Goal: Task Accomplishment & Management: Manage account settings

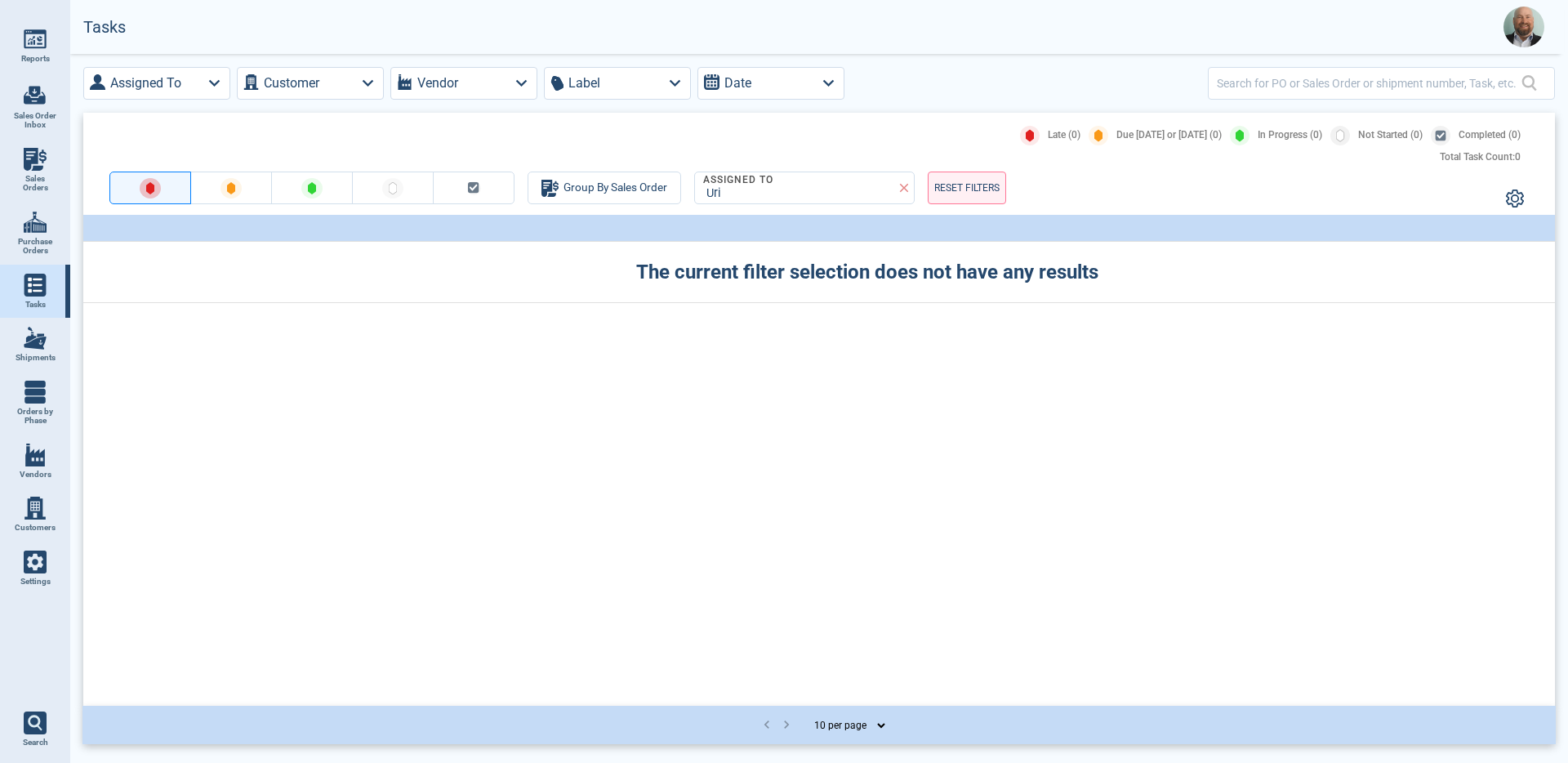
click at [37, 155] on img at bounding box center [34, 159] width 23 height 23
select select "50"
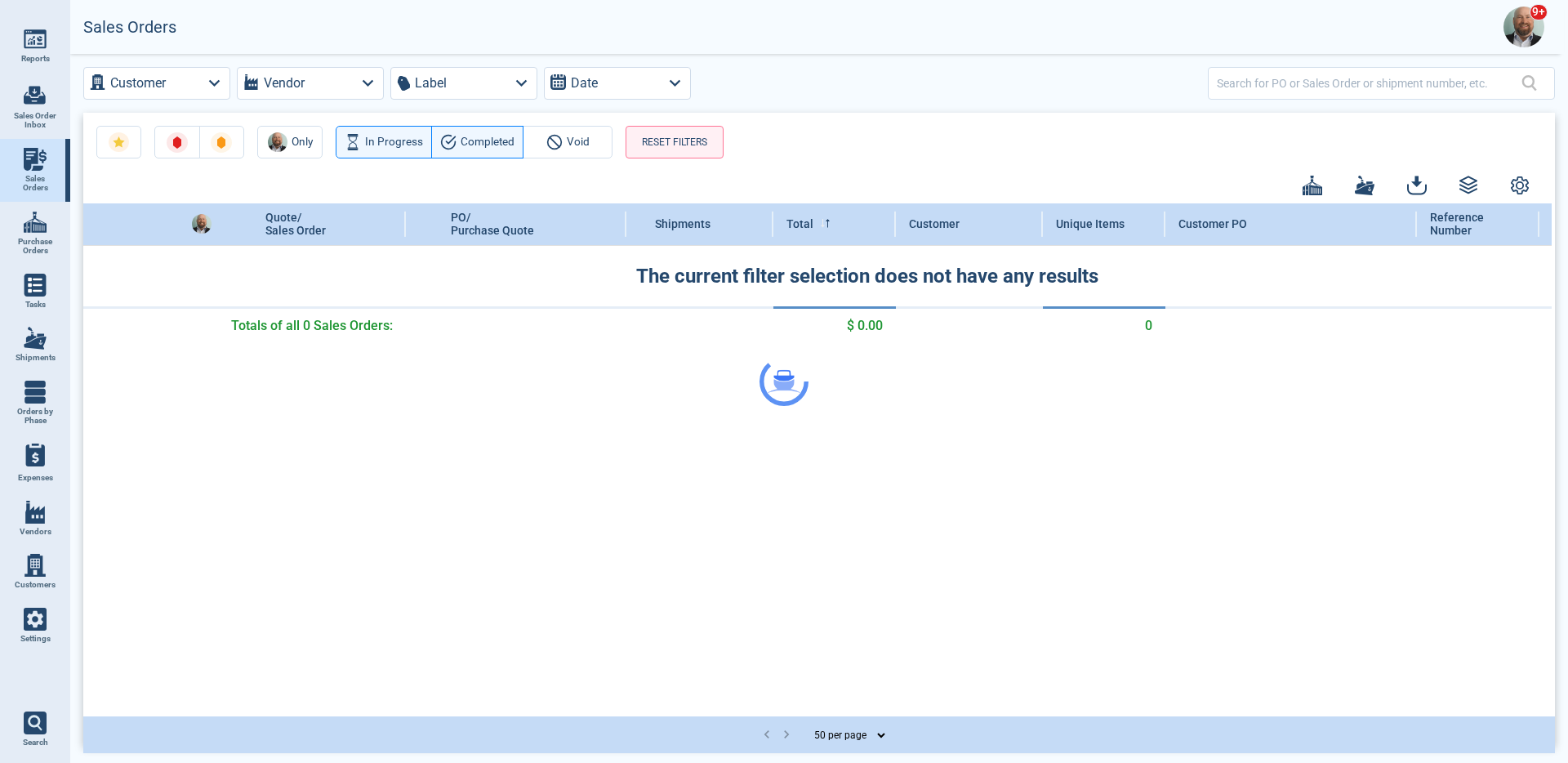
click at [1276, 84] on div at bounding box center [784, 381] width 1568 height 763
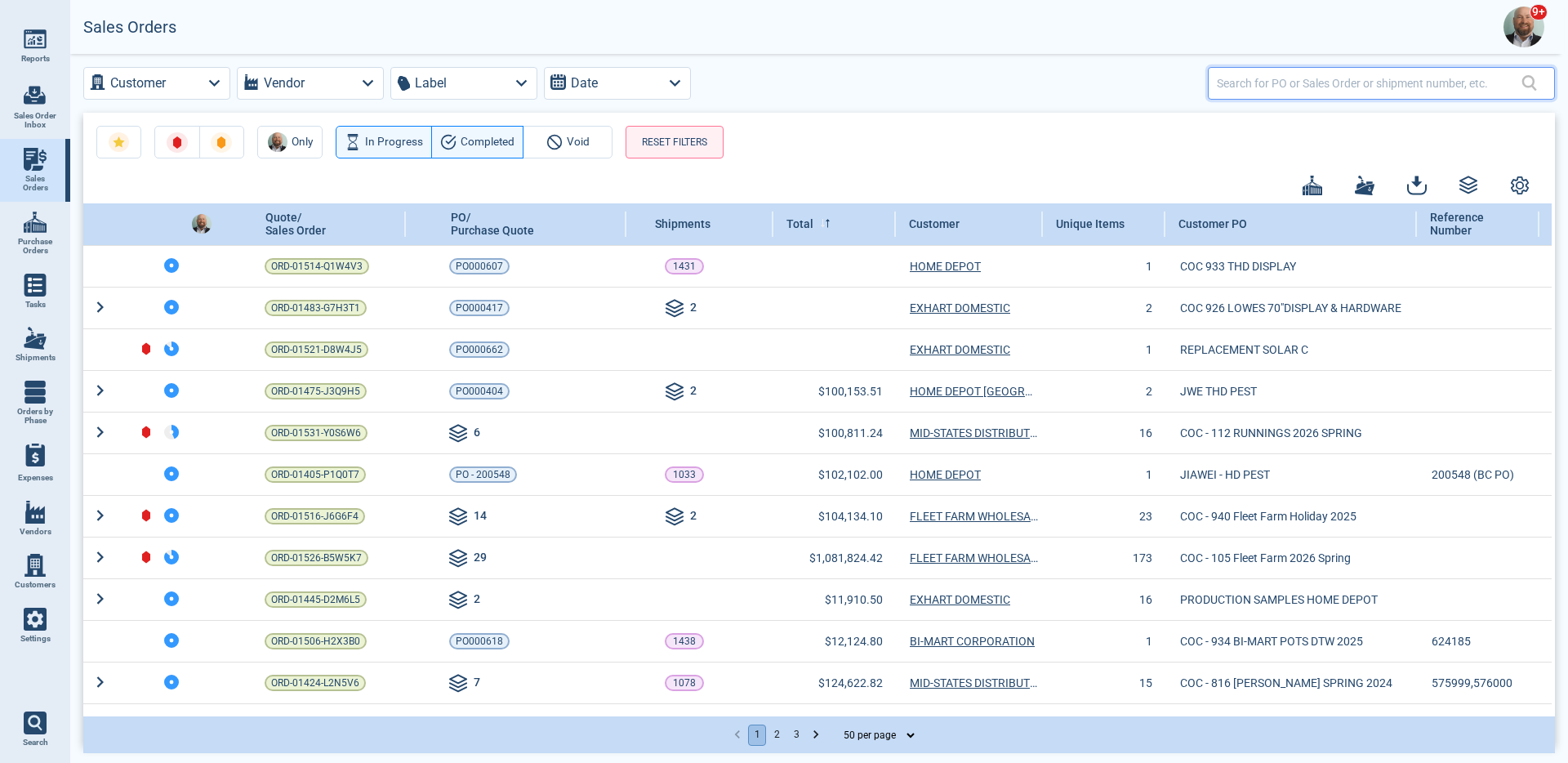
click at [1276, 84] on input "text" at bounding box center [1369, 83] width 305 height 23
paste input "000719A"
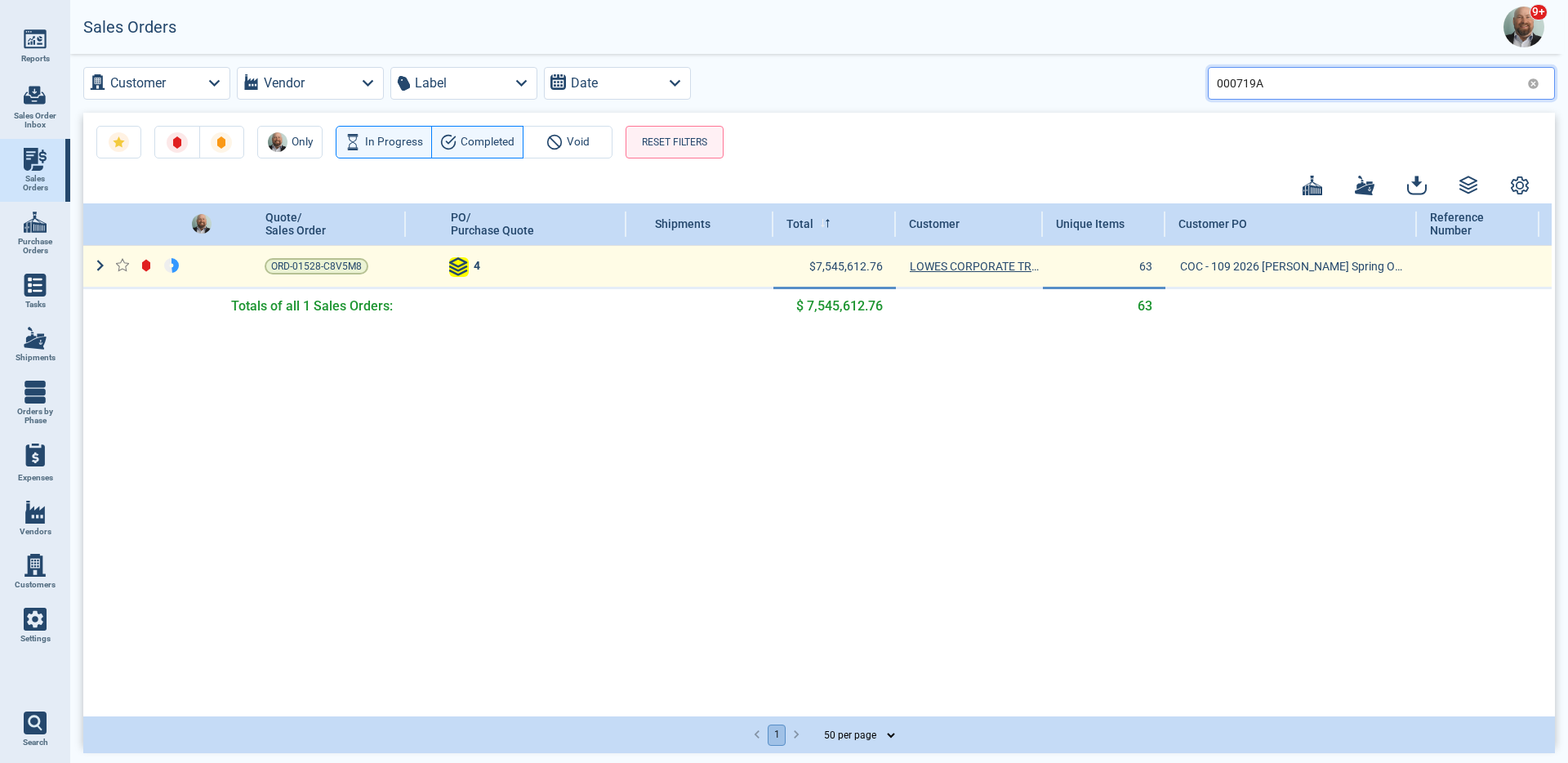
type input "000719A"
click at [466, 273] on icon at bounding box center [459, 267] width 19 height 19
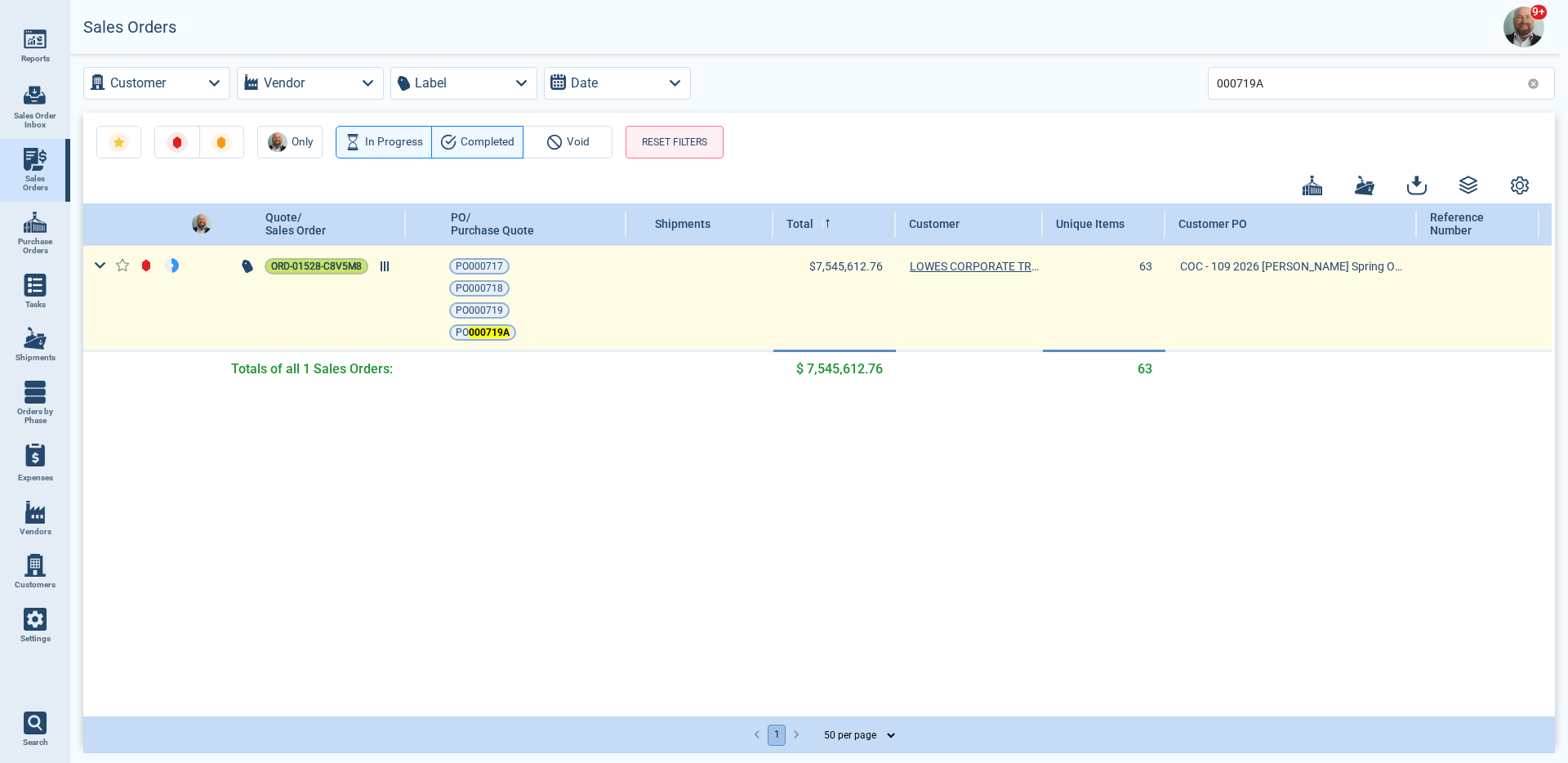
click at [335, 263] on span "ORD-01528-C8V5M8" at bounding box center [317, 267] width 91 height 17
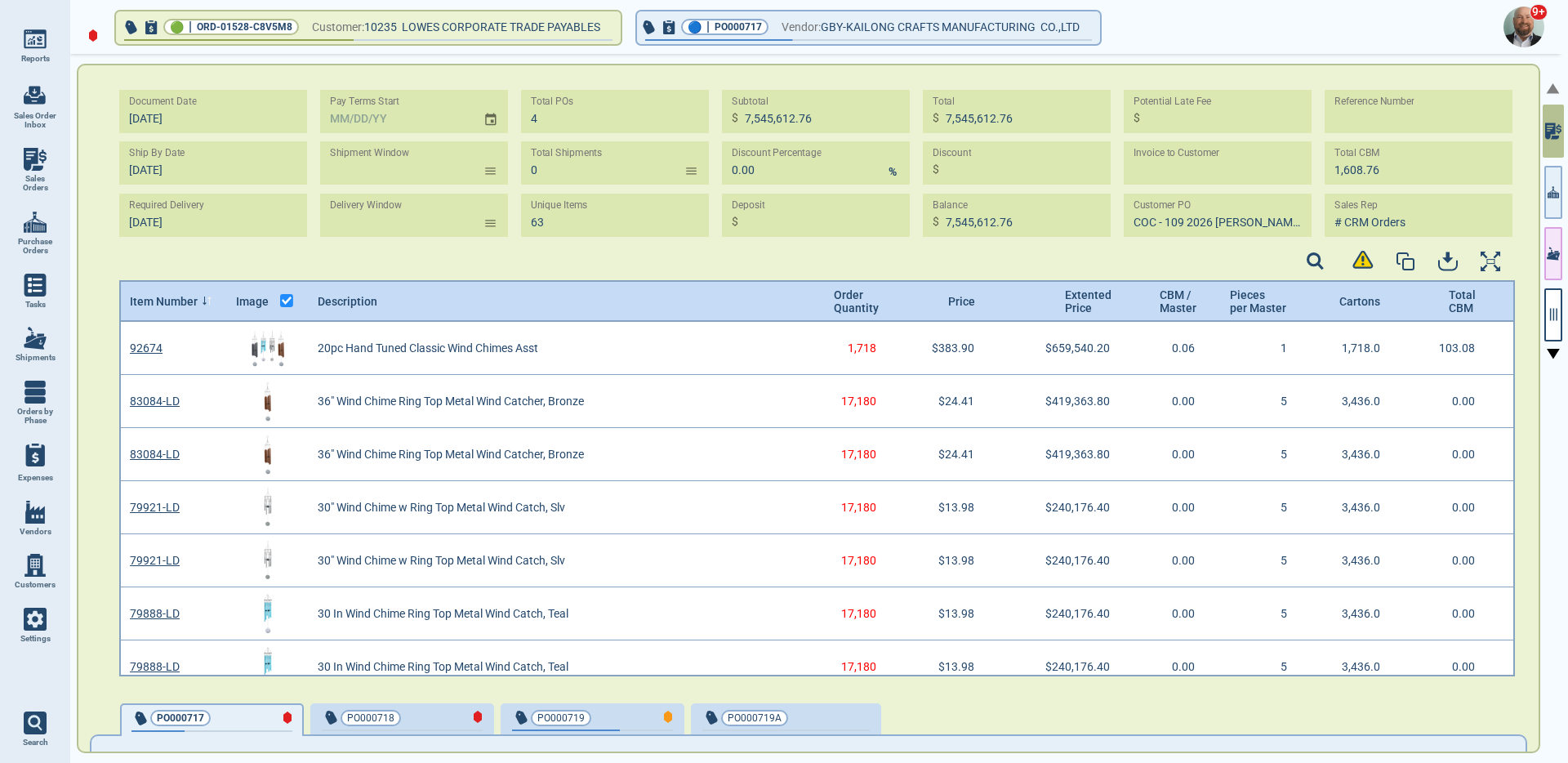
scroll to position [6, 6]
click at [822, 719] on div "button" at bounding box center [842, 717] width 54 height 18
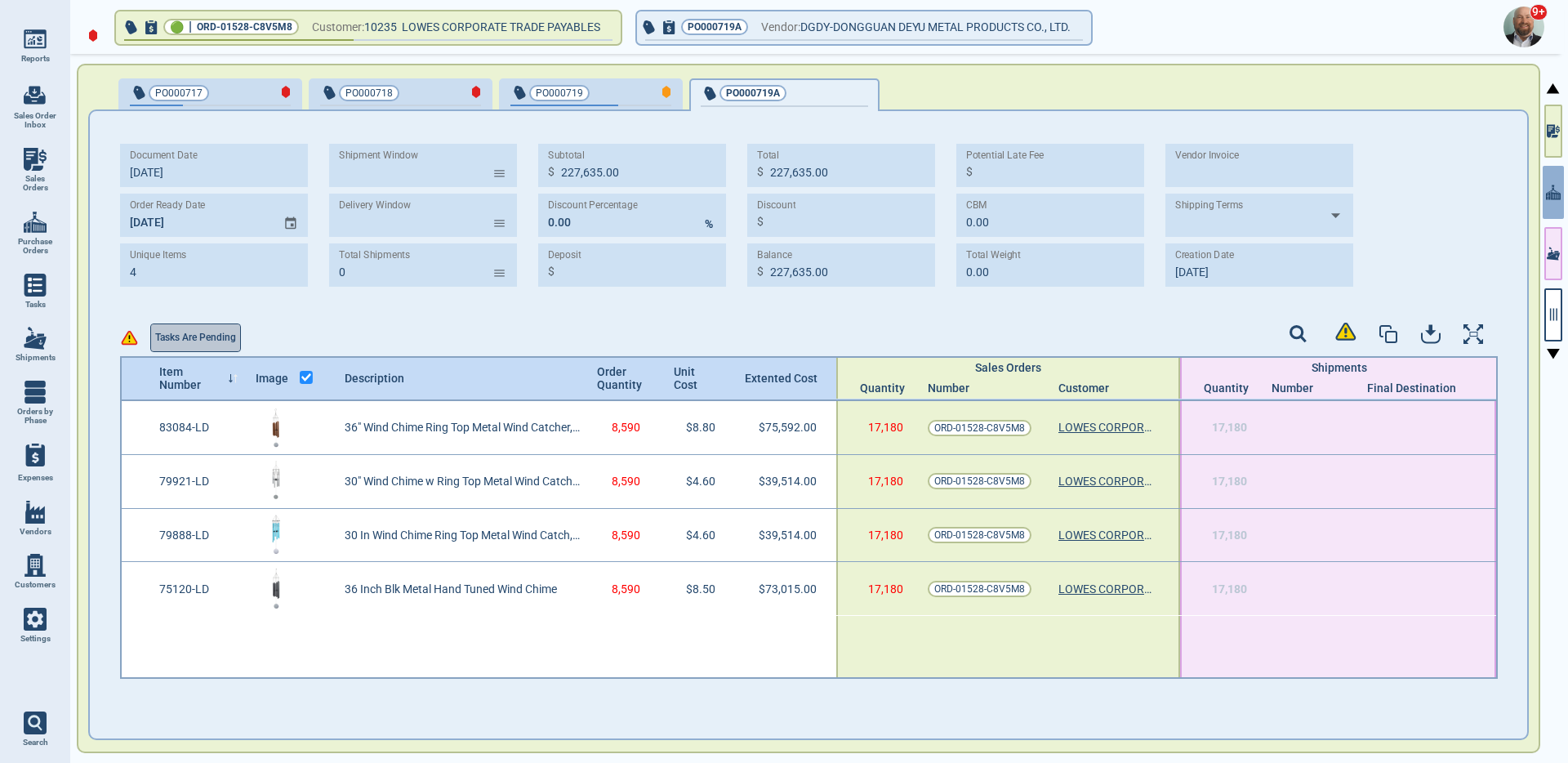
click at [219, 333] on span "Tasks are pending" at bounding box center [195, 338] width 81 height 18
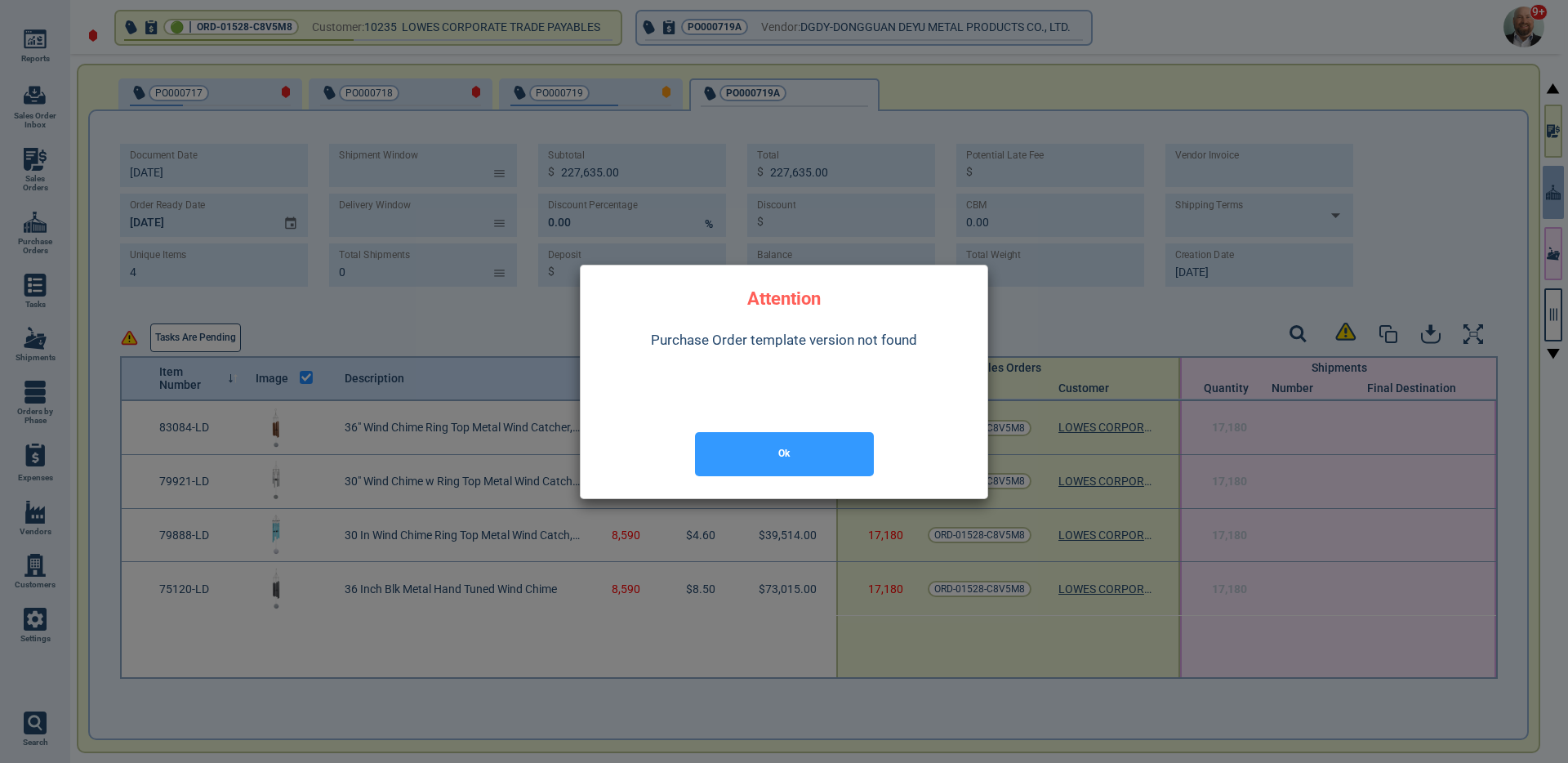
click at [825, 443] on button "Ok" at bounding box center [784, 454] width 179 height 44
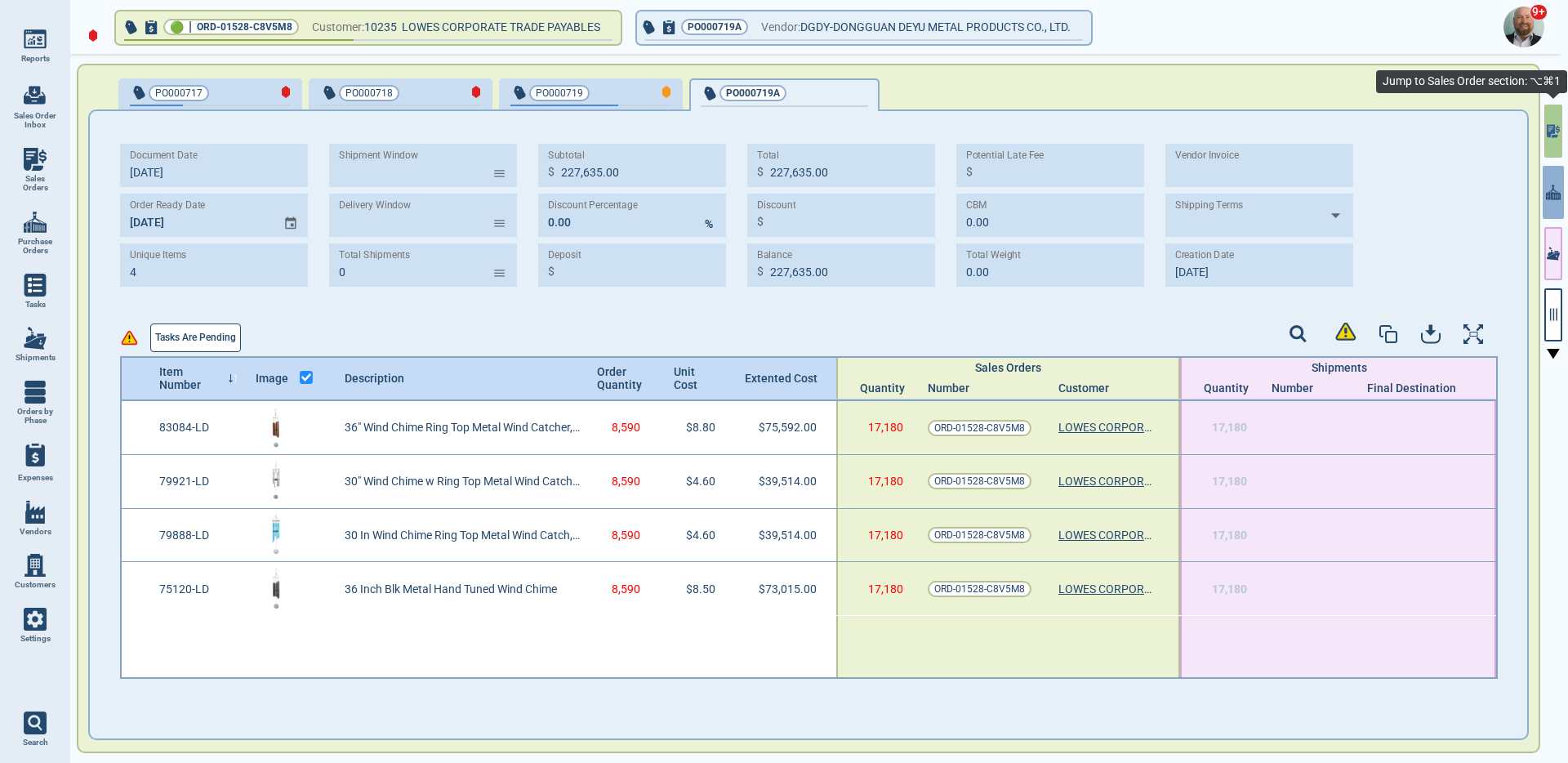
click at [1554, 135] on icon "button" at bounding box center [1554, 131] width 13 height 18
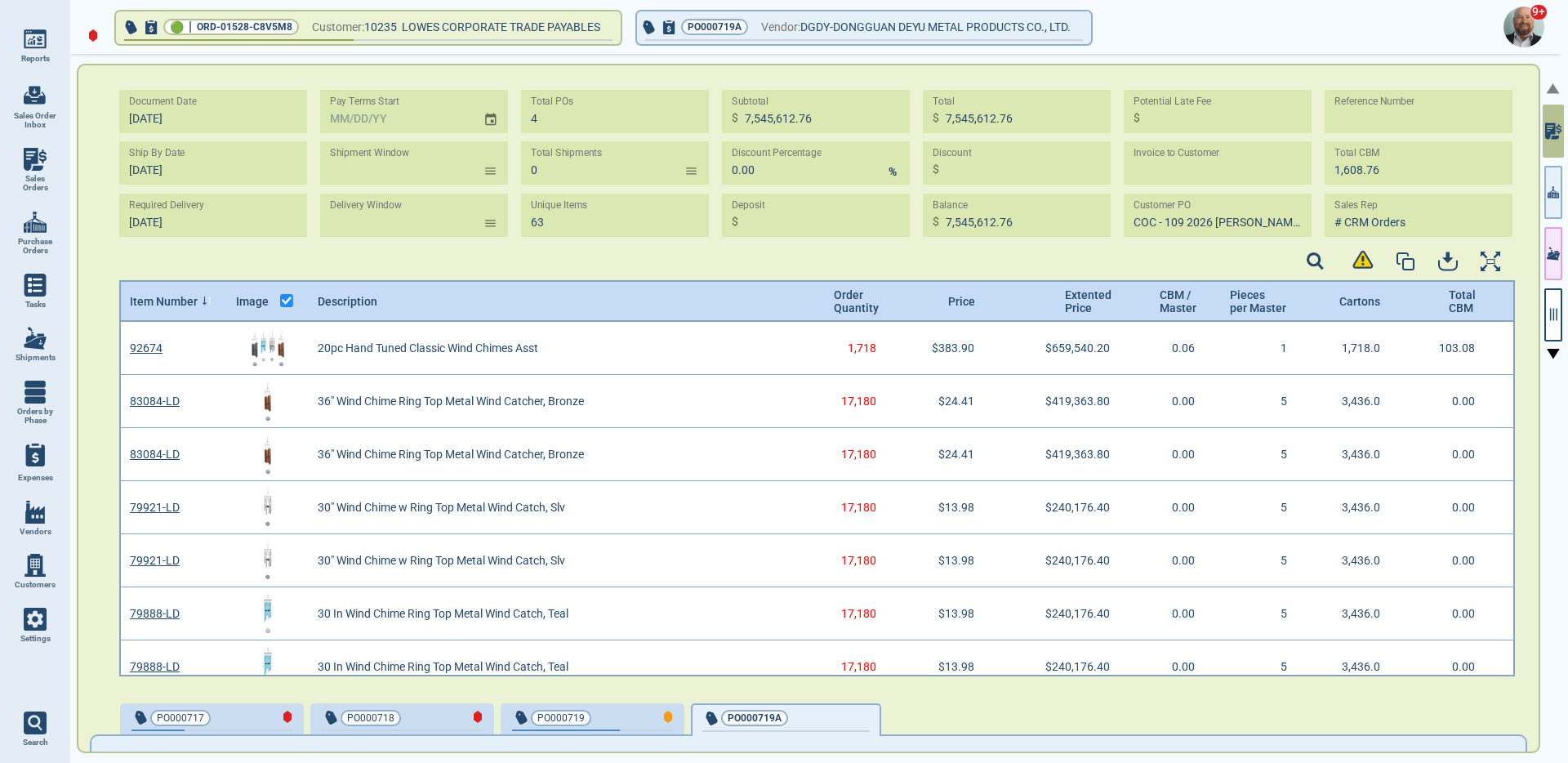
click at [49, 625] on link "Settings" at bounding box center [35, 626] width 70 height 54
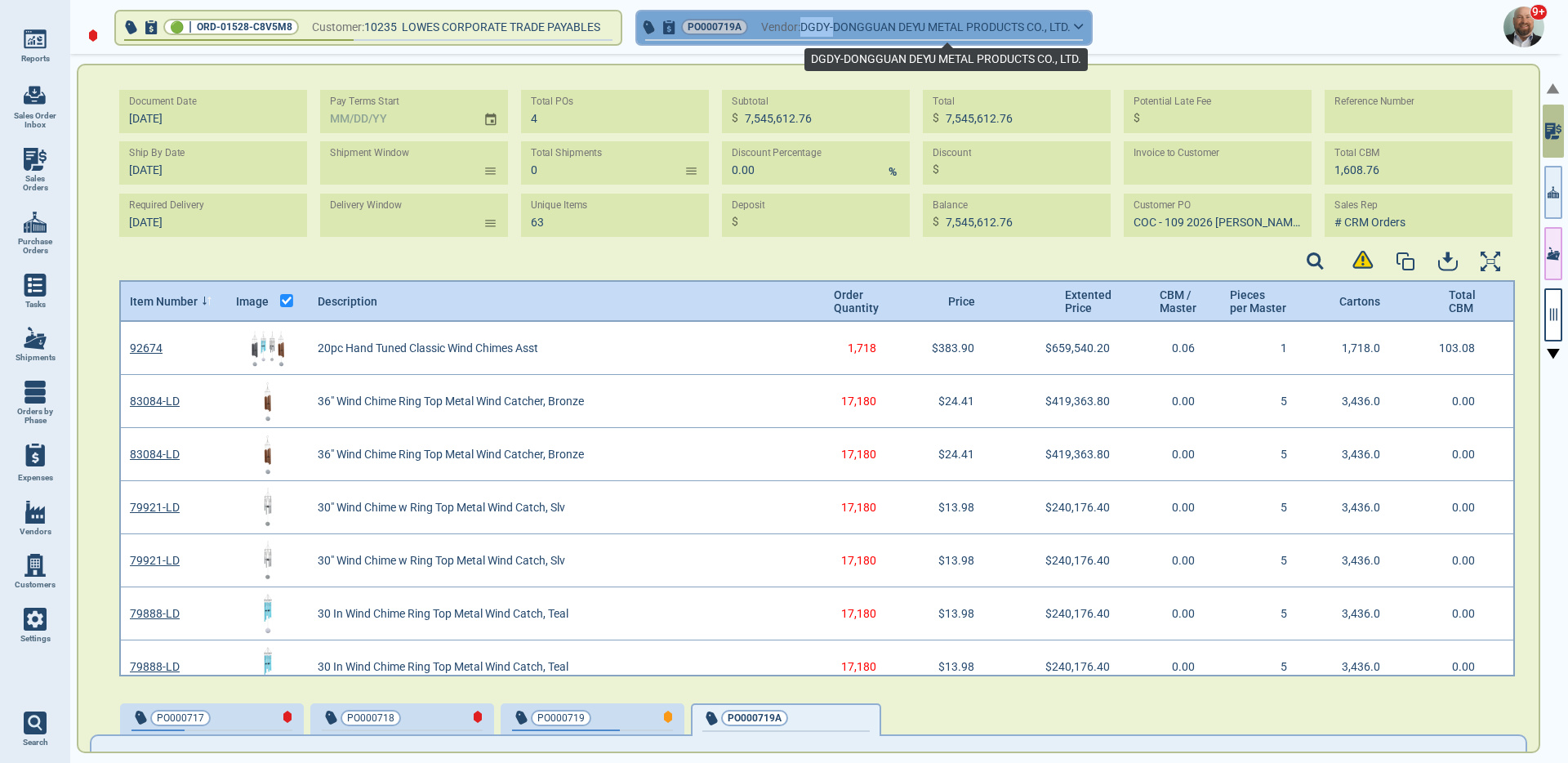
drag, startPoint x: 845, startPoint y: 29, endPoint x: 813, endPoint y: 29, distance: 32.0
click at [813, 29] on span "DGDY-DONGGUAN DEYU METAL PRODUCTS CO., LTD." at bounding box center [936, 28] width 271 height 20
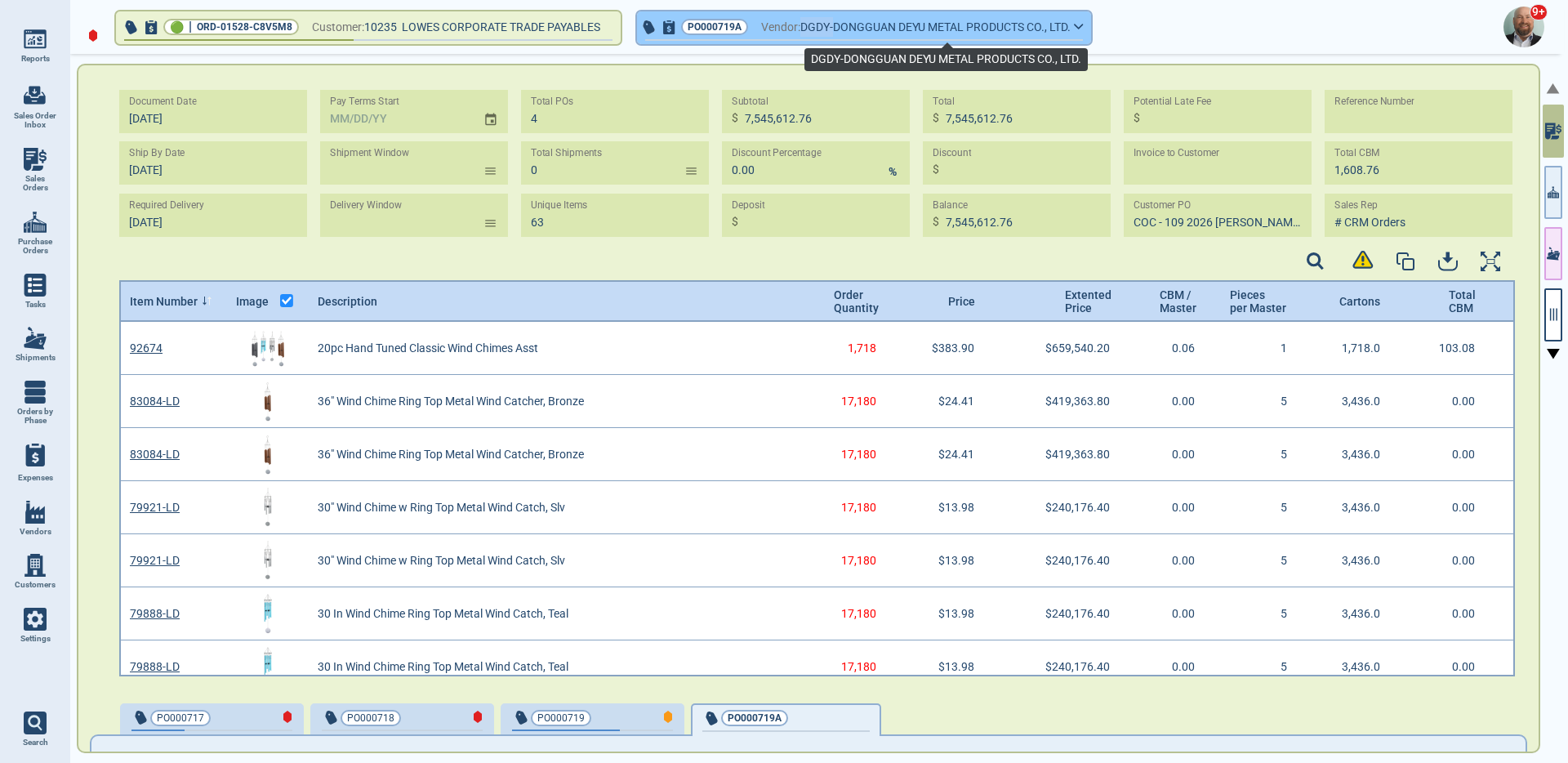
copy span "DGDY-"
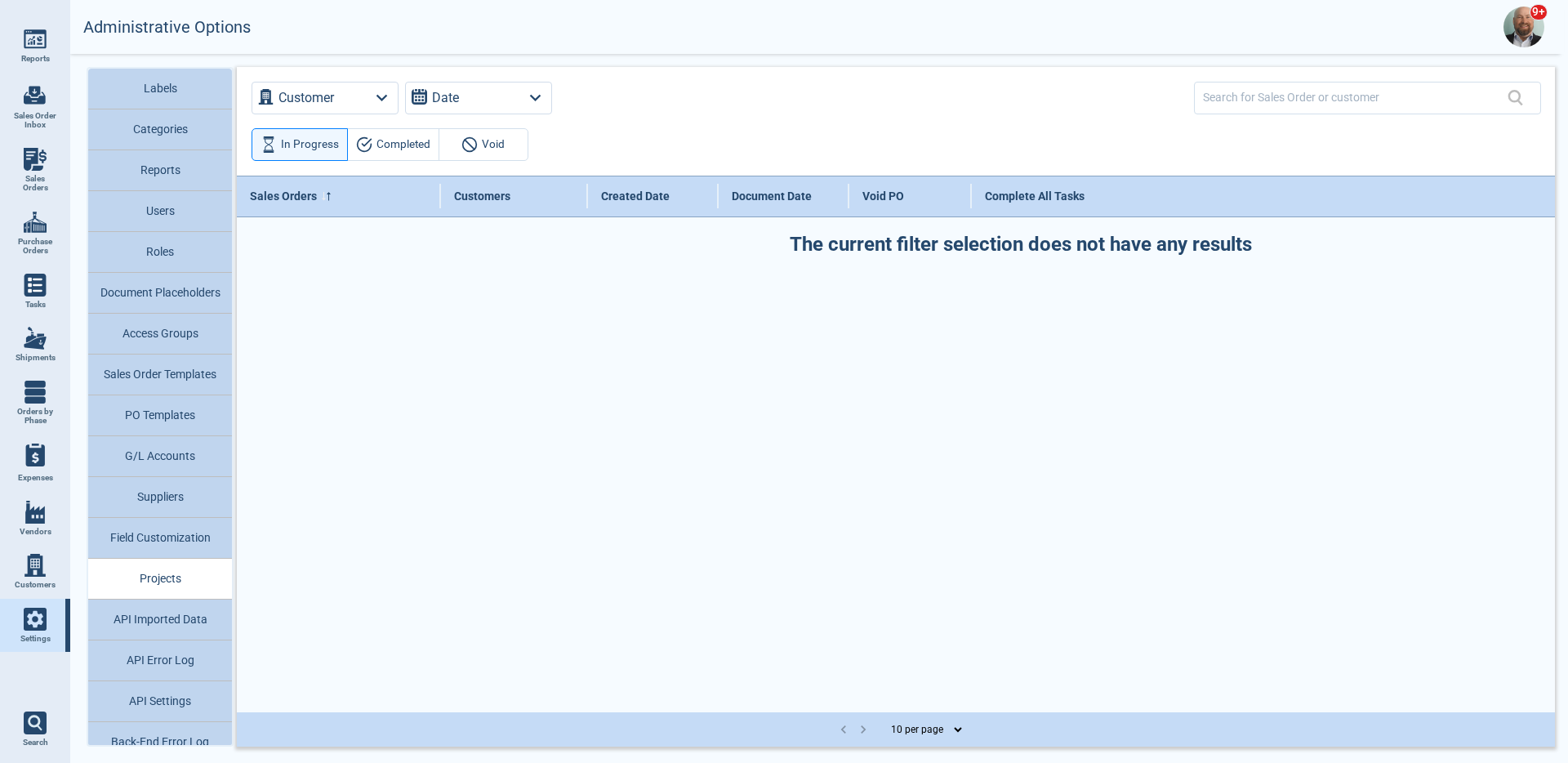
click at [204, 382] on button "Sales Order Templates" at bounding box center [160, 374] width 144 height 41
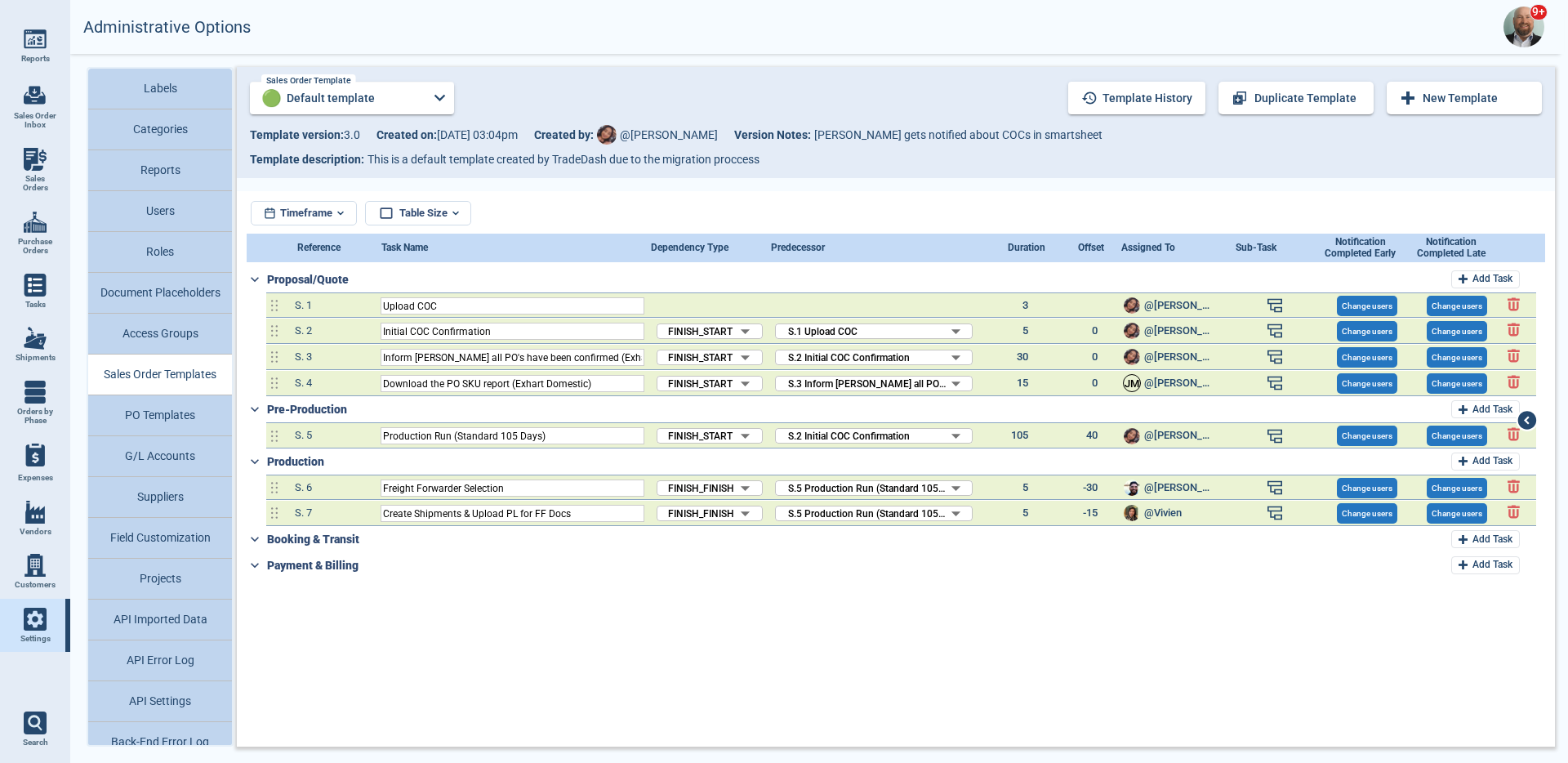
click at [433, 105] on icon at bounding box center [439, 98] width 22 height 22
click at [574, 160] on div at bounding box center [784, 381] width 1568 height 763
click at [1133, 102] on button "Template history" at bounding box center [1137, 98] width 137 height 33
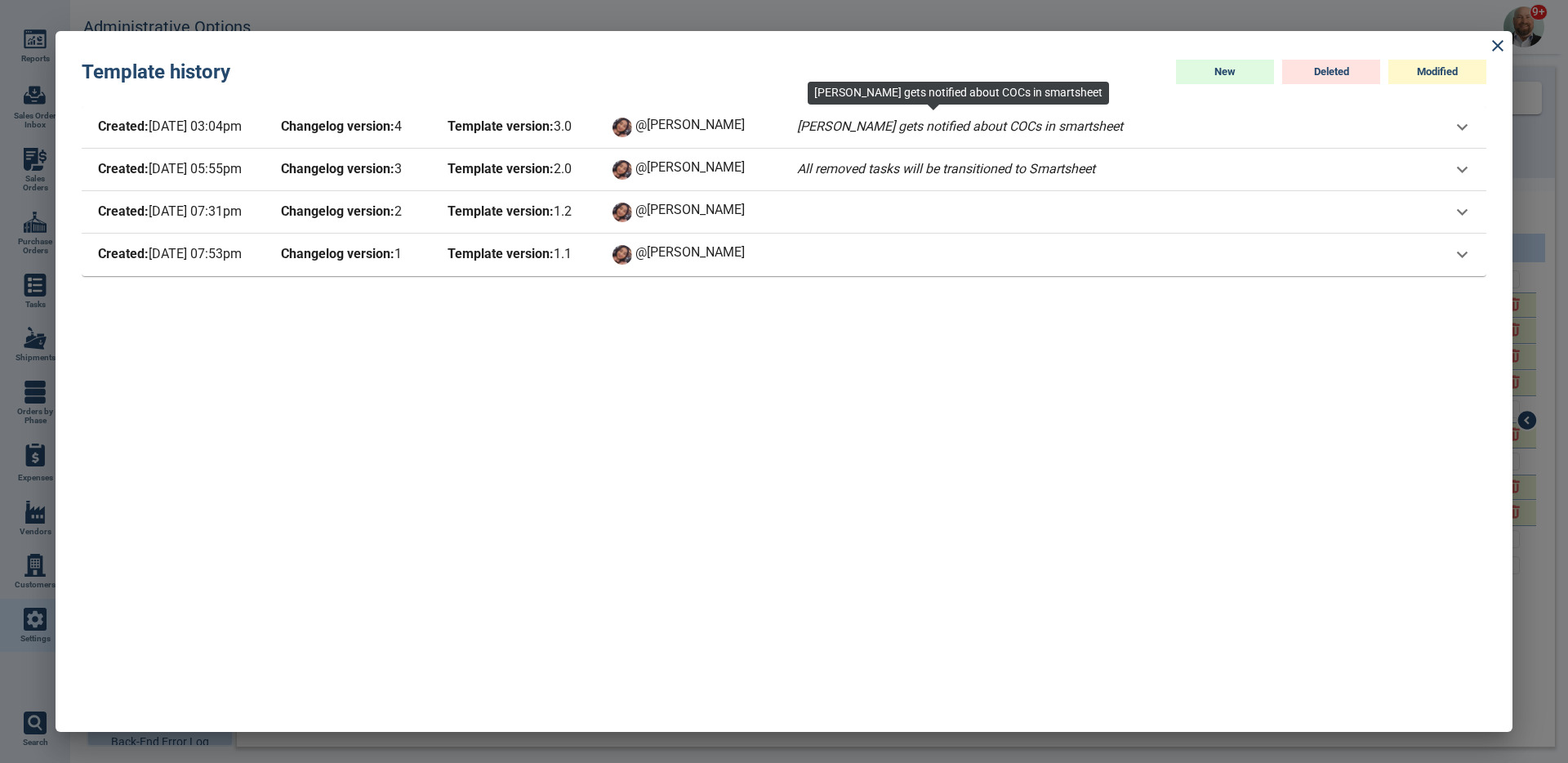
click at [1007, 132] on span "[PERSON_NAME] gets notified about COCs in smartsheet" at bounding box center [960, 127] width 332 height 23
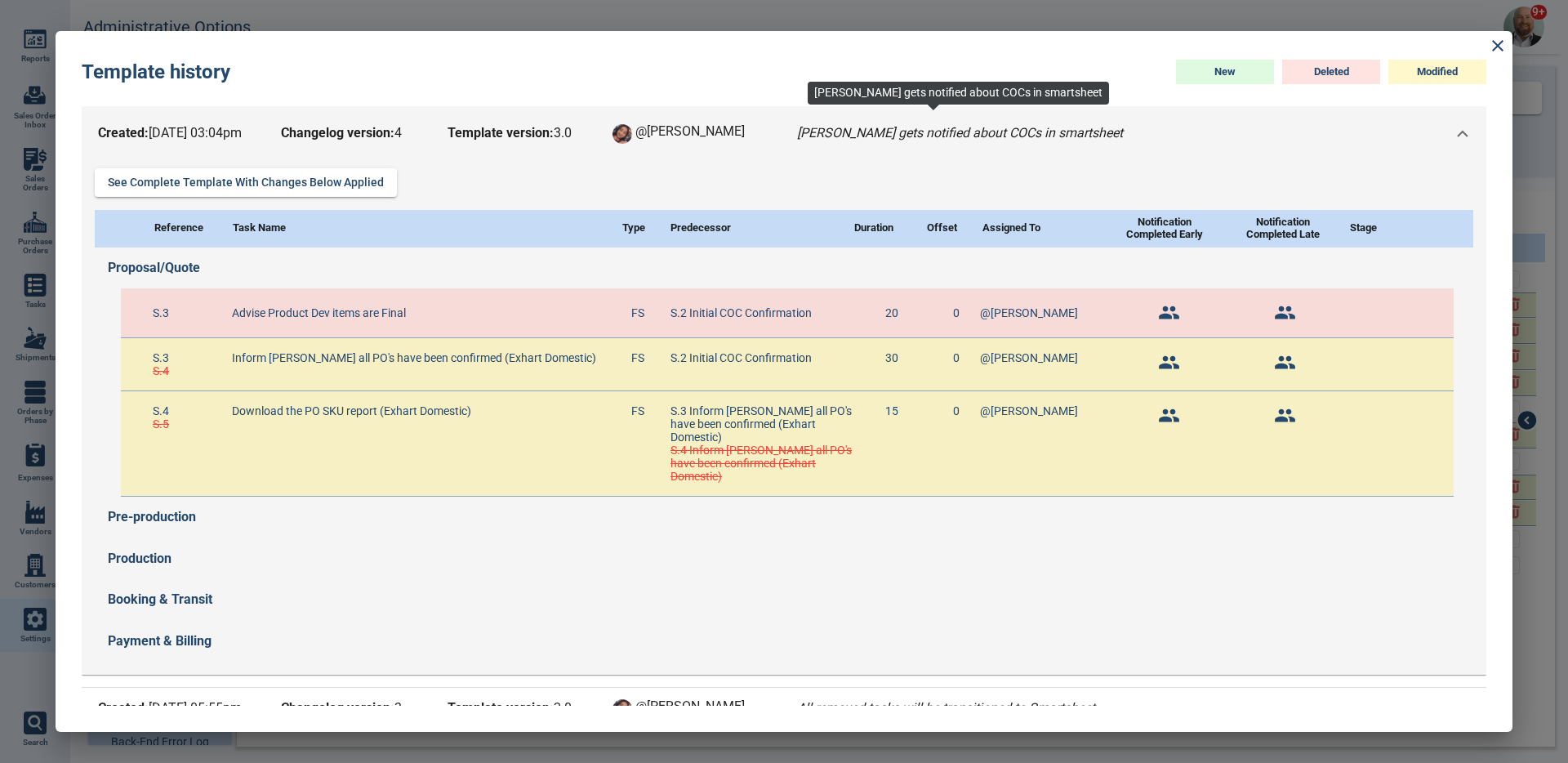
click at [1018, 135] on span "[PERSON_NAME] gets notified about COCs in smartsheet" at bounding box center [960, 134] width 332 height 23
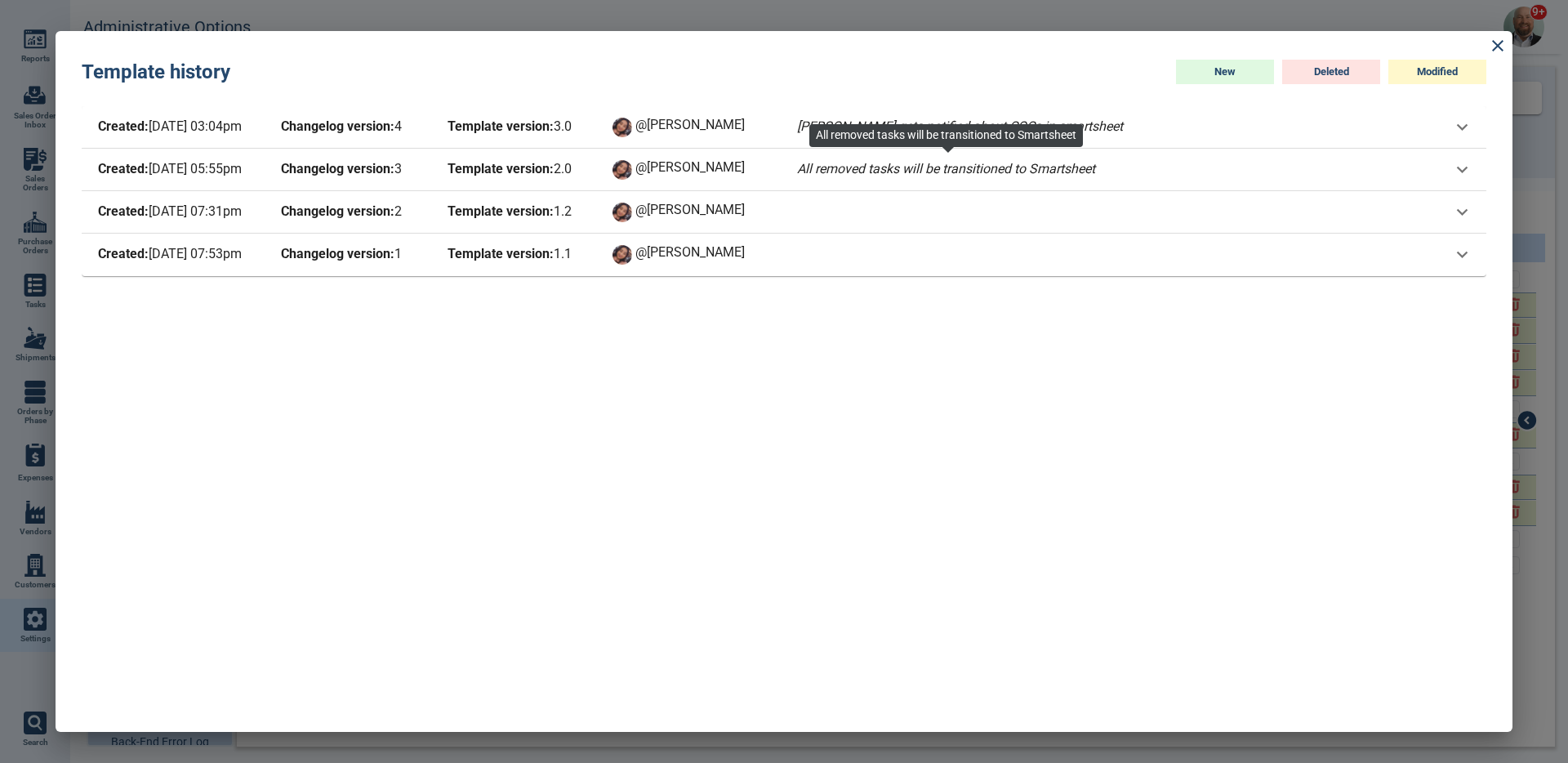
click at [1047, 169] on span "All removed tasks will be transitioned to Smartsheet" at bounding box center [946, 170] width 305 height 23
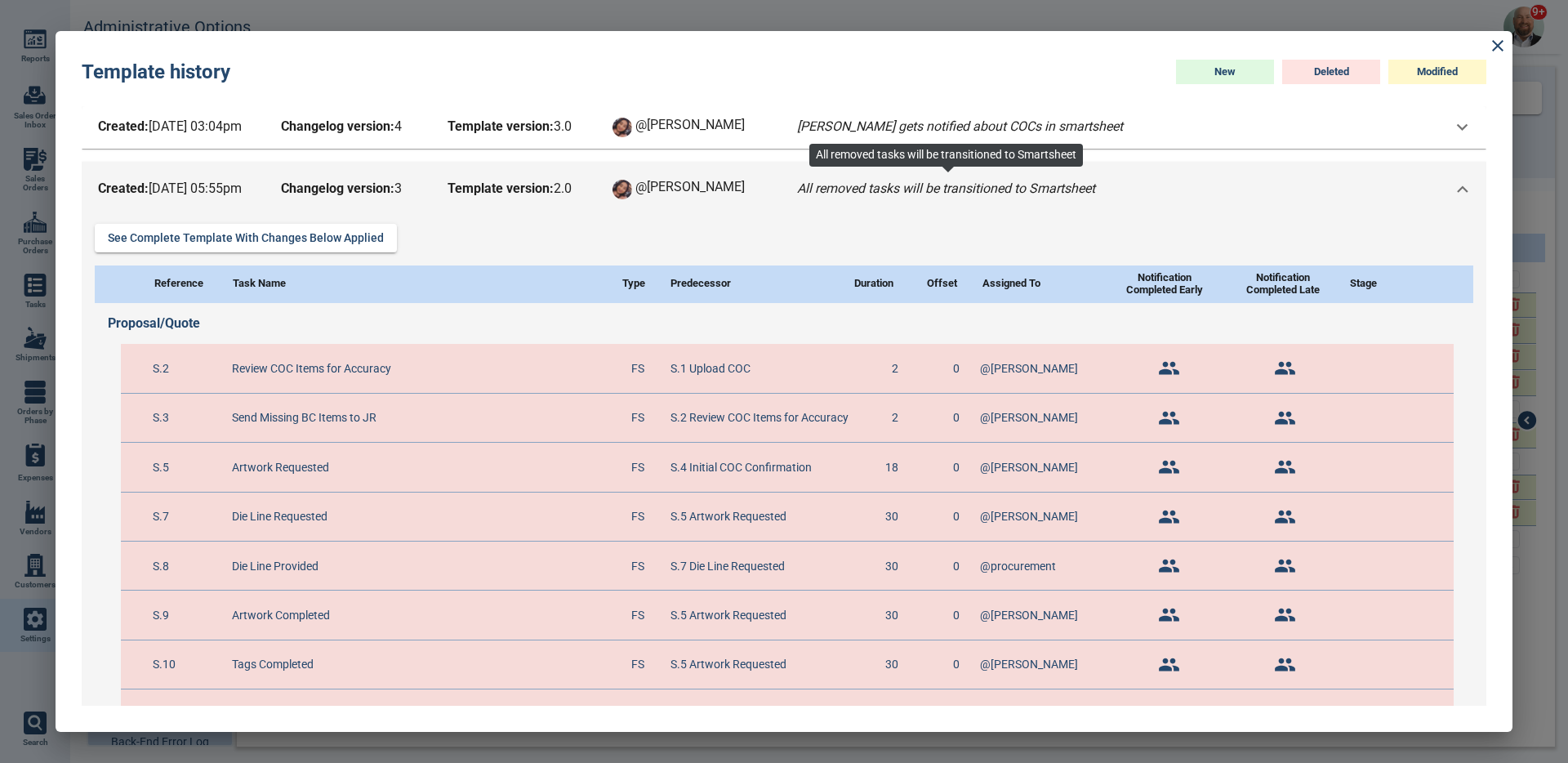
click at [1027, 197] on span "All removed tasks will be transitioned to Smartsheet" at bounding box center [946, 189] width 305 height 23
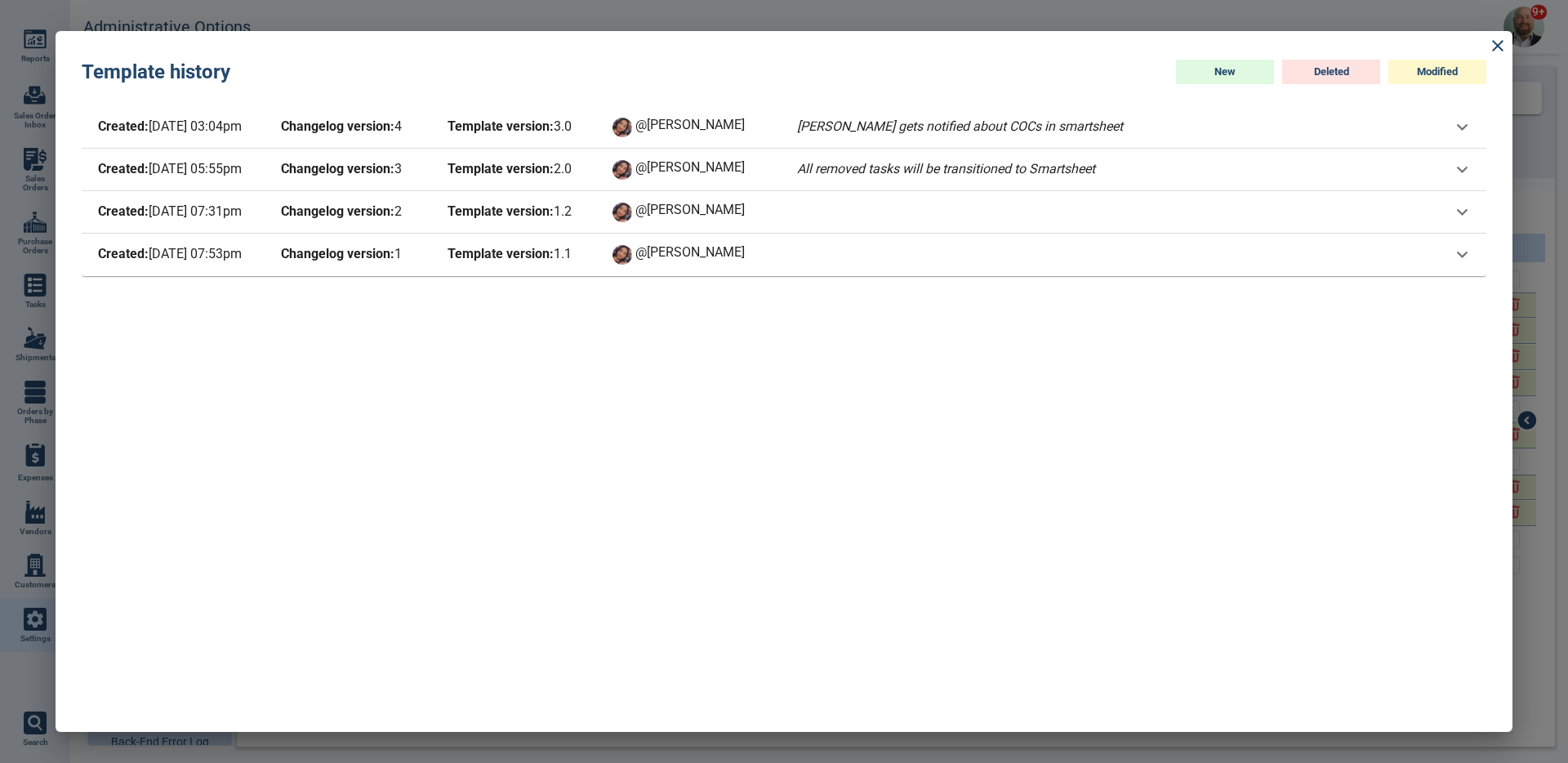
drag, startPoint x: 1493, startPoint y: 47, endPoint x: 1307, endPoint y: 215, distance: 250.6
click at [1307, 215] on div "Template history New Deleted Modified Created: [DATE] 03:04pm Changelog version…" at bounding box center [784, 381] width 1457 height 701
click at [1286, 244] on div "Created: 1/28/25 07:53pm Changelog version: 1 Template version: 1 . 1 @Maria" at bounding box center [773, 254] width 1357 height 23
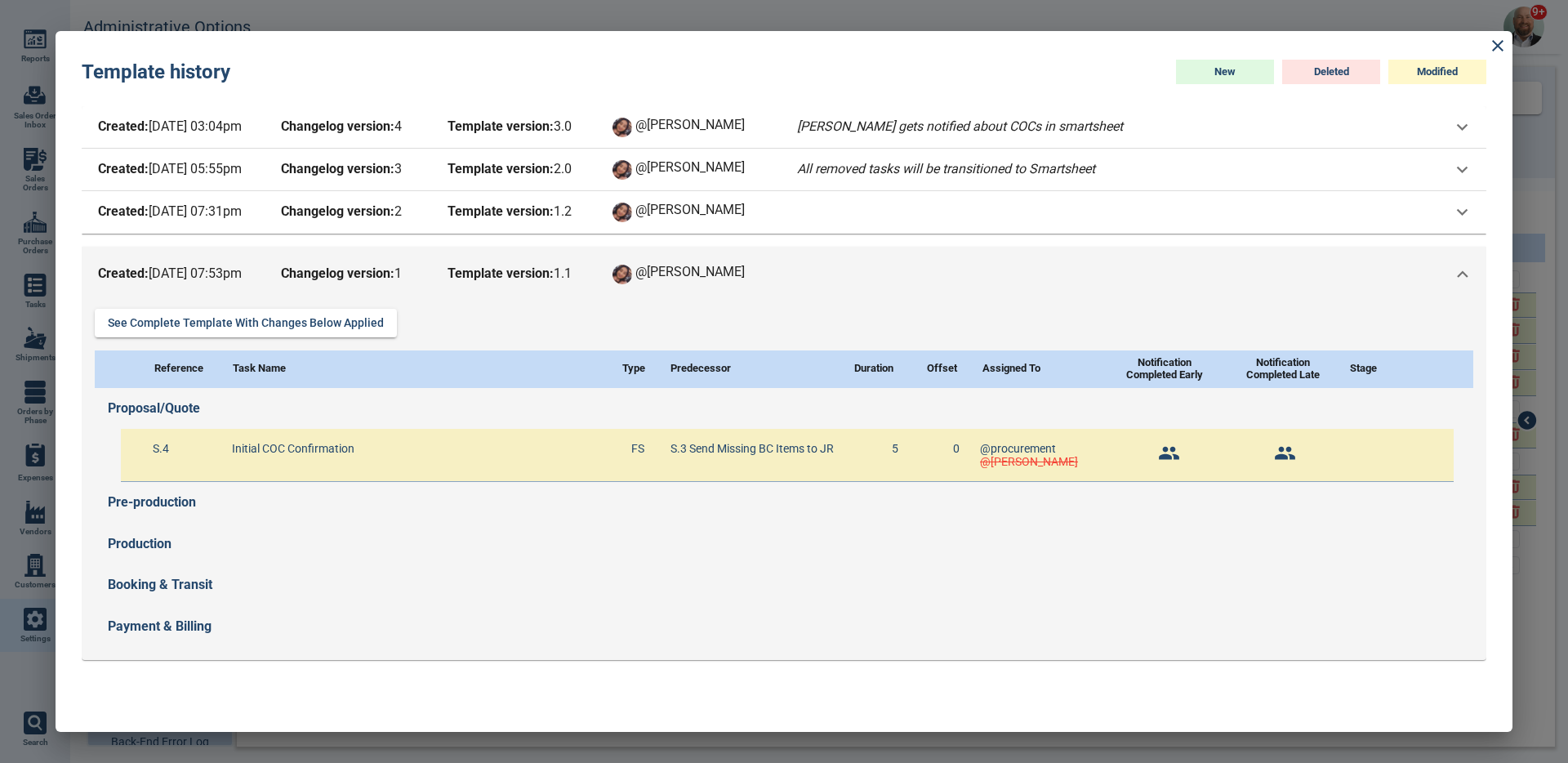
click at [1281, 247] on div "Created: 1/28/25 07:53pm Changelog version: 1 Template version: 1 . 1 @Maria" at bounding box center [784, 274] width 1404 height 55
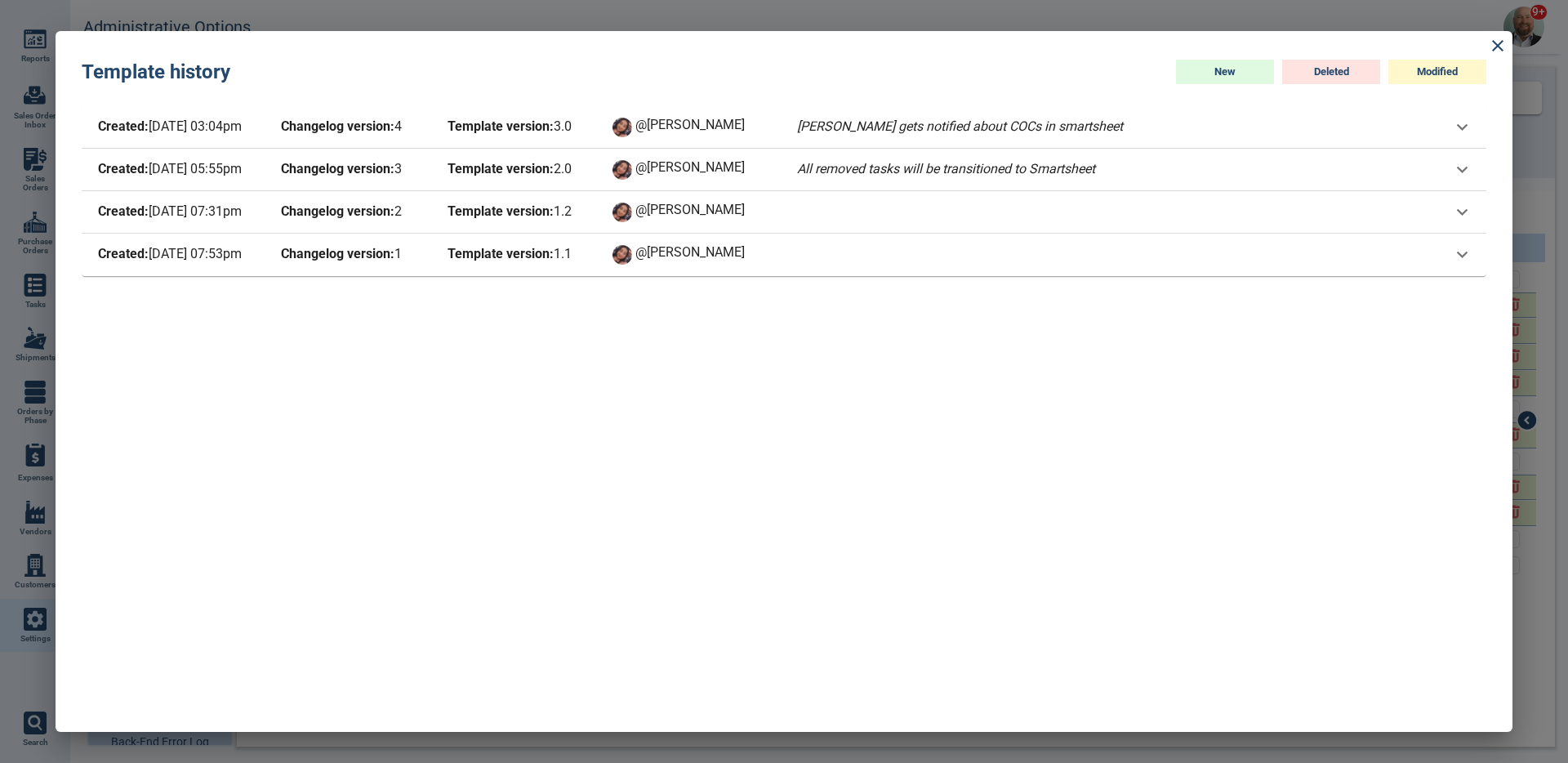
click at [1294, 205] on div "Created: [DATE] 07:31pm Changelog version: 2 Template version: 1 . 2 @[PERSON_N…" at bounding box center [773, 211] width 1357 height 23
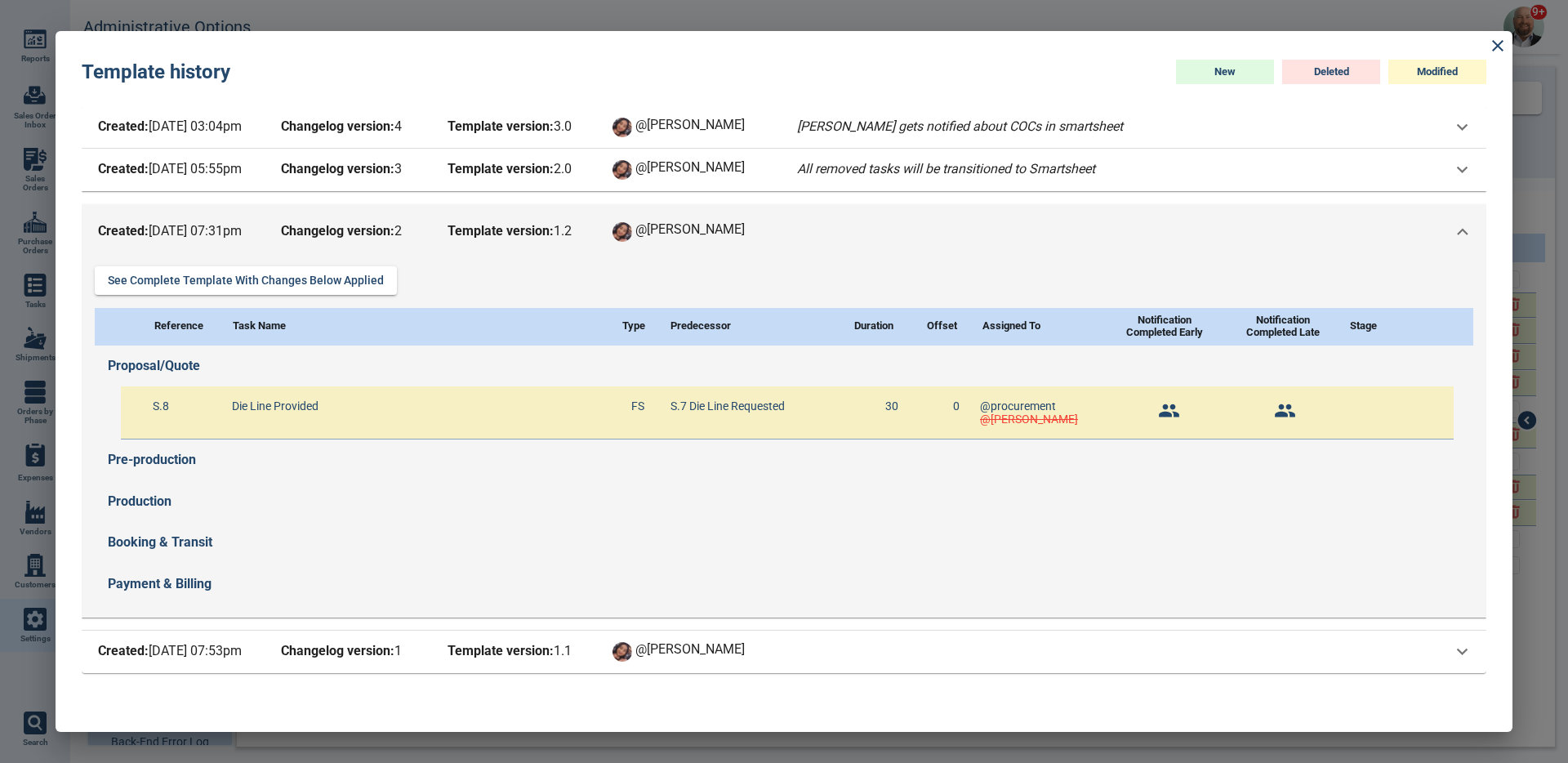
click at [1294, 205] on div "Created: [DATE] 07:31pm Changelog version: 2 Template version: 1 . 2 @[PERSON_N…" at bounding box center [784, 231] width 1404 height 55
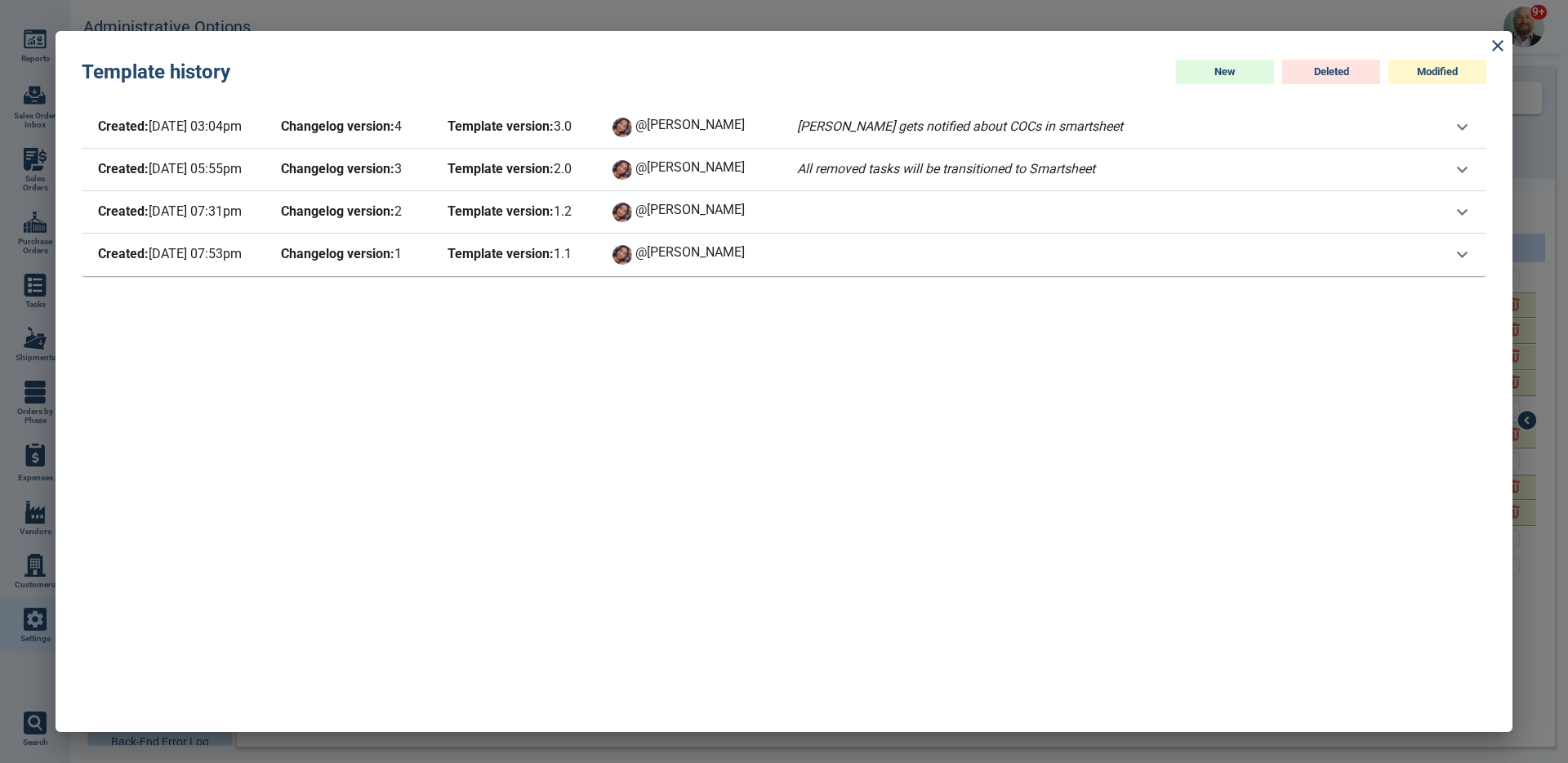
click at [1299, 170] on div "Created: [DATE] 05:55pm Changelog version: 3 Template version: 2 . 0 @[PERSON_N…" at bounding box center [773, 170] width 1357 height 23
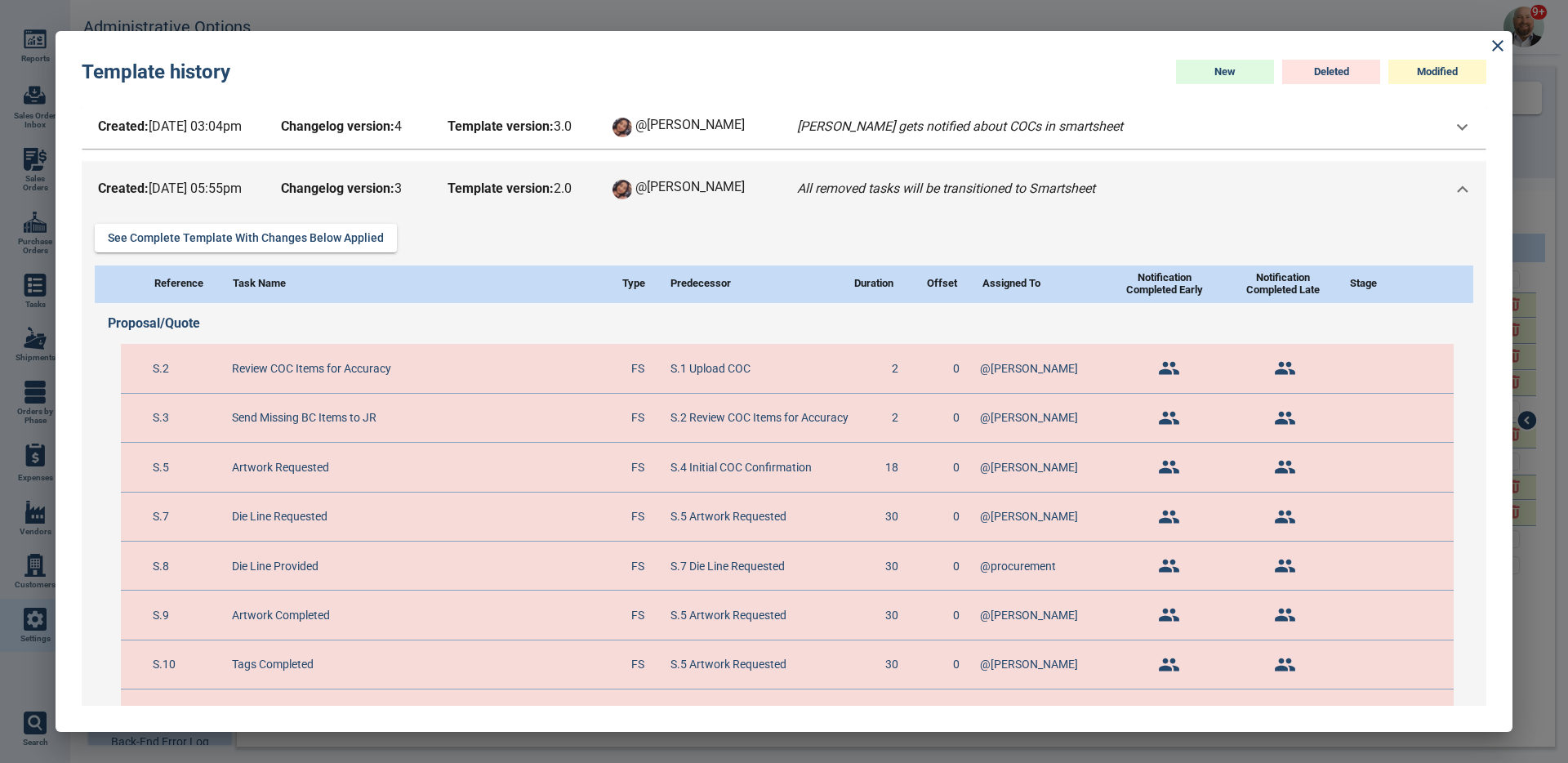
click at [1299, 170] on div "Created: [DATE] 05:55pm Changelog version: 3 Template version: 2 . 0 @[PERSON_N…" at bounding box center [784, 190] width 1404 height 55
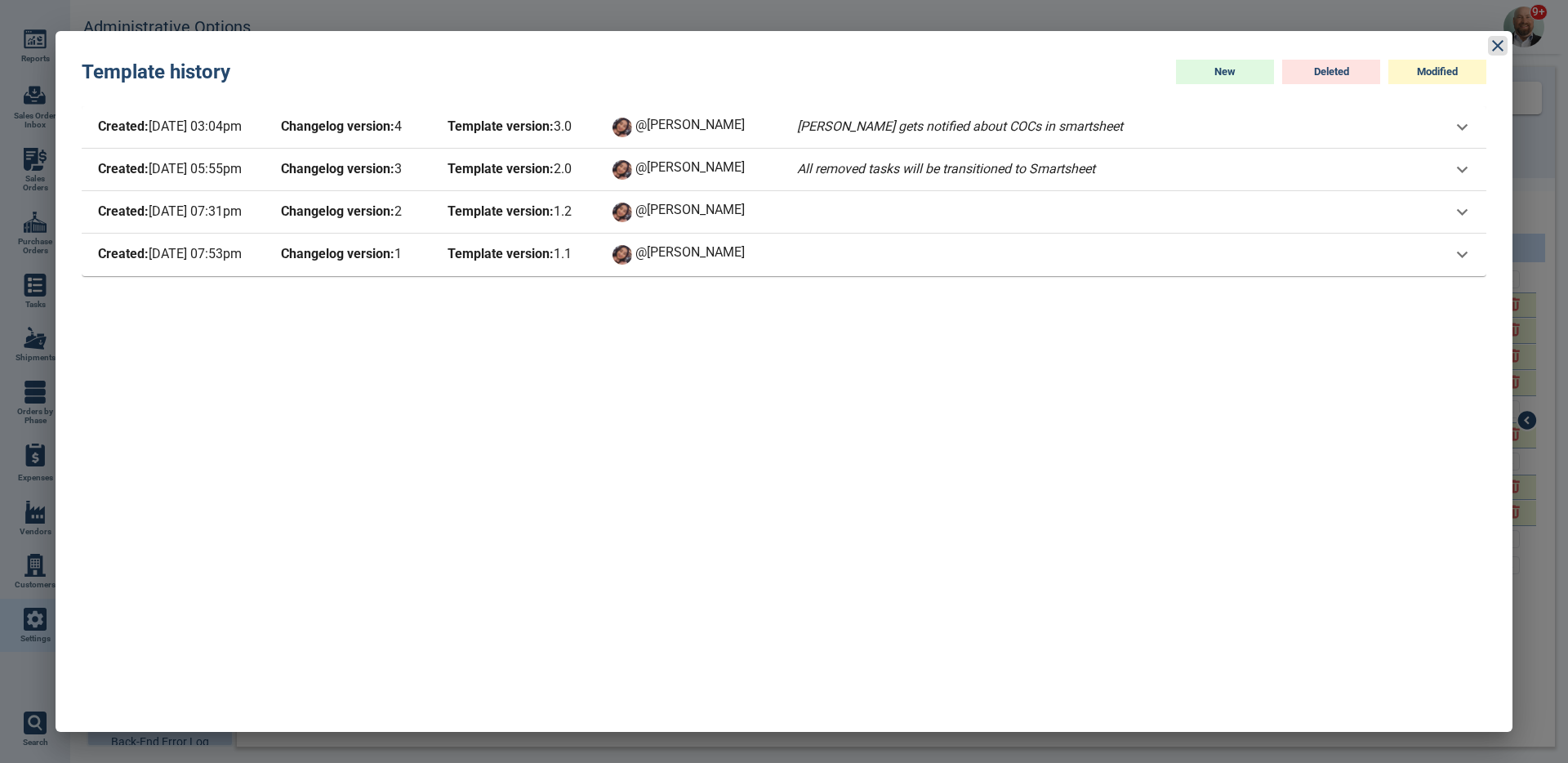
click at [1489, 52] on icon at bounding box center [1497, 45] width 19 height 19
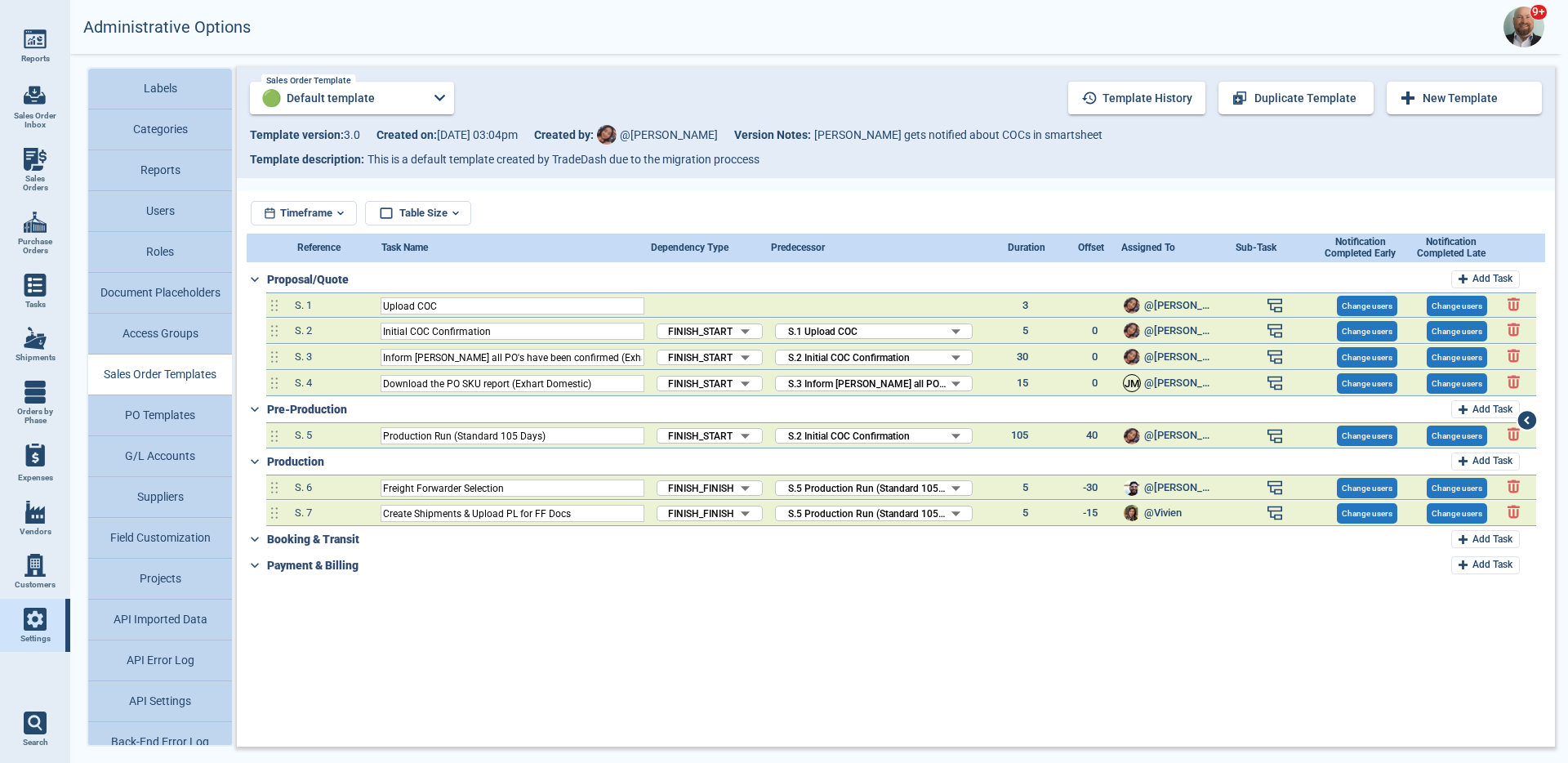
click at [53, 529] on link "Vendors" at bounding box center [35, 519] width 70 height 54
click at [1160, 100] on button "Template history" at bounding box center [1137, 98] width 137 height 33
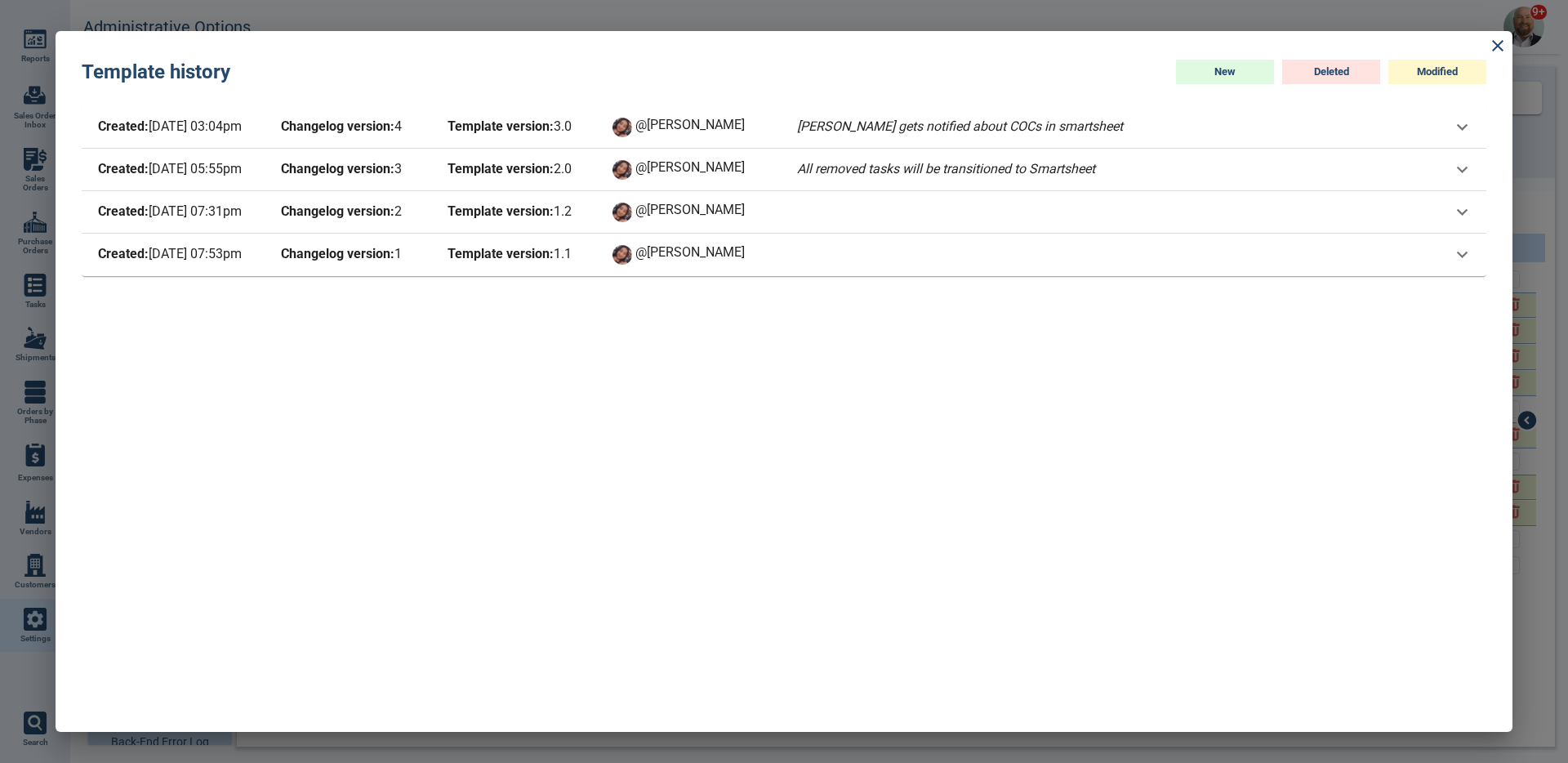
click at [733, 165] on span "@[PERSON_NAME]" at bounding box center [704, 170] width 137 height 19
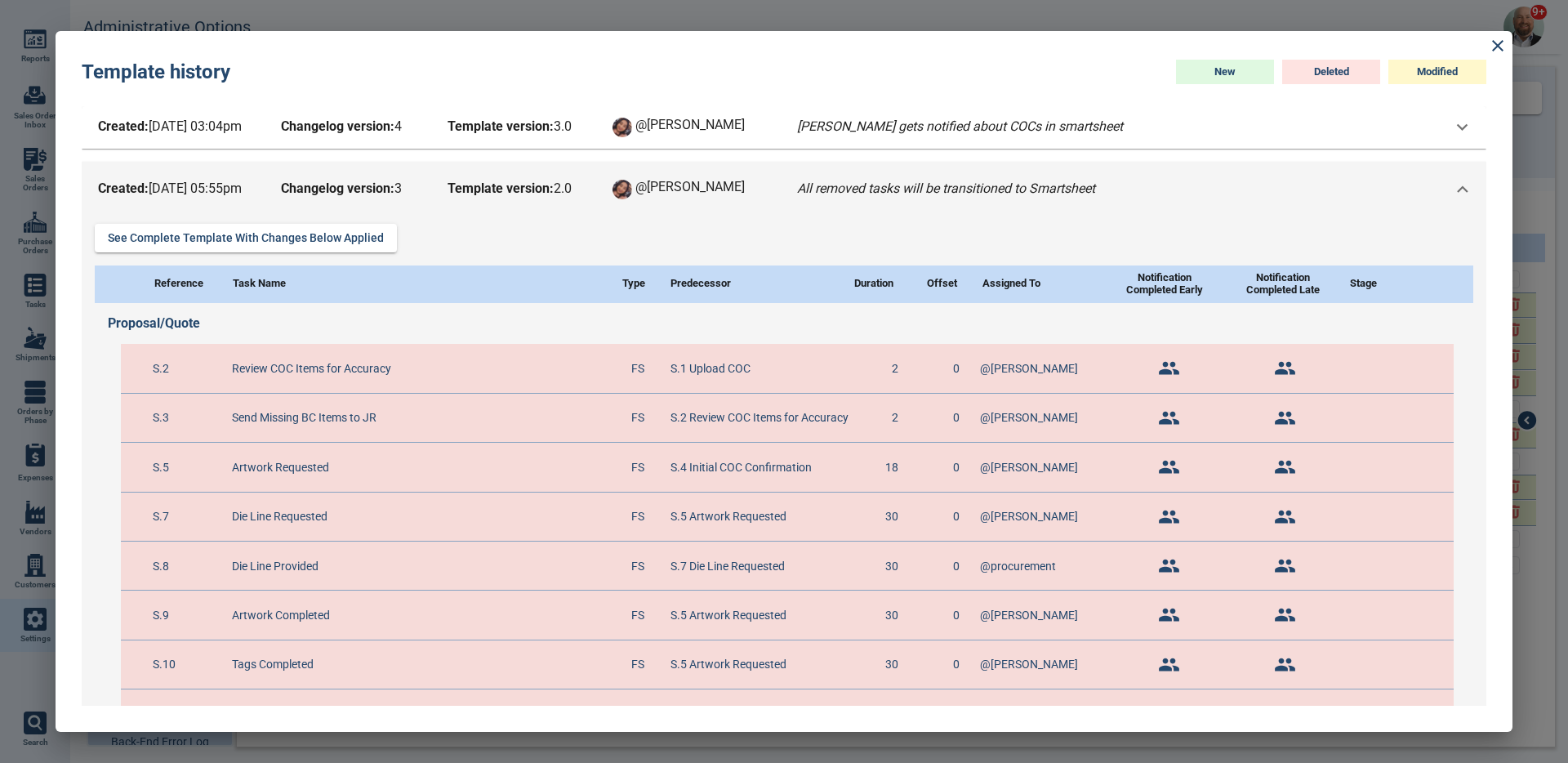
click at [764, 196] on span "@[PERSON_NAME]" at bounding box center [704, 189] width 137 height 19
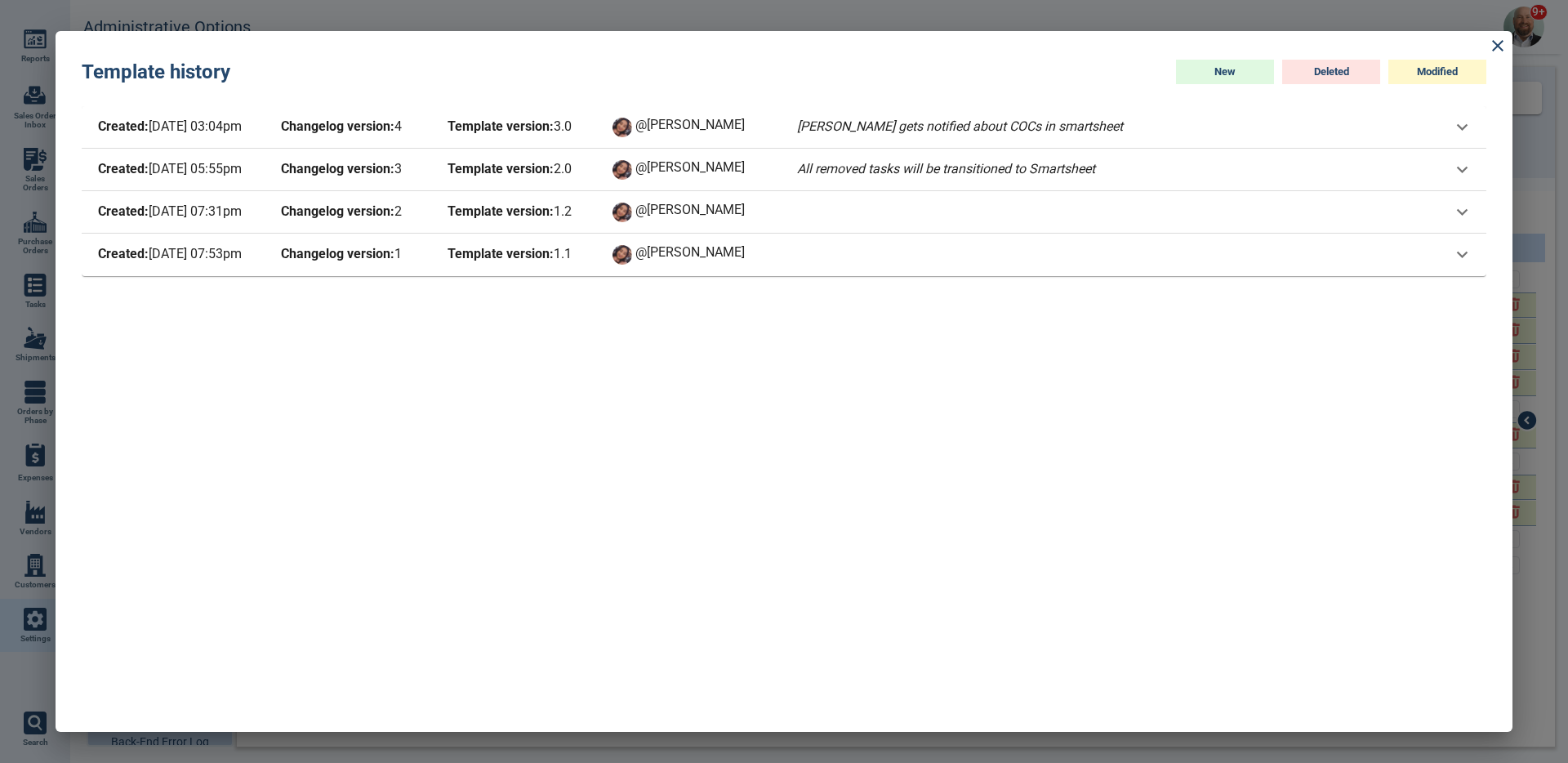
click at [770, 132] on span "@[PERSON_NAME]" at bounding box center [704, 127] width 137 height 19
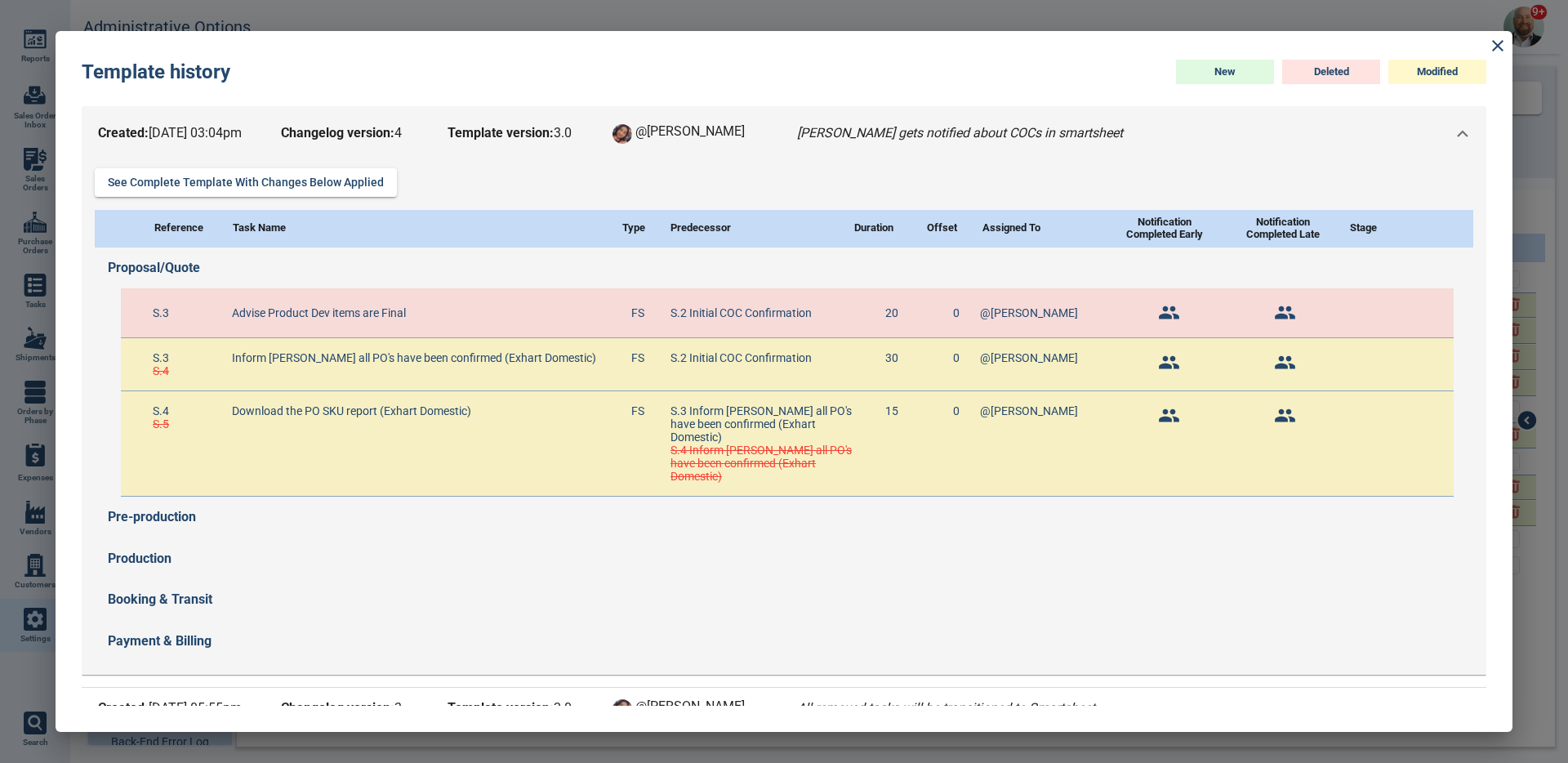
click at [770, 132] on span "@[PERSON_NAME]" at bounding box center [704, 134] width 137 height 19
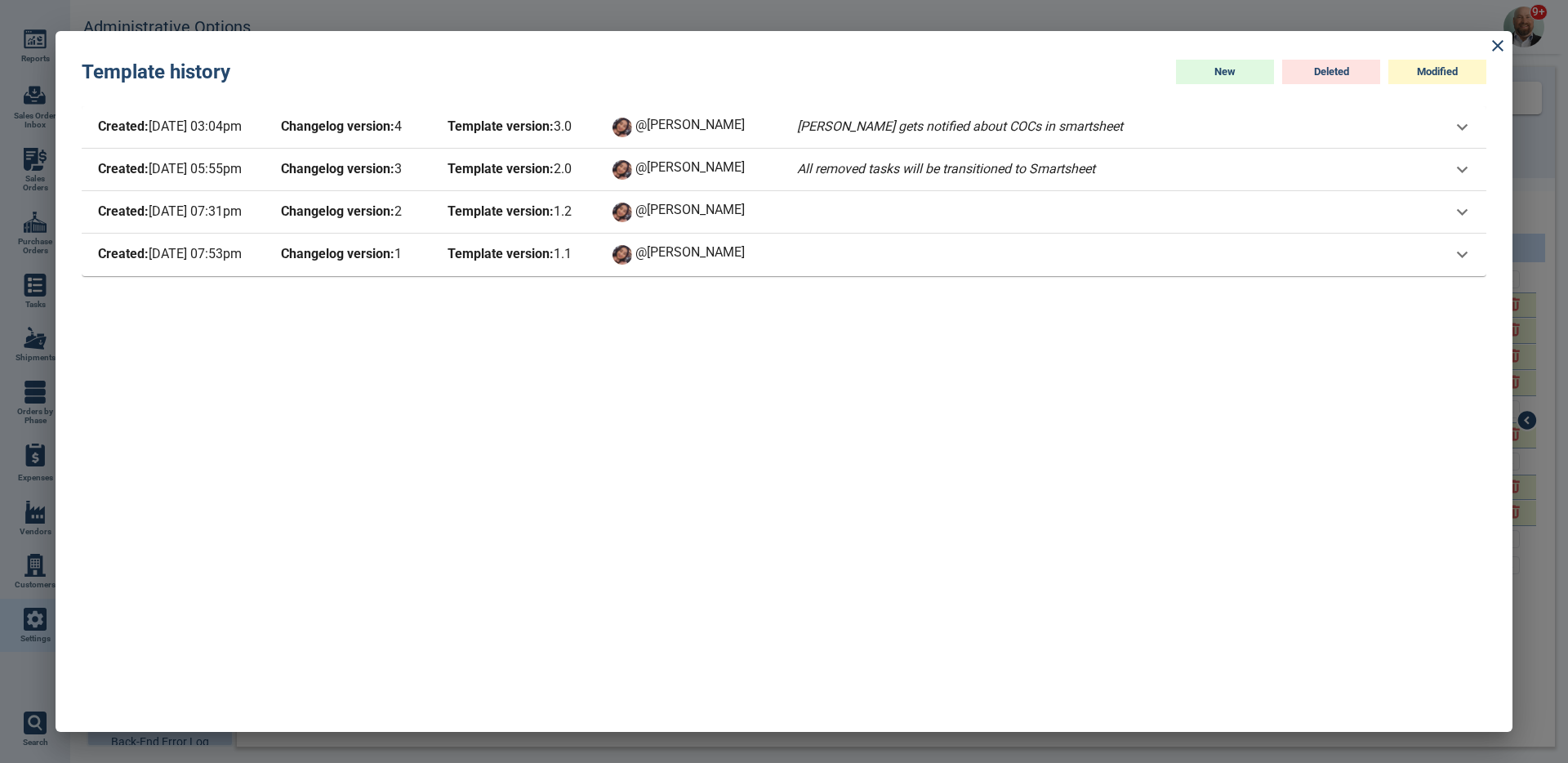
click at [770, 132] on span "@[PERSON_NAME]" at bounding box center [704, 127] width 137 height 19
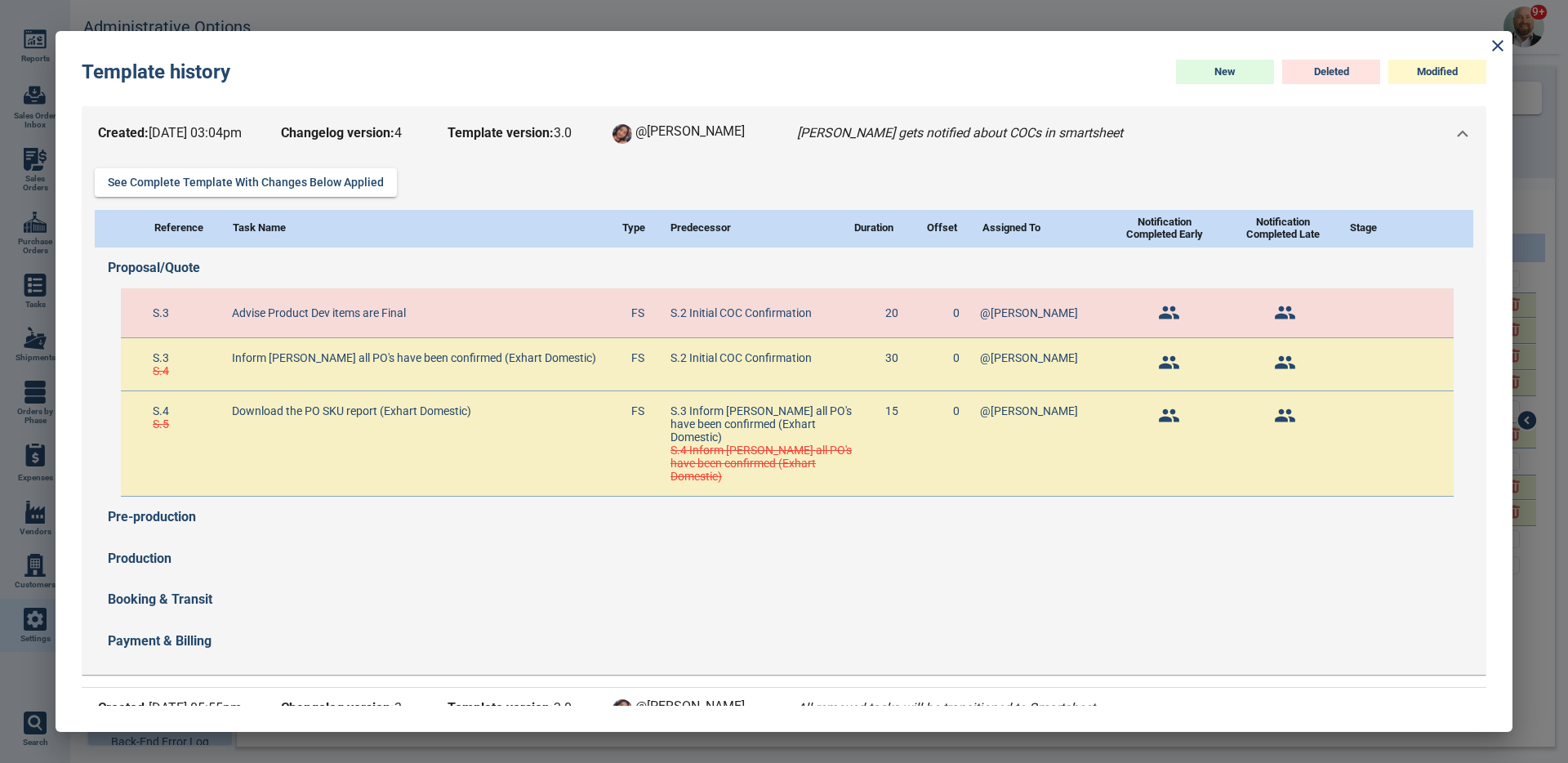
click at [770, 132] on span "@[PERSON_NAME]" at bounding box center [704, 134] width 137 height 19
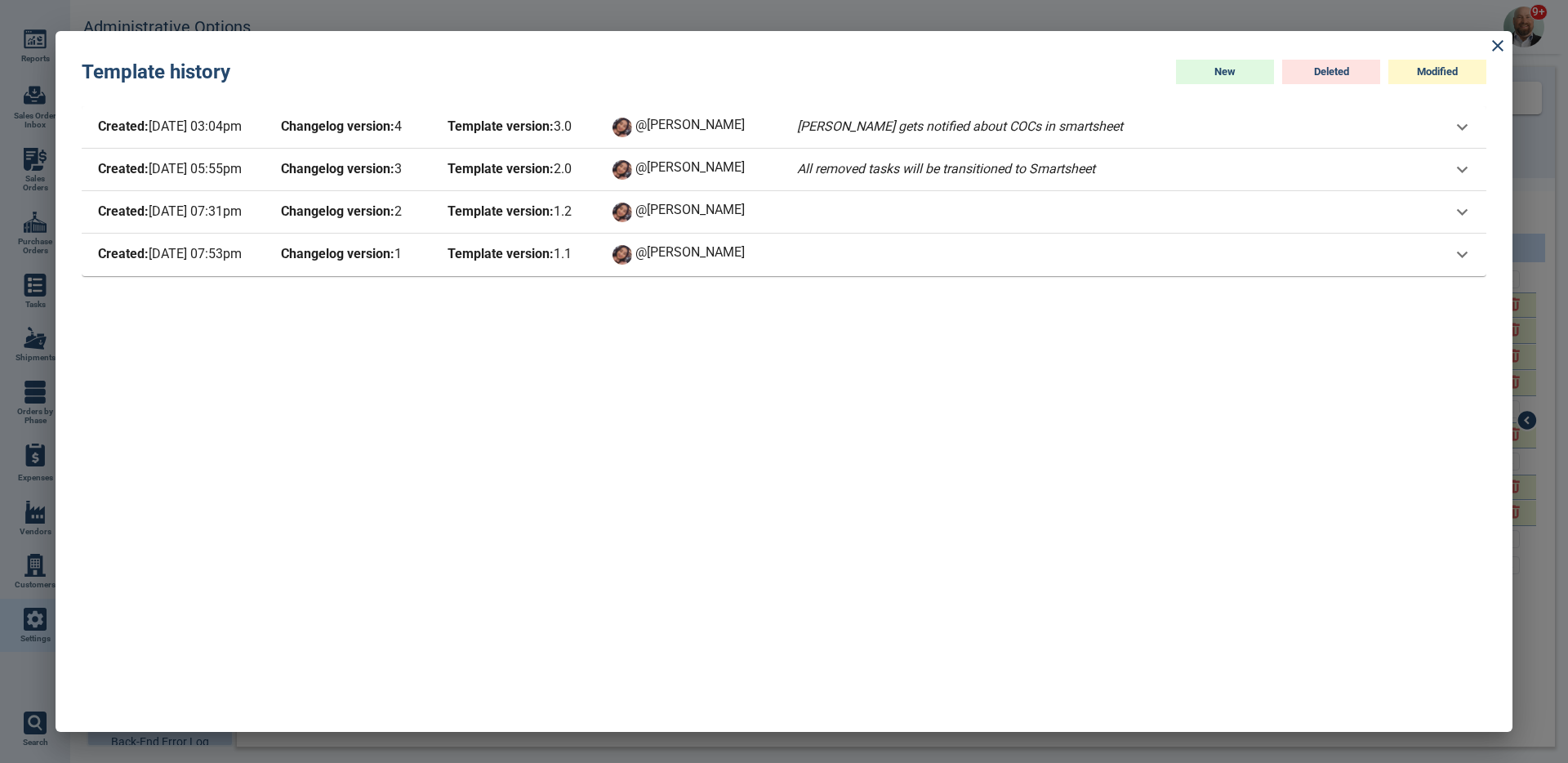
click at [770, 132] on span "@[PERSON_NAME]" at bounding box center [704, 127] width 137 height 19
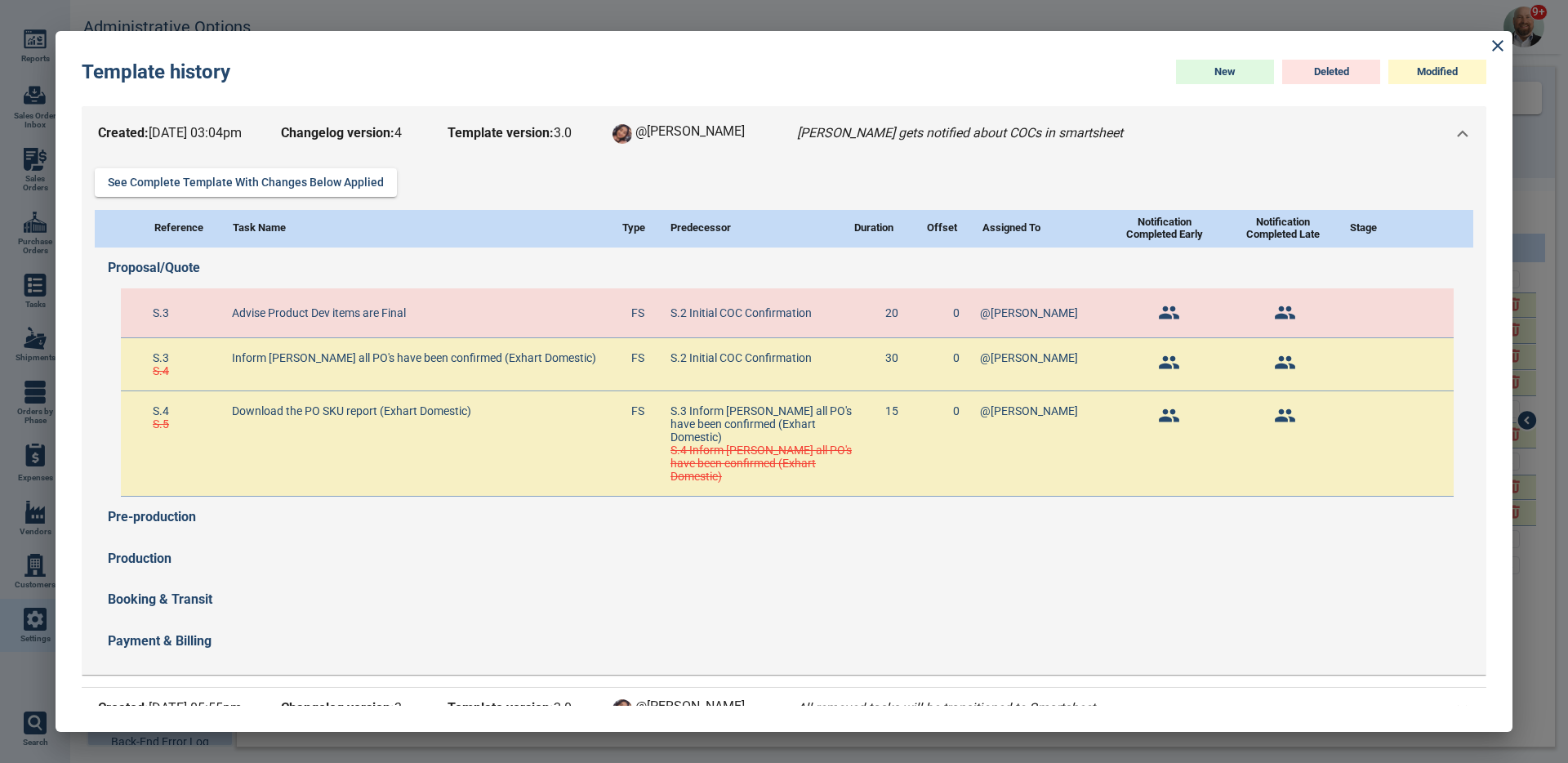
click at [770, 132] on span "@[PERSON_NAME]" at bounding box center [704, 134] width 137 height 19
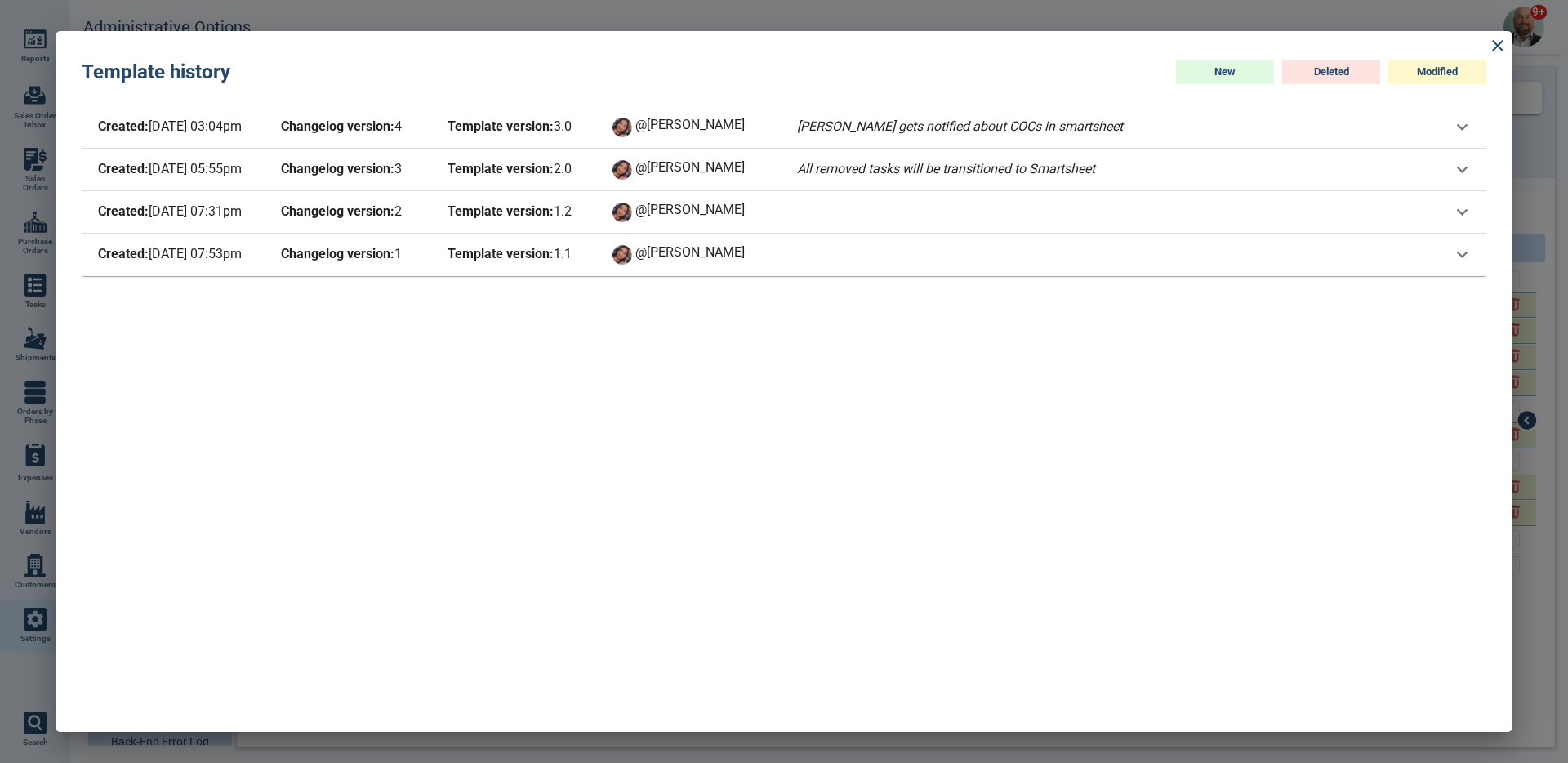
click at [771, 159] on div "@[PERSON_NAME]" at bounding box center [693, 170] width 164 height 23
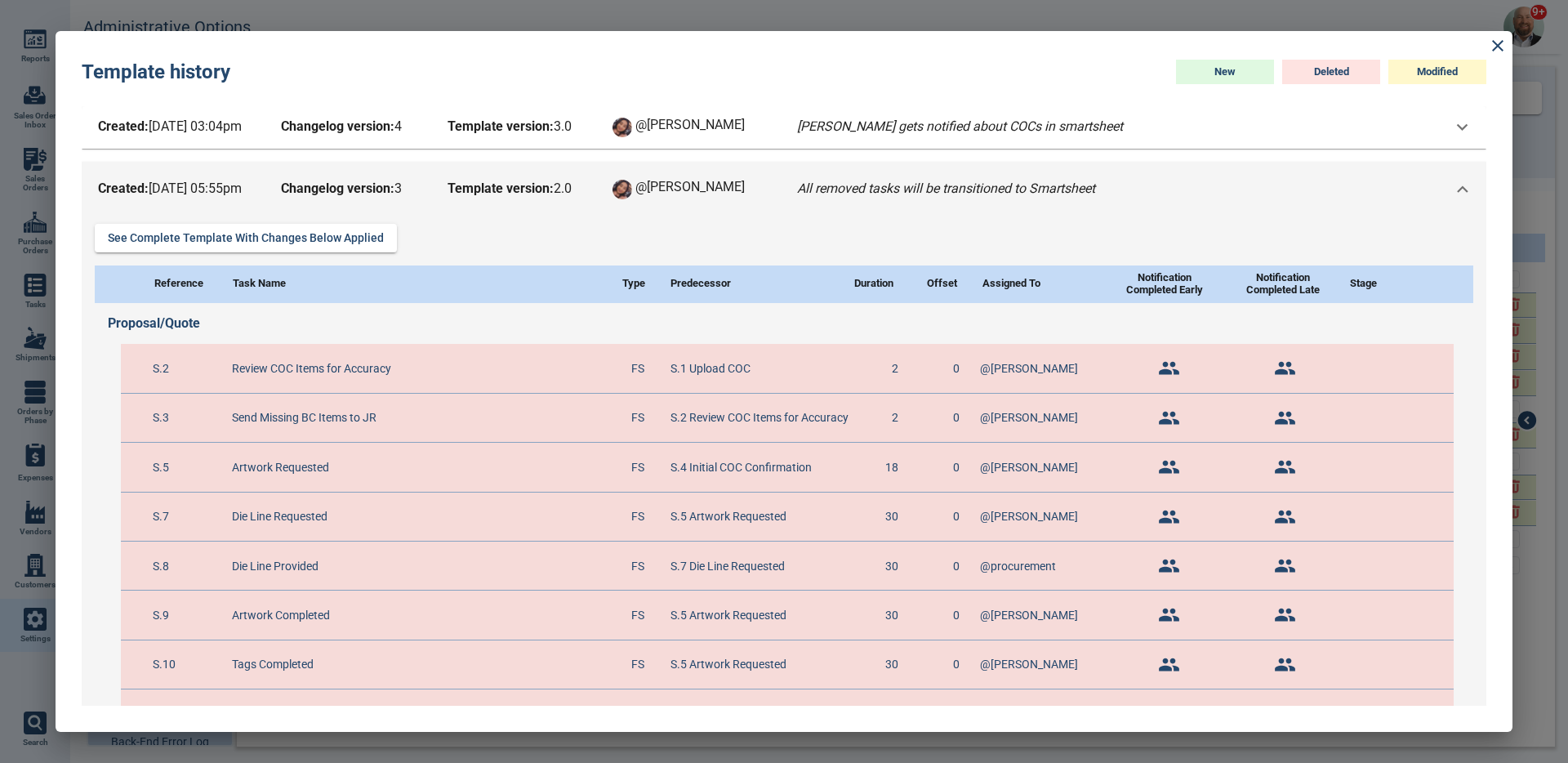
click at [775, 173] on div "Created: [DATE] 05:55pm Changelog version: 3 Template version: 2 . 0 @[PERSON_N…" at bounding box center [784, 190] width 1404 height 55
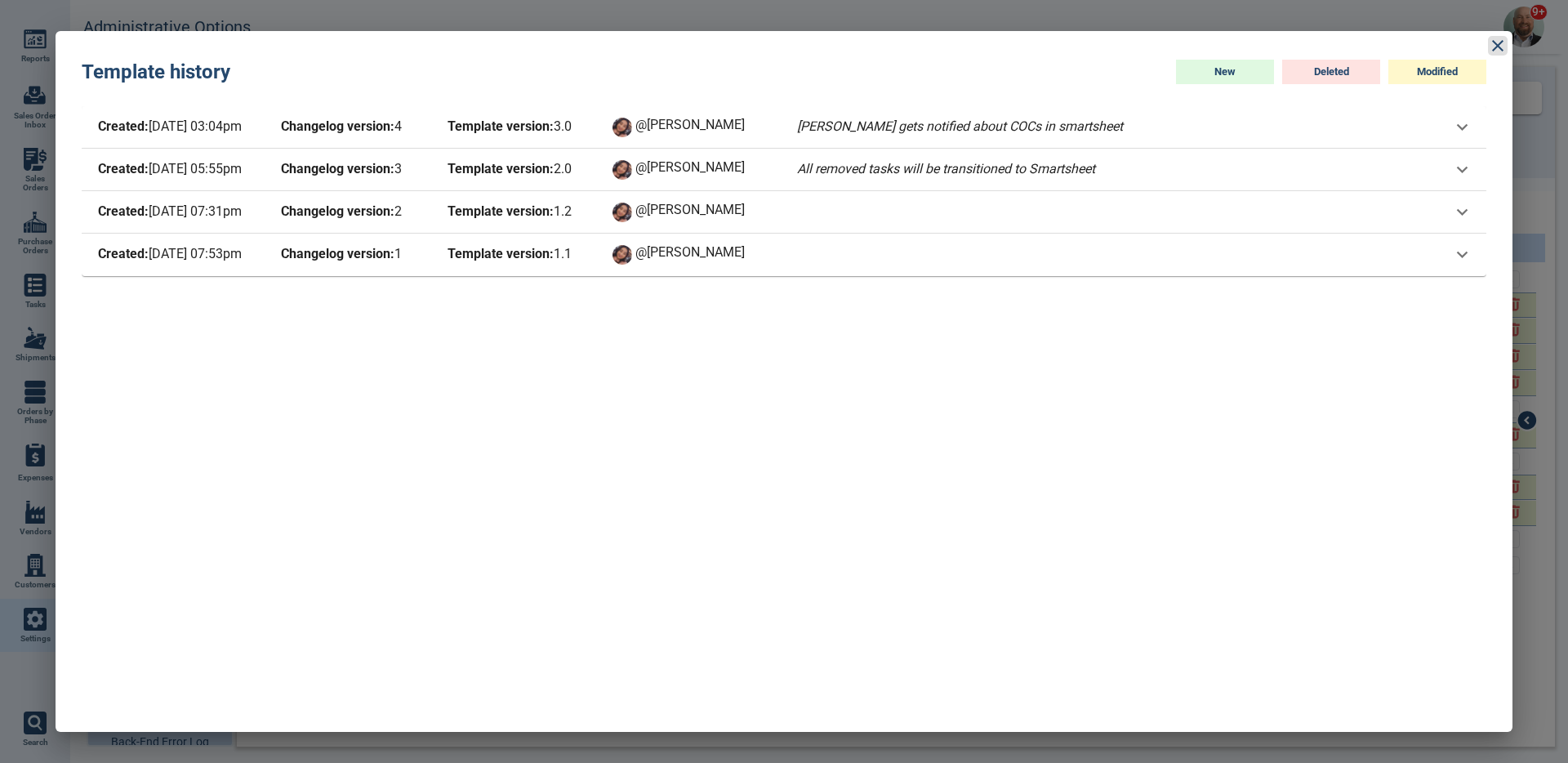
click at [1495, 42] on icon at bounding box center [1497, 45] width 19 height 19
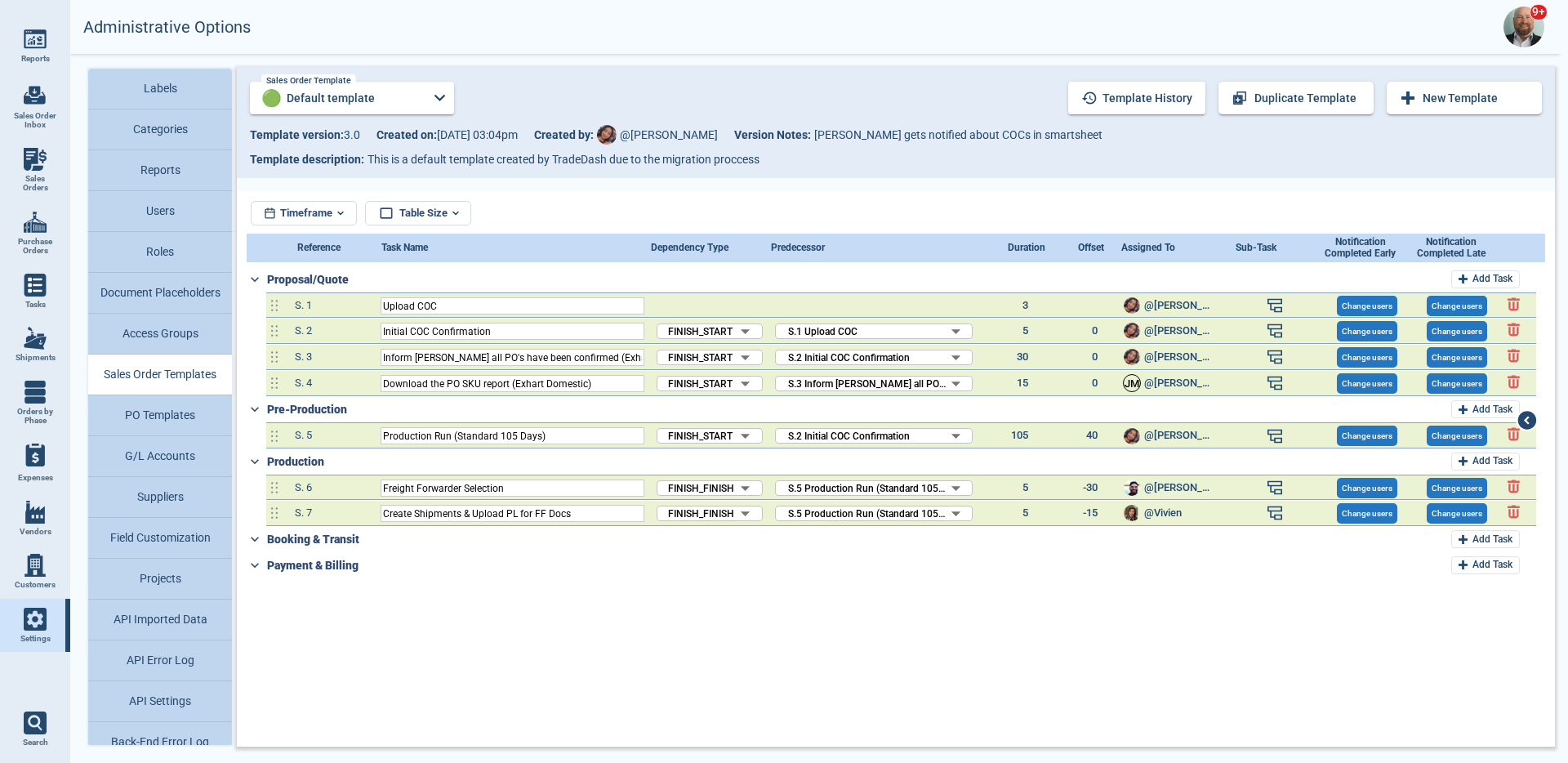
click at [393, 99] on input "Default template" at bounding box center [352, 98] width 140 height 33
click at [201, 377] on div at bounding box center [784, 381] width 1568 height 763
click at [198, 389] on button "Sales Order Templates" at bounding box center [160, 374] width 144 height 41
click at [202, 400] on button "PO Templates" at bounding box center [160, 415] width 144 height 41
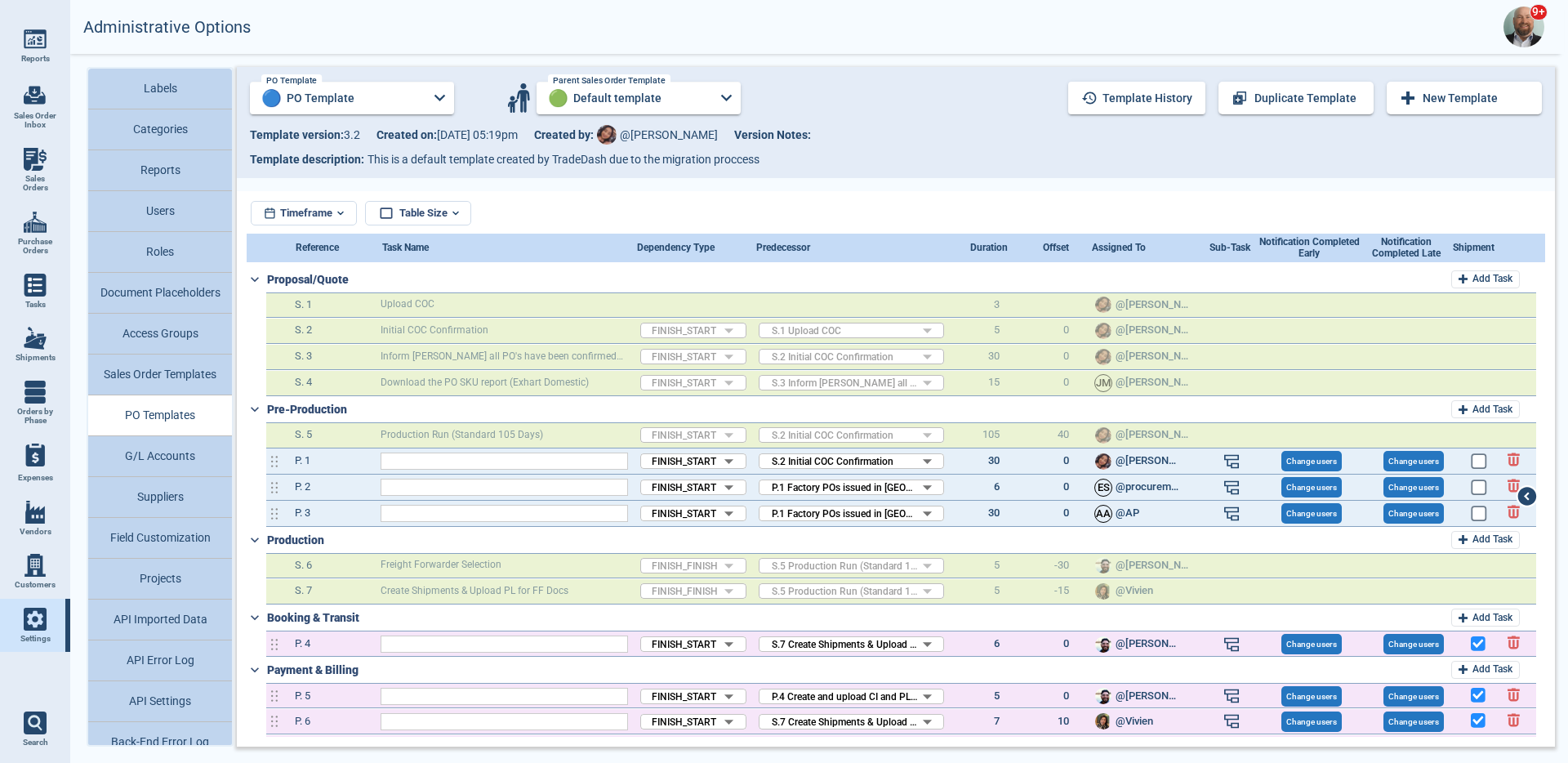
type input "Factory POs issued in [GEOGRAPHIC_DATA]"
type input "Order Spread Sheet Confirmation - [GEOGRAPHIC_DATA] PM"
type input "Send Deposit to Factory"
type input "Create and upload CI and PL"
type input "Upload BC Invoice"
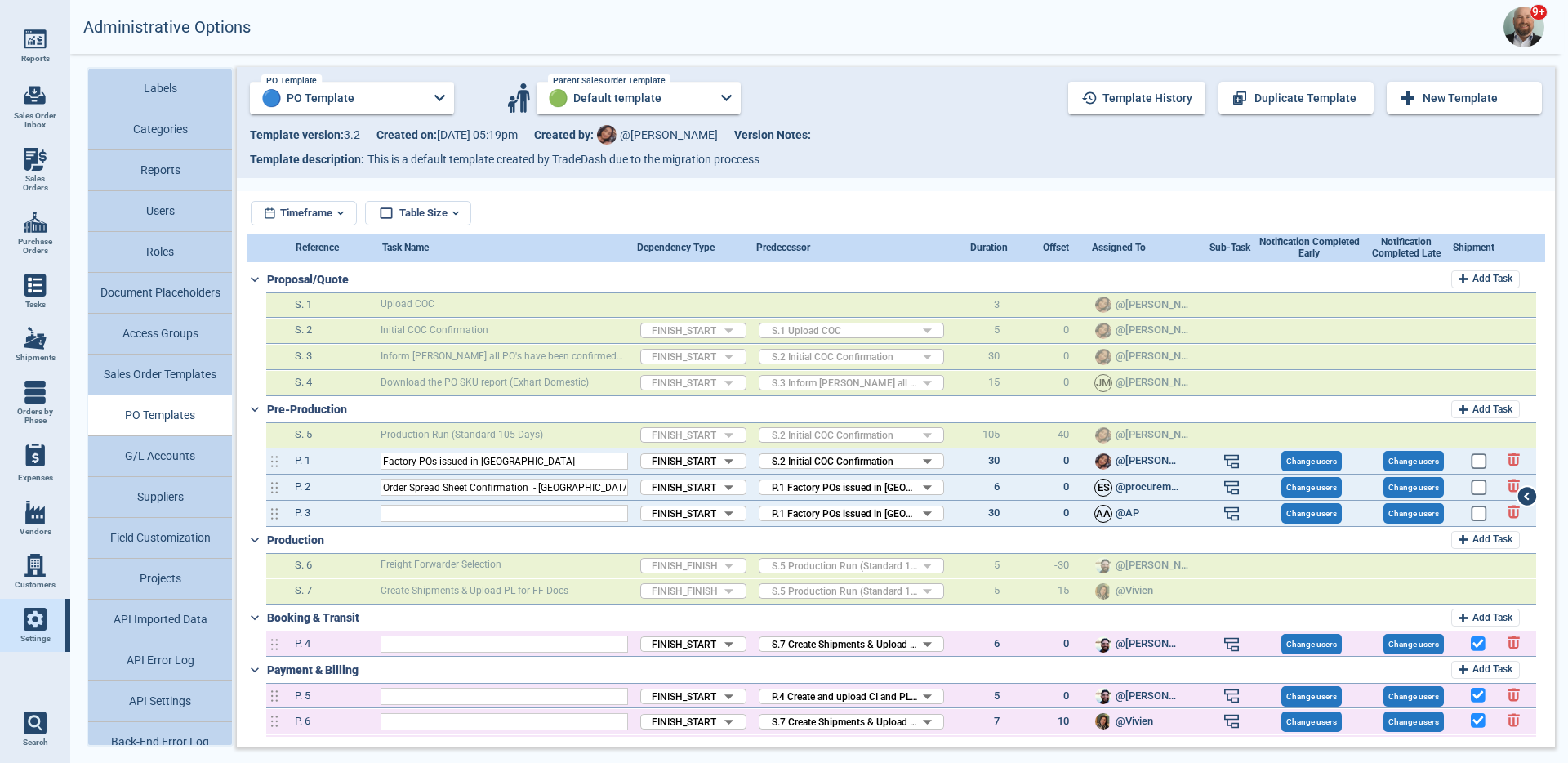
type input "Upload shipping documents (Importfile,PL,INV)"
type input "Upload FCR/BOL"
type input "Documents for Payment Submitted"
click at [1152, 96] on button "Template history" at bounding box center [1137, 98] width 137 height 33
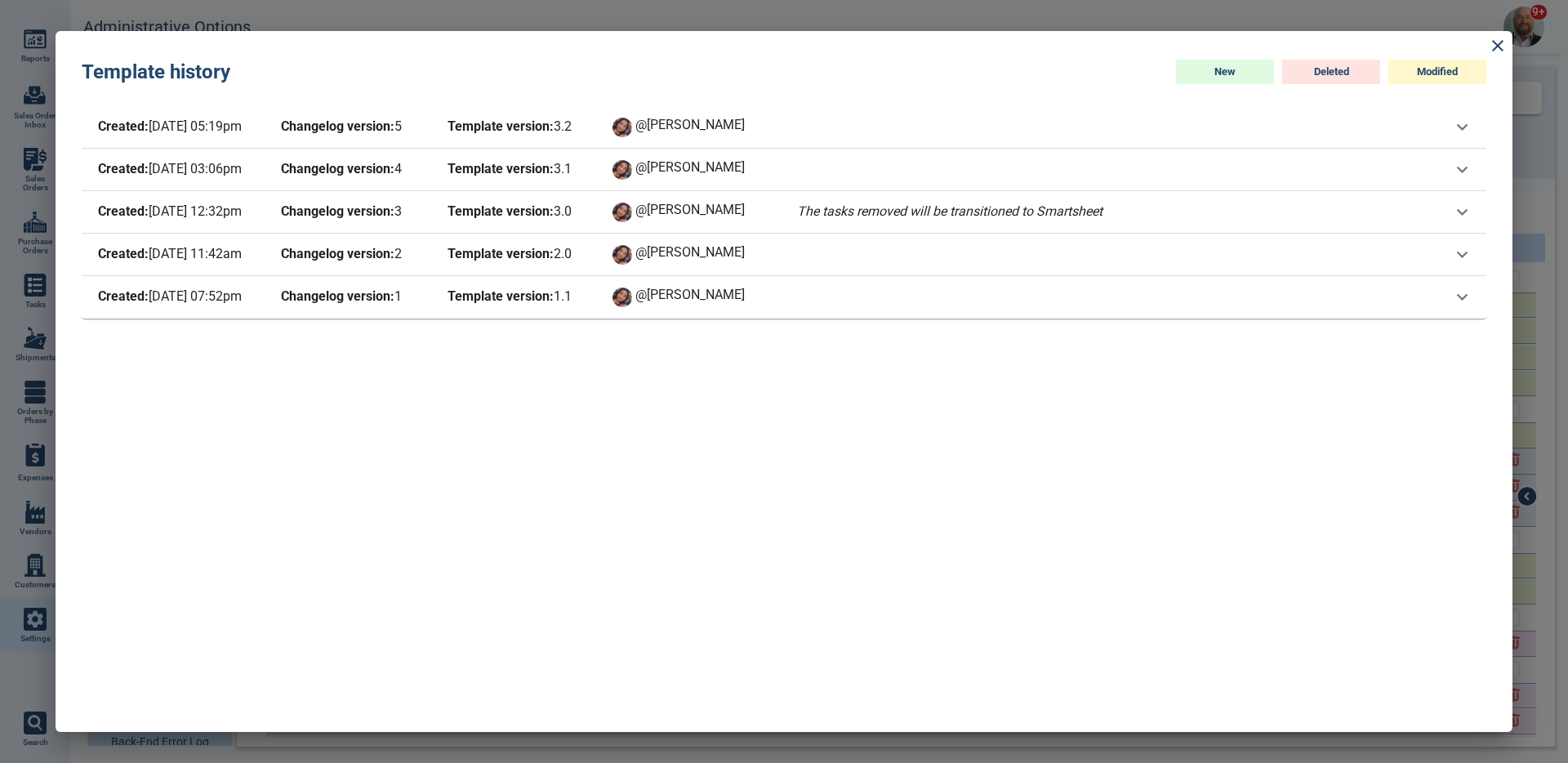
click at [840, 255] on div "Created: [DATE] 11:42am Changelog version: 2 Template version: 2 . 0 @[PERSON_N…" at bounding box center [773, 254] width 1357 height 23
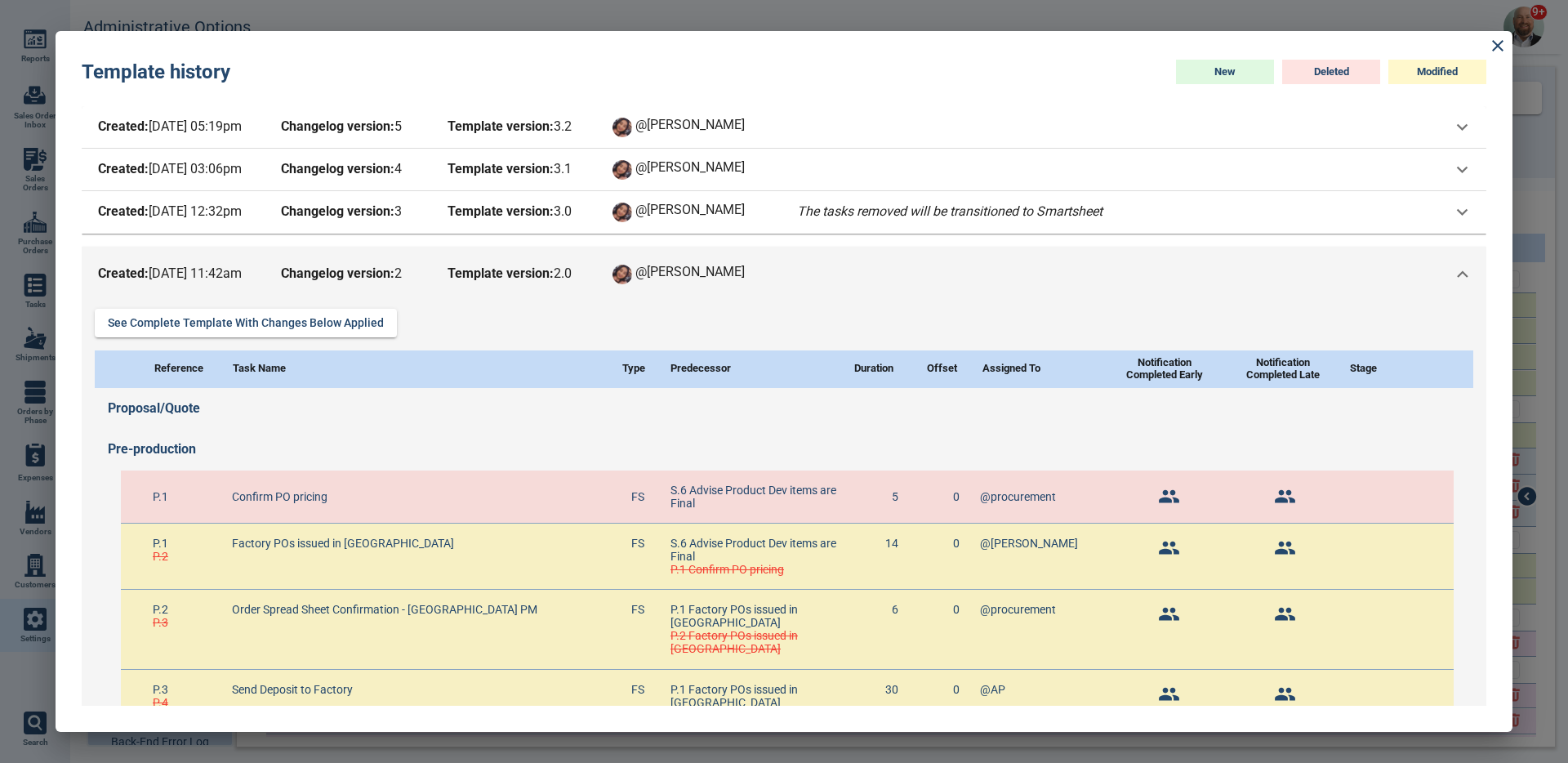
click at [840, 255] on div "Created: [DATE] 11:42am Changelog version: 2 Template version: 2 . 0 @[PERSON_N…" at bounding box center [784, 274] width 1404 height 55
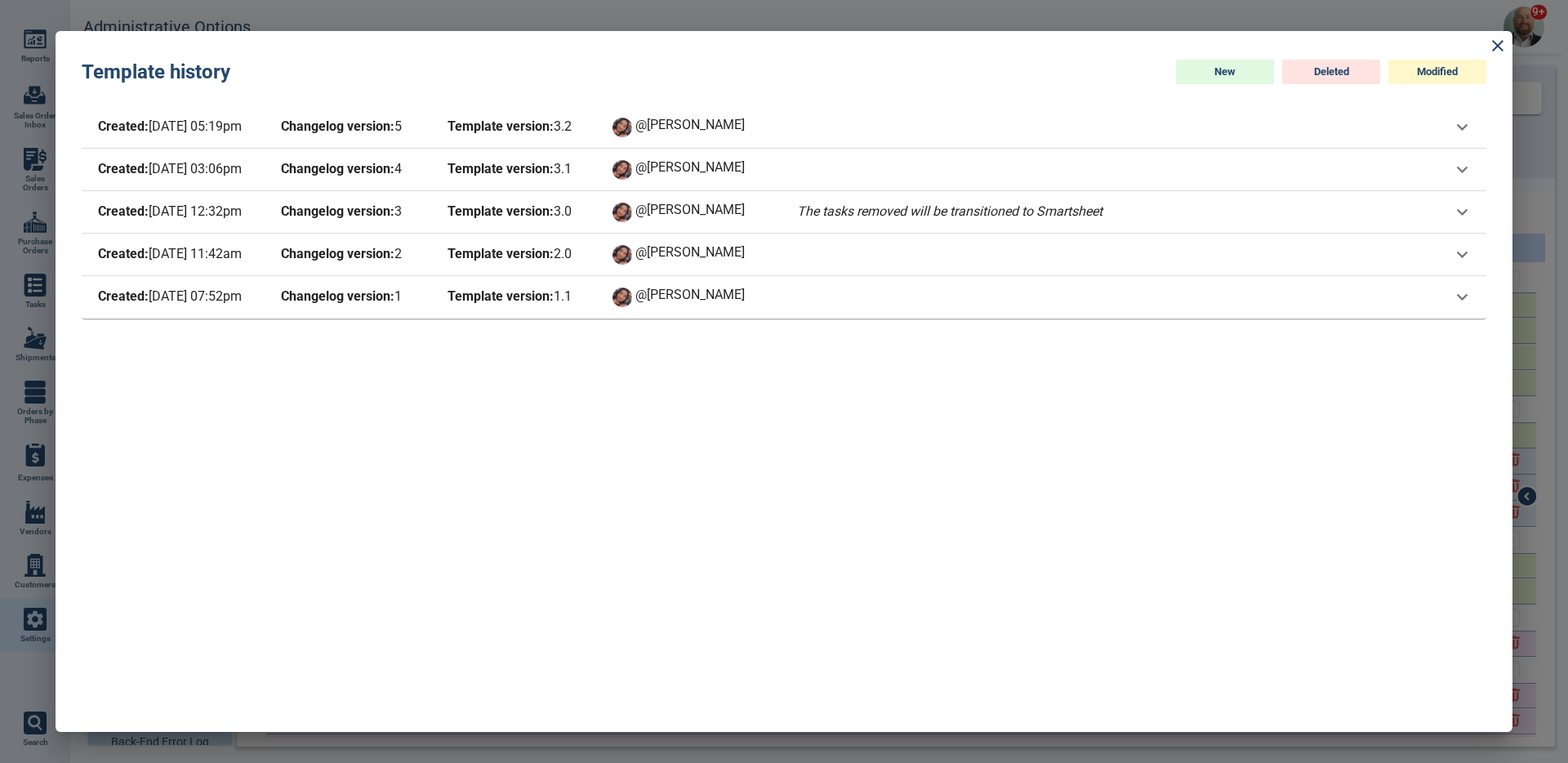
click at [772, 221] on span "@[PERSON_NAME]" at bounding box center [704, 211] width 137 height 19
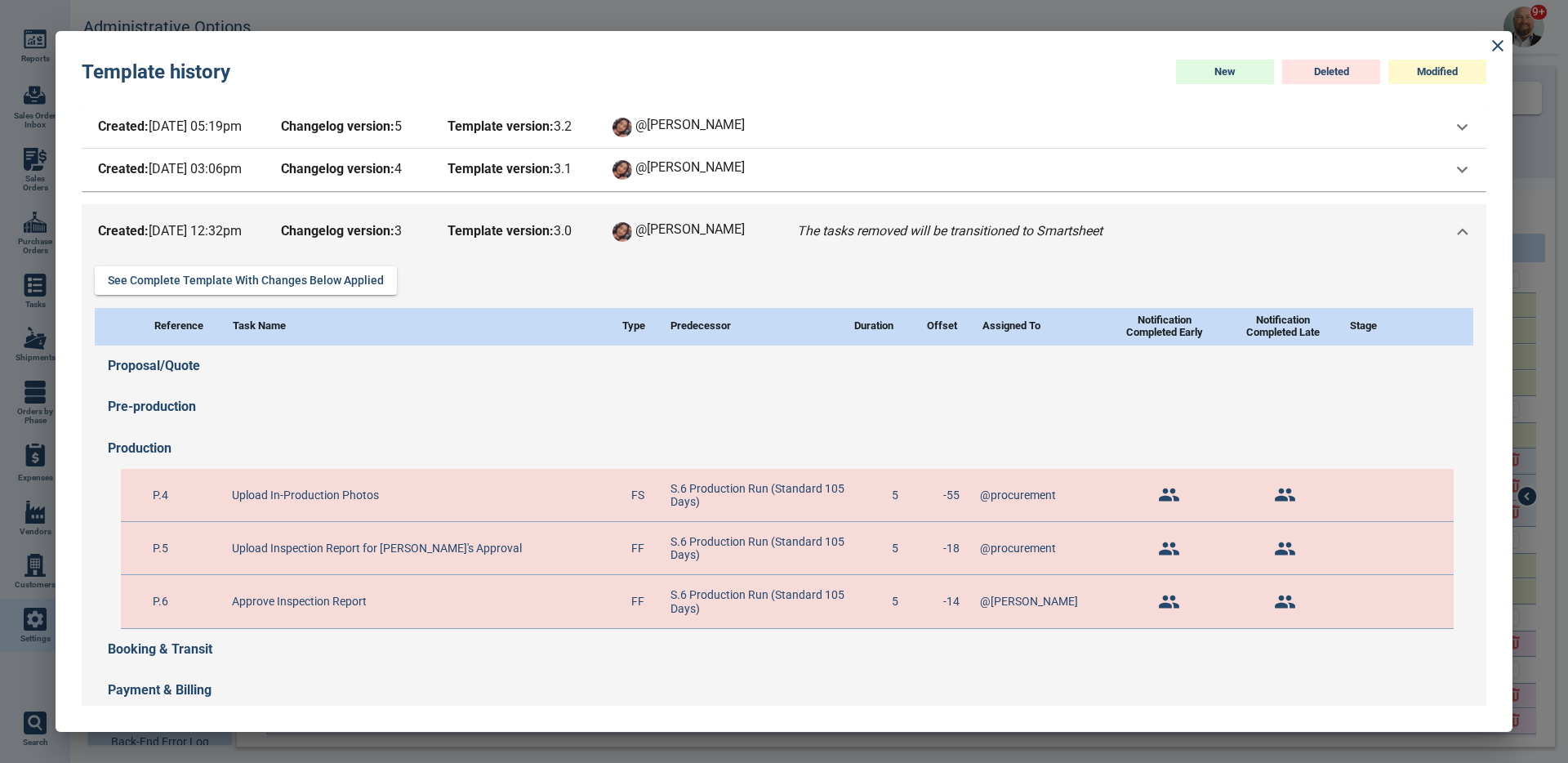
click at [772, 222] on span "@[PERSON_NAME]" at bounding box center [704, 231] width 137 height 19
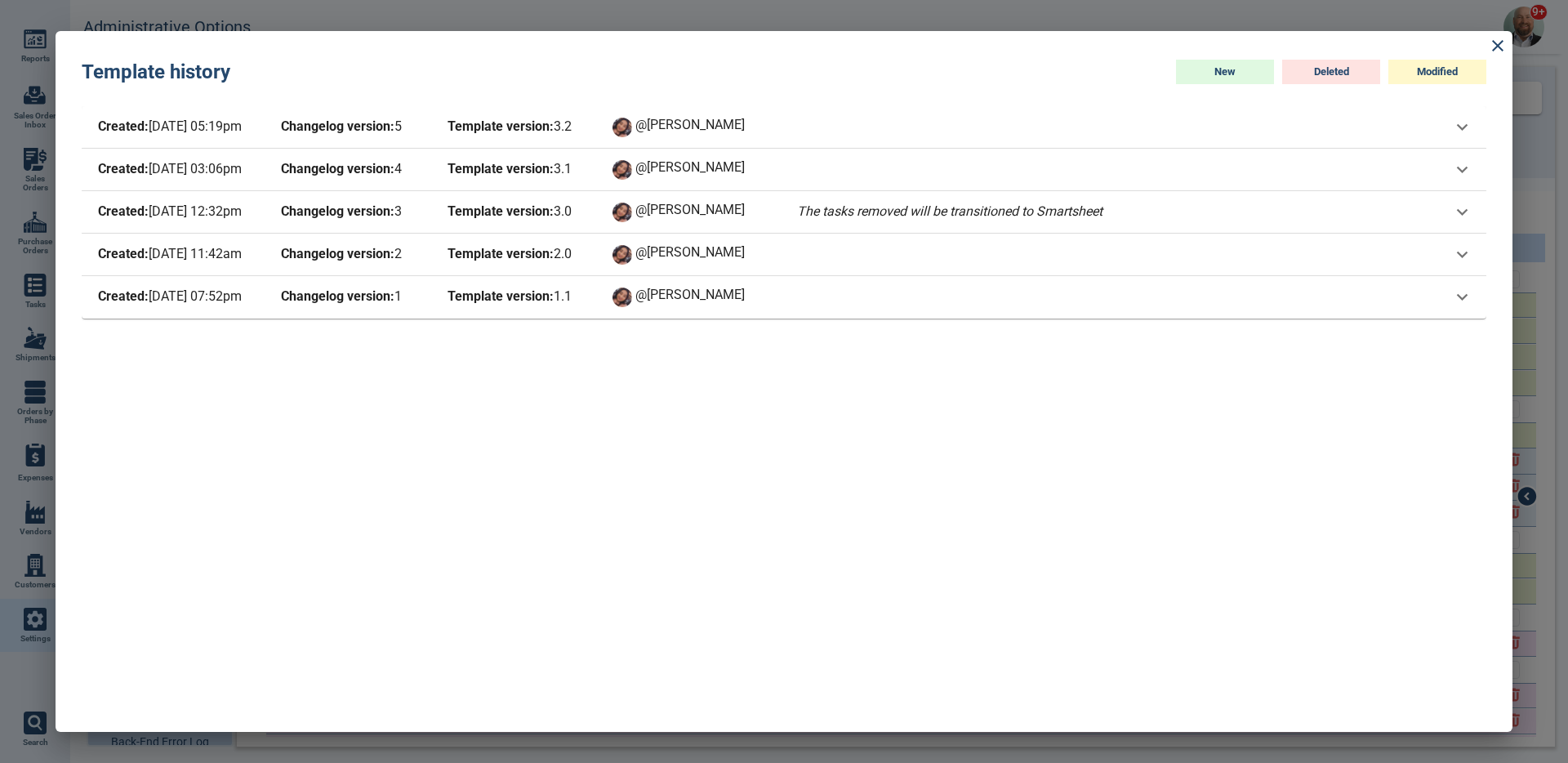
click at [773, 172] on div "@[PERSON_NAME]" at bounding box center [693, 170] width 164 height 23
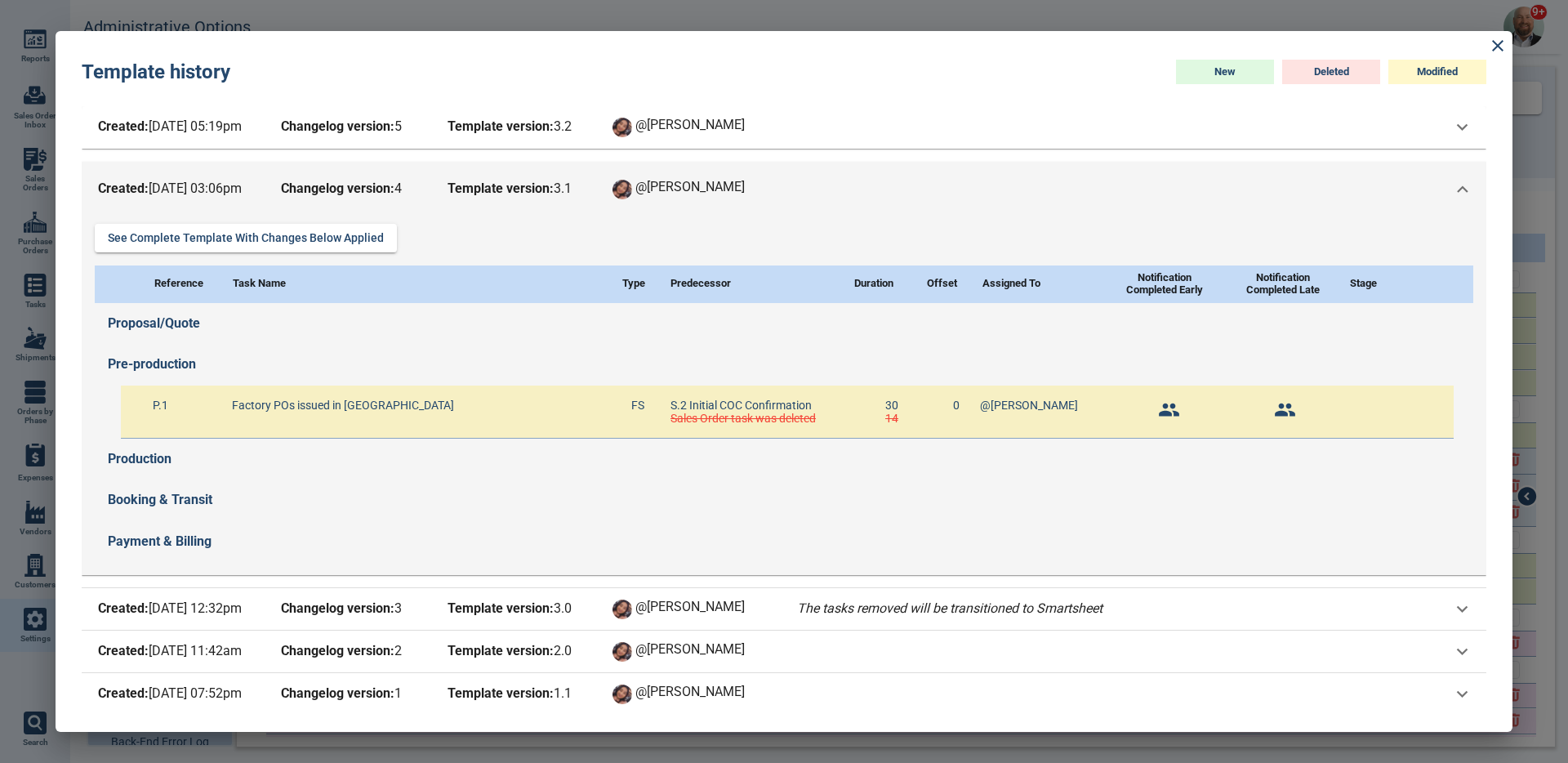
click at [769, 175] on div "Created: 8/27/25 03:06pm Changelog version: 4 Template version: 3 . 1 @Maria" at bounding box center [784, 190] width 1404 height 55
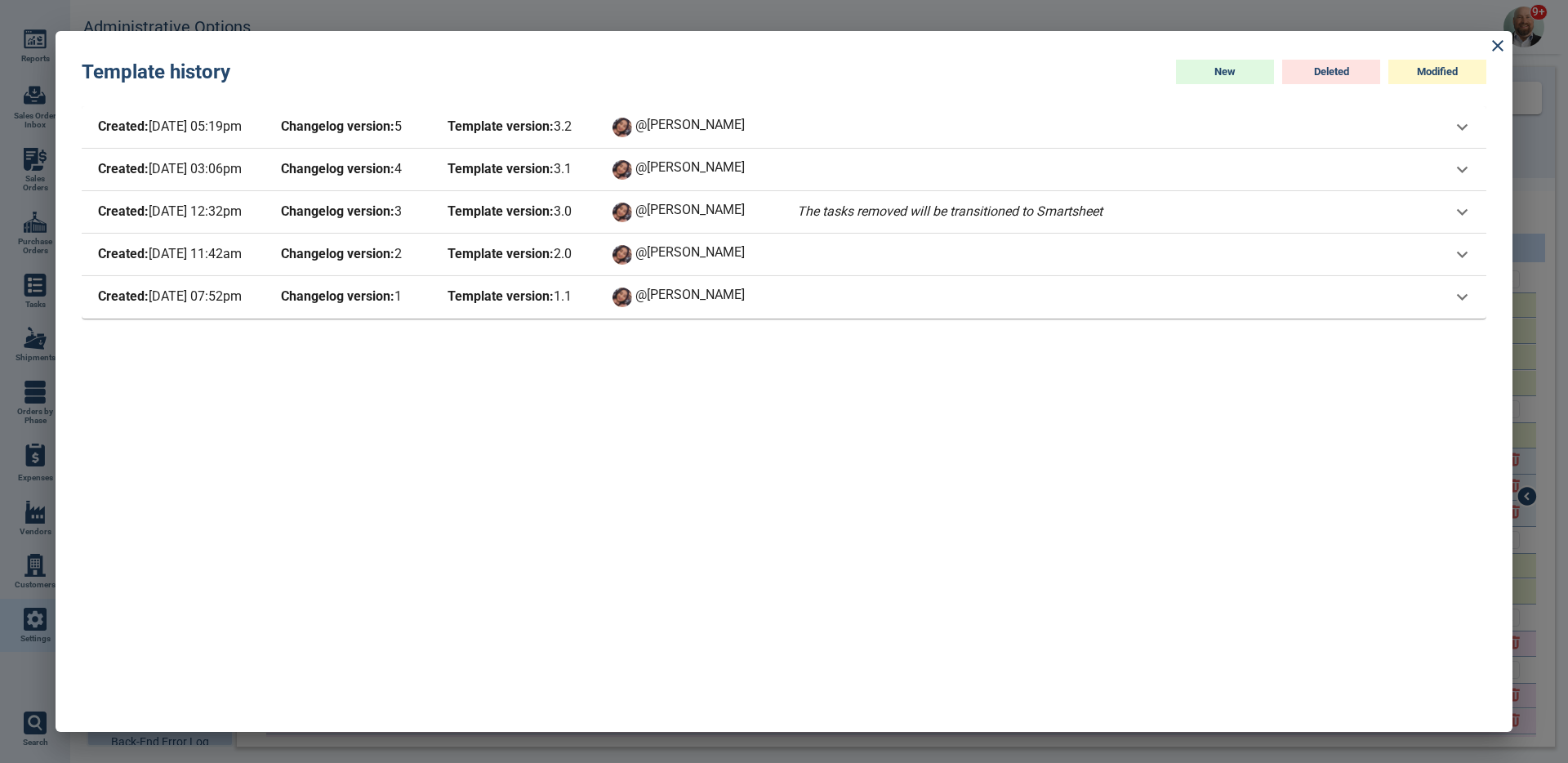
click at [771, 139] on div "Created: [DATE] 05:19pm Changelog version: 5 Template version: 3 . 2 @[PERSON_N…" at bounding box center [784, 127] width 1404 height 43
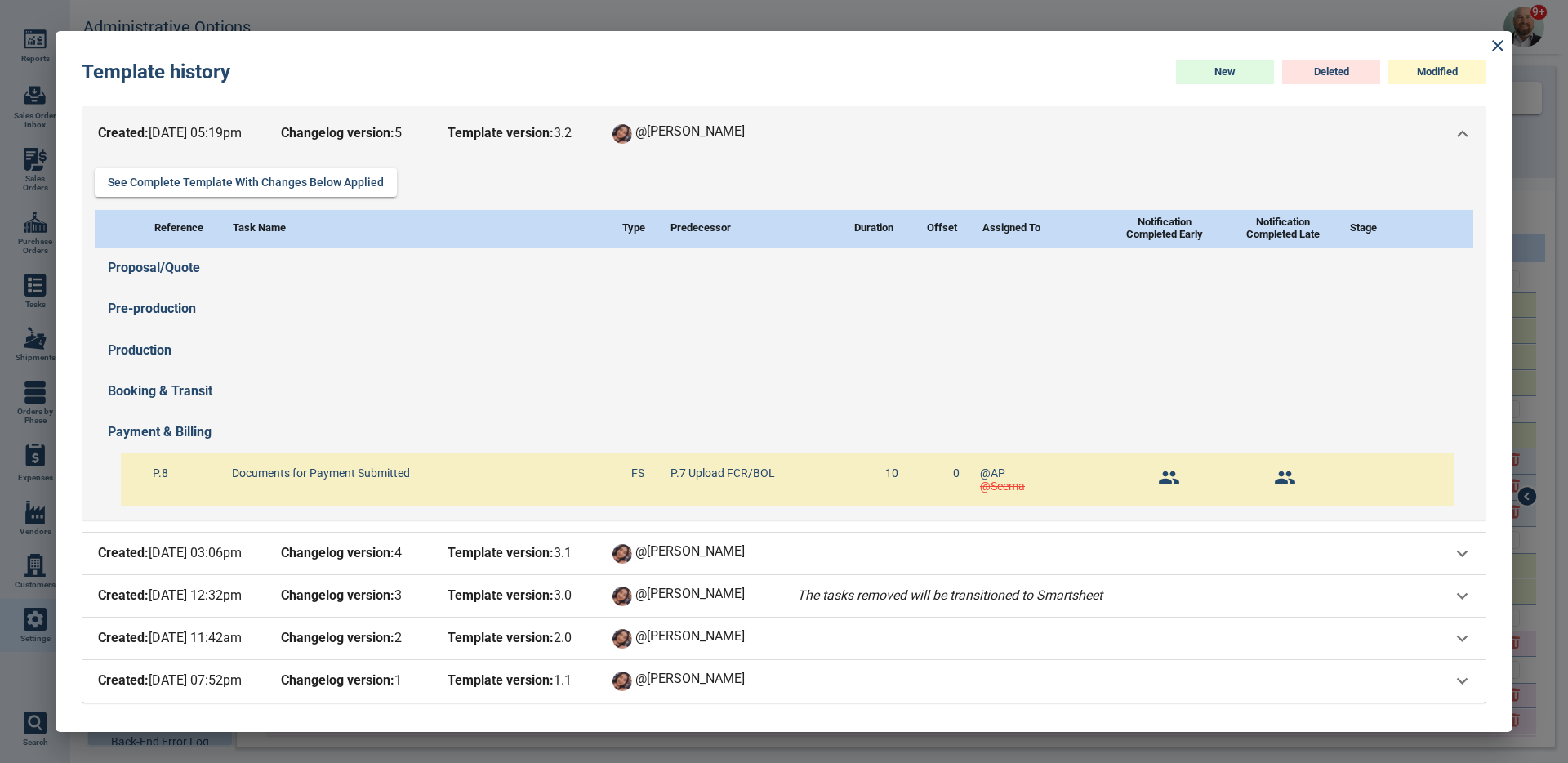
click at [771, 139] on span "@[PERSON_NAME]" at bounding box center [704, 134] width 137 height 19
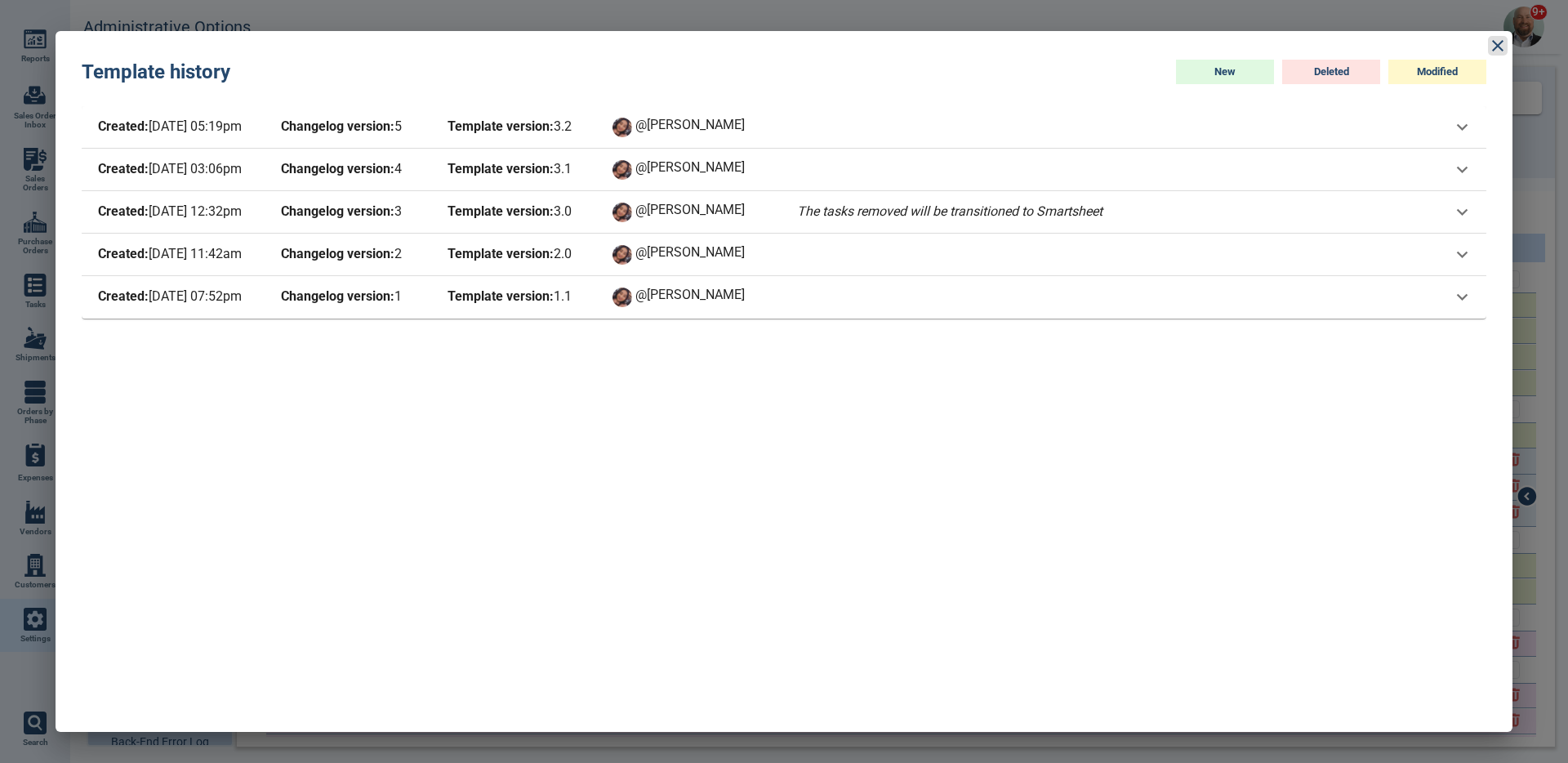
click at [1503, 43] on icon at bounding box center [1497, 45] width 19 height 19
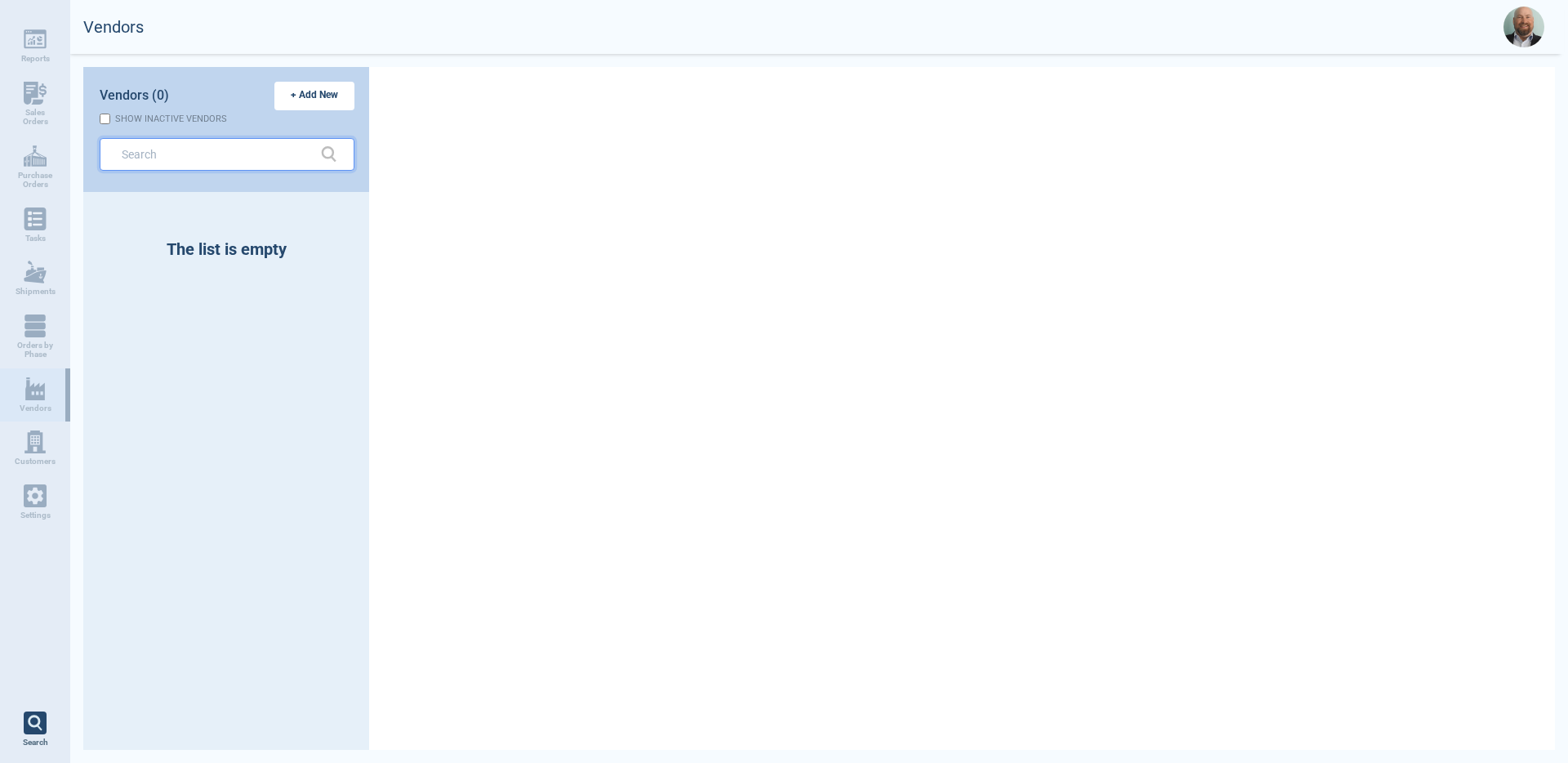
click at [273, 165] on input "text" at bounding box center [215, 154] width 186 height 23
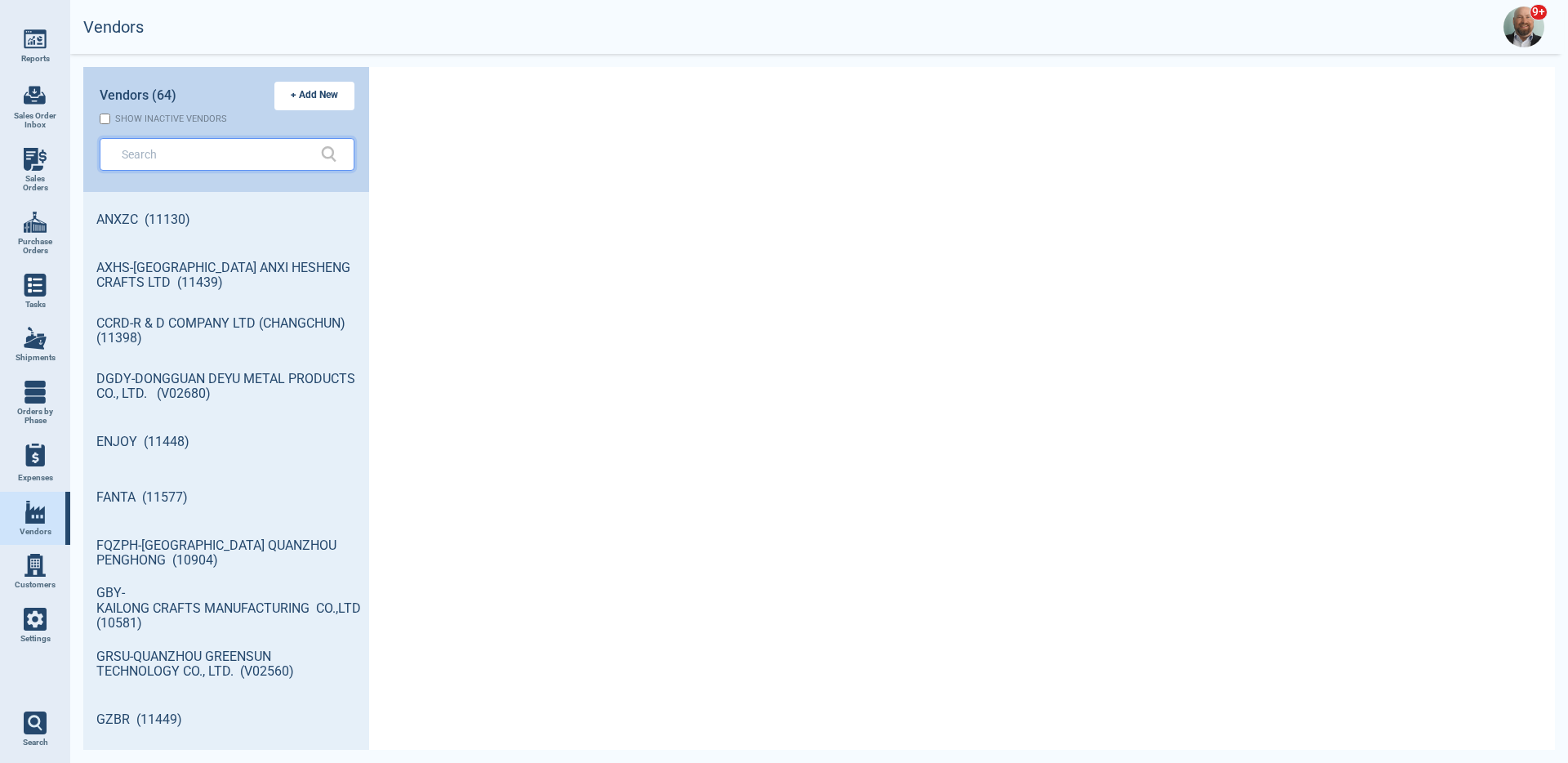
scroll to position [553, 281]
paste input "text"
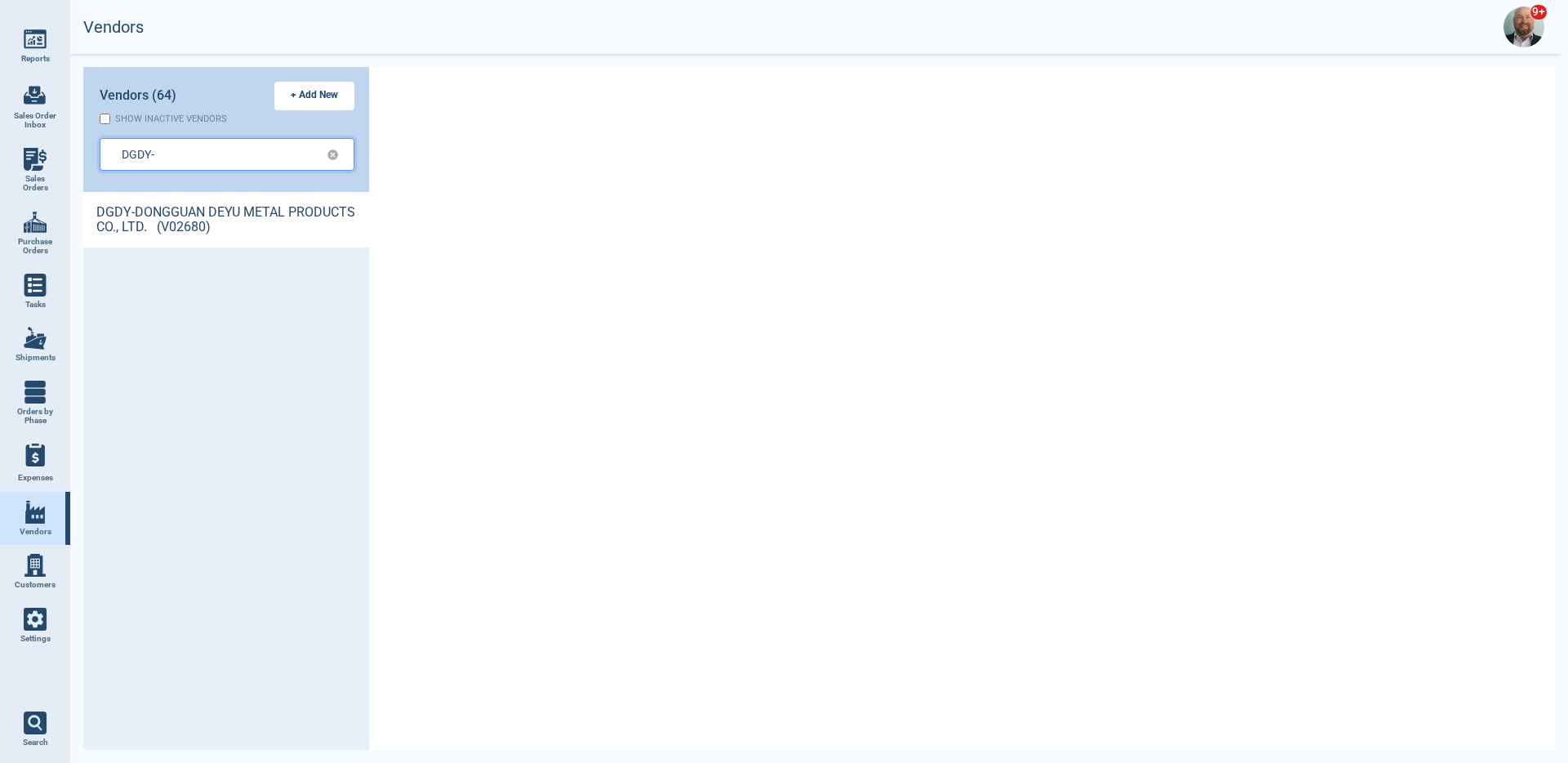
type input "DGDY-"
click at [228, 216] on link "DGDY-DONGGUAN DEYU METAL PRODUCTS CO., LTD. (V02680)" at bounding box center [226, 220] width 286 height 55
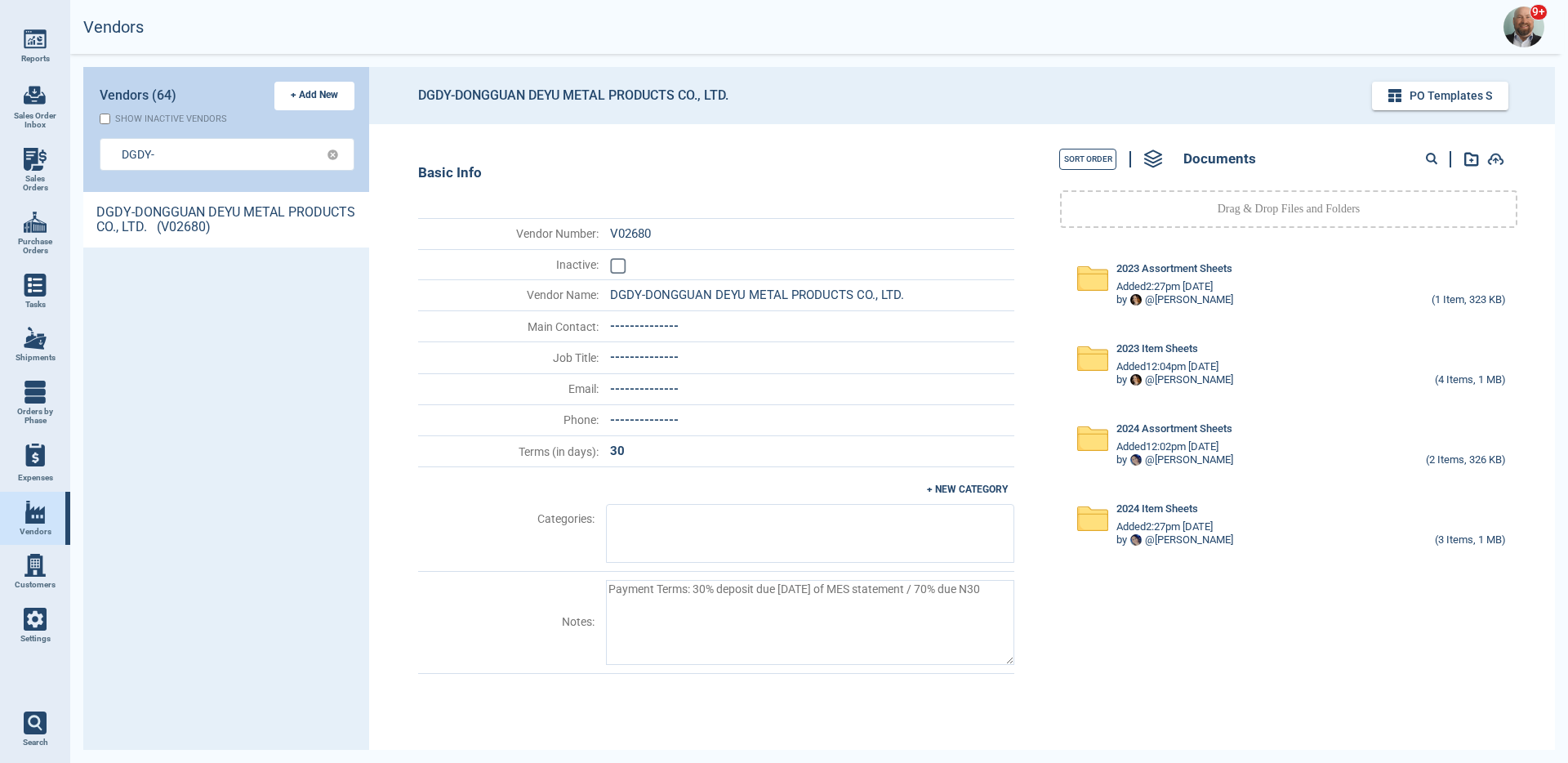
click at [1403, 113] on header "DGDY-DONGGUAN DEYU METAL PRODUCTS CO., LTD. PO Templates s" at bounding box center [962, 95] width 1185 height 57
click at [1410, 105] on button "PO Templates s" at bounding box center [1439, 96] width 136 height 28
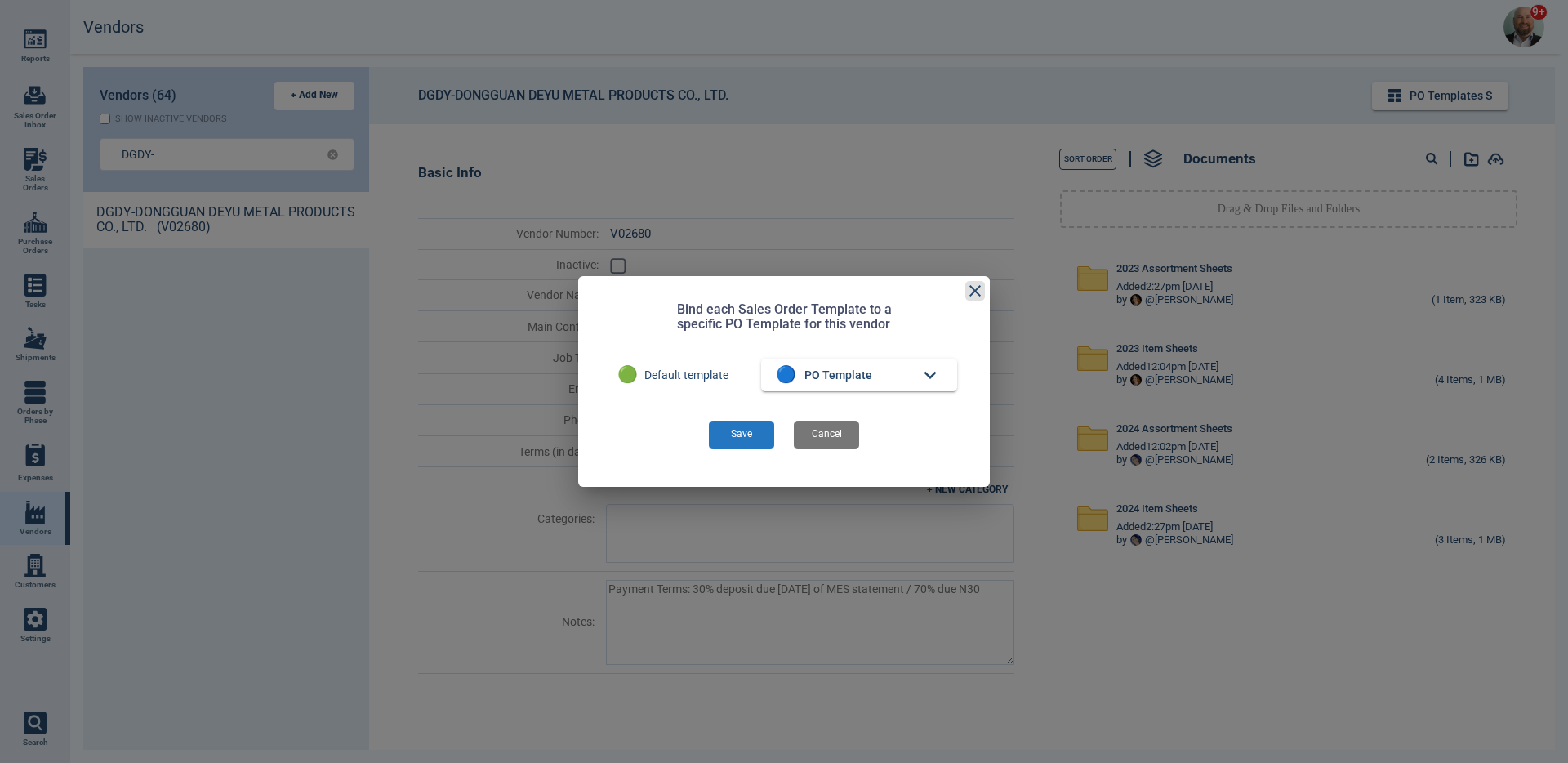
click at [981, 292] on icon at bounding box center [975, 290] width 19 height 19
type textarea "x"
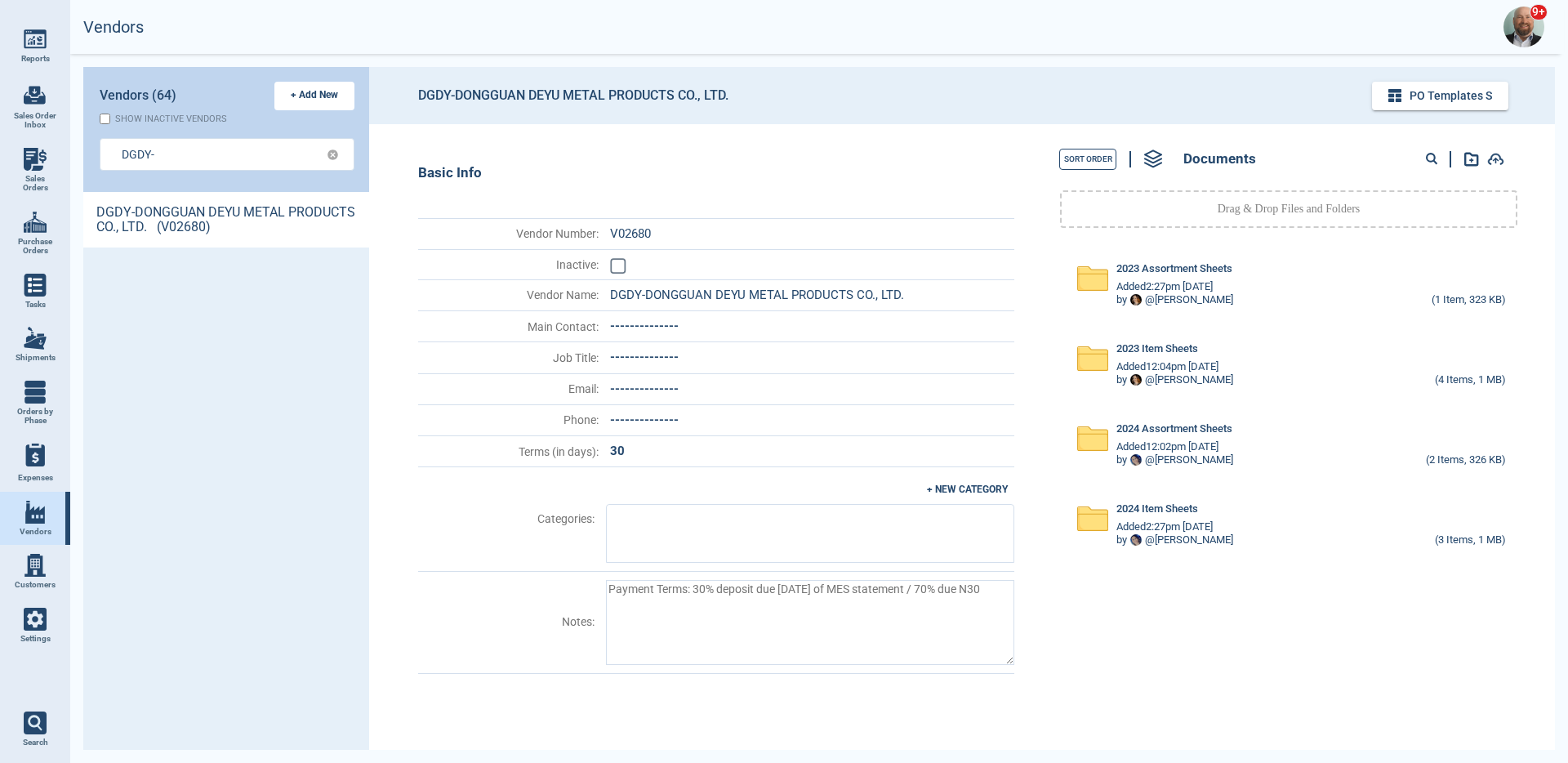
scroll to position [553, 281]
click at [38, 629] on img at bounding box center [34, 618] width 23 height 23
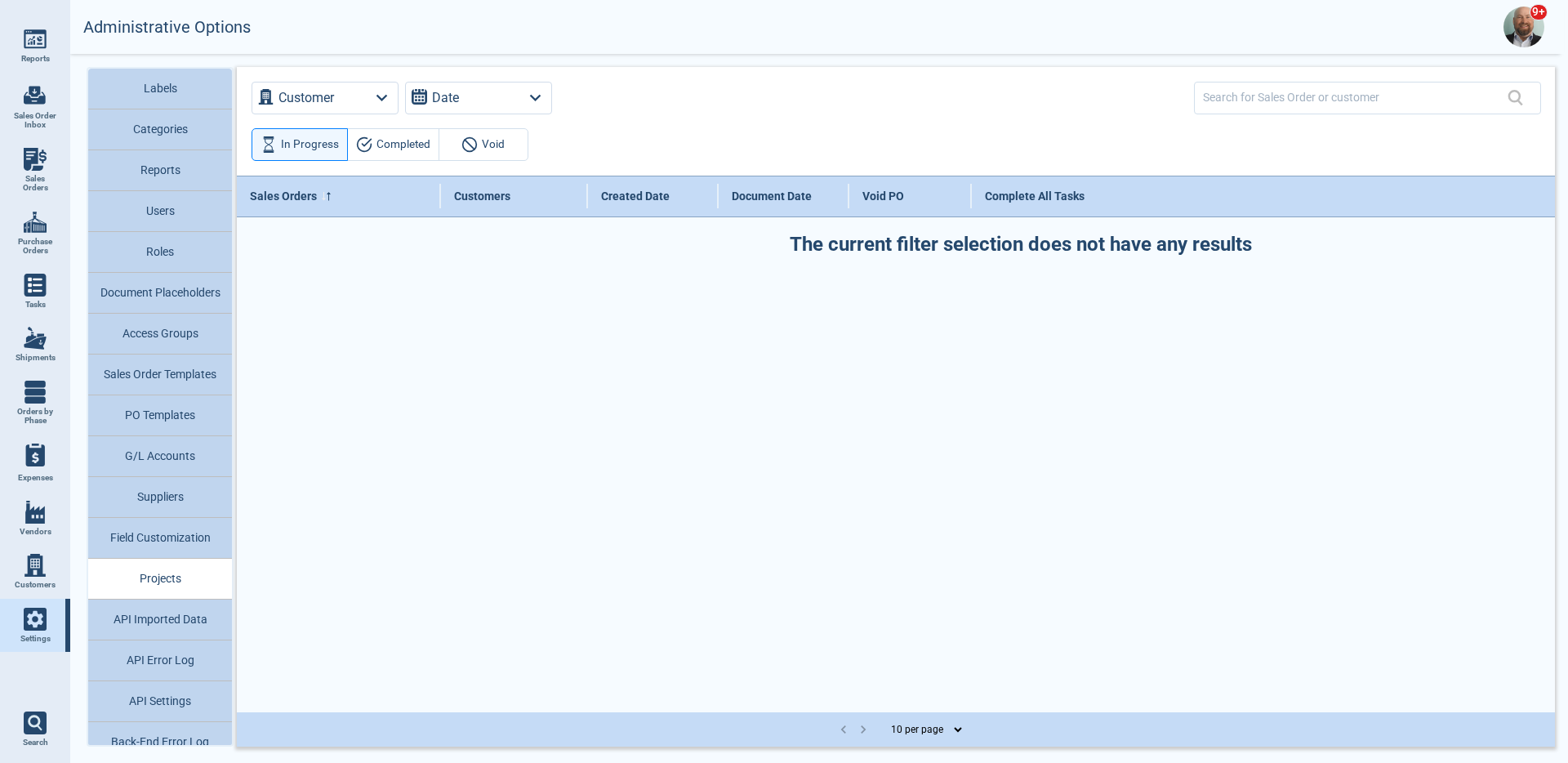
click at [195, 381] on button "Sales Order Templates" at bounding box center [160, 374] width 144 height 41
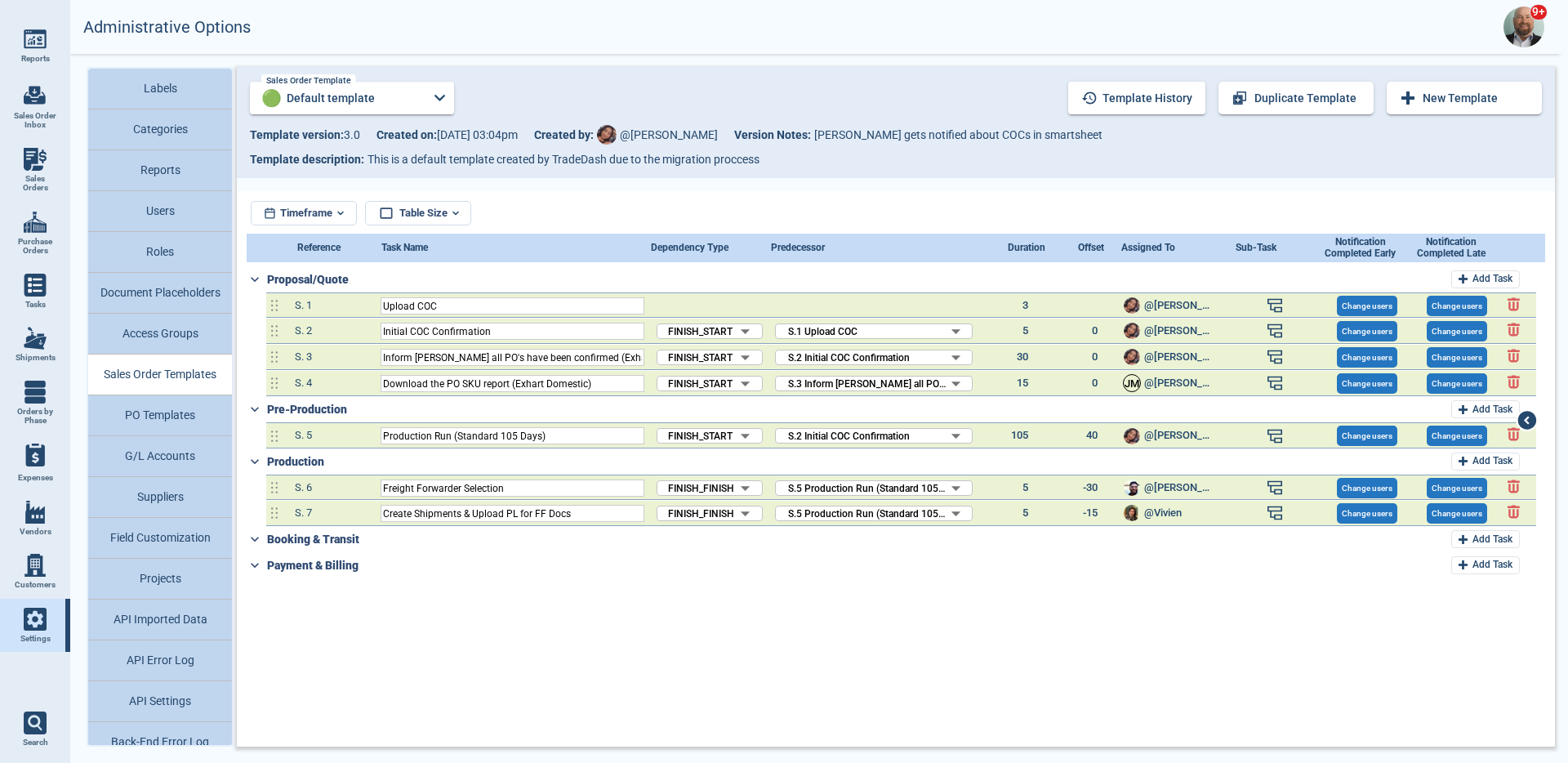
click at [490, 123] on div "Template version: 3 . 0 Created on: 8/27/25 03:04pm Created by: @Maria Version …" at bounding box center [896, 135] width 1292 height 24
click at [179, 411] on button "PO Templates" at bounding box center [160, 415] width 144 height 41
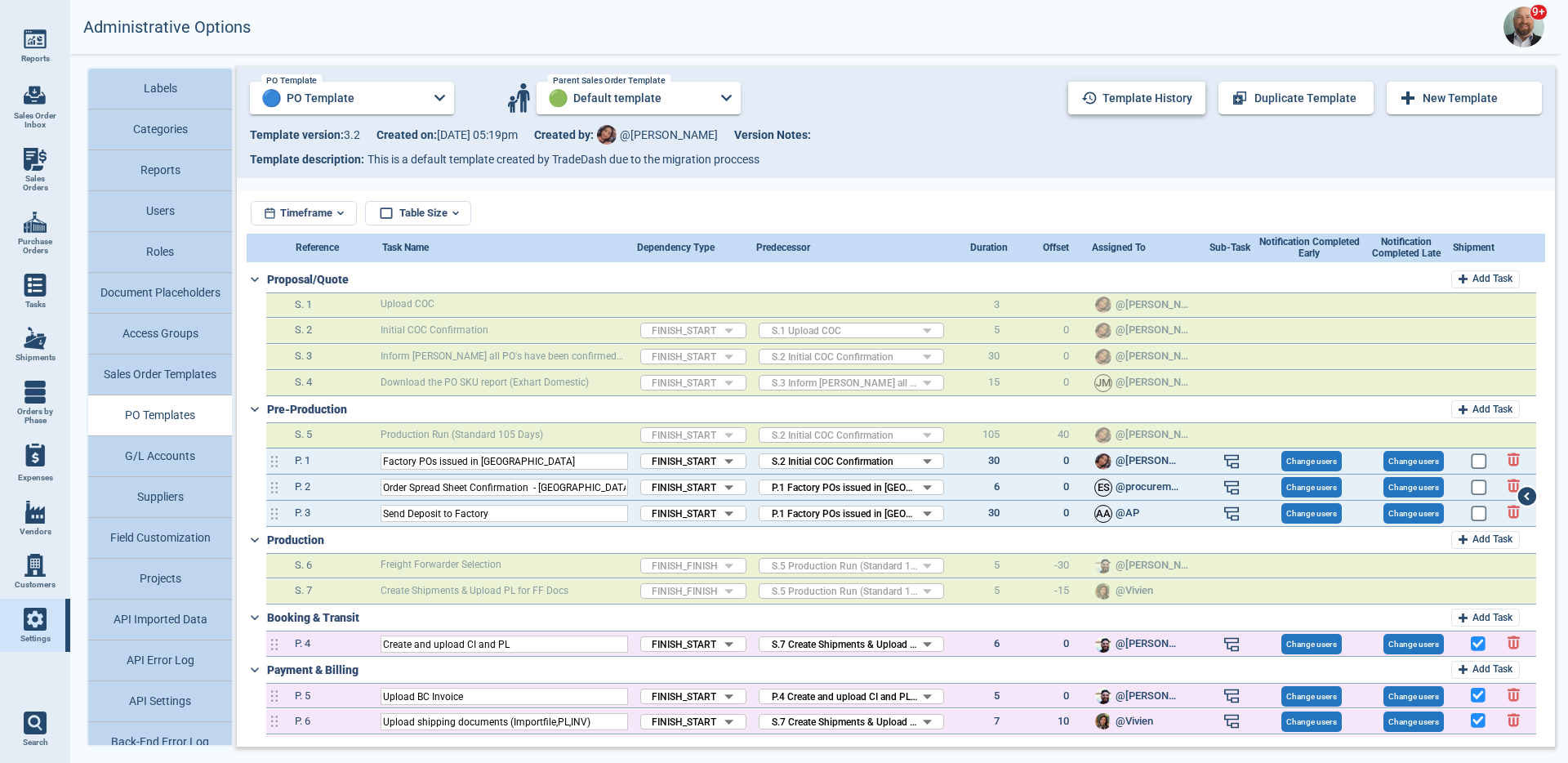
click at [1145, 99] on button "Template history" at bounding box center [1137, 98] width 137 height 33
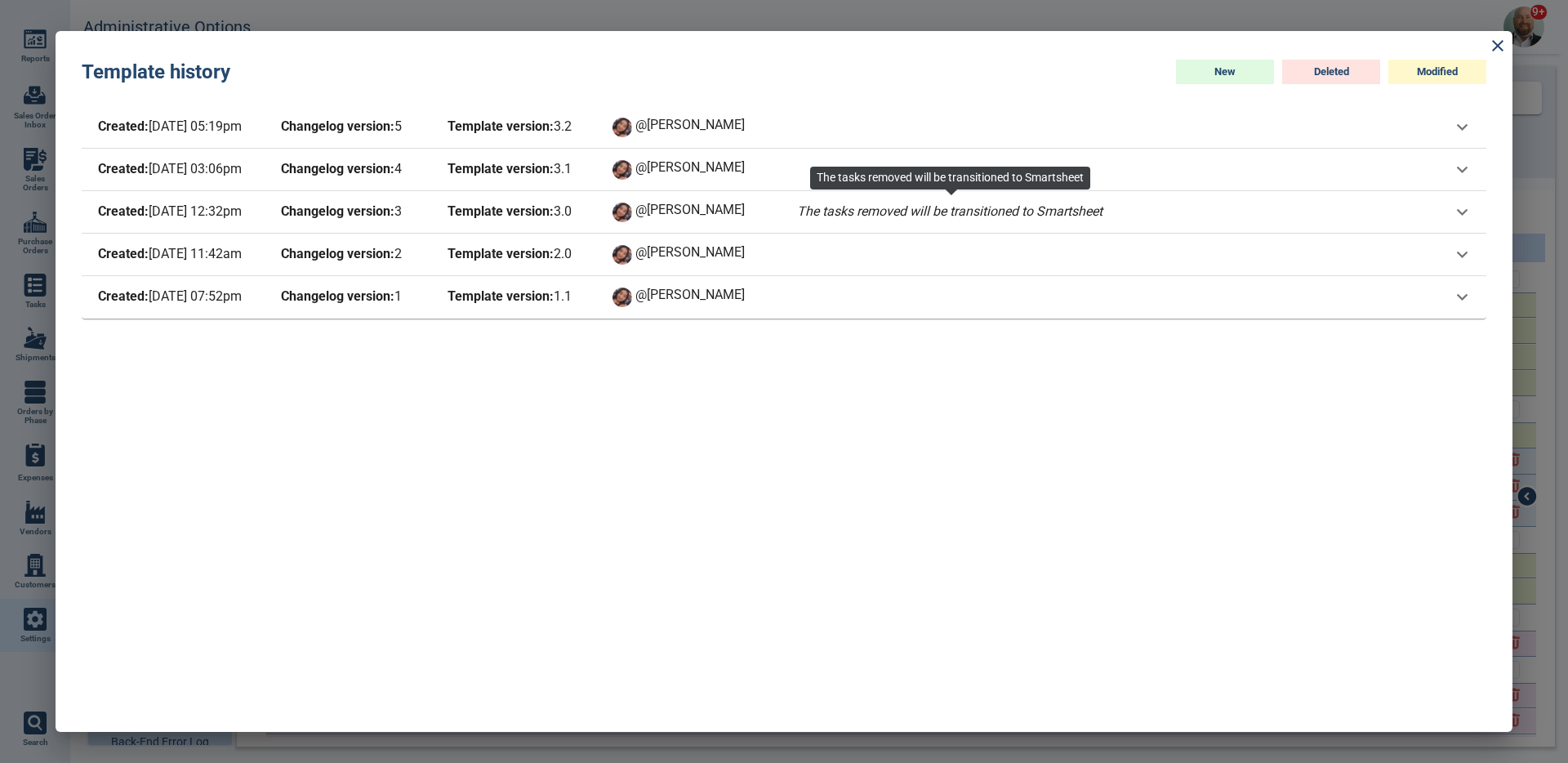
click at [1051, 211] on span "The tasks removed will be transitioned to Smartsheet" at bounding box center [949, 211] width 312 height 23
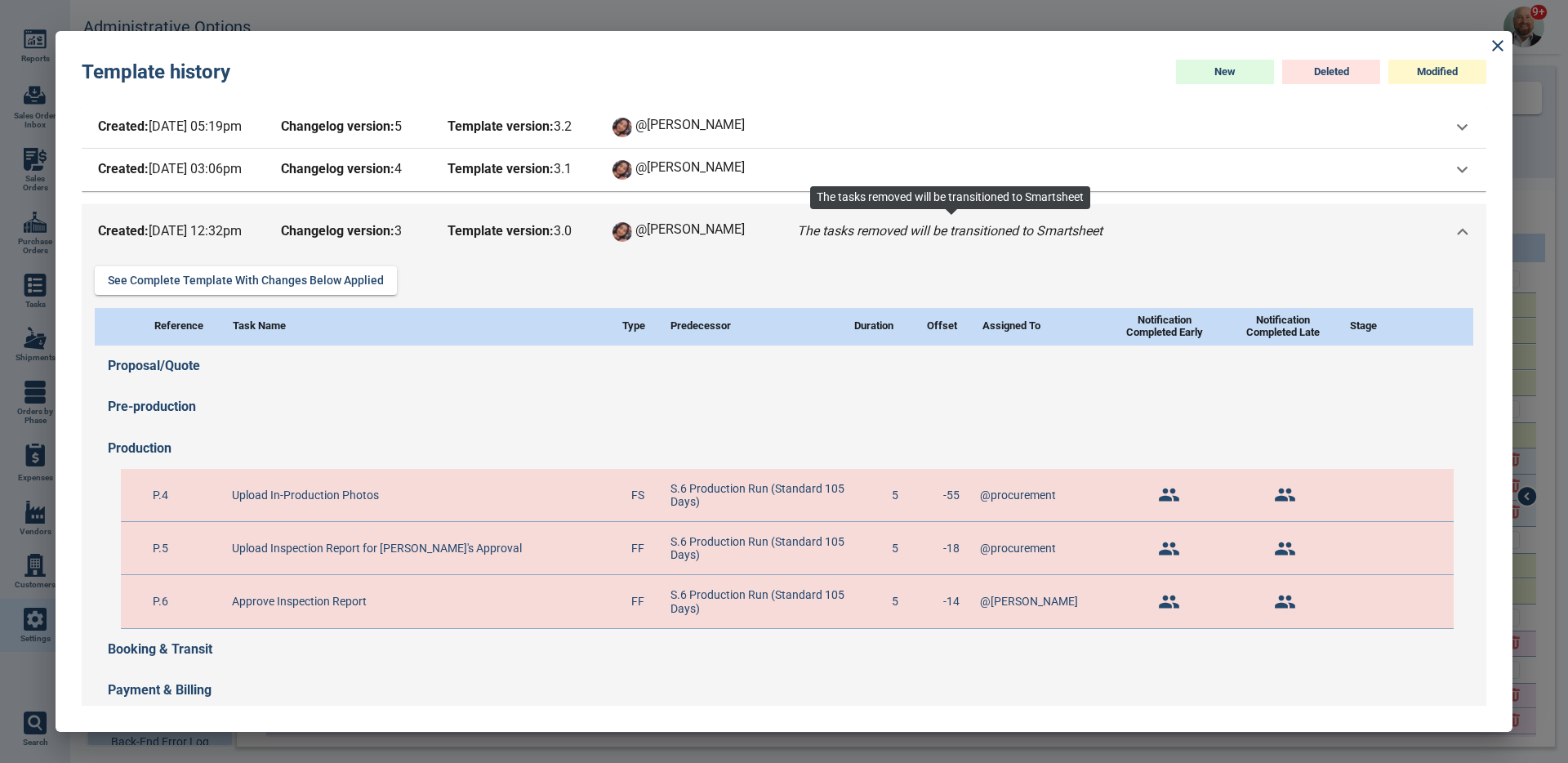
click at [1075, 234] on span "The tasks removed will be transitioned to Smartsheet" at bounding box center [949, 231] width 312 height 23
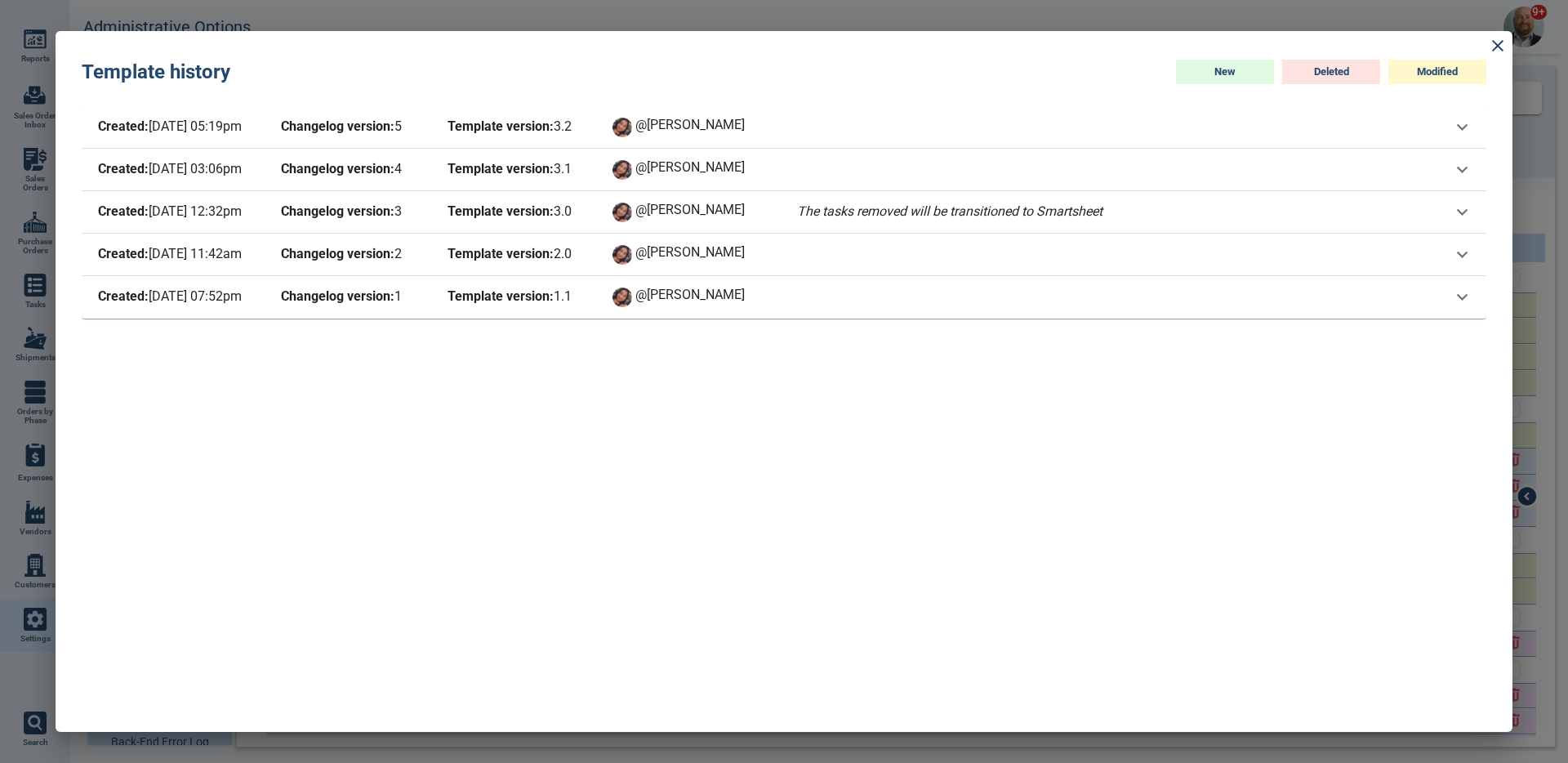
click at [1069, 171] on div "Created: 8/27/25 03:06pm Changelog version: 4 Template version: 3 . 1 @Maria" at bounding box center [773, 170] width 1357 height 23
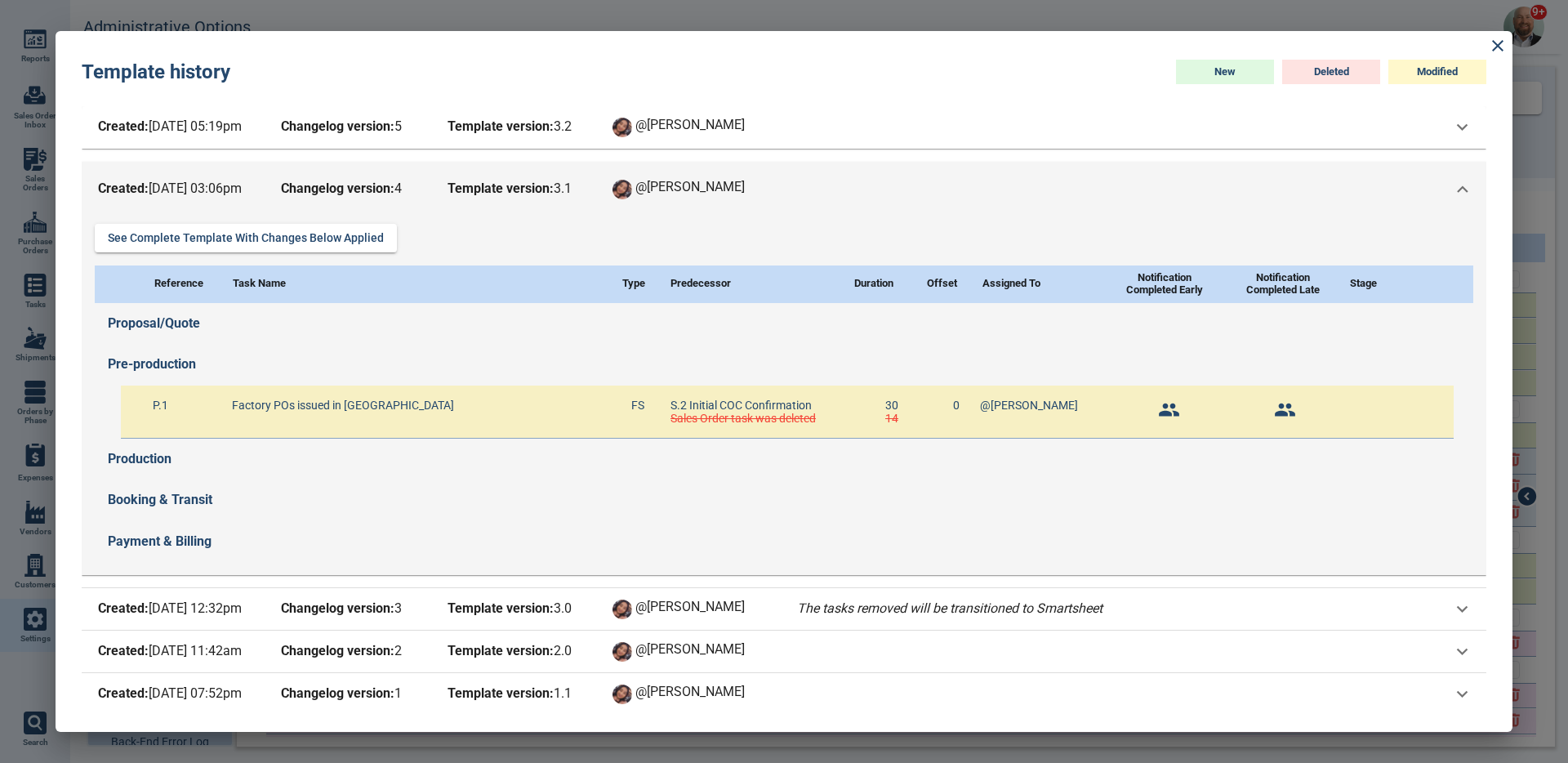
click at [1069, 171] on div "Created: 8/27/25 03:06pm Changelog version: 4 Template version: 3 . 1 @Maria" at bounding box center [784, 190] width 1404 height 55
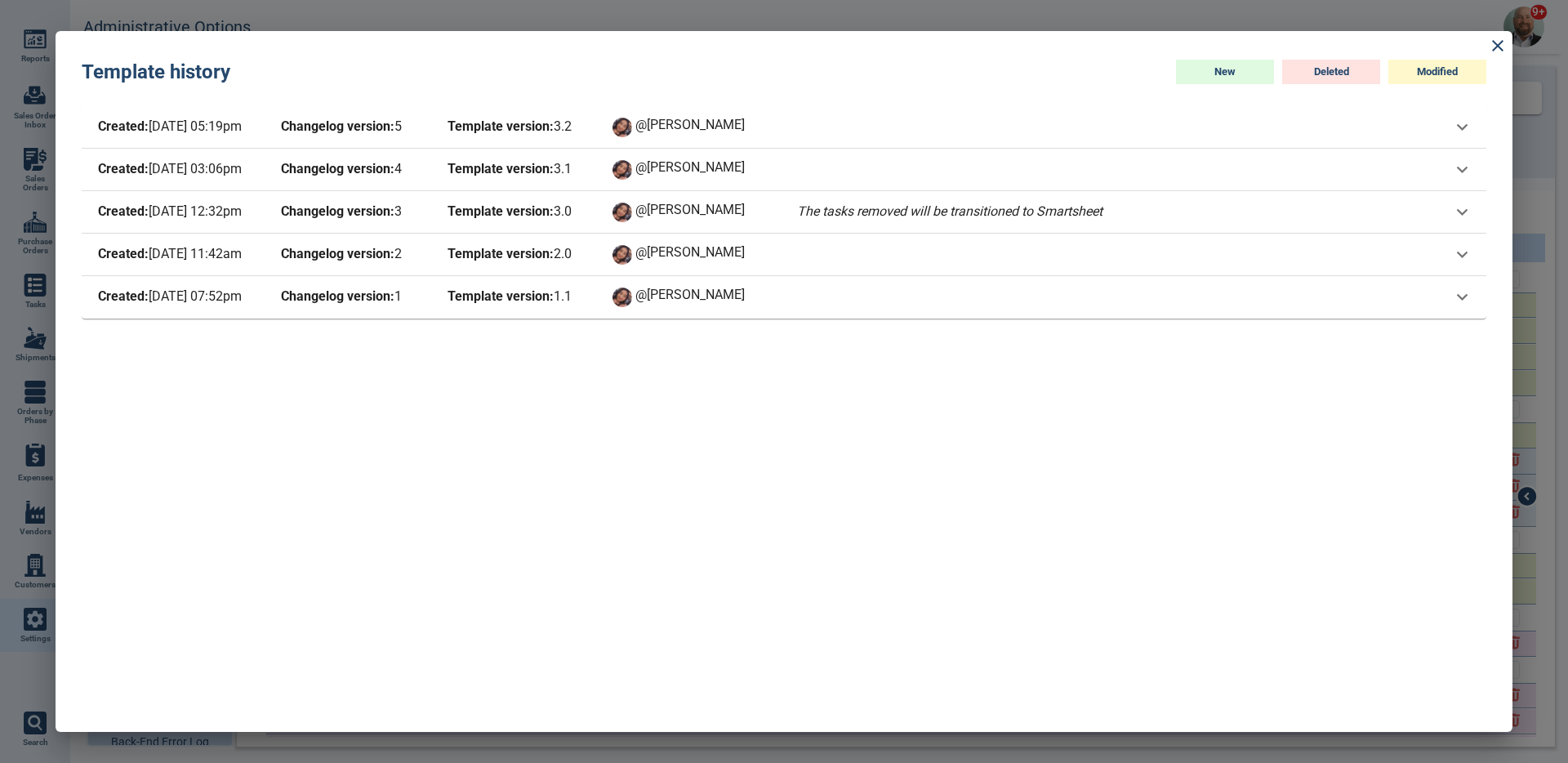
click at [1061, 112] on div "Created: 10/8/25 05:19pm Changelog version: 5 Template version: 3 . 2 @Maria" at bounding box center [784, 127] width 1404 height 43
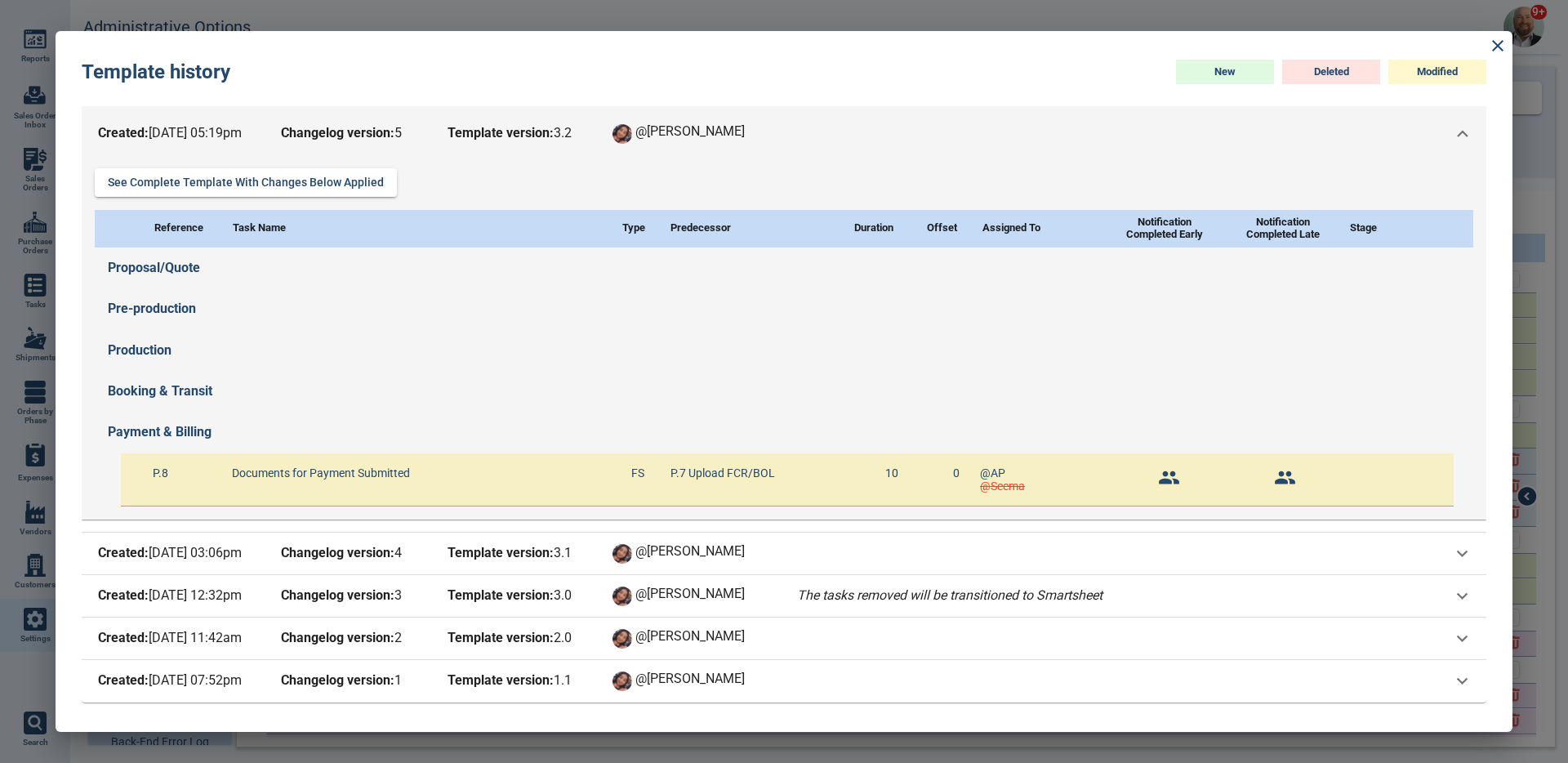
click at [1060, 115] on div "Created: 10/8/25 05:19pm Changelog version: 5 Template version: 3 . 2 @Maria" at bounding box center [784, 134] width 1404 height 55
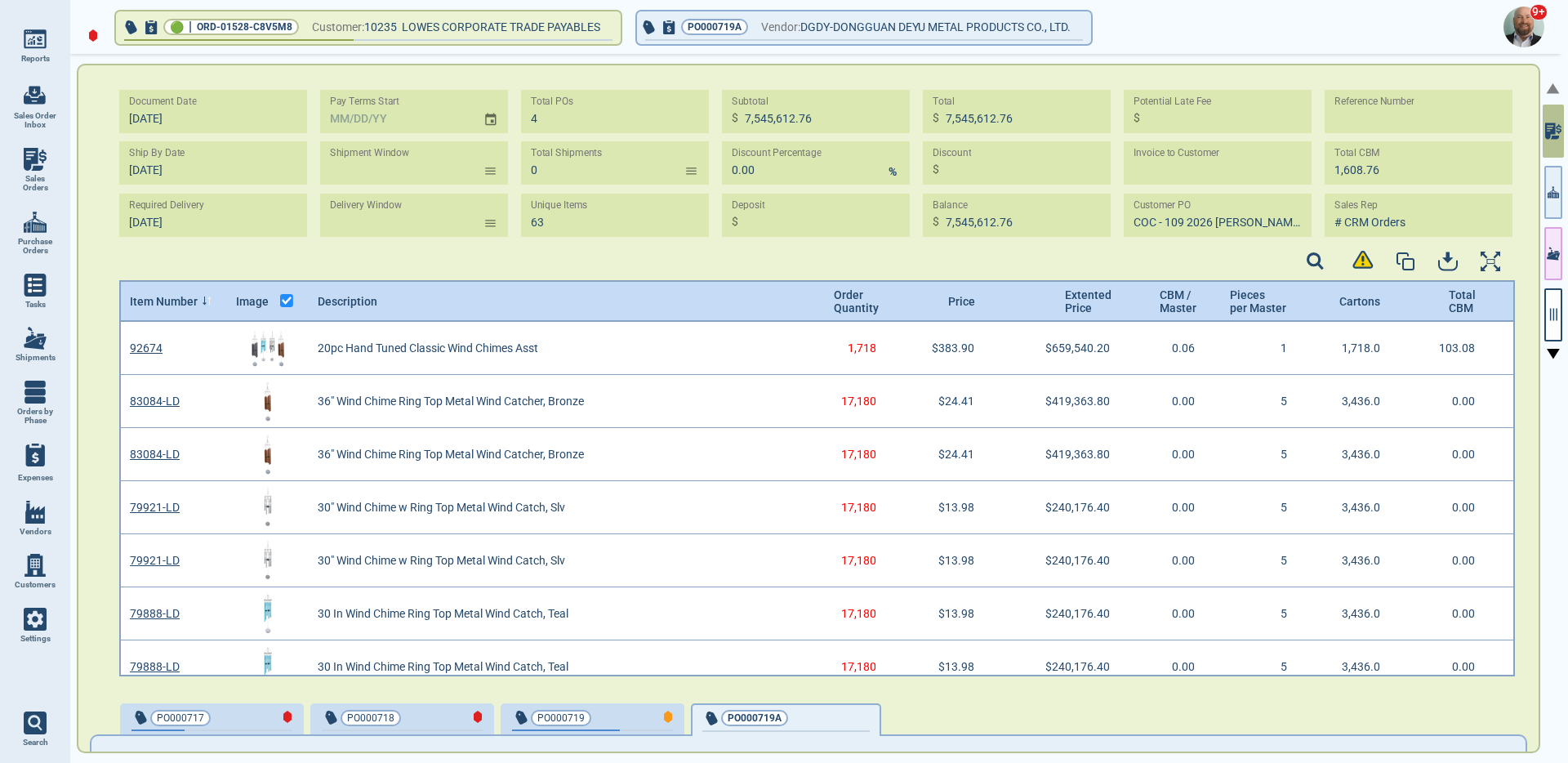
scroll to position [349, 1391]
click at [810, 708] on button "PO000719A" at bounding box center [786, 720] width 190 height 33
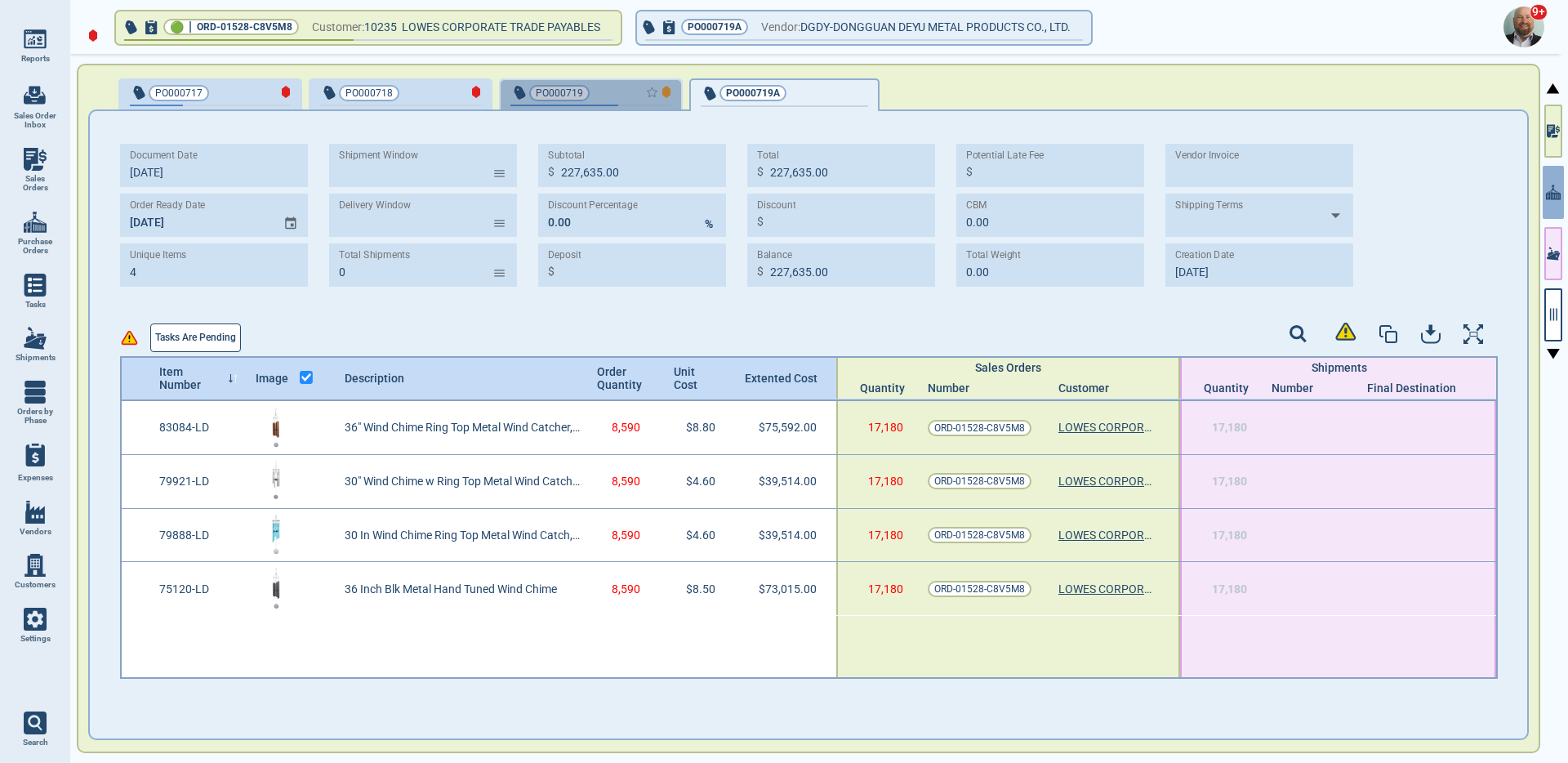
click at [617, 94] on div "button" at bounding box center [644, 92] width 54 height 18
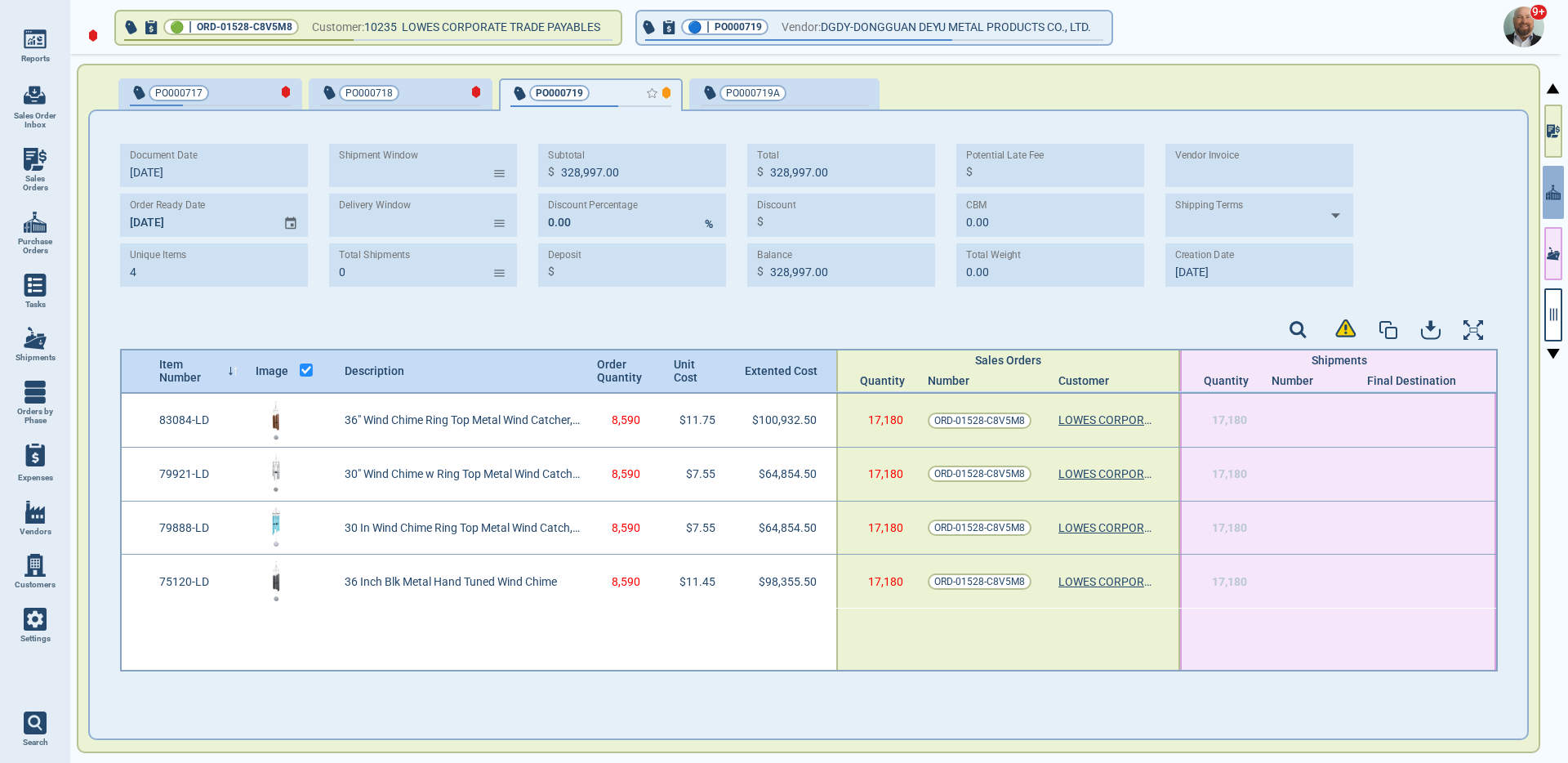
type input "328,997.00"
type input "[DATE]"
click at [831, 99] on div "button" at bounding box center [840, 92] width 54 height 18
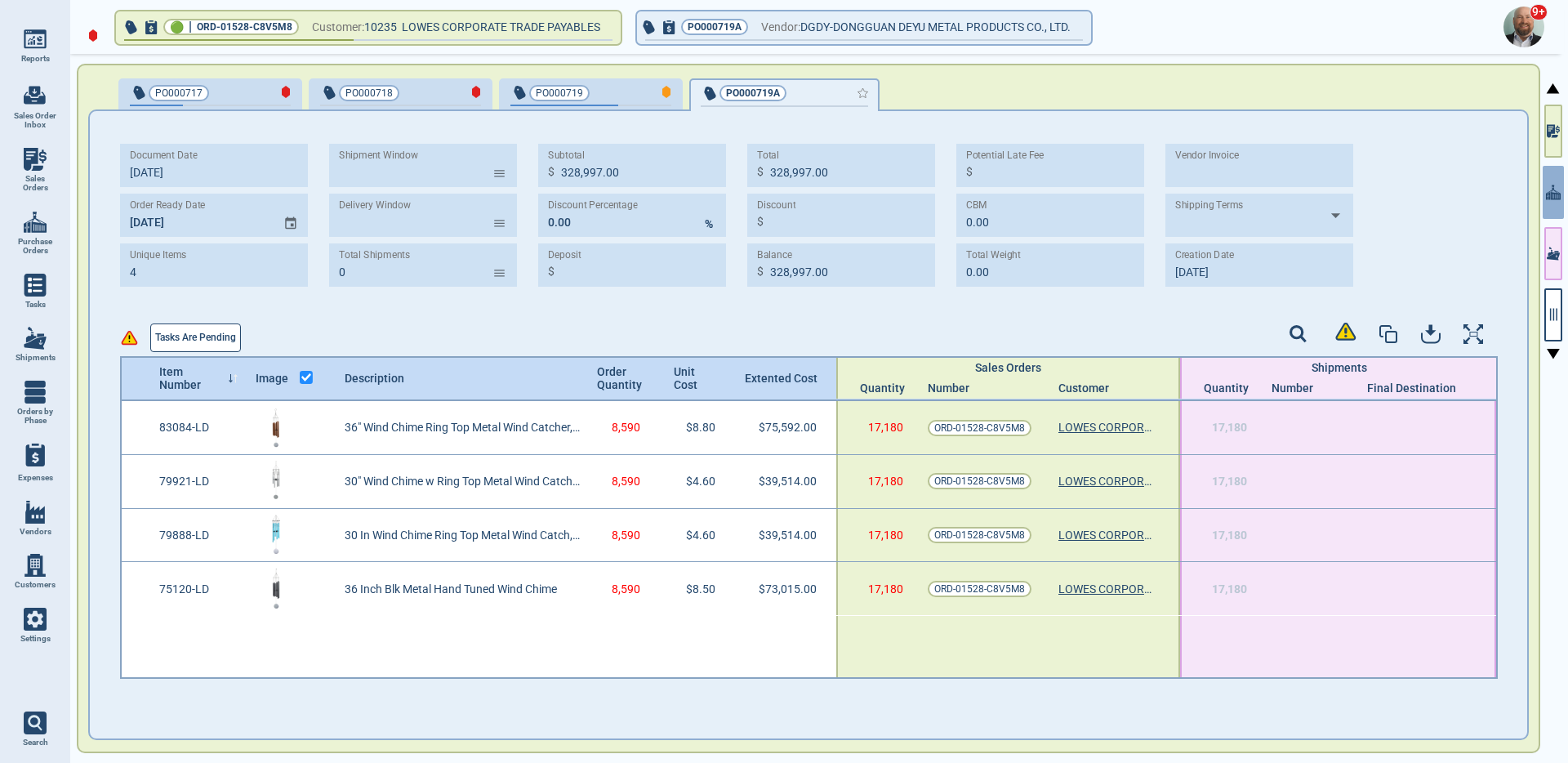
type input "227,635.00"
type input "[DATE]"
click at [611, 87] on span "PO000719" at bounding box center [564, 94] width 107 height 17
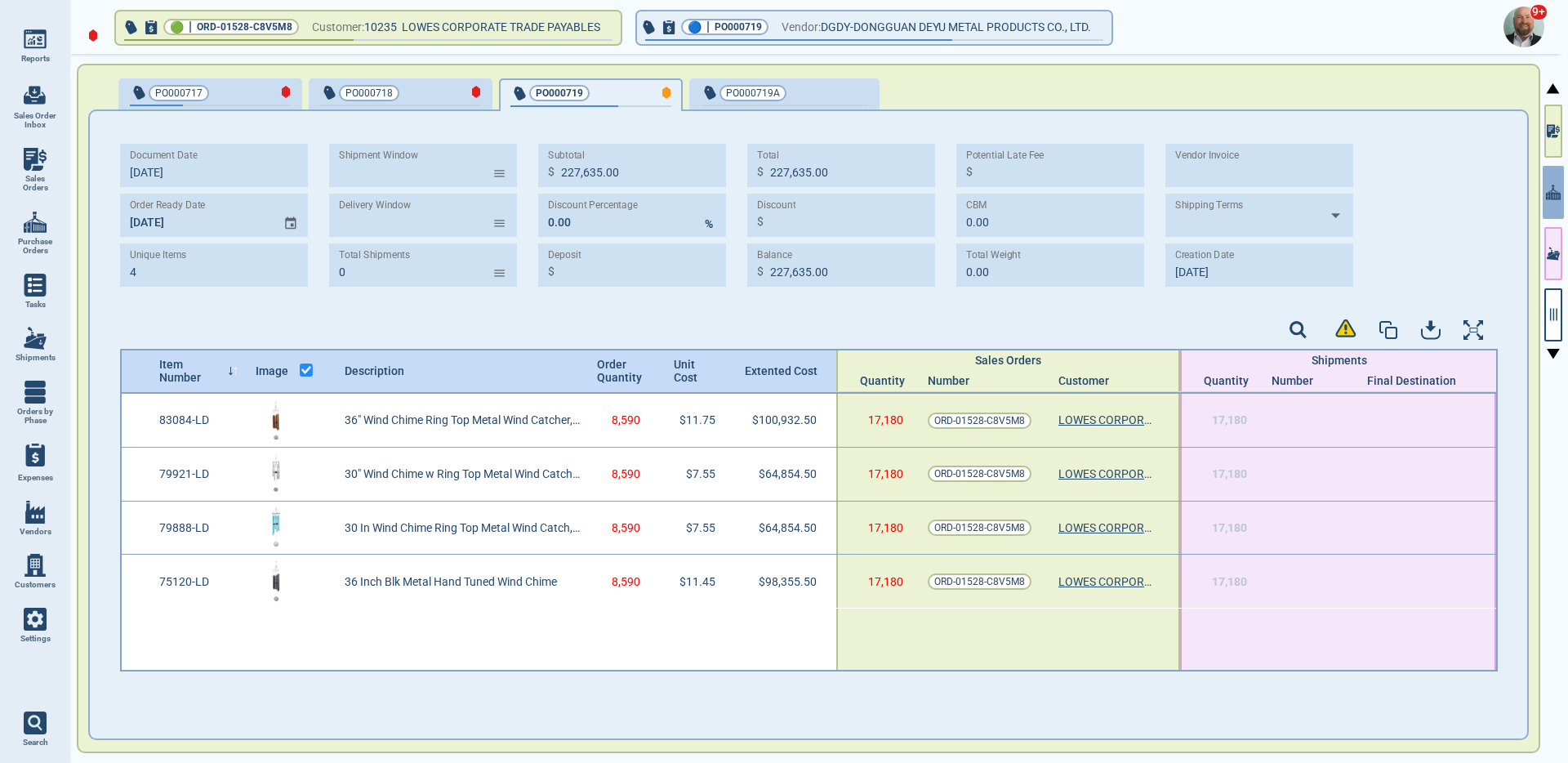
type input "328,997.00"
type input "[DATE]"
click at [814, 91] on div "button" at bounding box center [840, 92] width 54 height 18
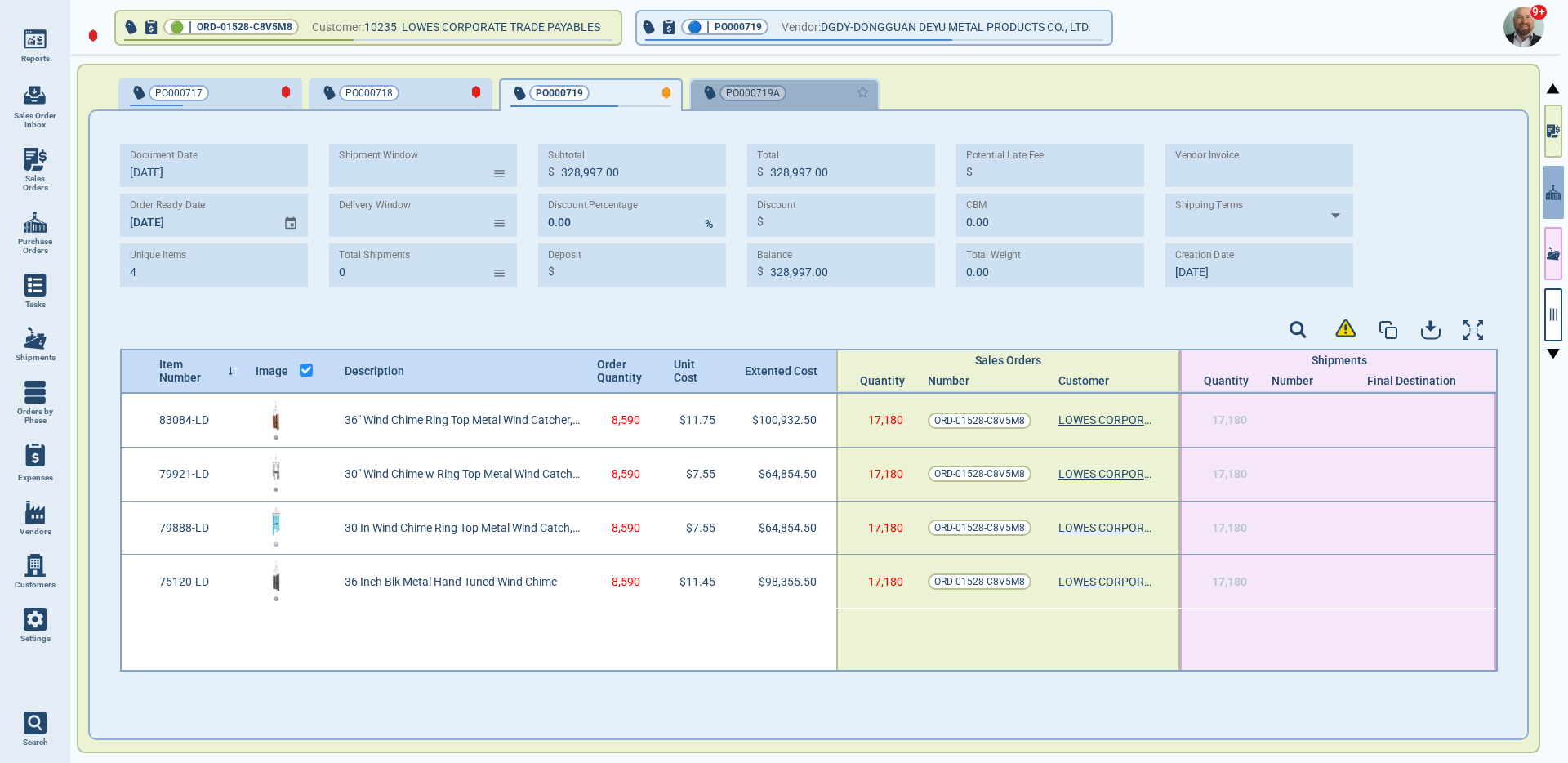
type input "227,635.00"
type input "10/2‎/25"
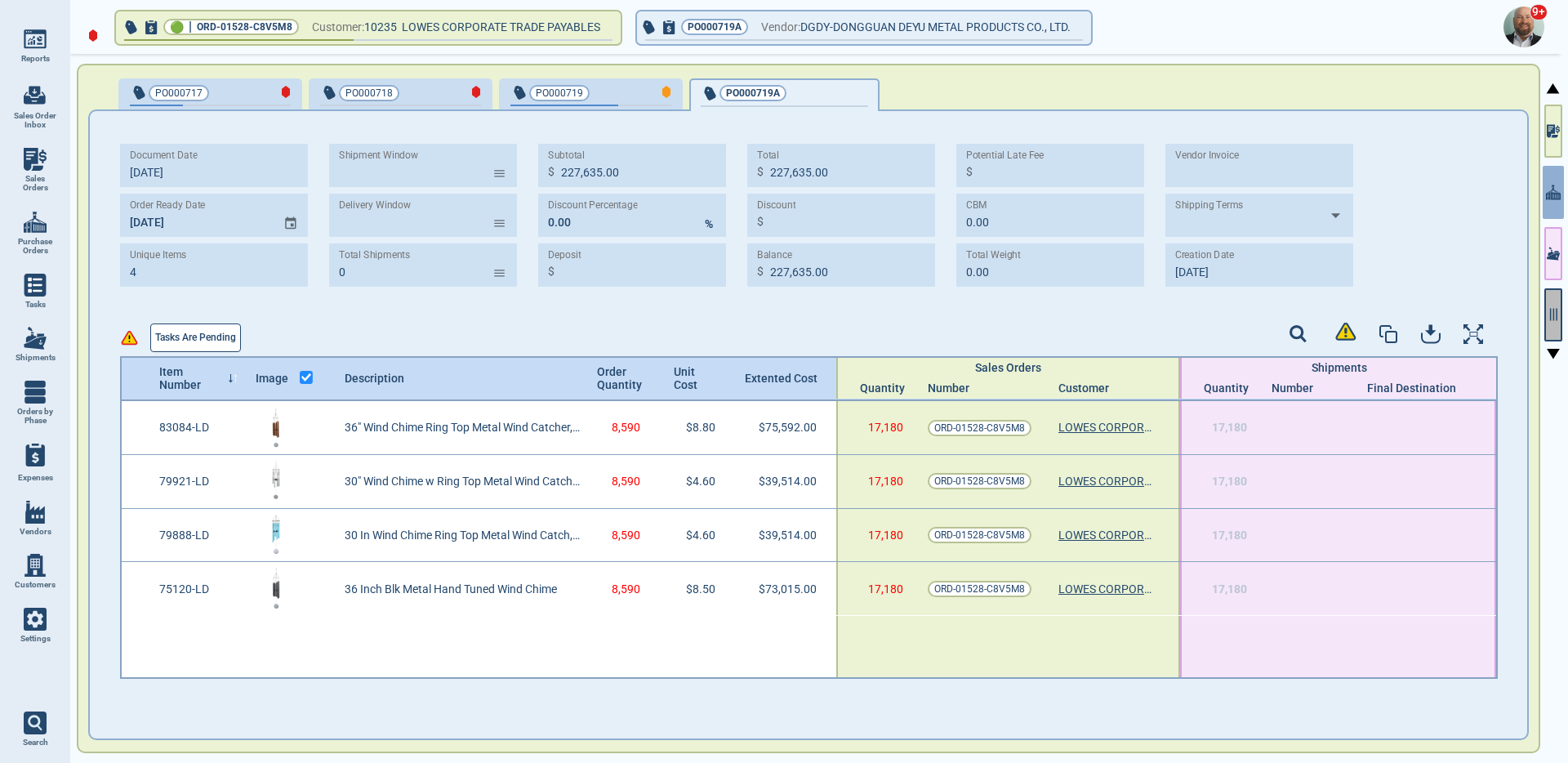
click at [1558, 323] on button "button" at bounding box center [1554, 315] width 18 height 53
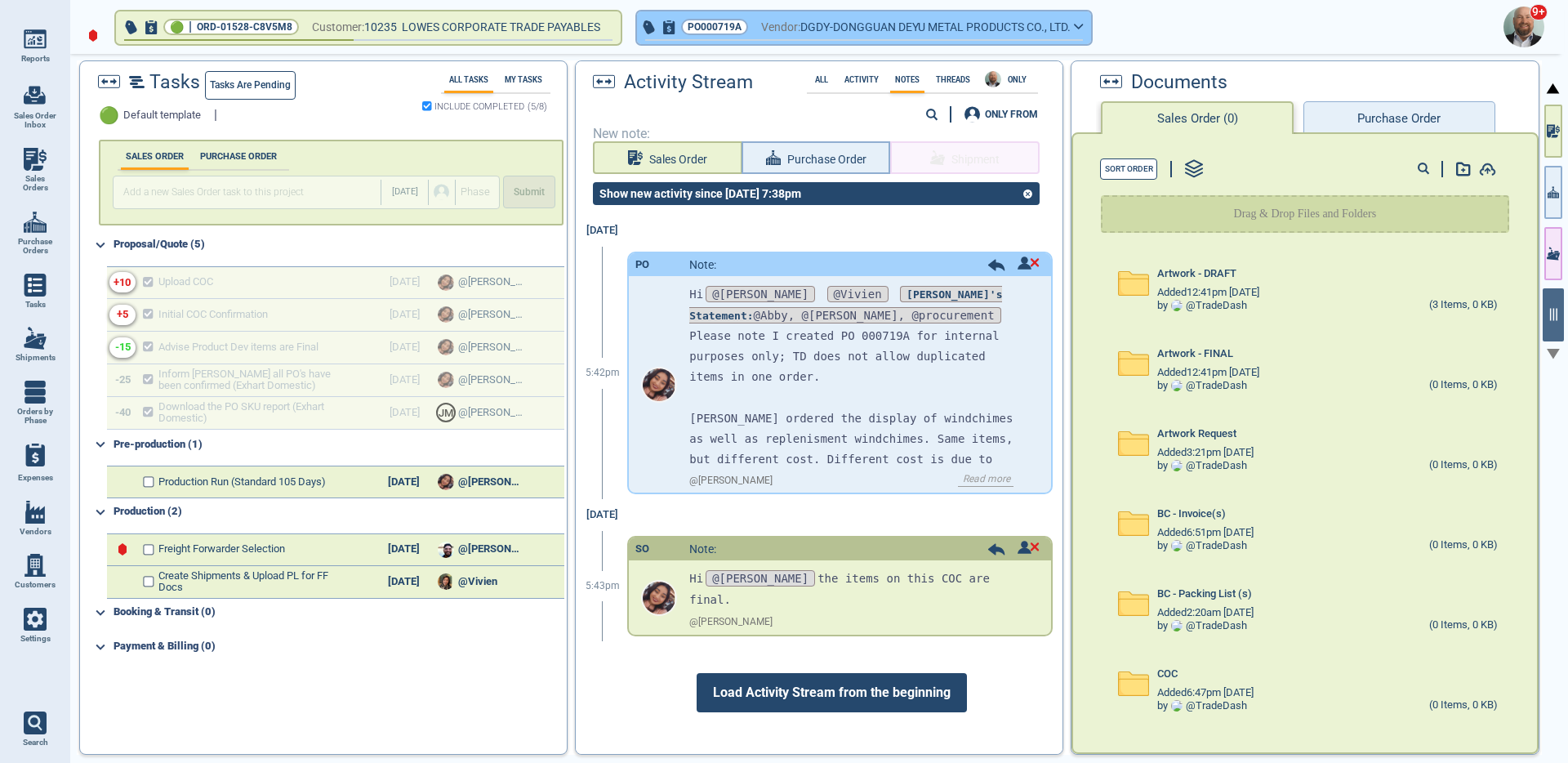
click at [835, 34] on span "DGDY-DONGGUAN DEYU METAL PRODUCTS CO., LTD." at bounding box center [936, 28] width 271 height 20
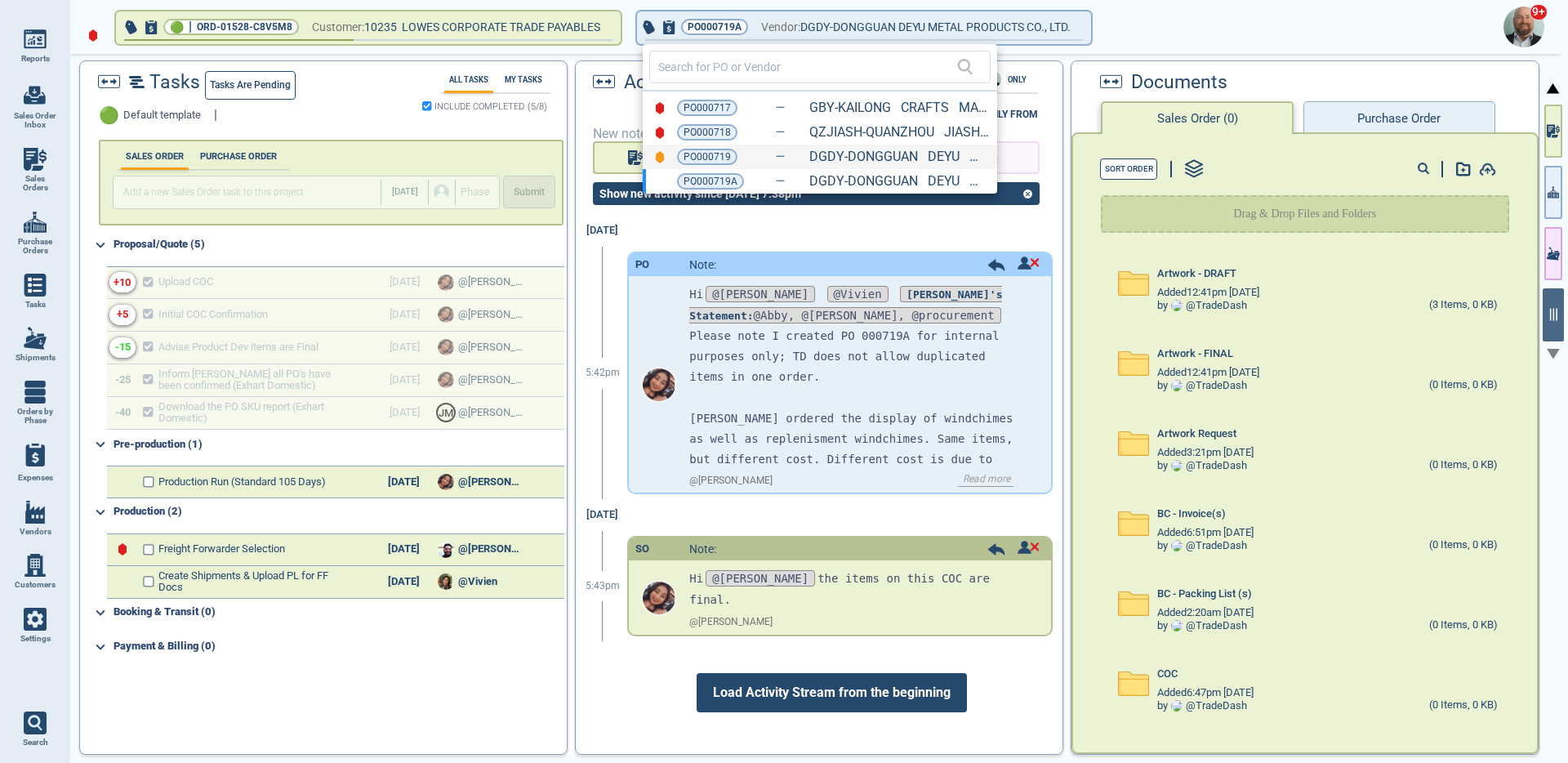
click at [769, 160] on div "PO000719 DGDY-DONGGUAN DEYU METAL PRODUCTS CO., LTD. (V02680)" at bounding box center [820, 156] width 354 height 24
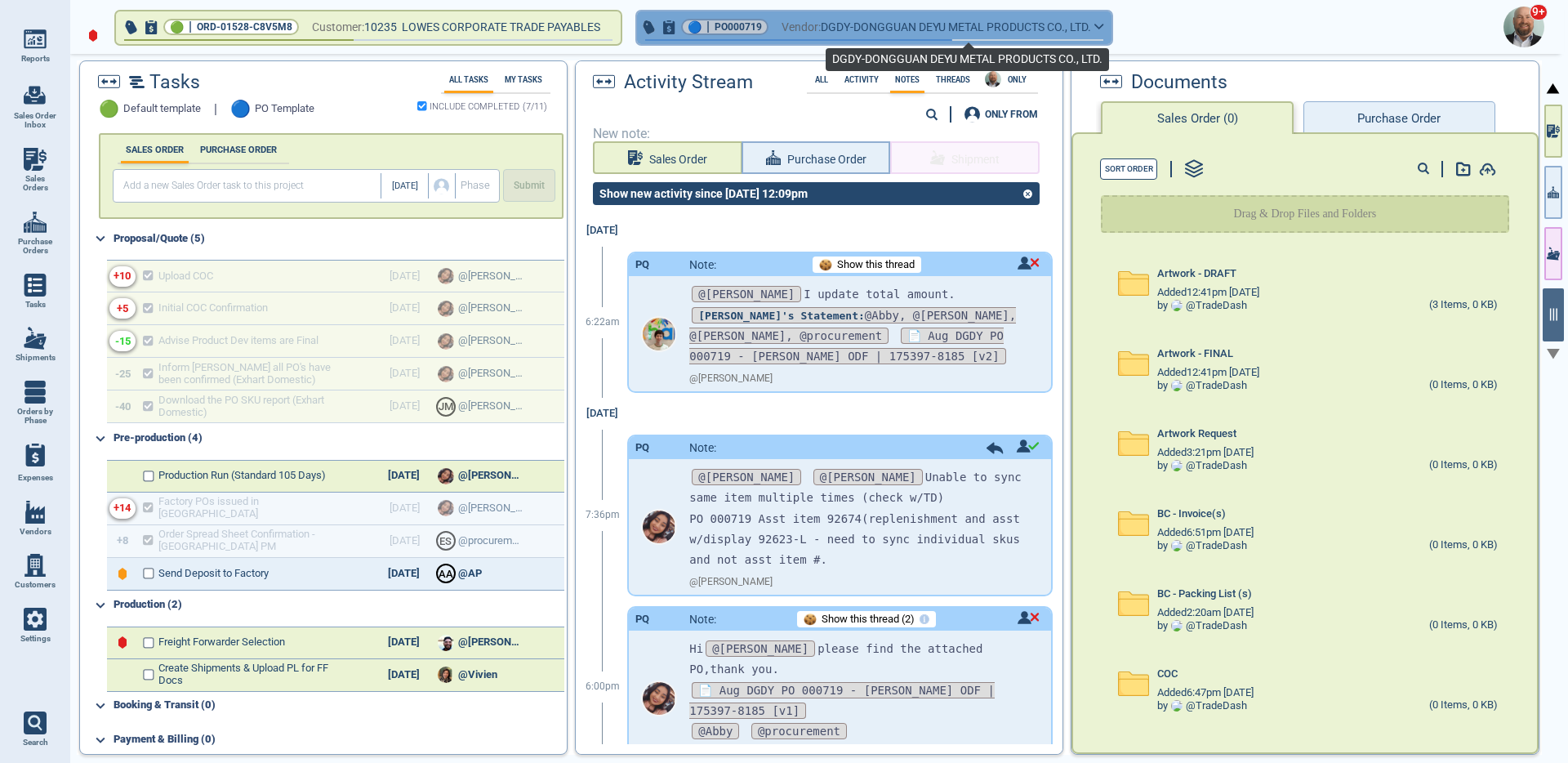
click at [895, 23] on span "DGDY-DONGGUAN DEYU METAL PRODUCTS CO., LTD." at bounding box center [956, 28] width 271 height 20
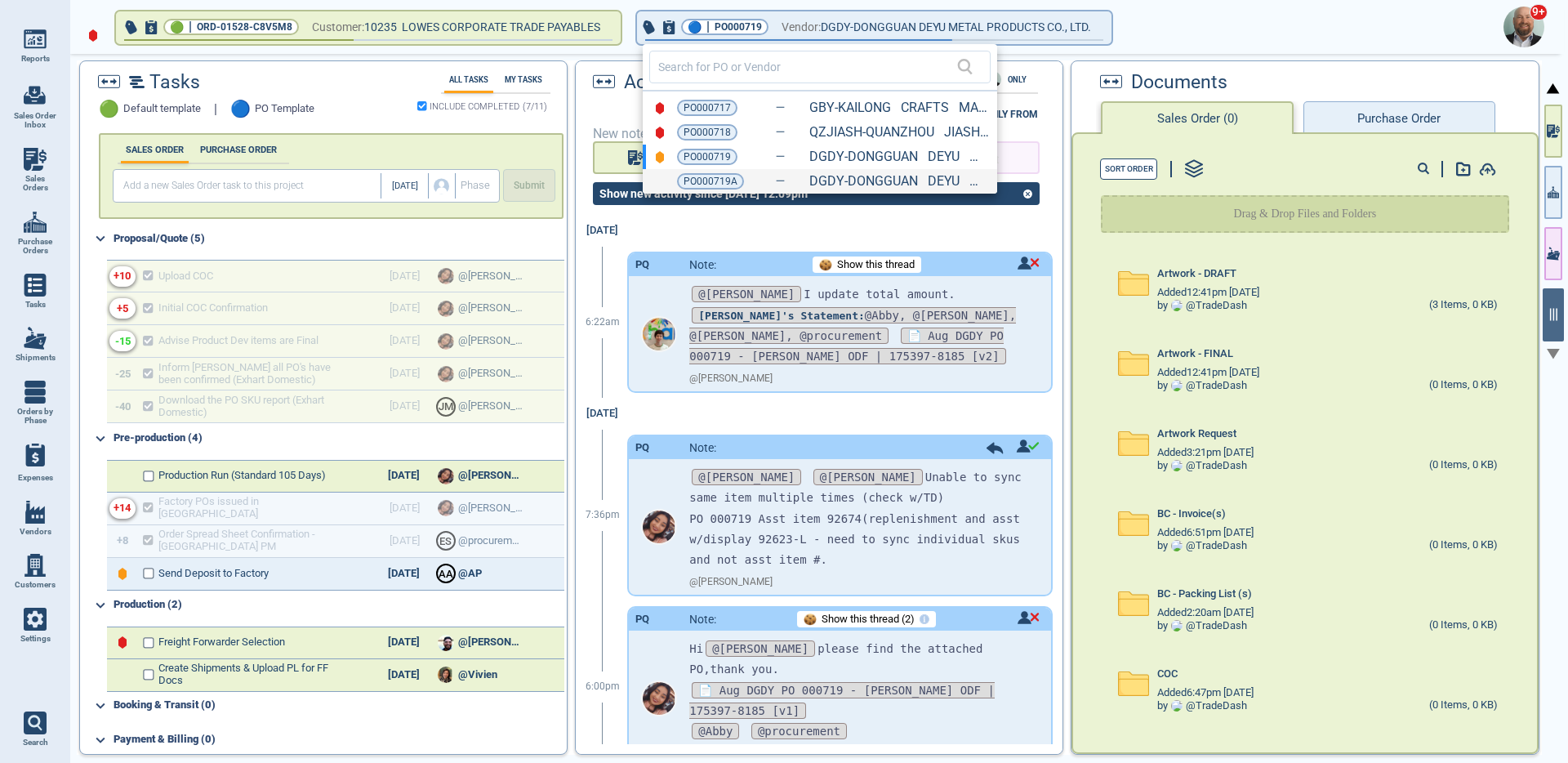
click at [780, 189] on icon at bounding box center [780, 184] width 11 height 11
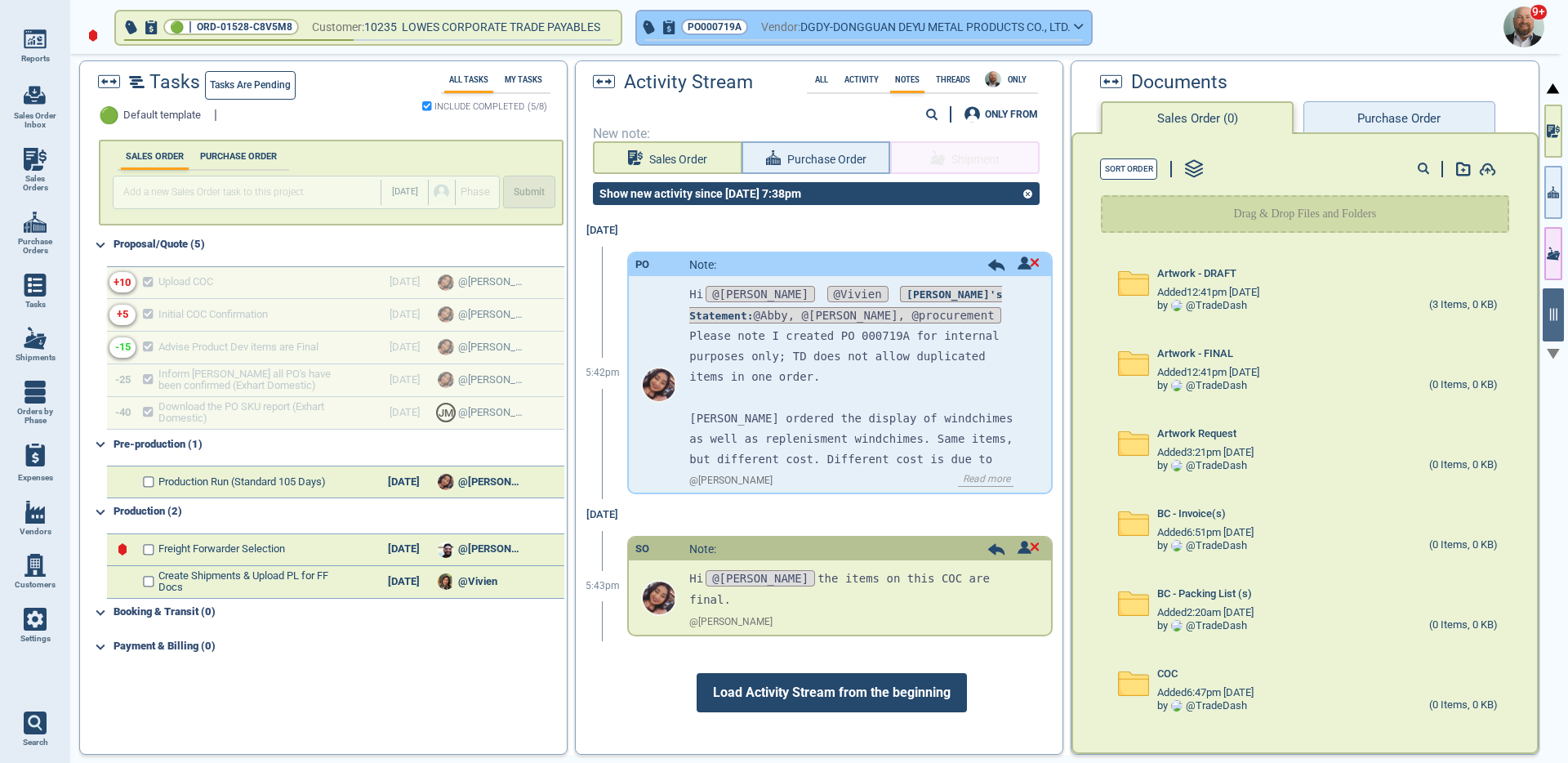
click at [856, 34] on span "DGDY-DONGGUAN DEYU METAL PRODUCTS CO., LTD." at bounding box center [936, 28] width 271 height 20
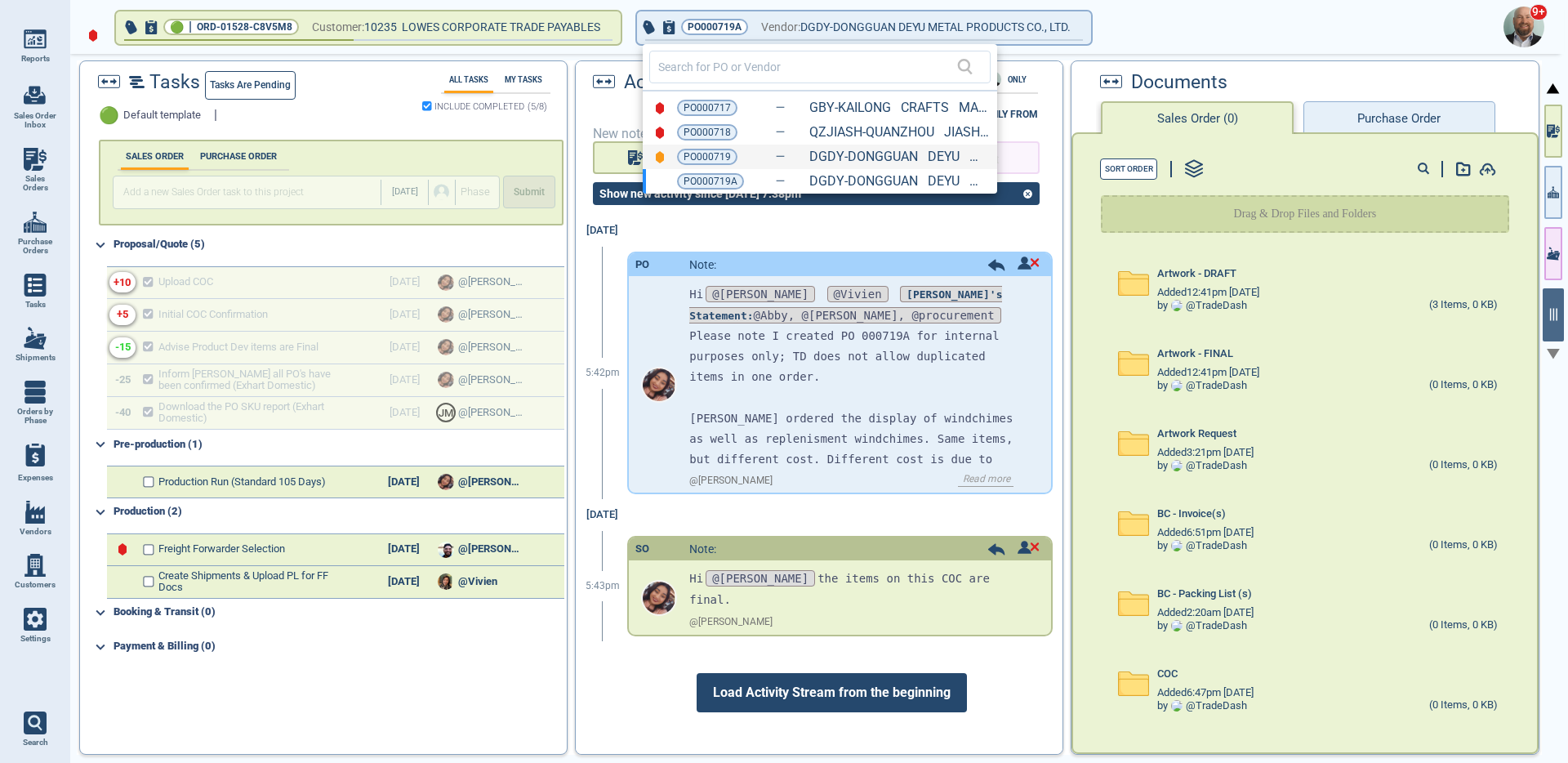
click at [774, 155] on div "PO000719 DGDY-DONGGUAN DEYU METAL PRODUCTS CO., LTD. (V02680)" at bounding box center [820, 156] width 354 height 24
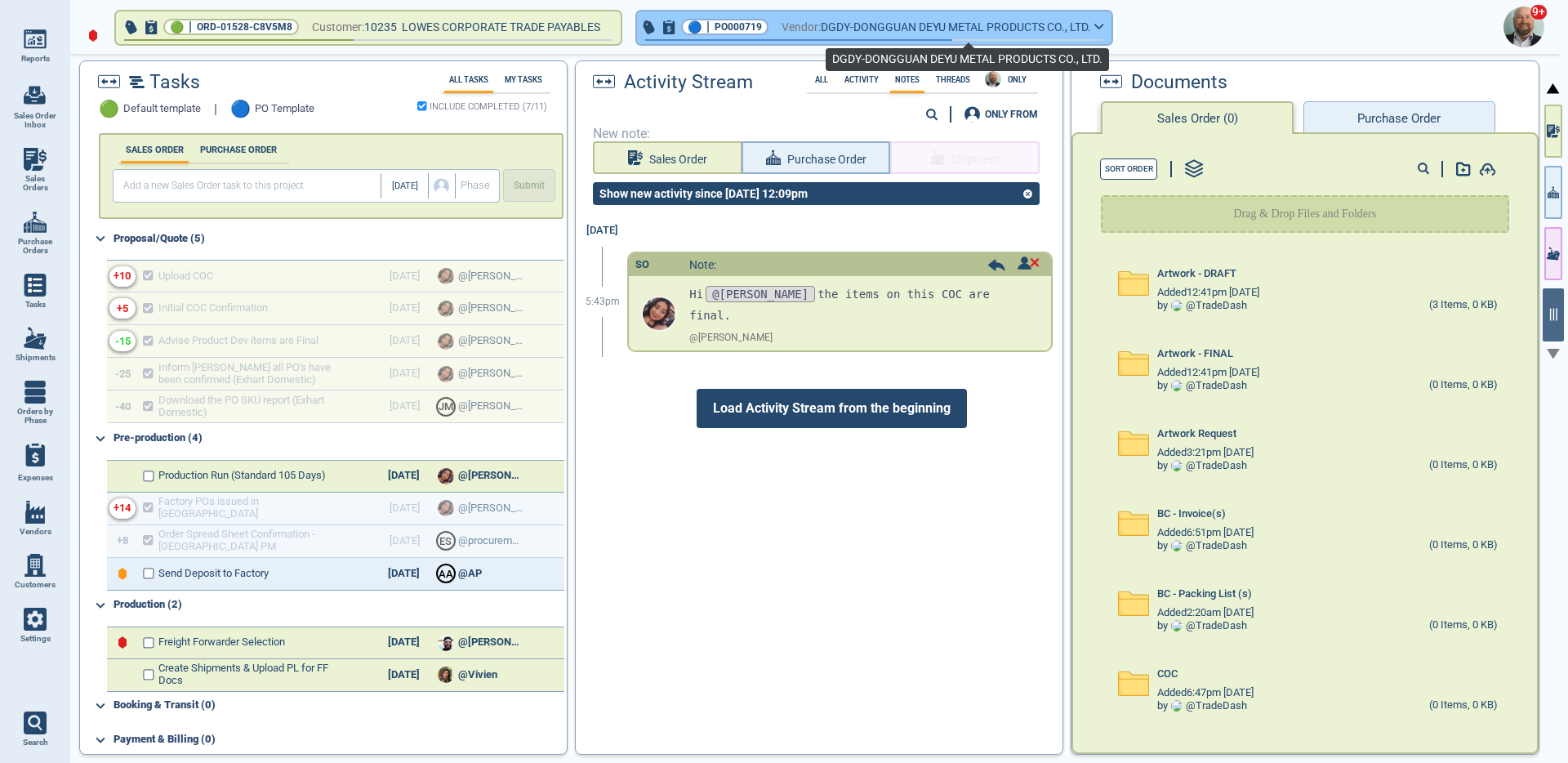
click at [850, 33] on span "DGDY-DONGGUAN DEYU METAL PRODUCTS CO., LTD." at bounding box center [956, 28] width 271 height 20
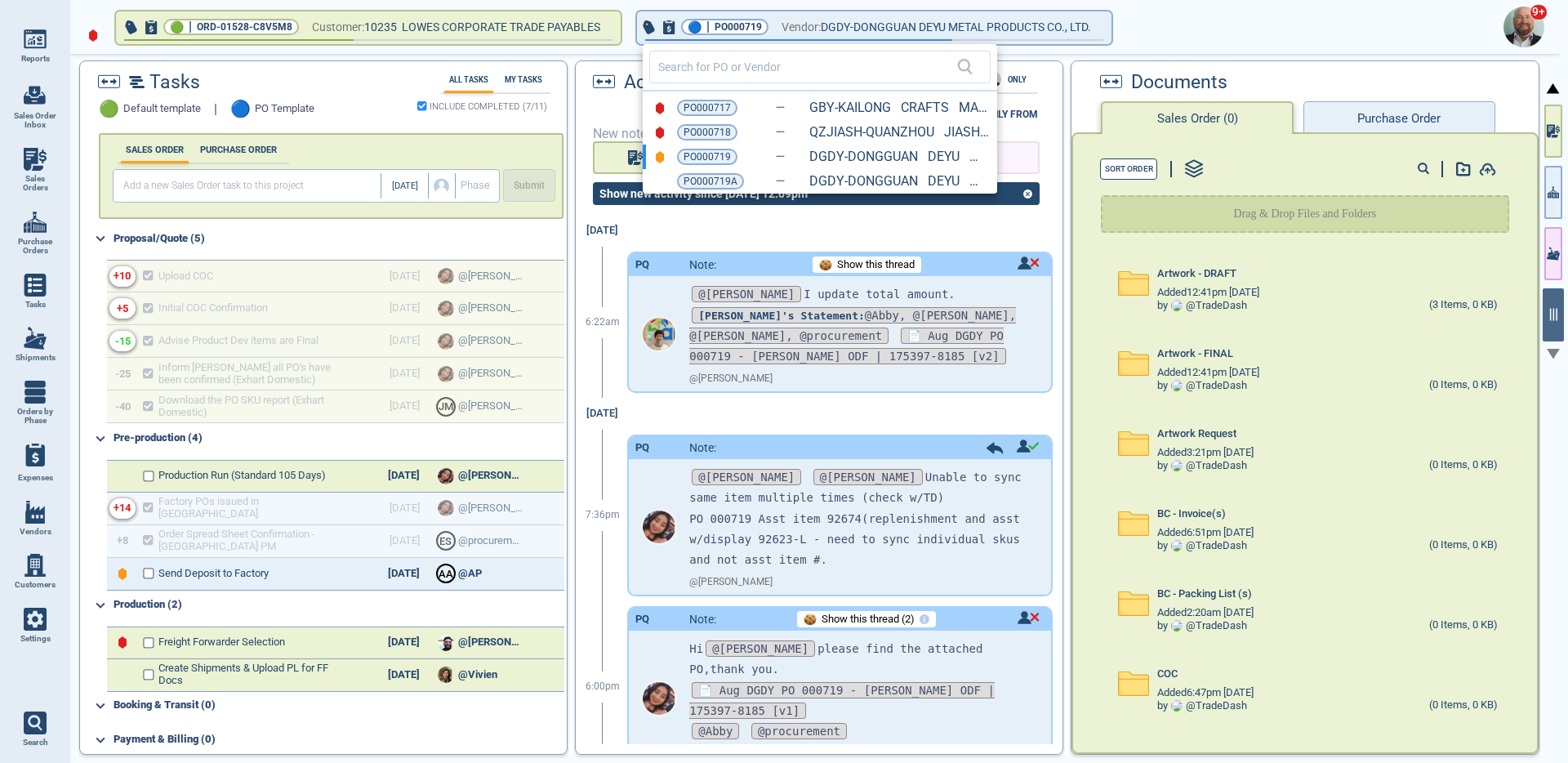
click at [366, 93] on div at bounding box center [784, 381] width 1568 height 763
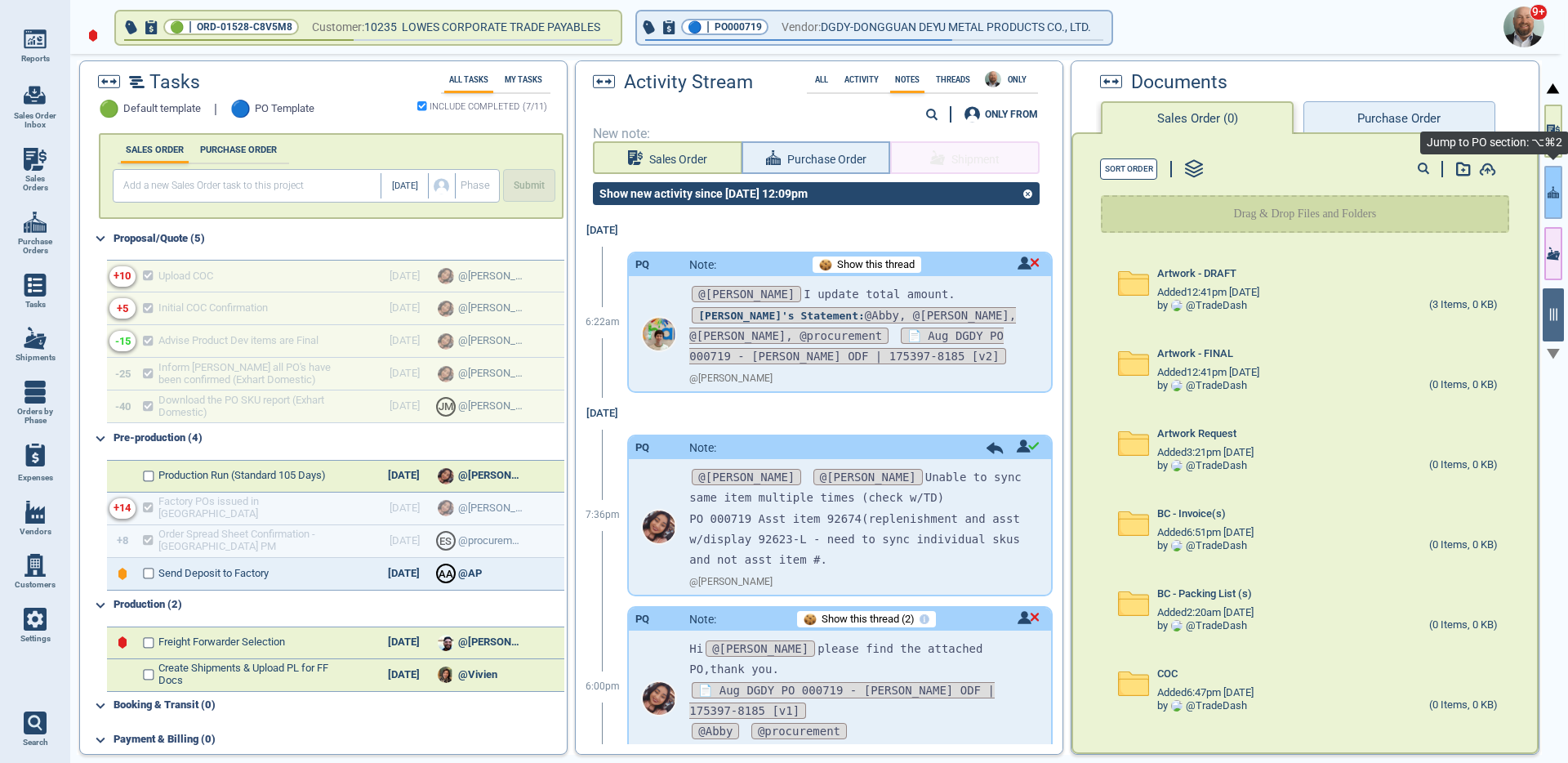
click at [1548, 192] on icon "button" at bounding box center [1554, 192] width 12 height 18
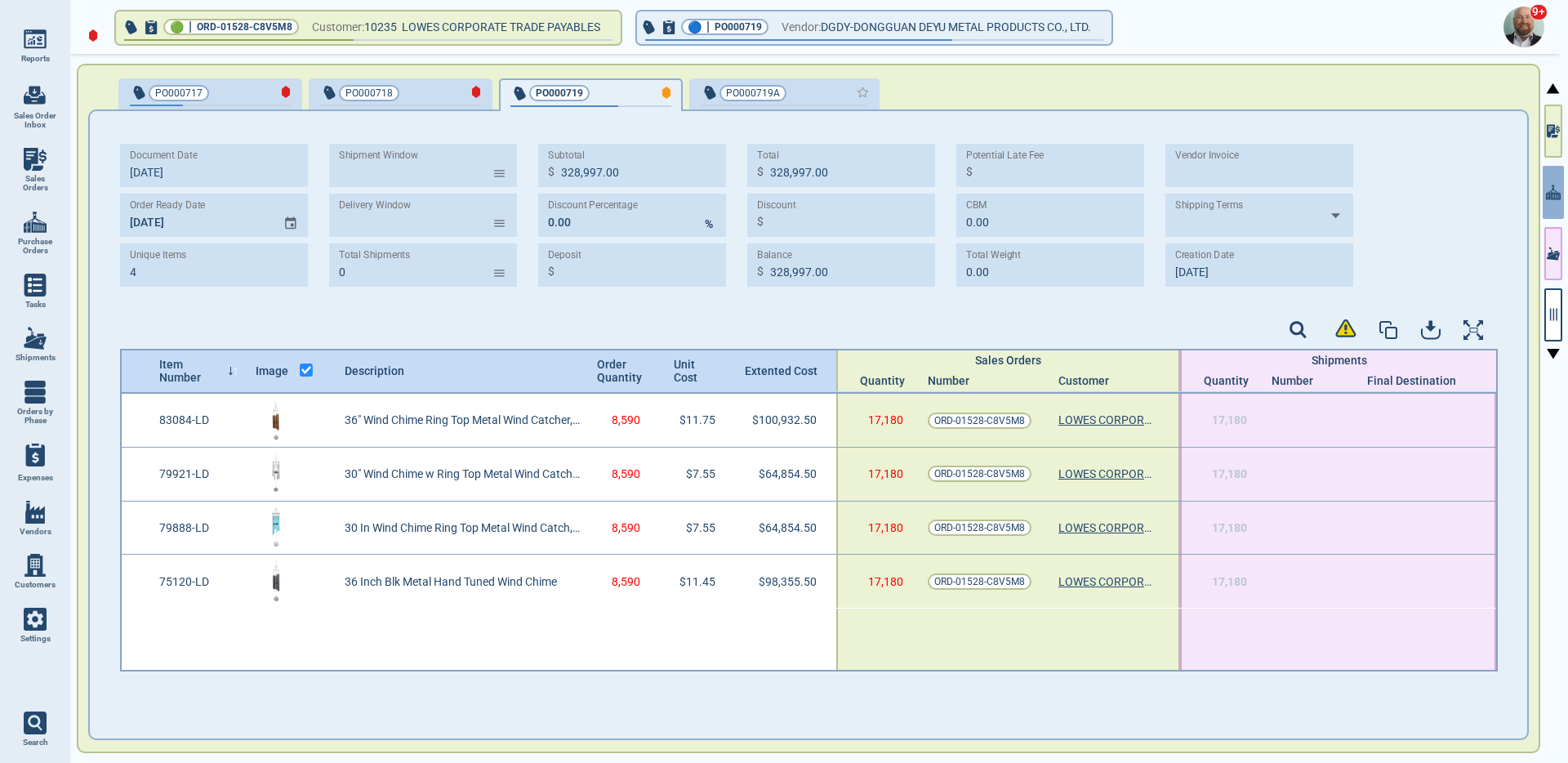
click at [814, 94] on div "button" at bounding box center [840, 92] width 54 height 18
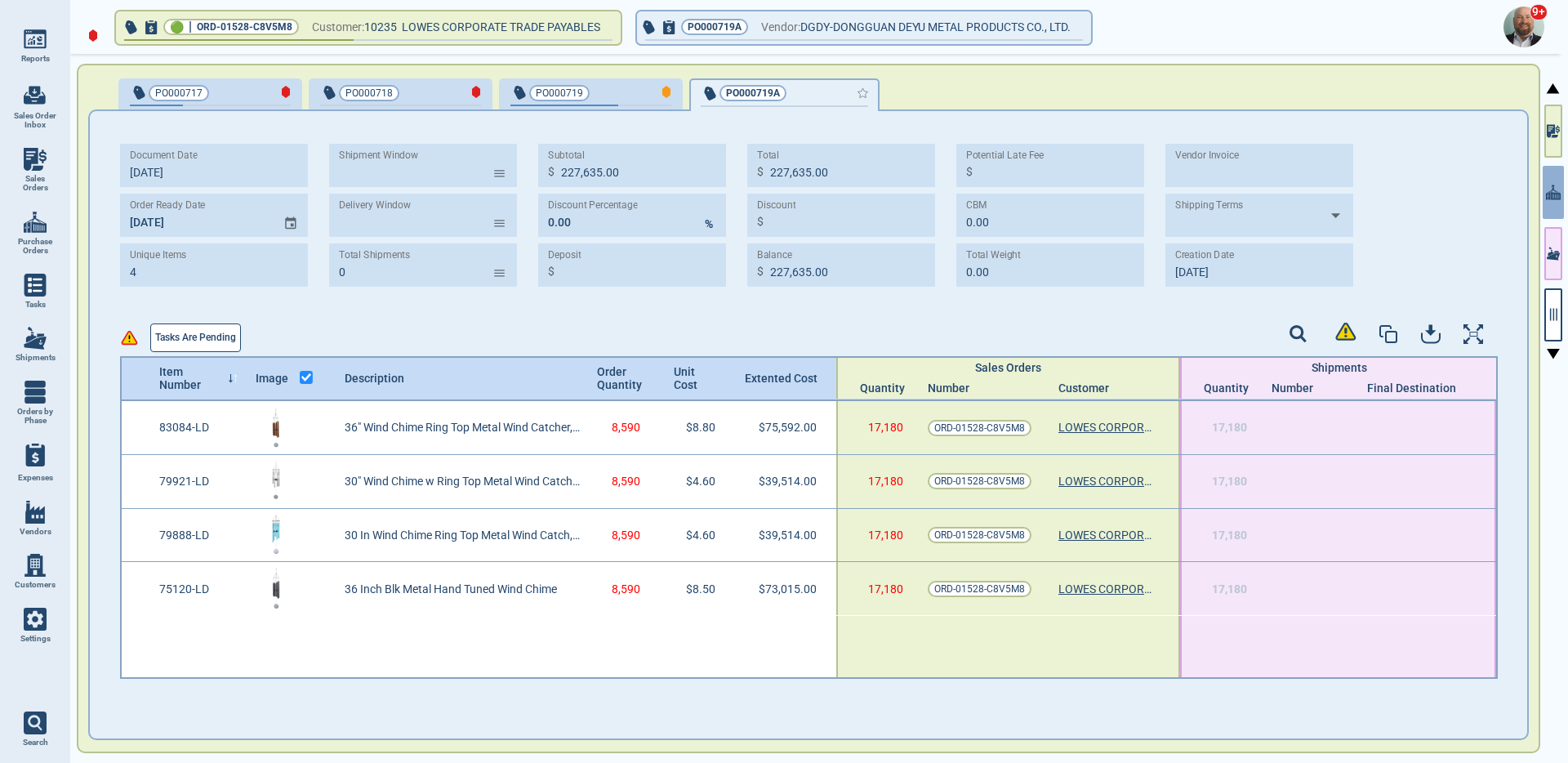
type input "227,635.00"
type input "10/2‎/25"
click at [611, 90] on span "PO000719" at bounding box center [564, 94] width 107 height 17
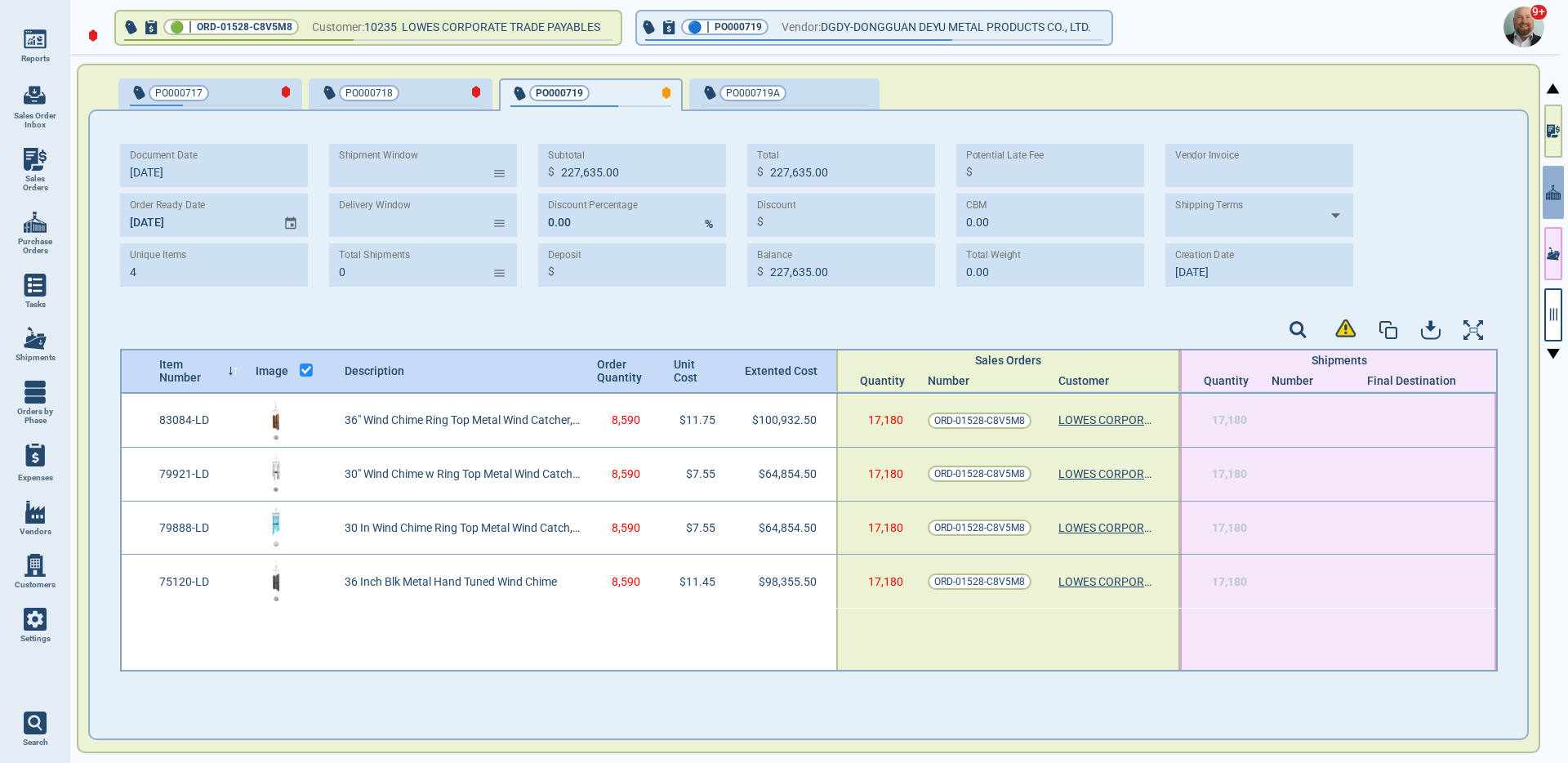
type input "328,997.00"
type input "10/3‎/25"
click at [827, 92] on div "button" at bounding box center [840, 92] width 54 height 18
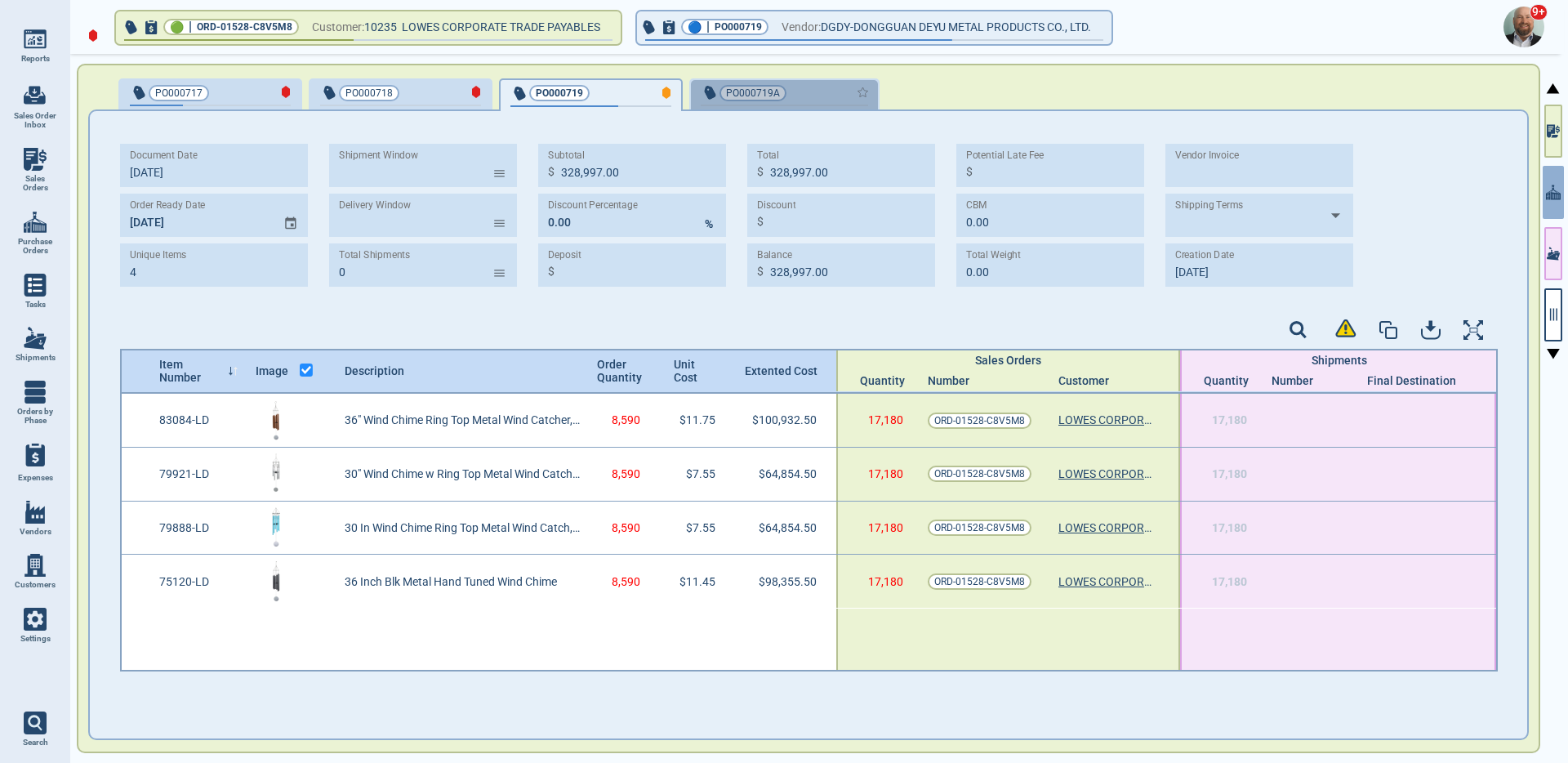
type input "227,635.00"
type input "10/2‎/25"
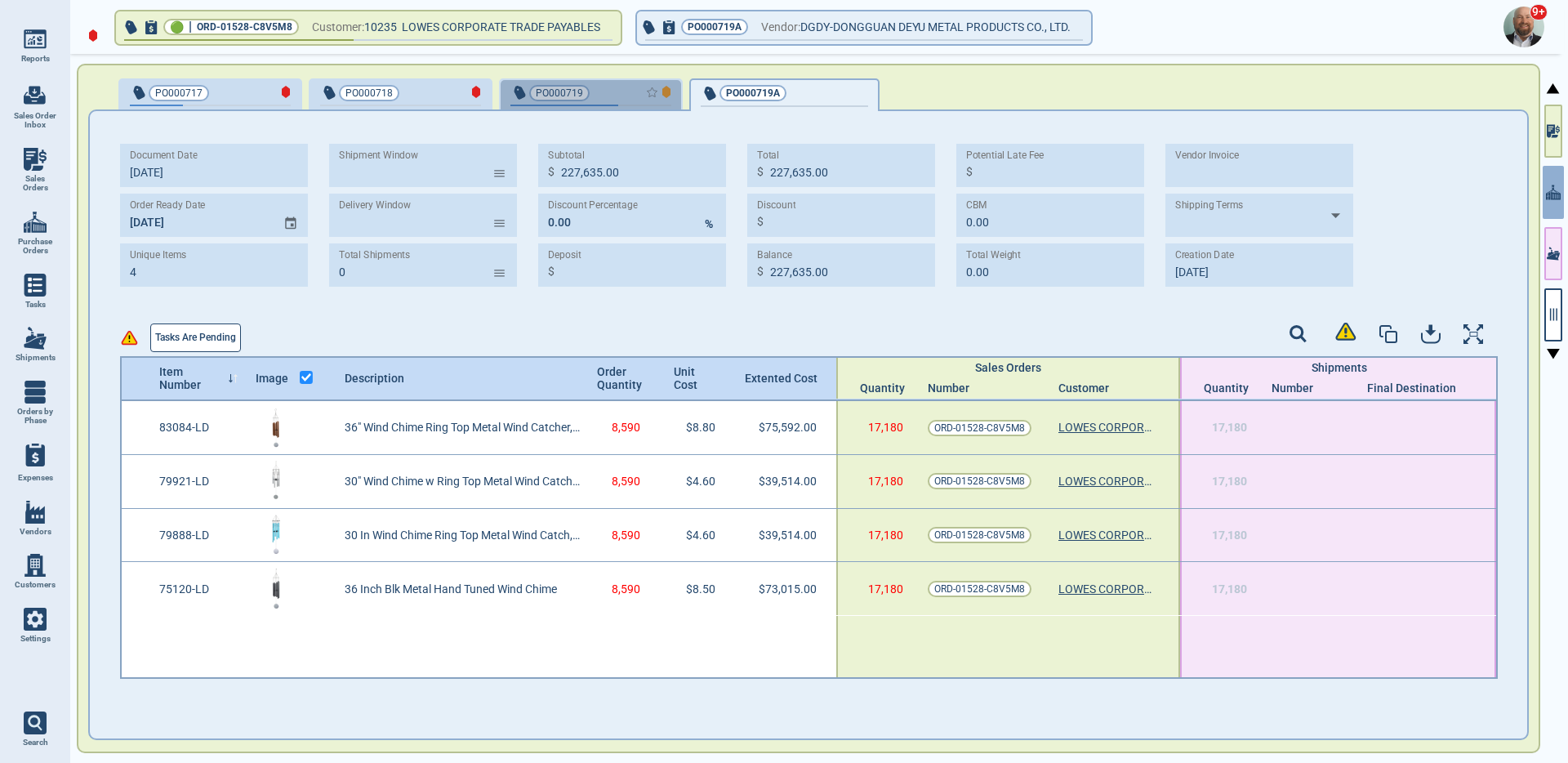
click at [617, 85] on div "button" at bounding box center [644, 92] width 54 height 18
type input "328,997.00"
type input "10/3‎/25"
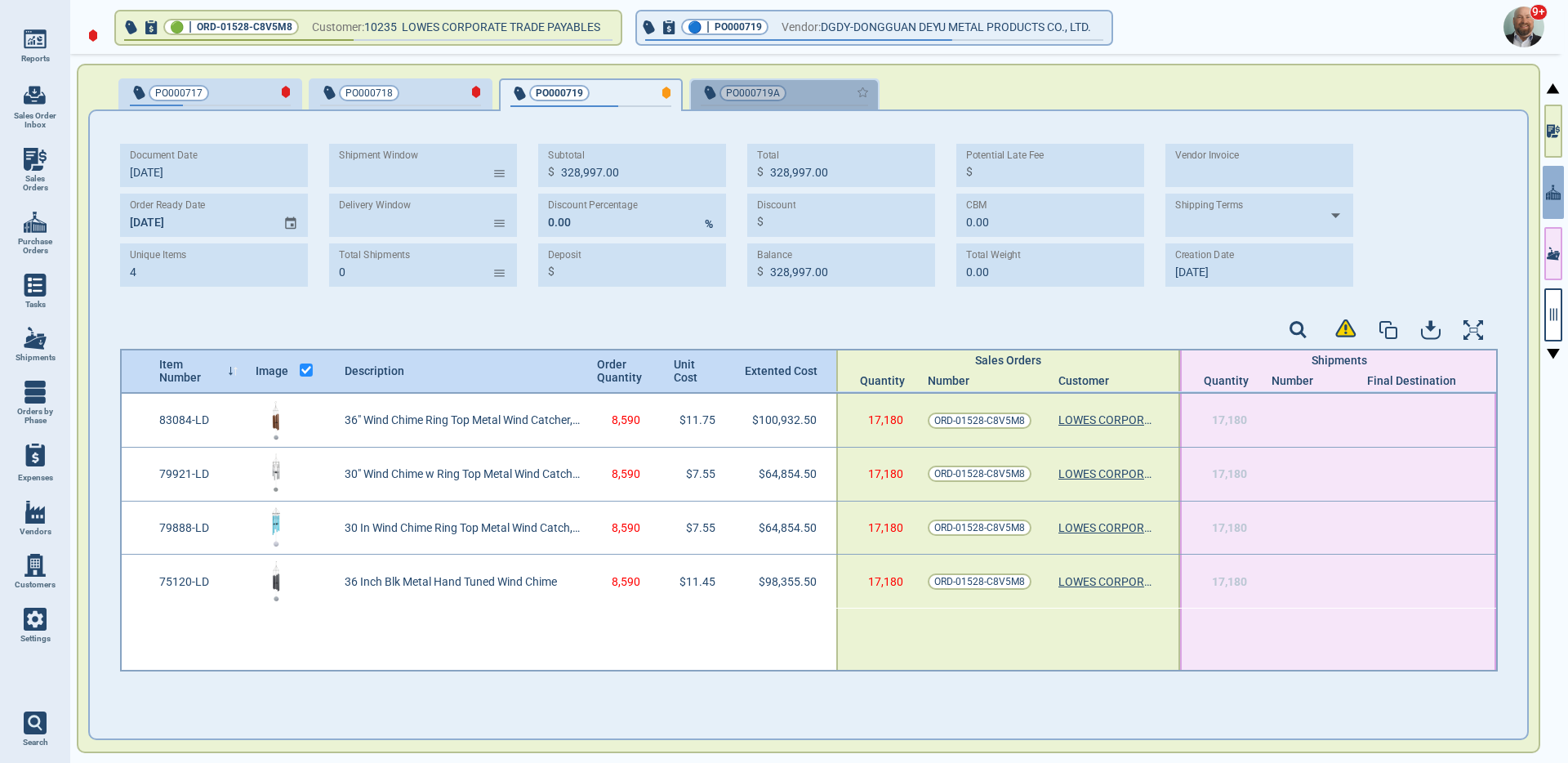
click at [820, 94] on div "button" at bounding box center [840, 92] width 54 height 18
type input "227,635.00"
type input "10/2‎/25"
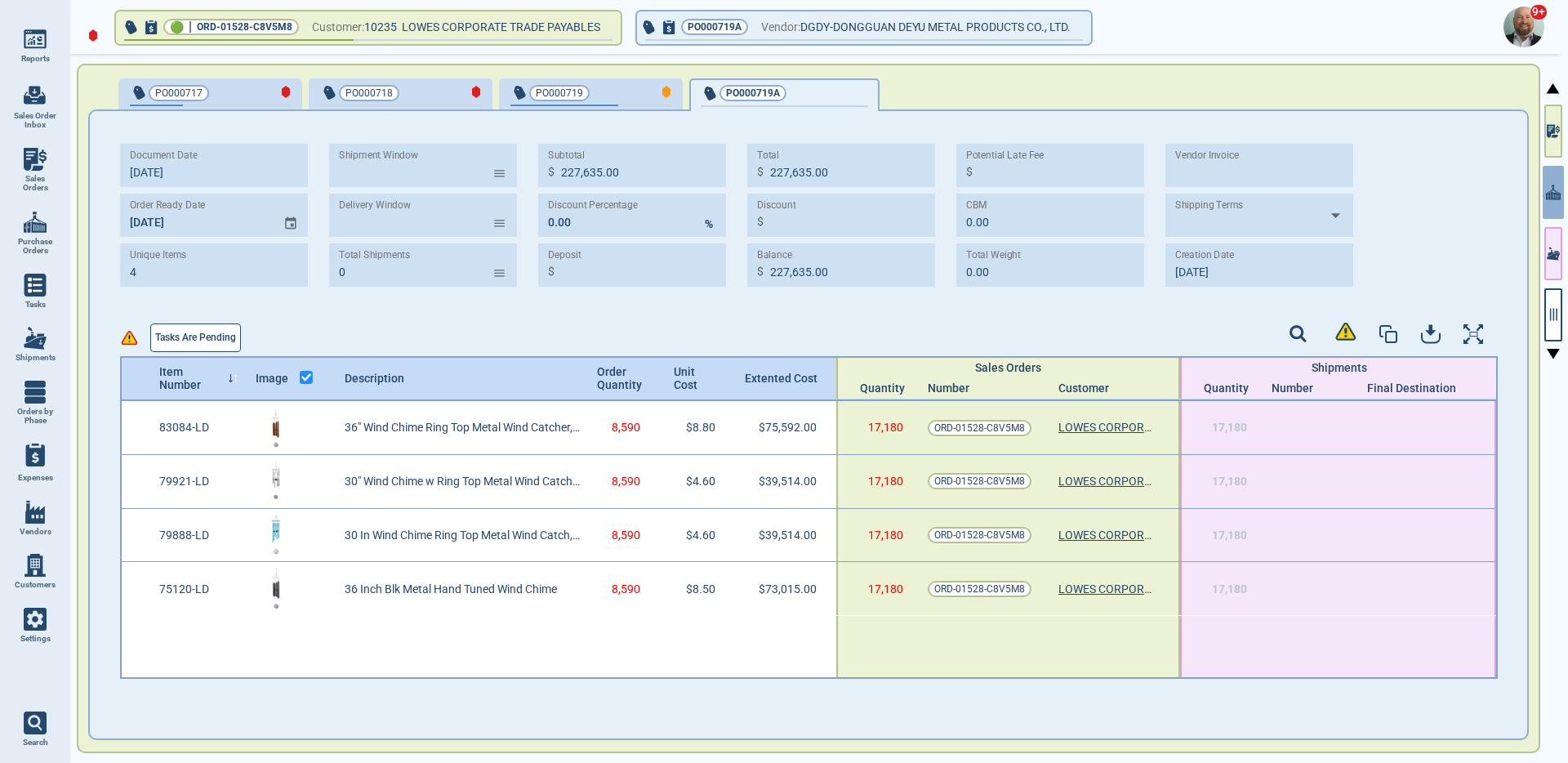
click at [414, 86] on span "PO000718" at bounding box center [373, 94] width 107 height 17
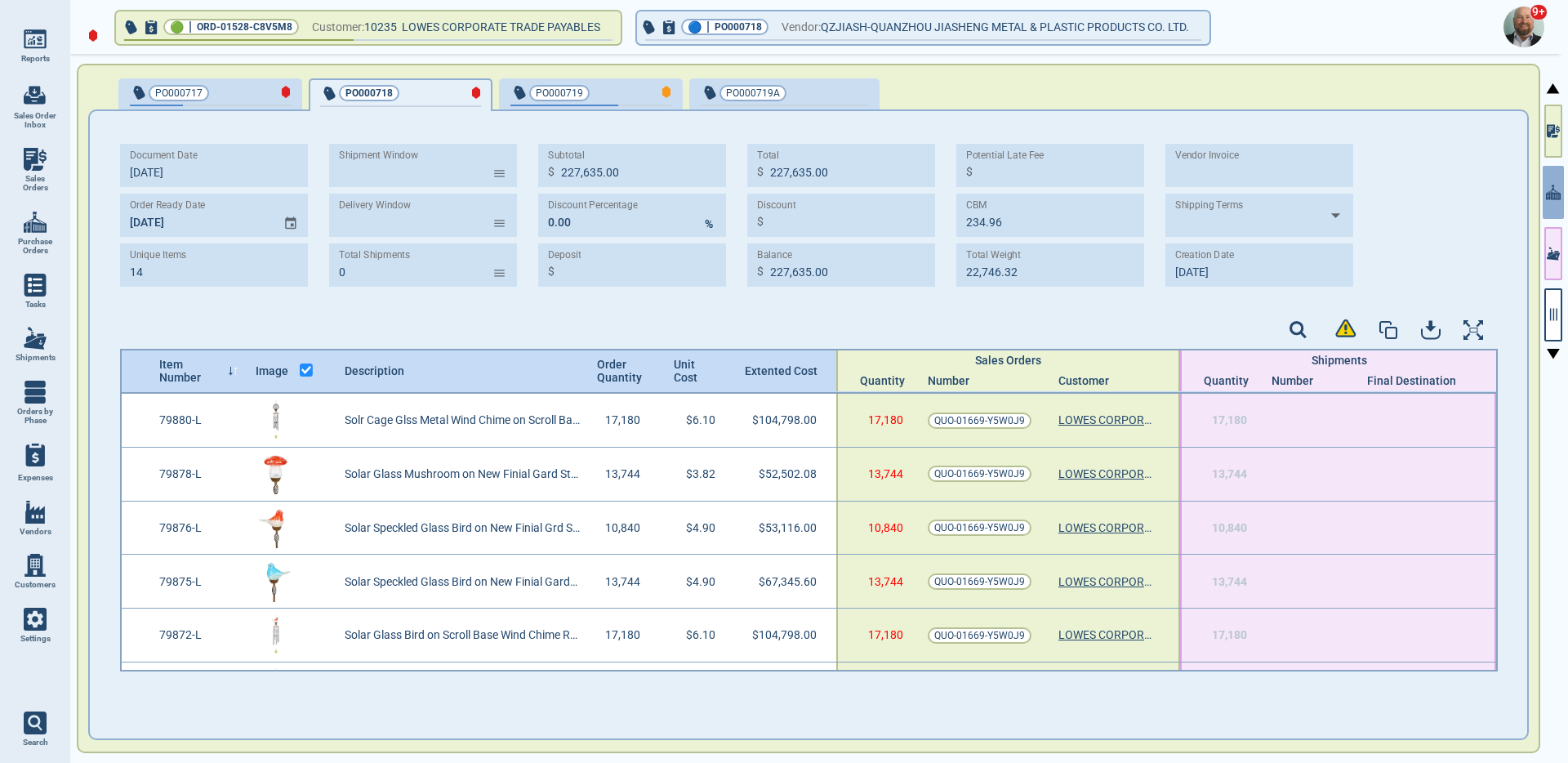
type input "14"
type input "788,125.68"
type input "234.96"
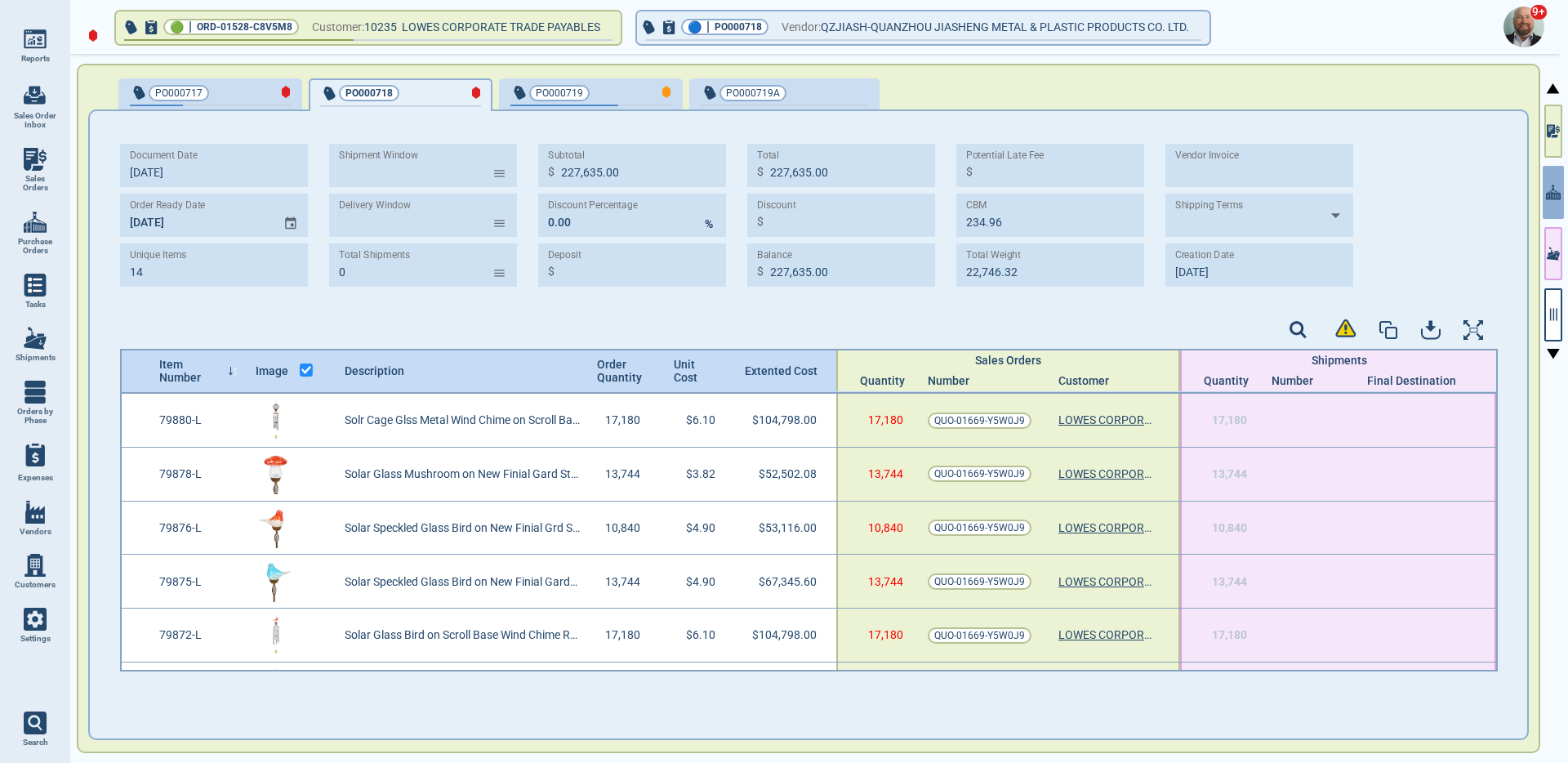
type input "22,746.32"
type input "8‎/12/25"
type input "8‎/13/25"
click at [1552, 295] on button "button" at bounding box center [1554, 315] width 18 height 53
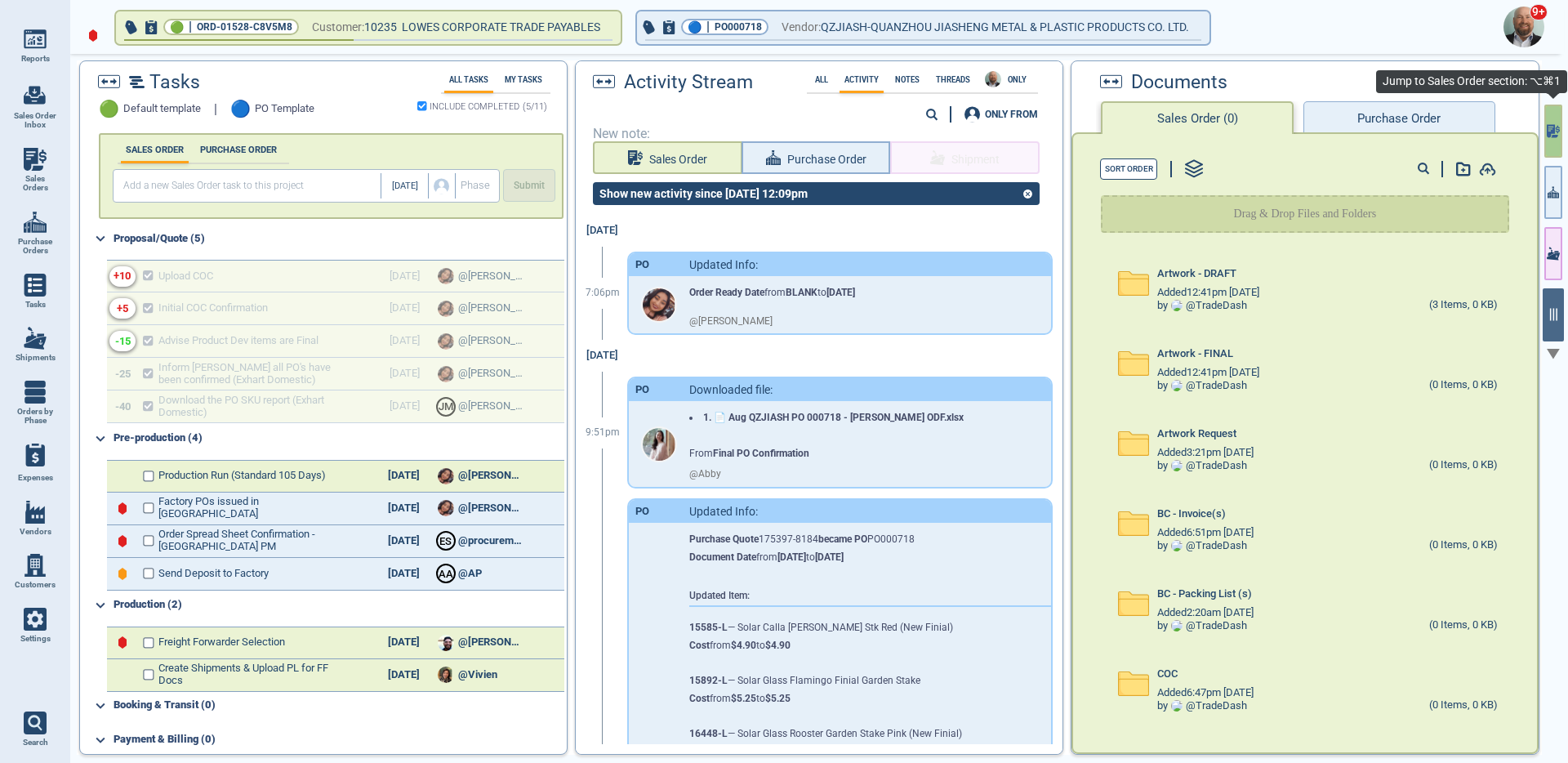
click at [1558, 138] on icon "button" at bounding box center [1554, 131] width 13 height 18
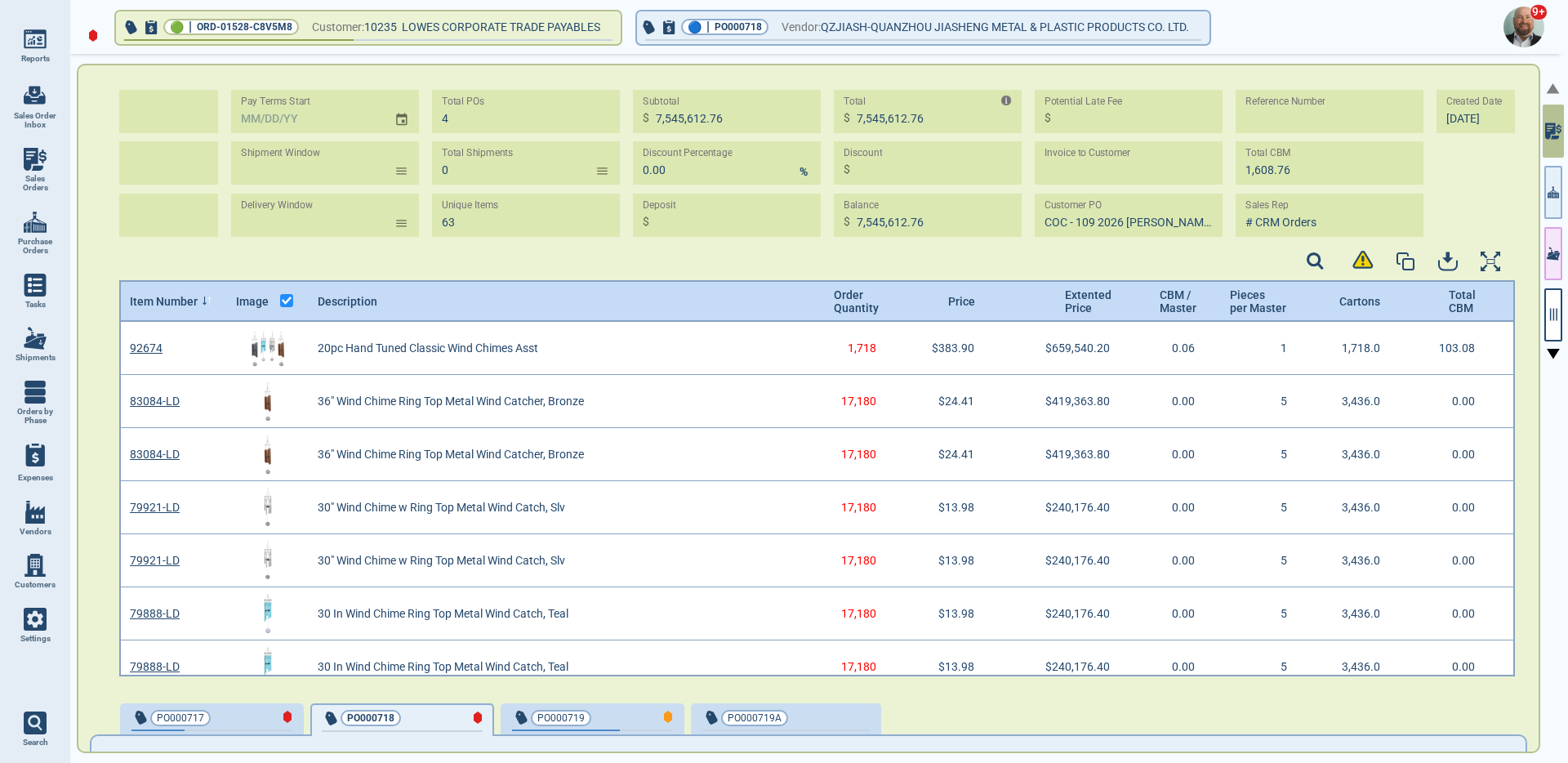
scroll to position [0, 214]
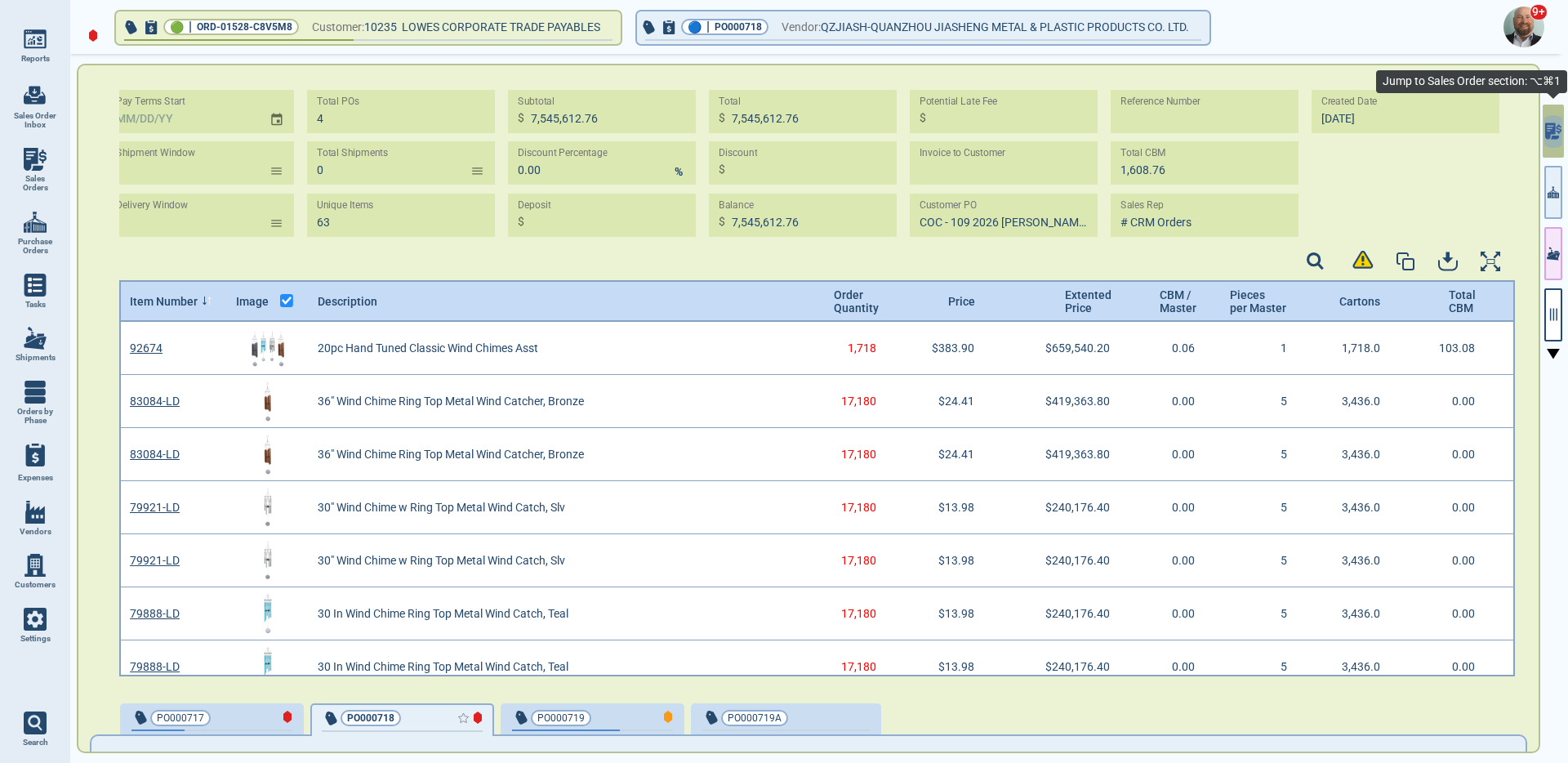
click at [434, 719] on div "button" at bounding box center [455, 718] width 54 height 18
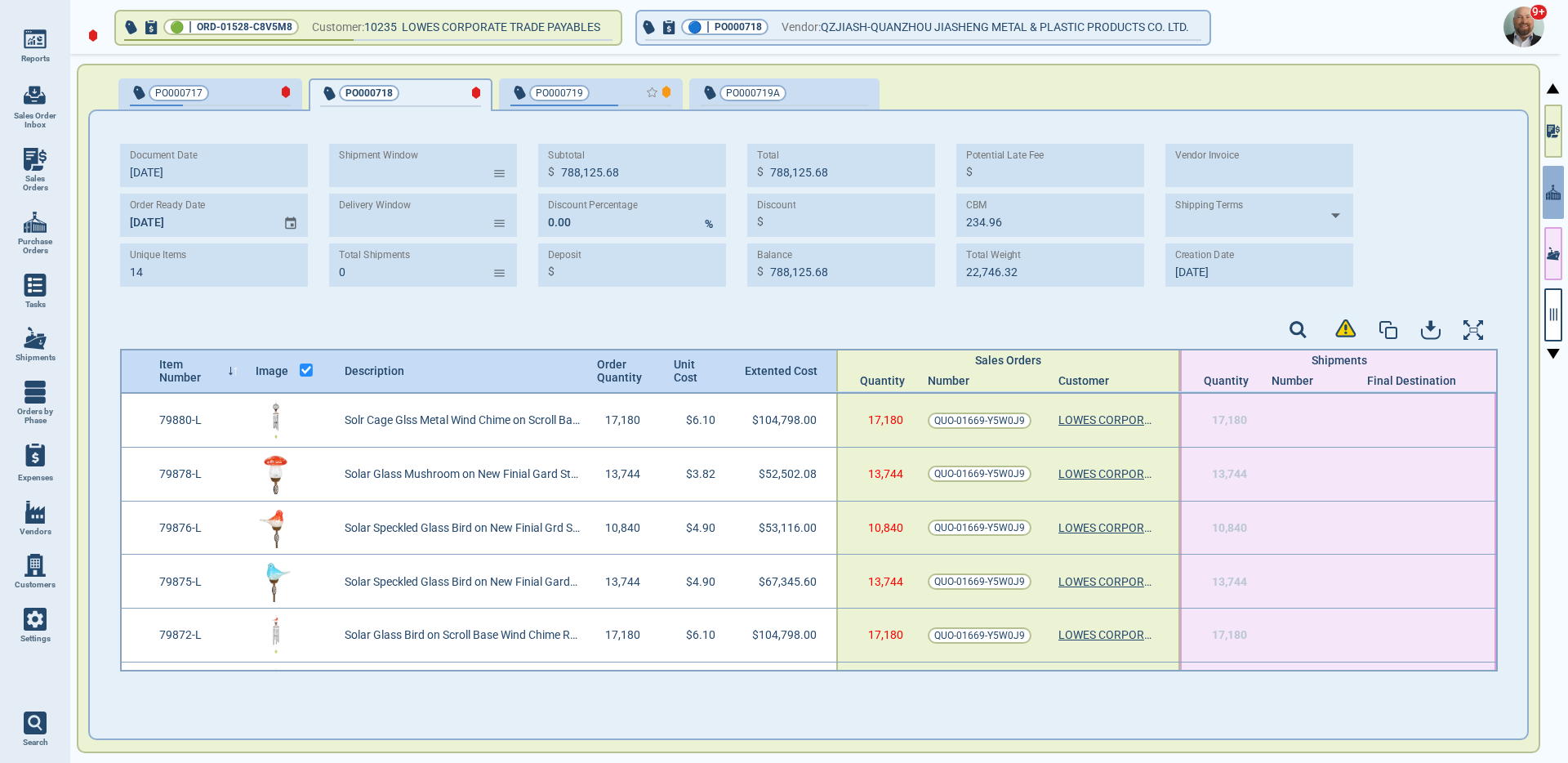
click at [623, 97] on div "button" at bounding box center [644, 92] width 54 height 18
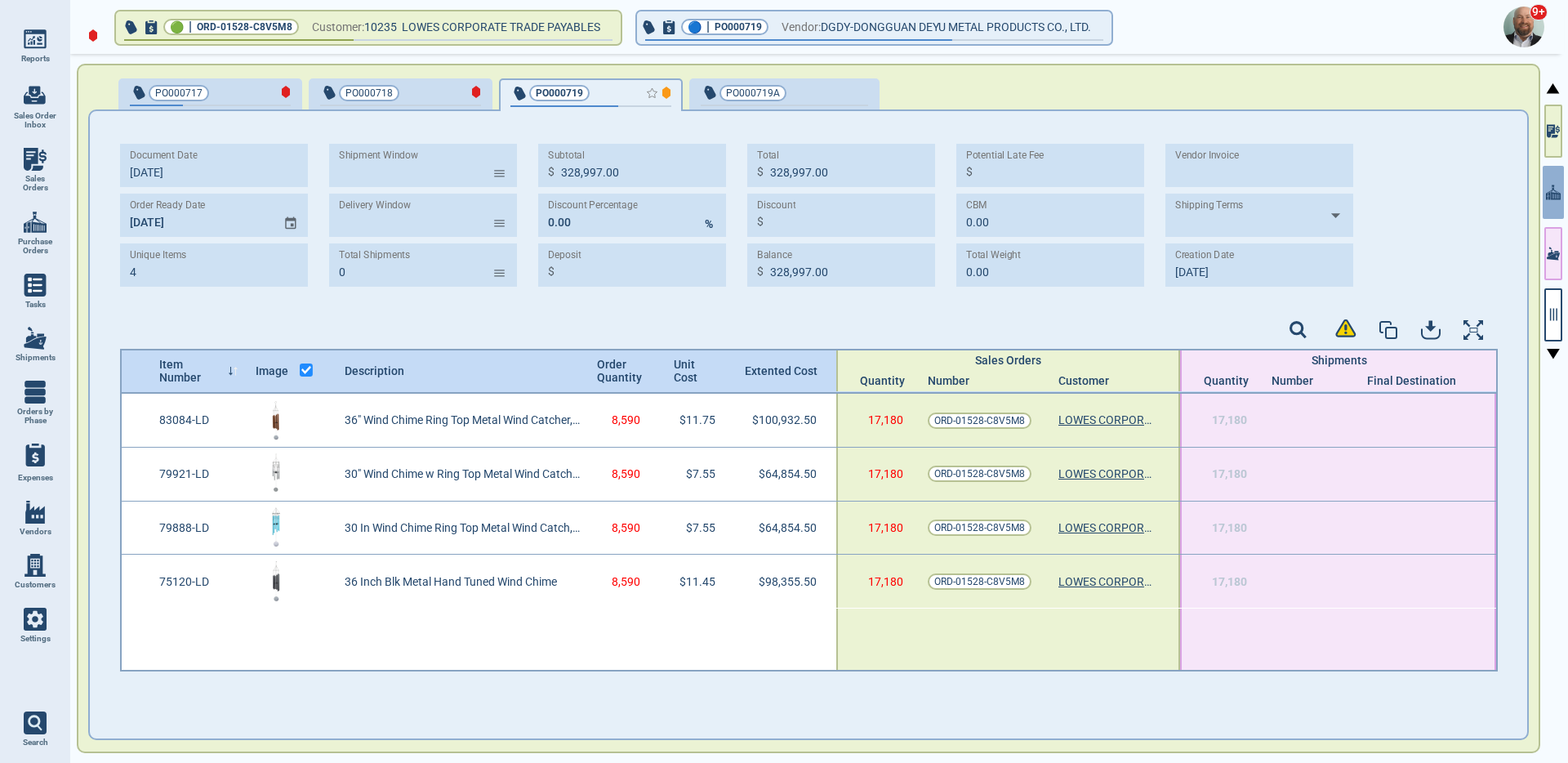
type input "4"
type input "328,997.00"
type input "0.00"
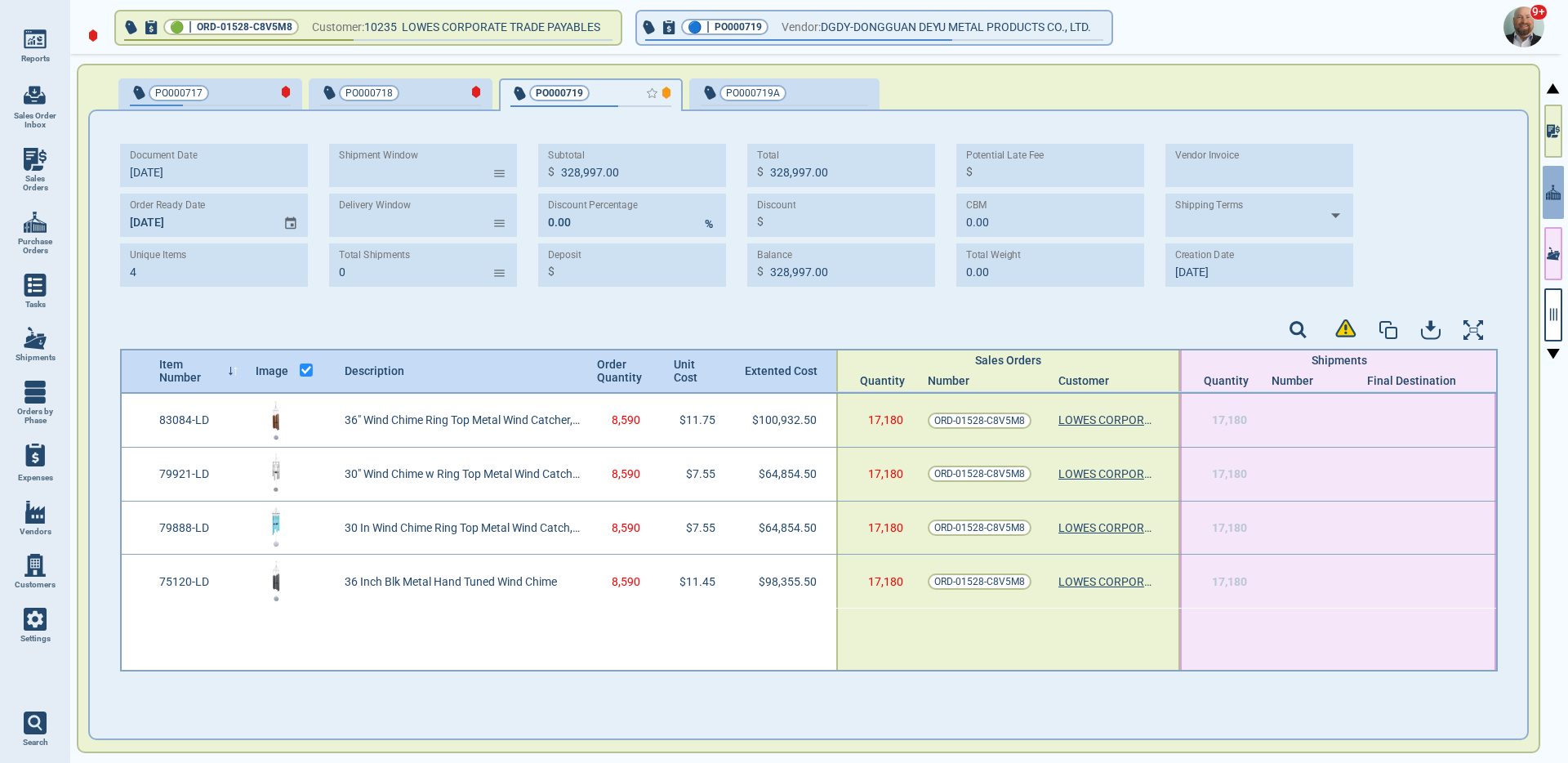
type input "0.00"
type input "10/2‎/25"
type input "10/3‎/25"
click at [825, 88] on div "button" at bounding box center [840, 92] width 54 height 18
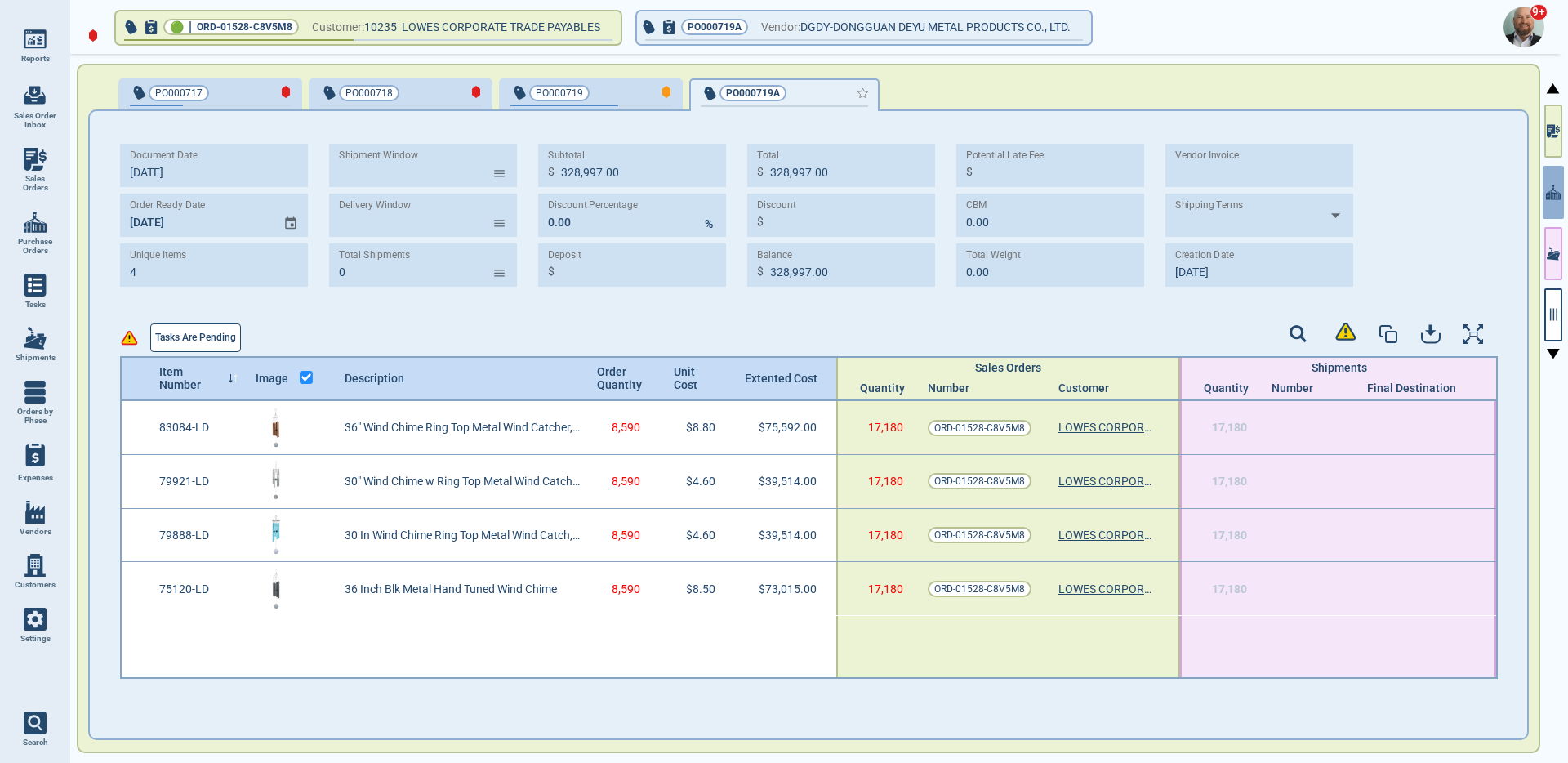
type input "227,635.00"
type input "10/2‎/25"
click at [607, 86] on span "PO000719" at bounding box center [564, 94] width 107 height 17
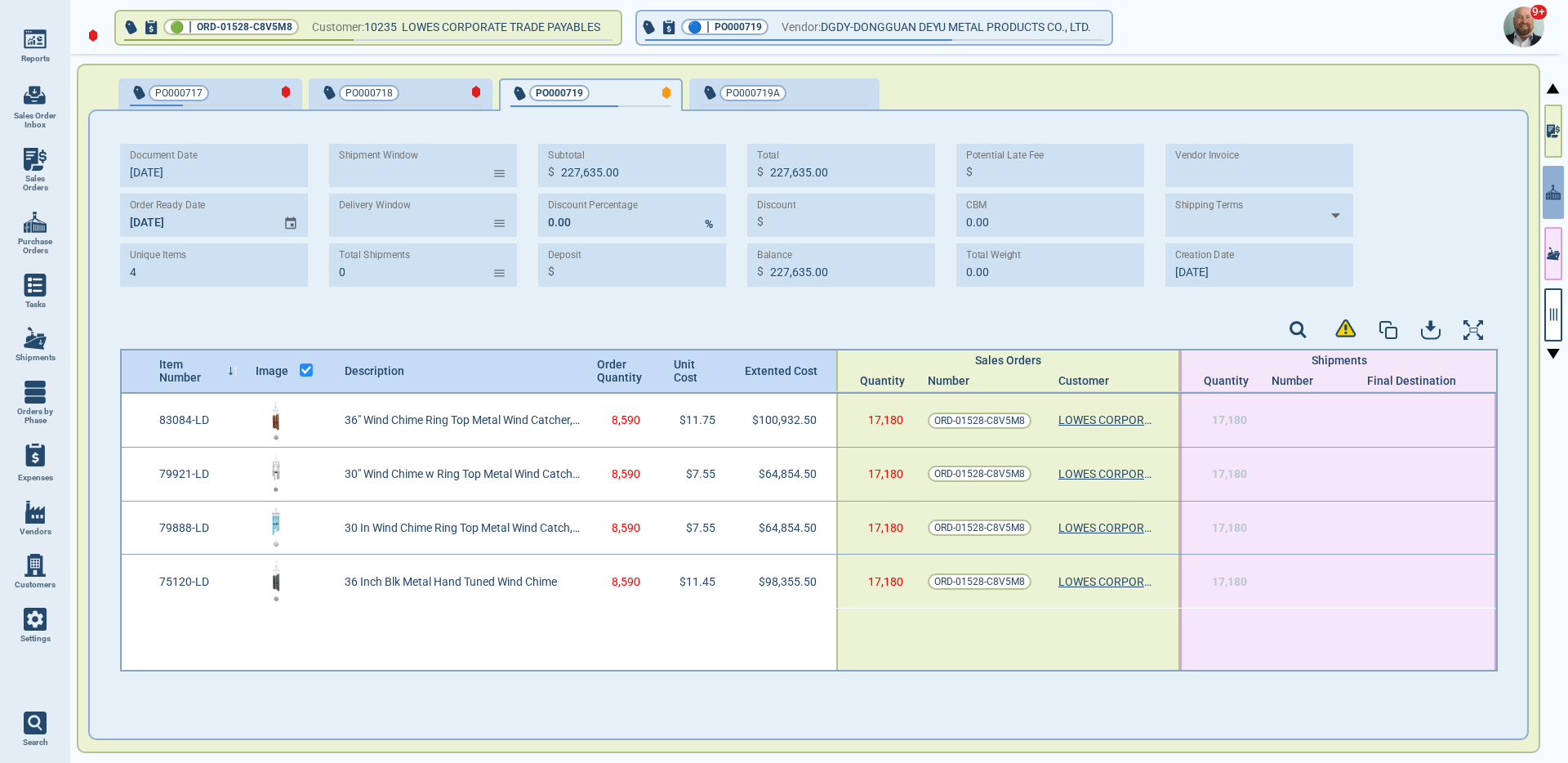
type input "328,997.00"
type input "10/3‎/25"
click at [820, 91] on div "button" at bounding box center [840, 92] width 54 height 18
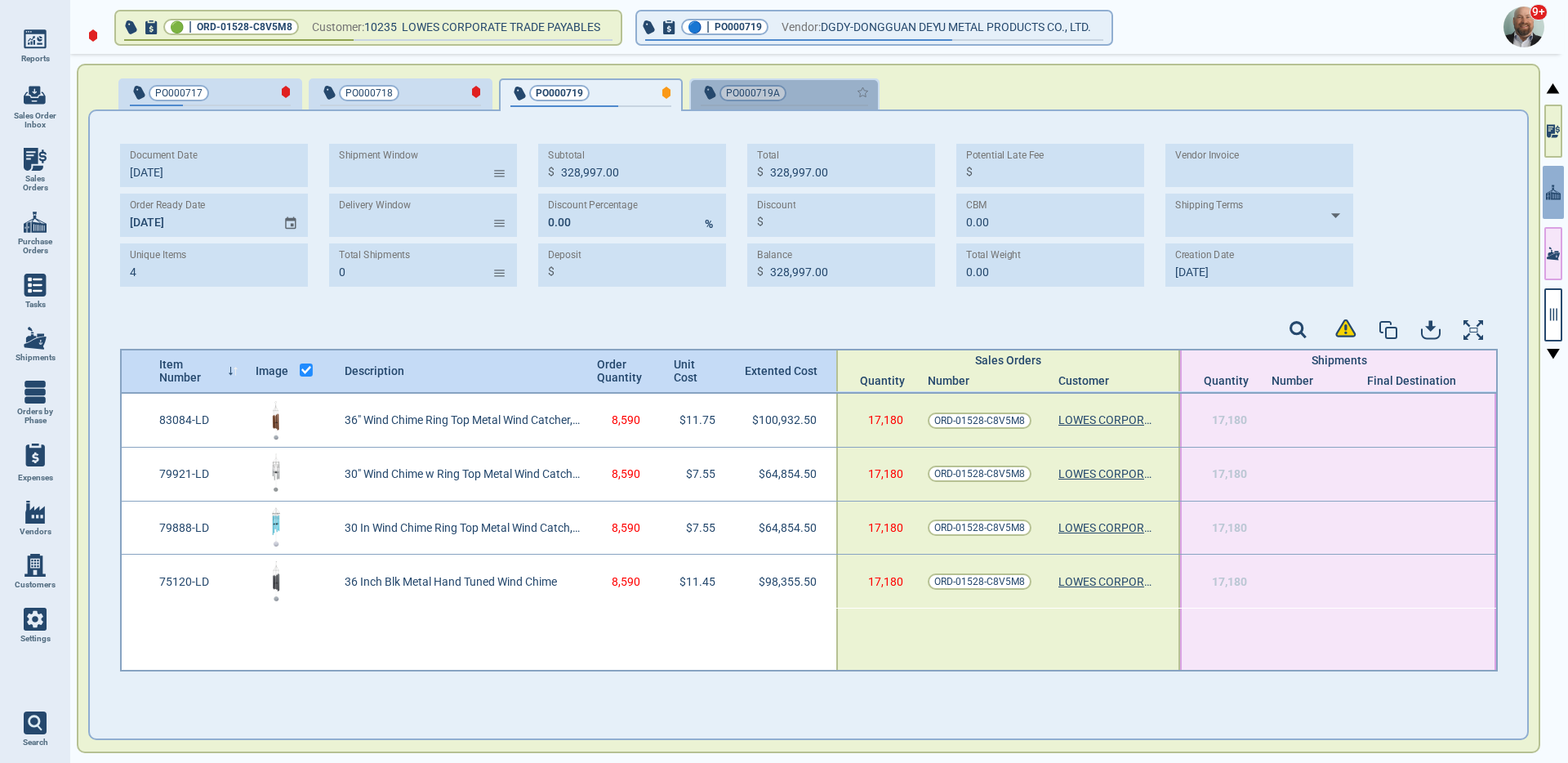
type input "227,635.00"
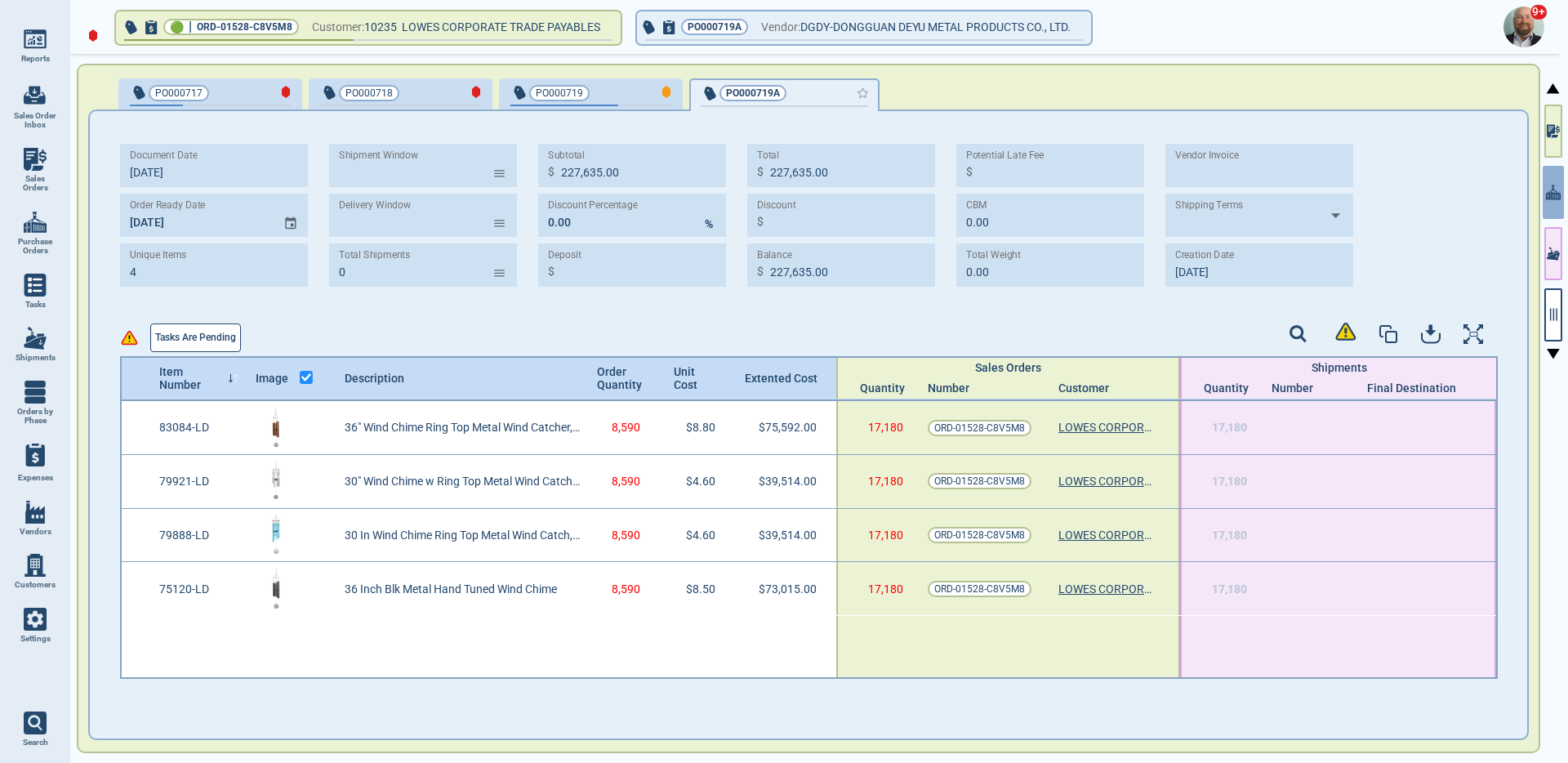
type input "10/2‎/25"
click at [611, 89] on span "PO000719" at bounding box center [564, 94] width 107 height 17
type input "328,997.00"
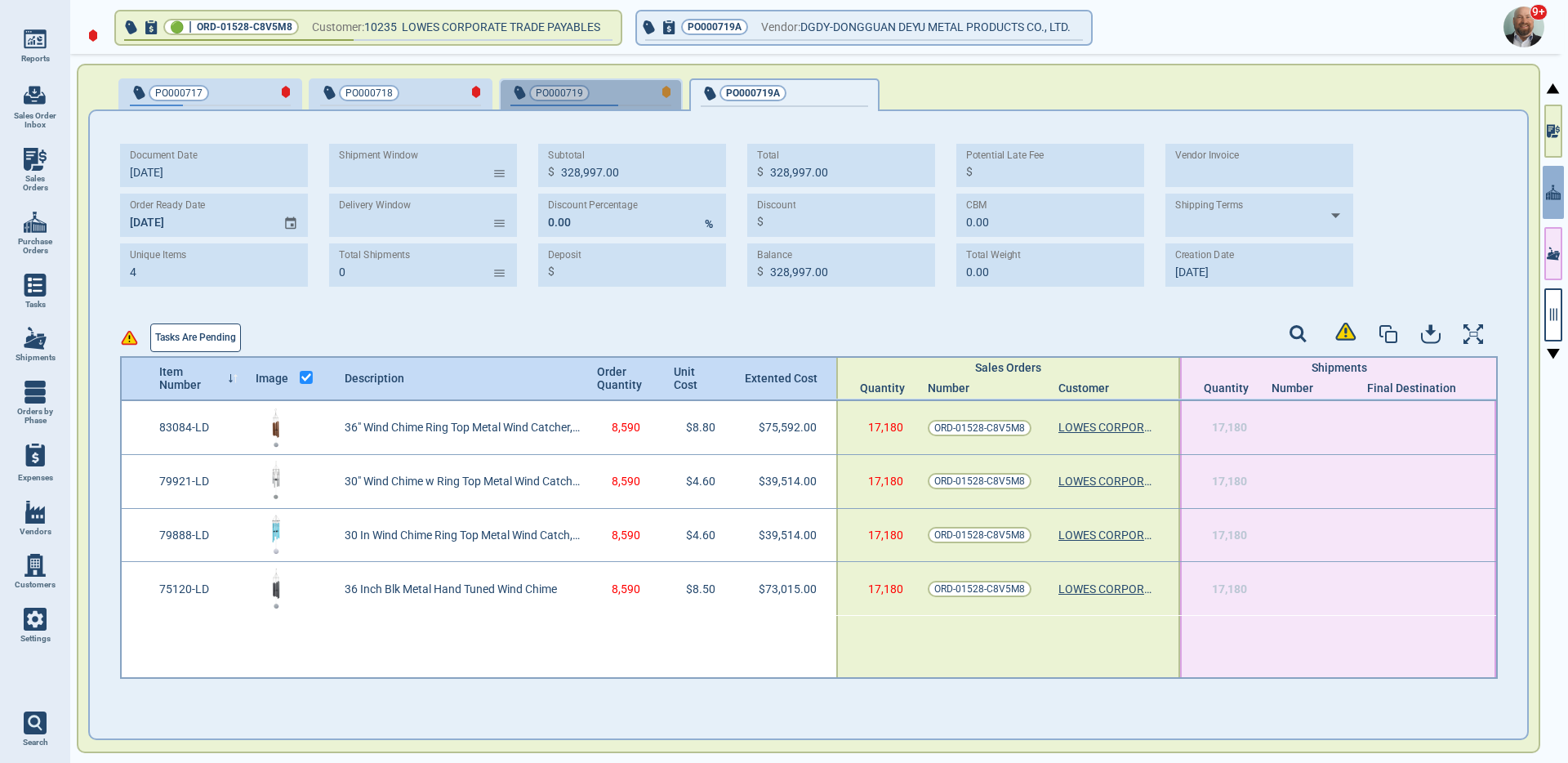
type input "10/3‎/25"
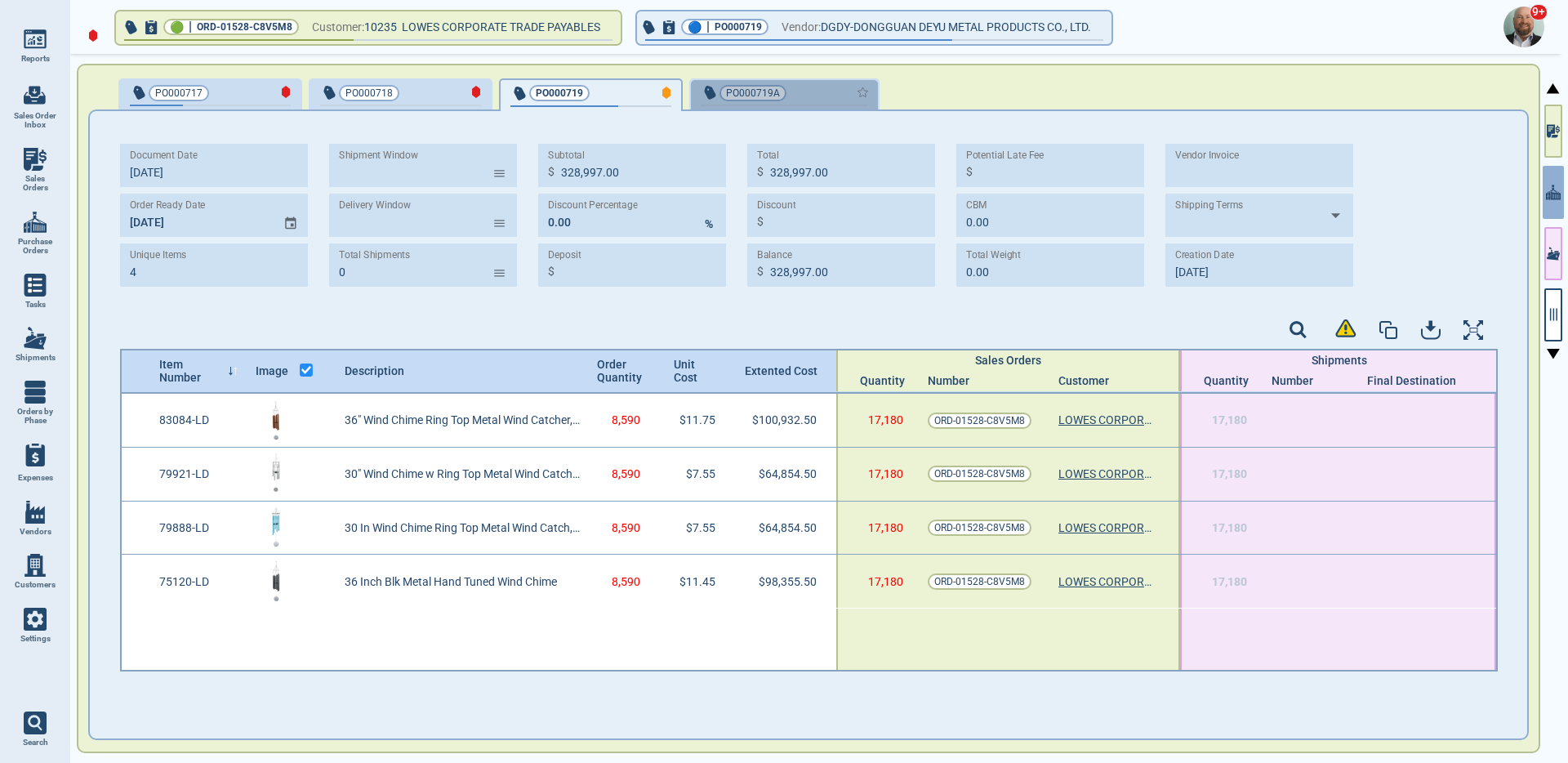
click at [820, 93] on div "button" at bounding box center [840, 92] width 54 height 18
type input "227,635.00"
type input "10/2‎/25"
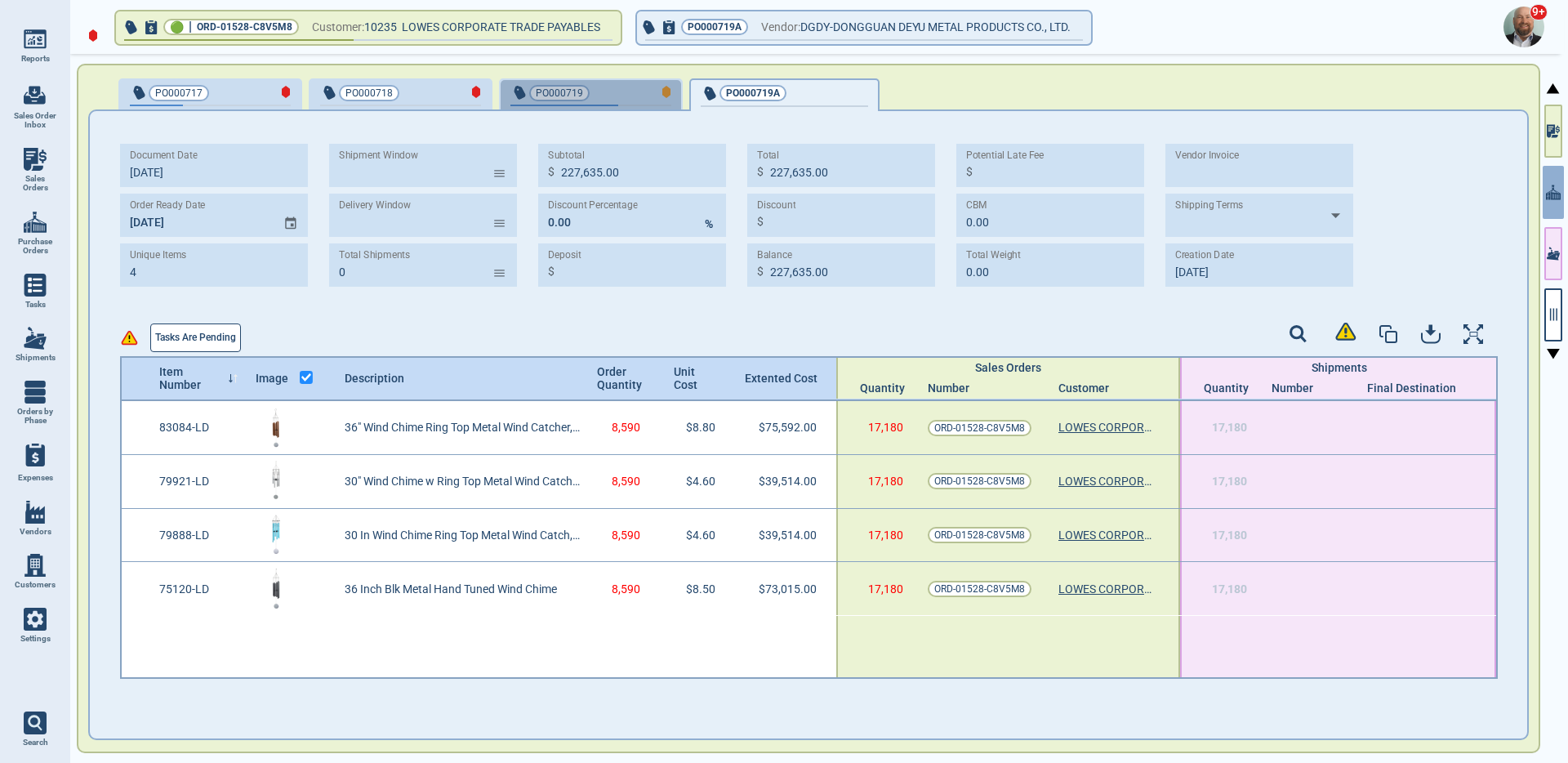
click at [607, 84] on div "PO000719" at bounding box center [591, 93] width 161 height 18
type input "328,997.00"
type input "10/3‎/25"
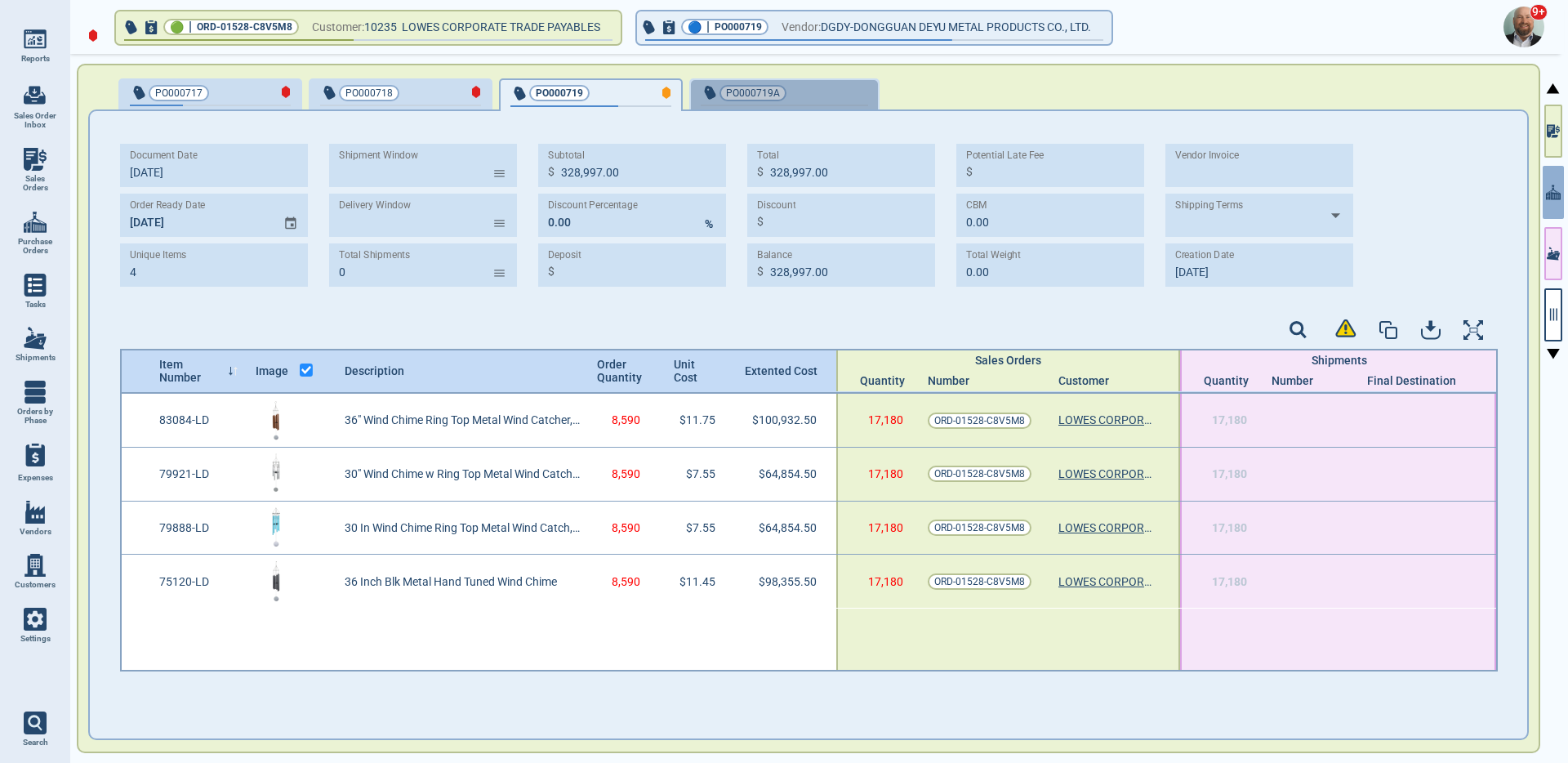
click at [801, 91] on span "PO000719A" at bounding box center [757, 94] width 113 height 17
type input "227,635.00"
type input "10/2‎/25"
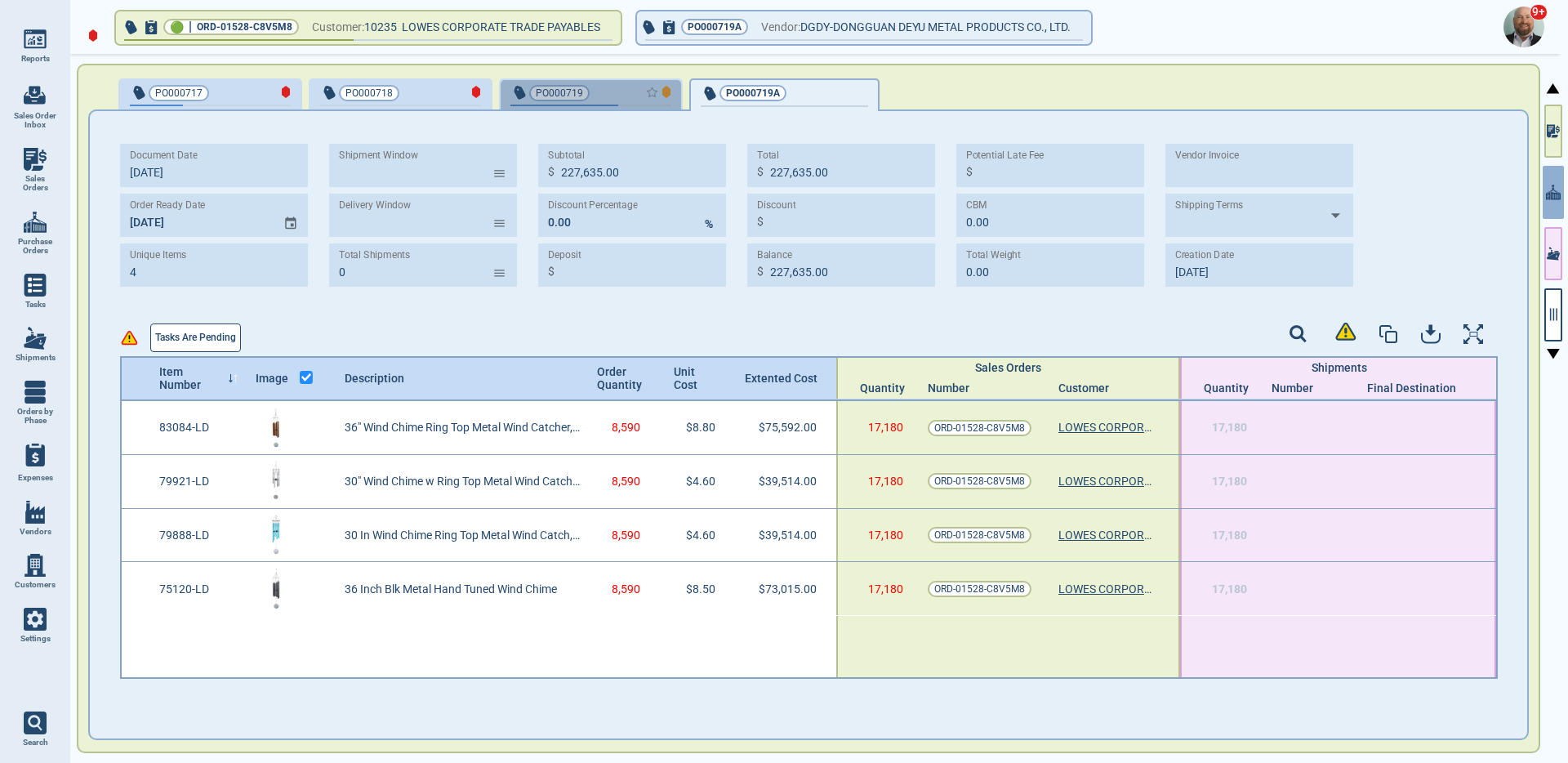
click at [617, 84] on div "button" at bounding box center [644, 92] width 54 height 18
type input "328,997.00"
type input "10/3‎/25"
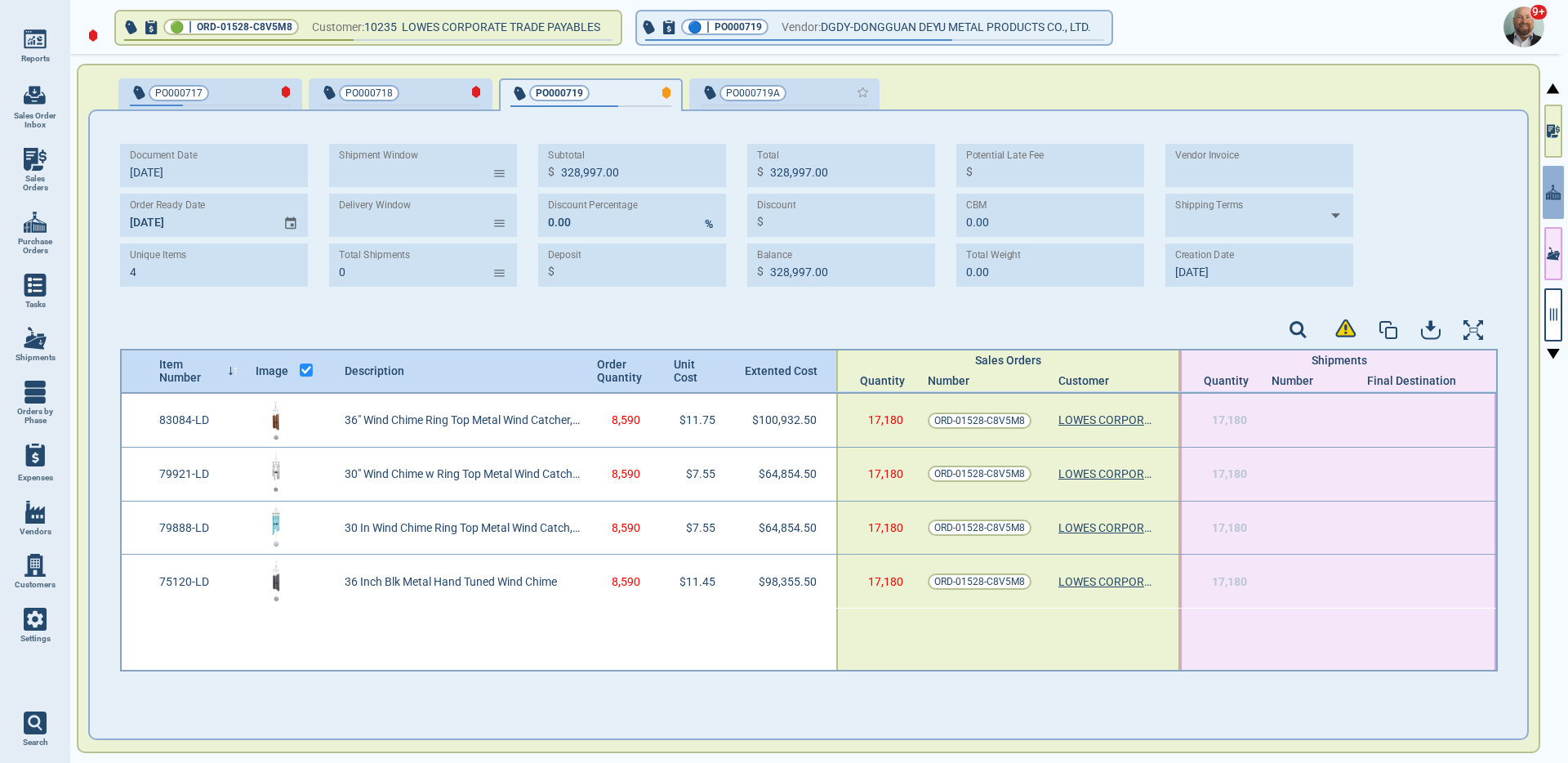
click at [830, 88] on div "button" at bounding box center [840, 92] width 54 height 18
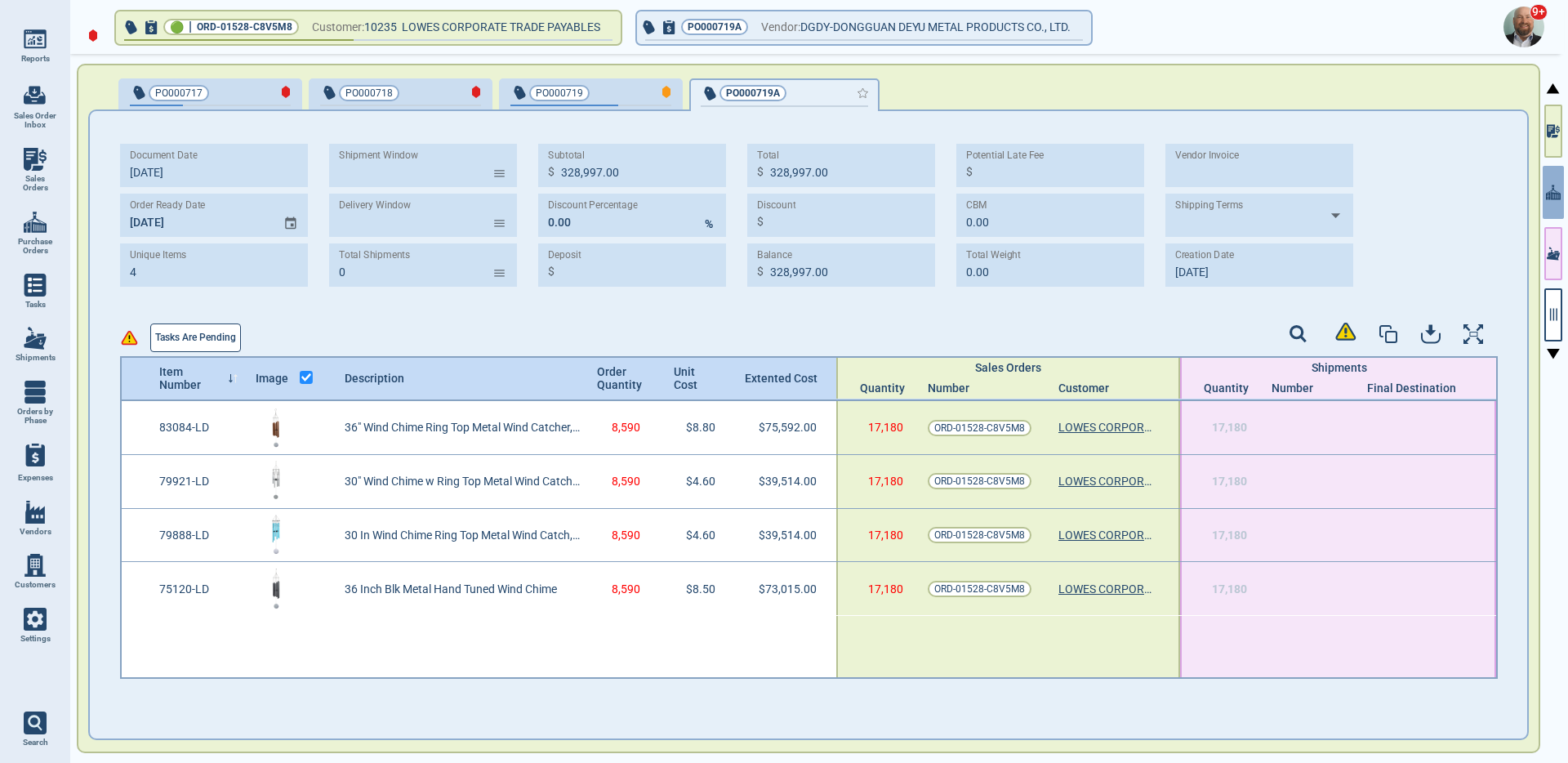
type input "227,635.00"
type input "10/2‎/25"
click at [618, 85] on div "button" at bounding box center [644, 92] width 54 height 18
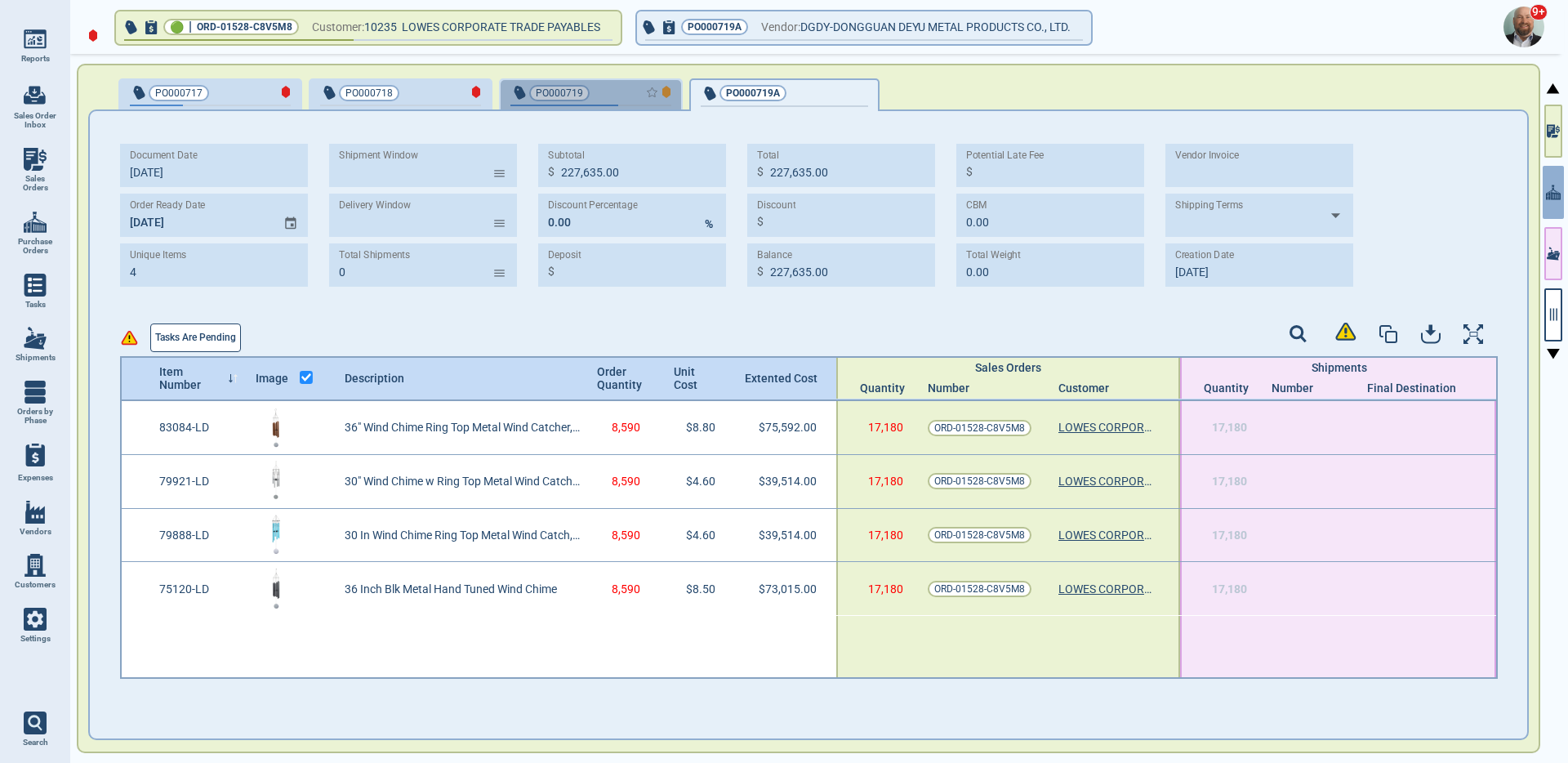
type input "328,997.00"
type input "10/3‎/25"
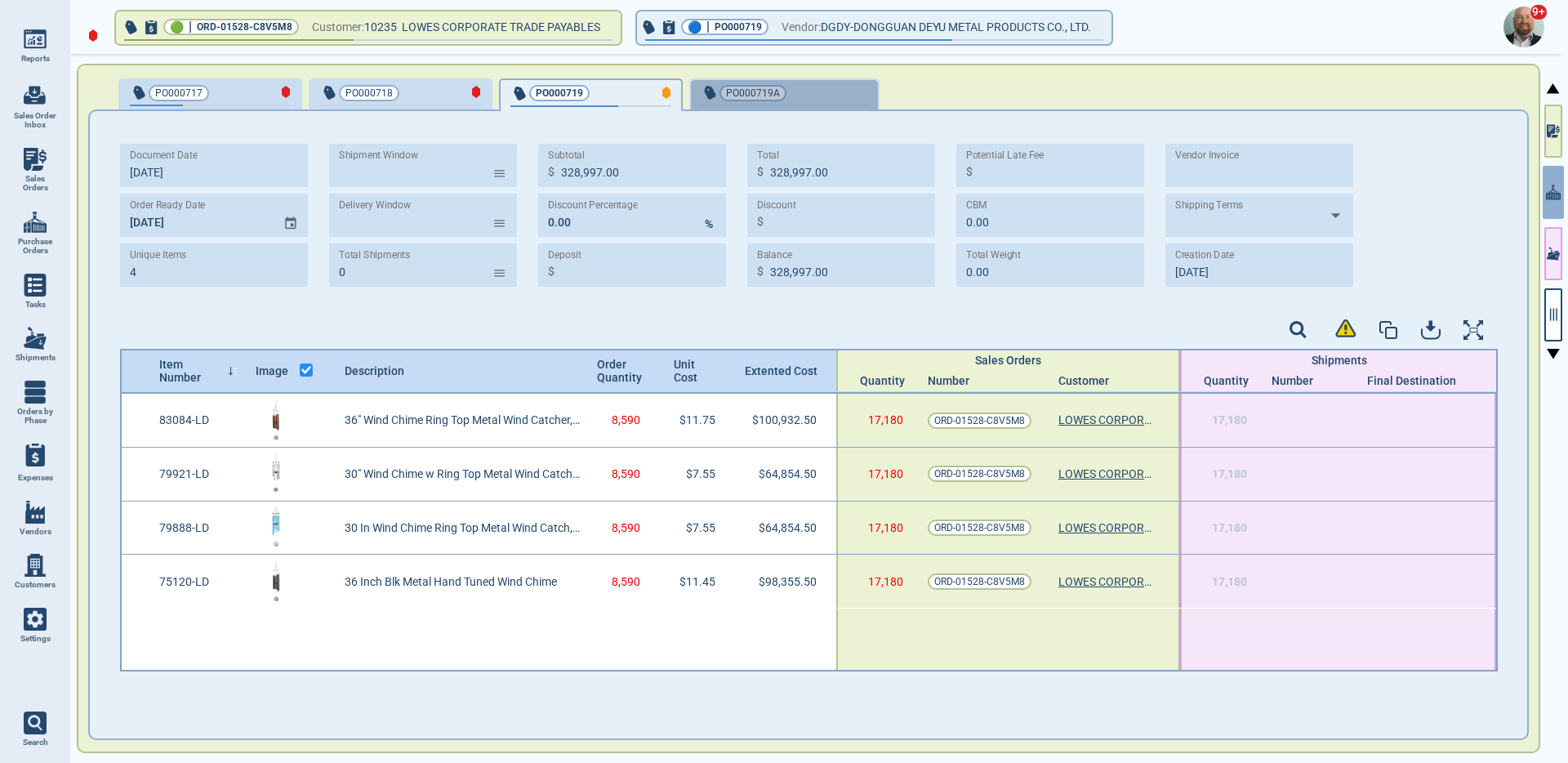
click at [804, 87] on span "PO000719A" at bounding box center [757, 94] width 113 height 17
type input "227,635.00"
type input "10/2‎/25"
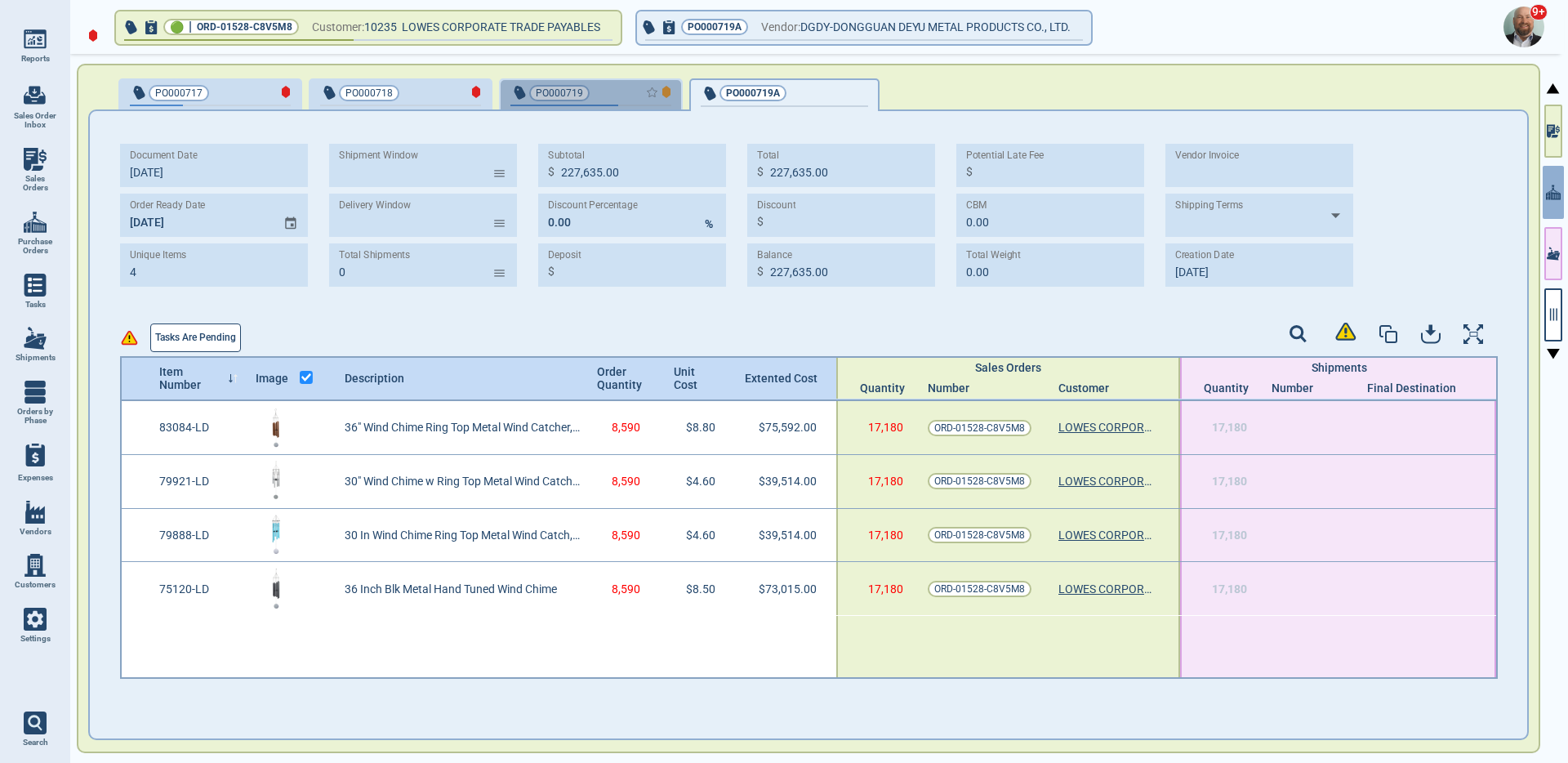
click at [617, 86] on div "button" at bounding box center [644, 92] width 54 height 18
type input "328,997.00"
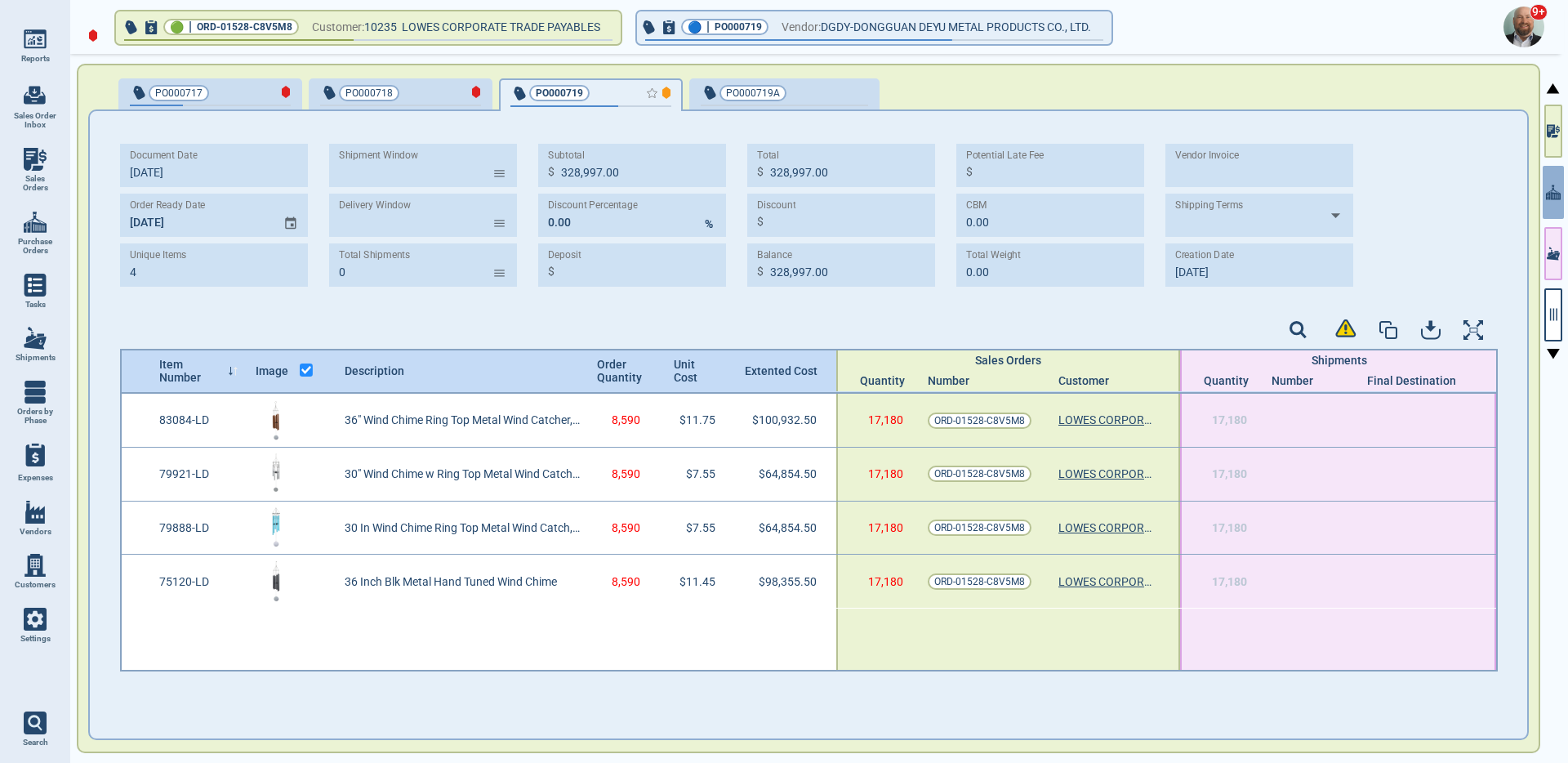
type input "10/3‎/25"
click at [825, 91] on div "button" at bounding box center [840, 92] width 54 height 18
type input "227,635.00"
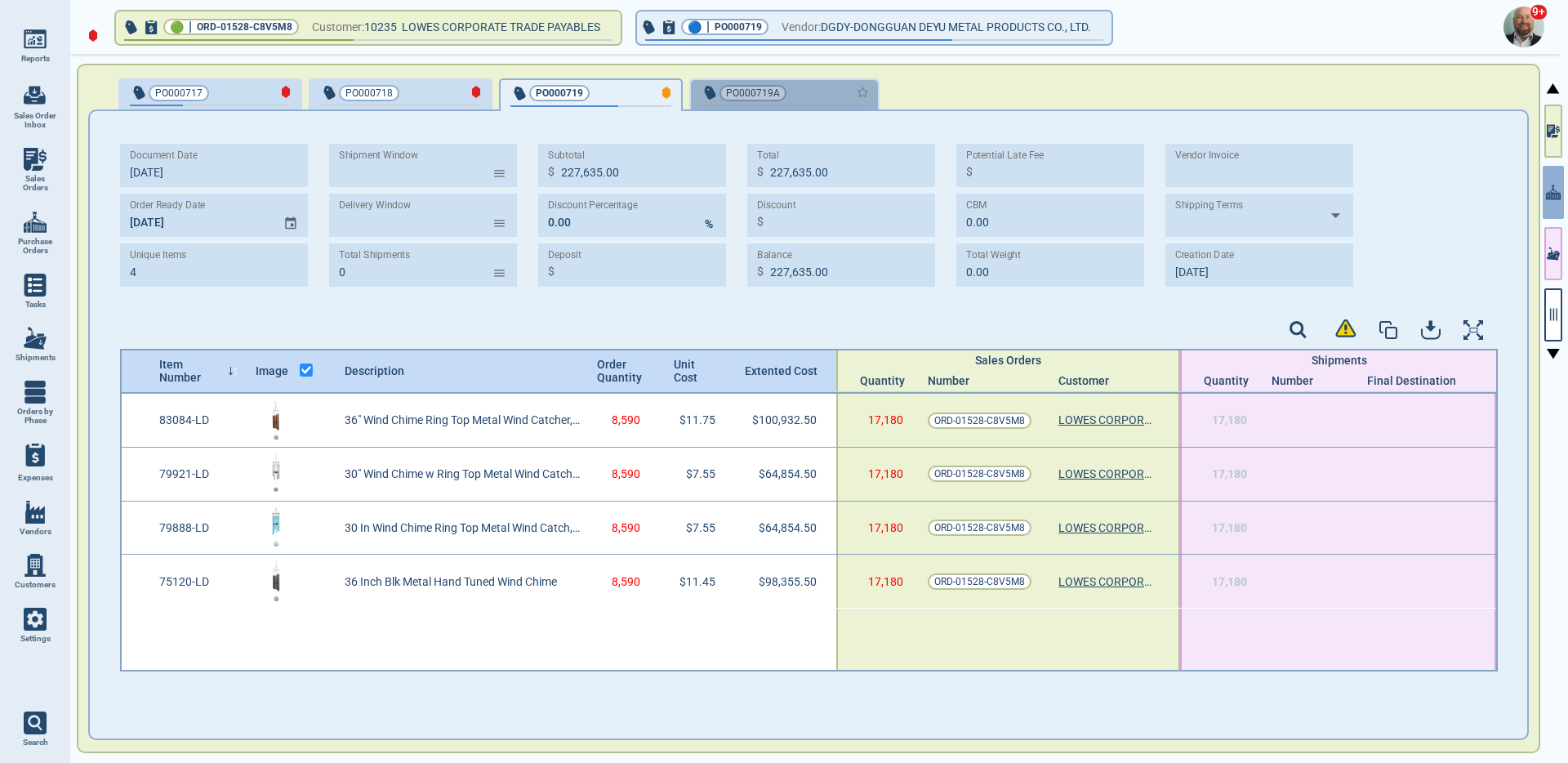
type input "10/2‎/25"
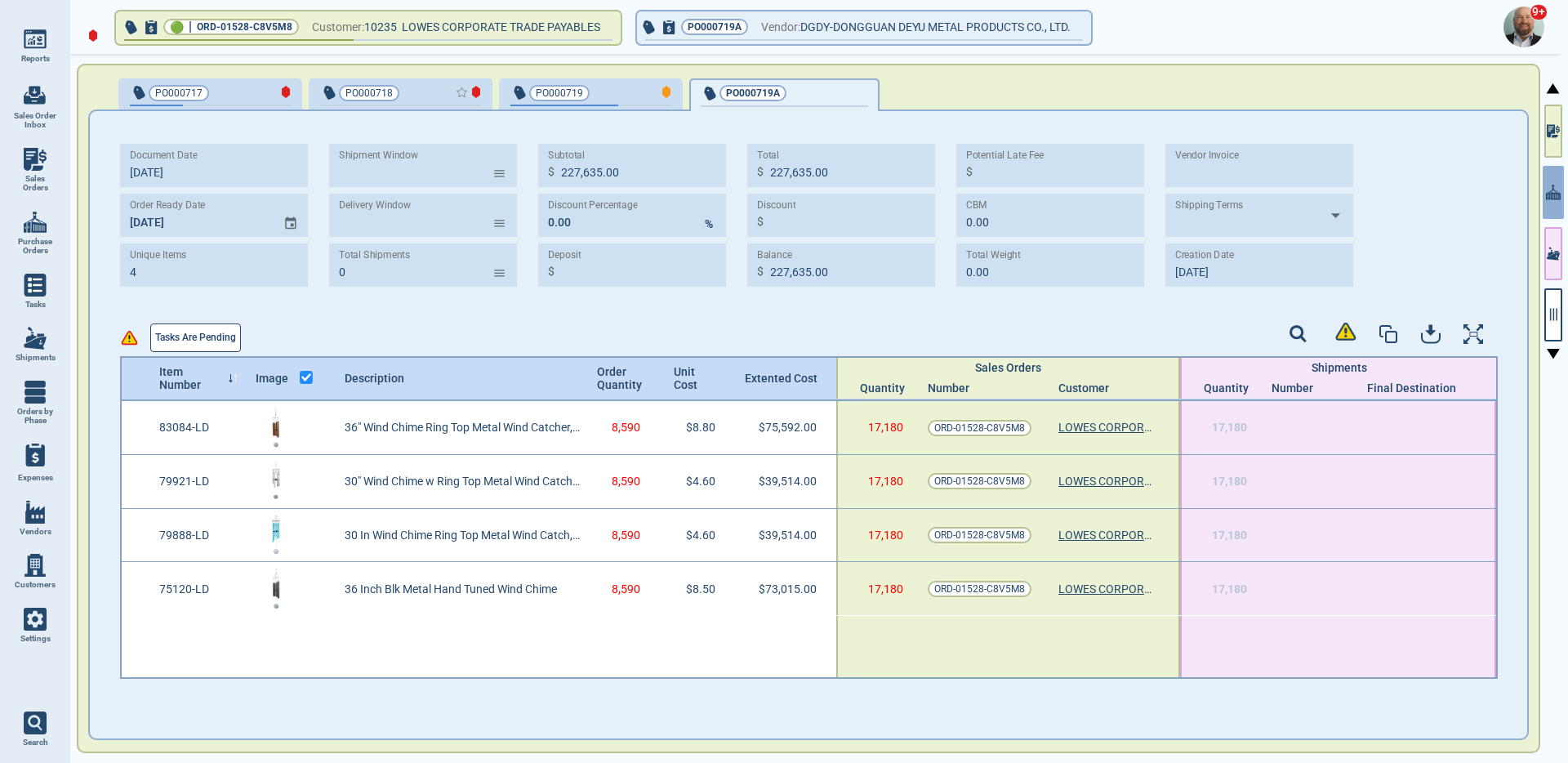
click at [436, 90] on div "button" at bounding box center [454, 92] width 54 height 18
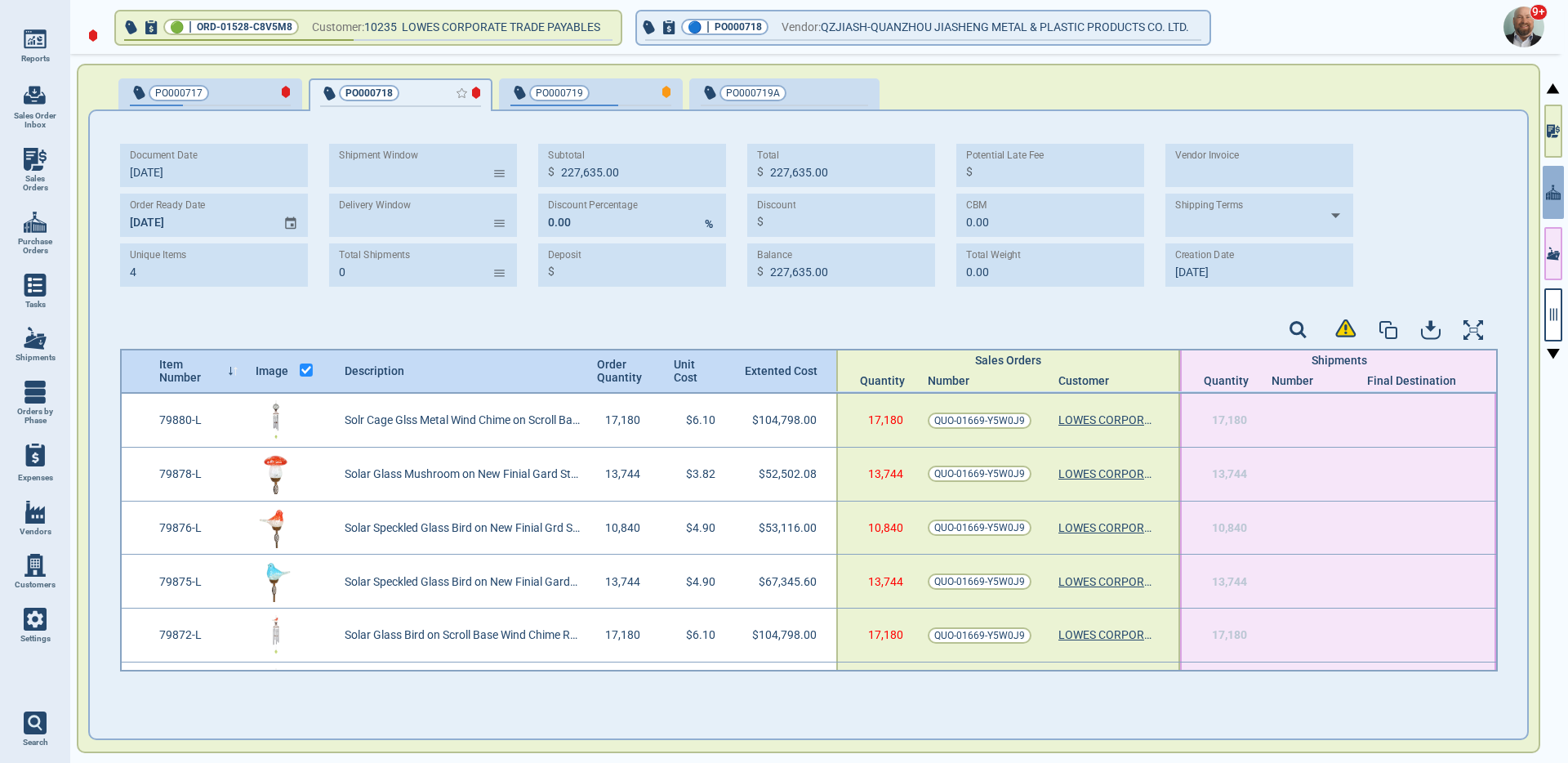
type input "14"
type input "788,125.68"
type input "234.96"
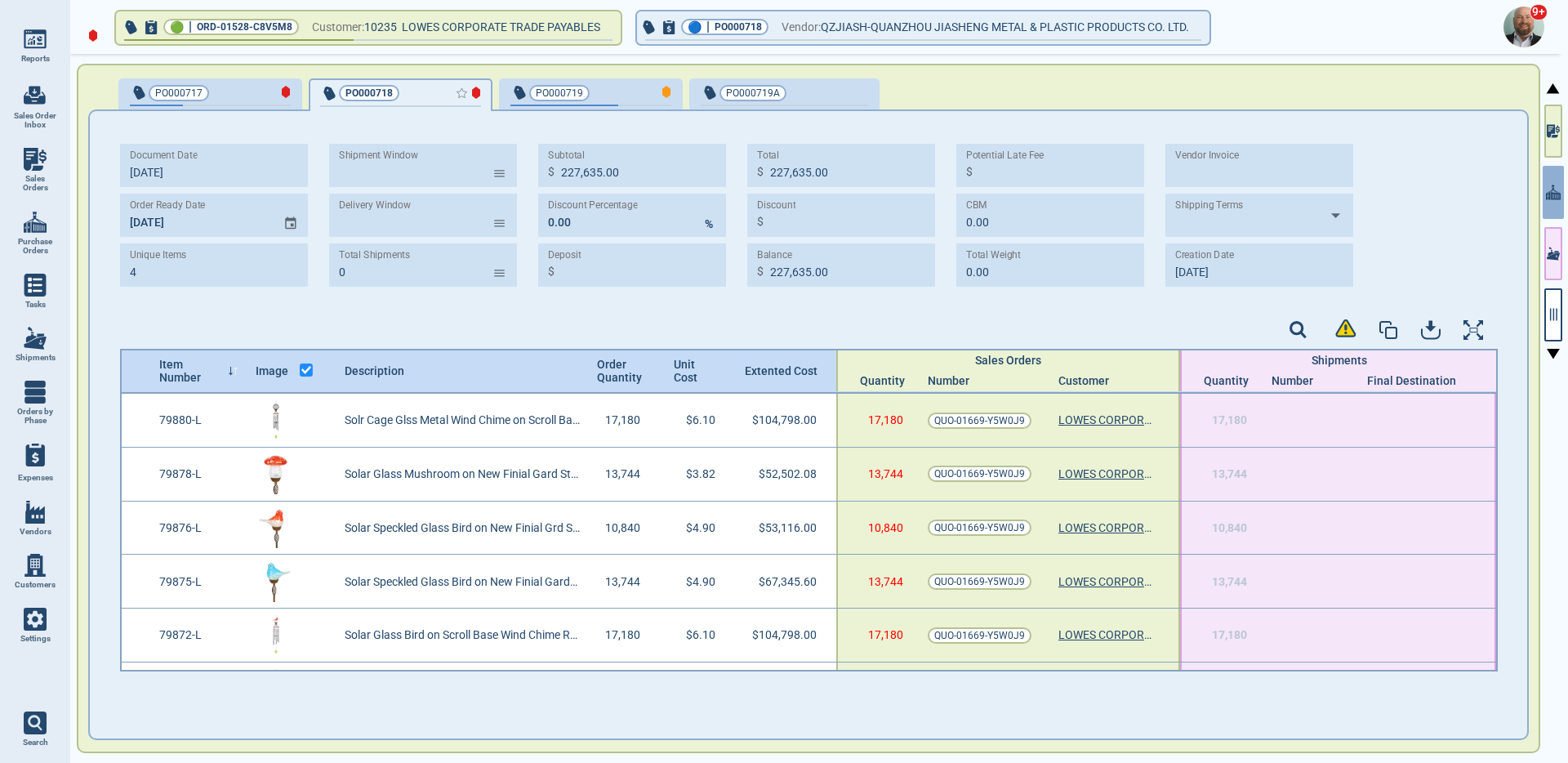
type input "22,746.32"
type input "8‎/12/25"
type input "8‎/13/25"
click at [237, 87] on div "button" at bounding box center [264, 92] width 54 height 18
type input "43"
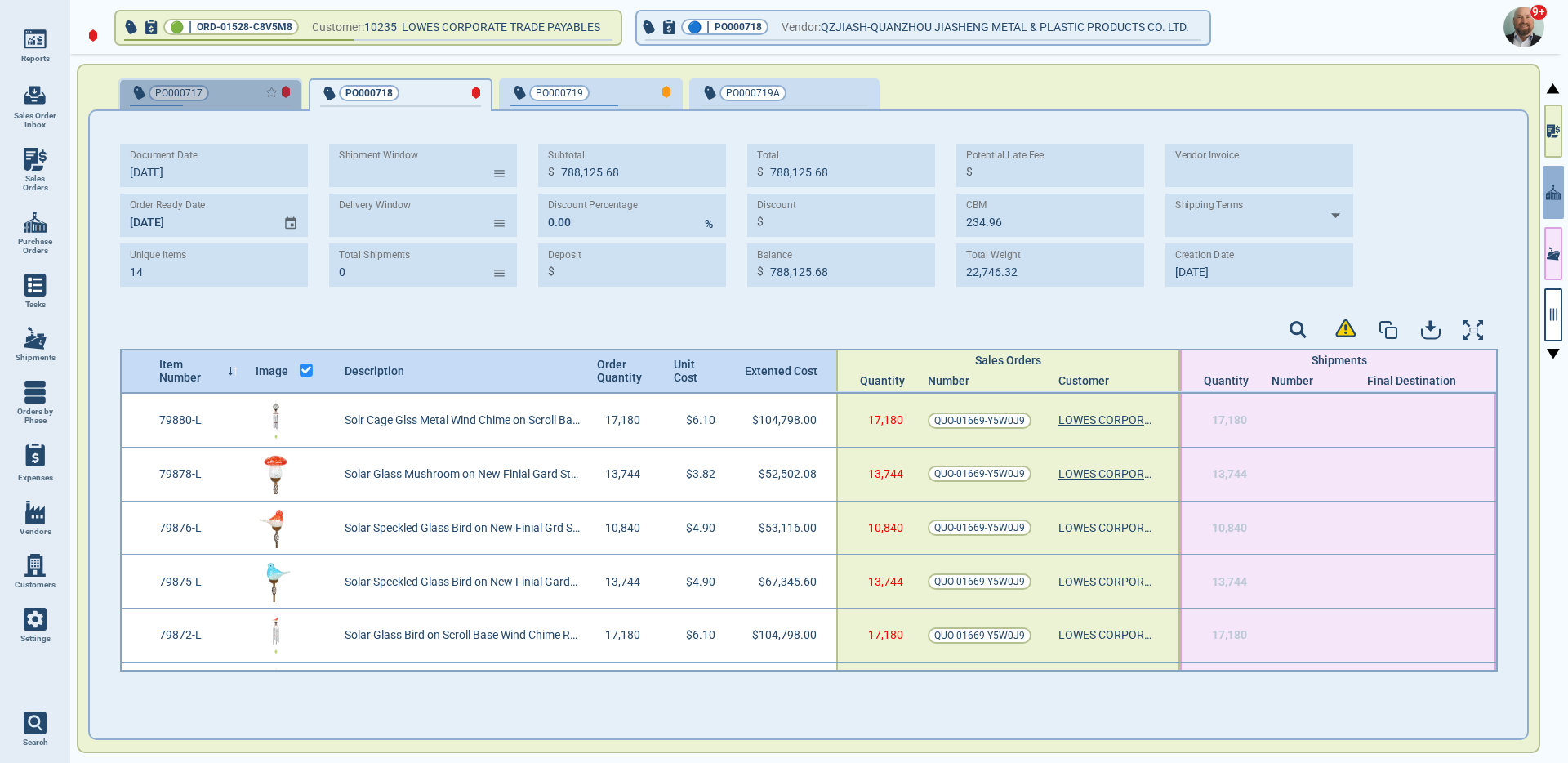
type input "731,604.44"
type input "0.00"
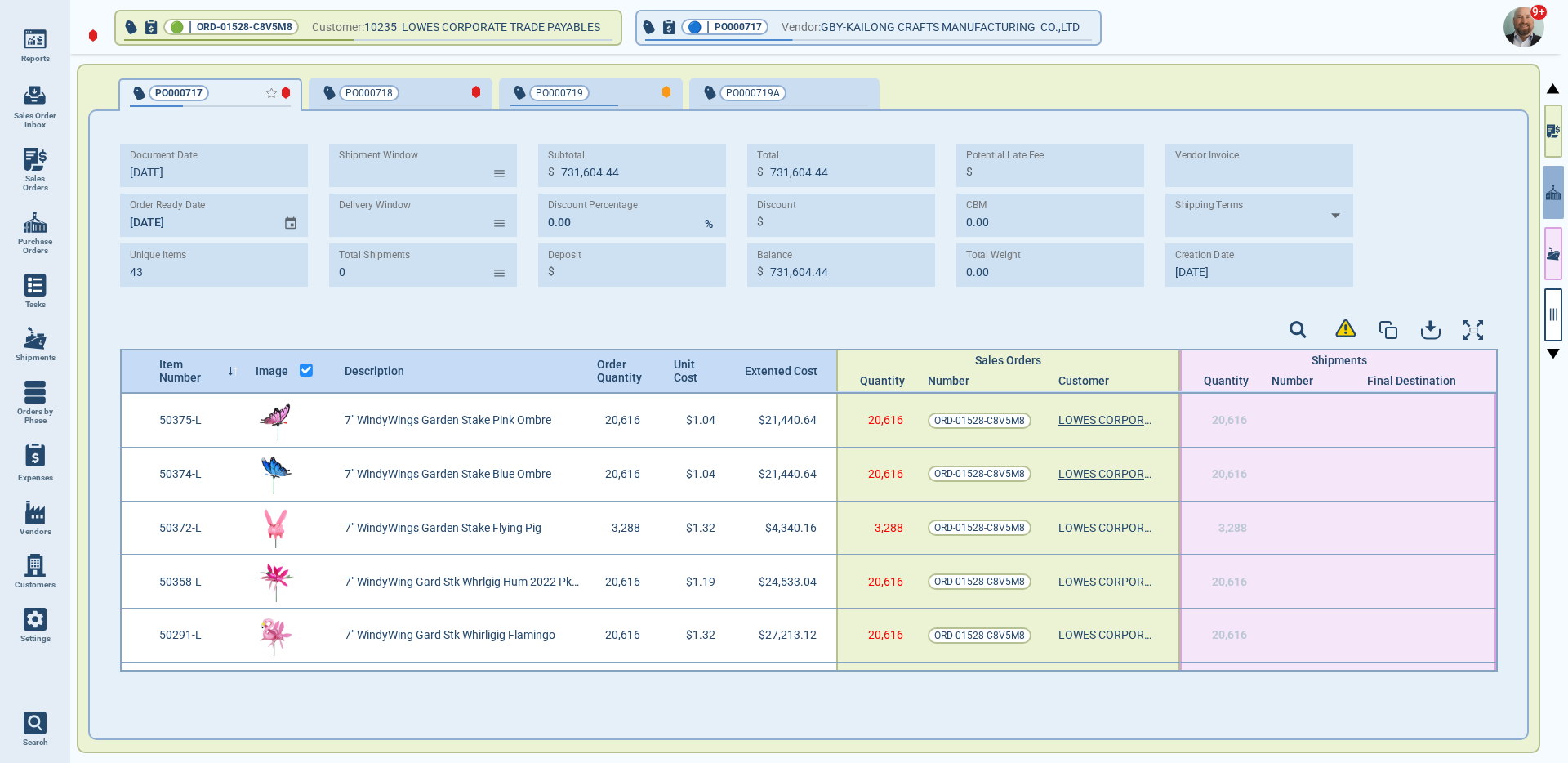
type input "10/2‎/25"
type input "10/3‎/25"
click at [1547, 321] on icon "button" at bounding box center [1554, 315] width 15 height 15
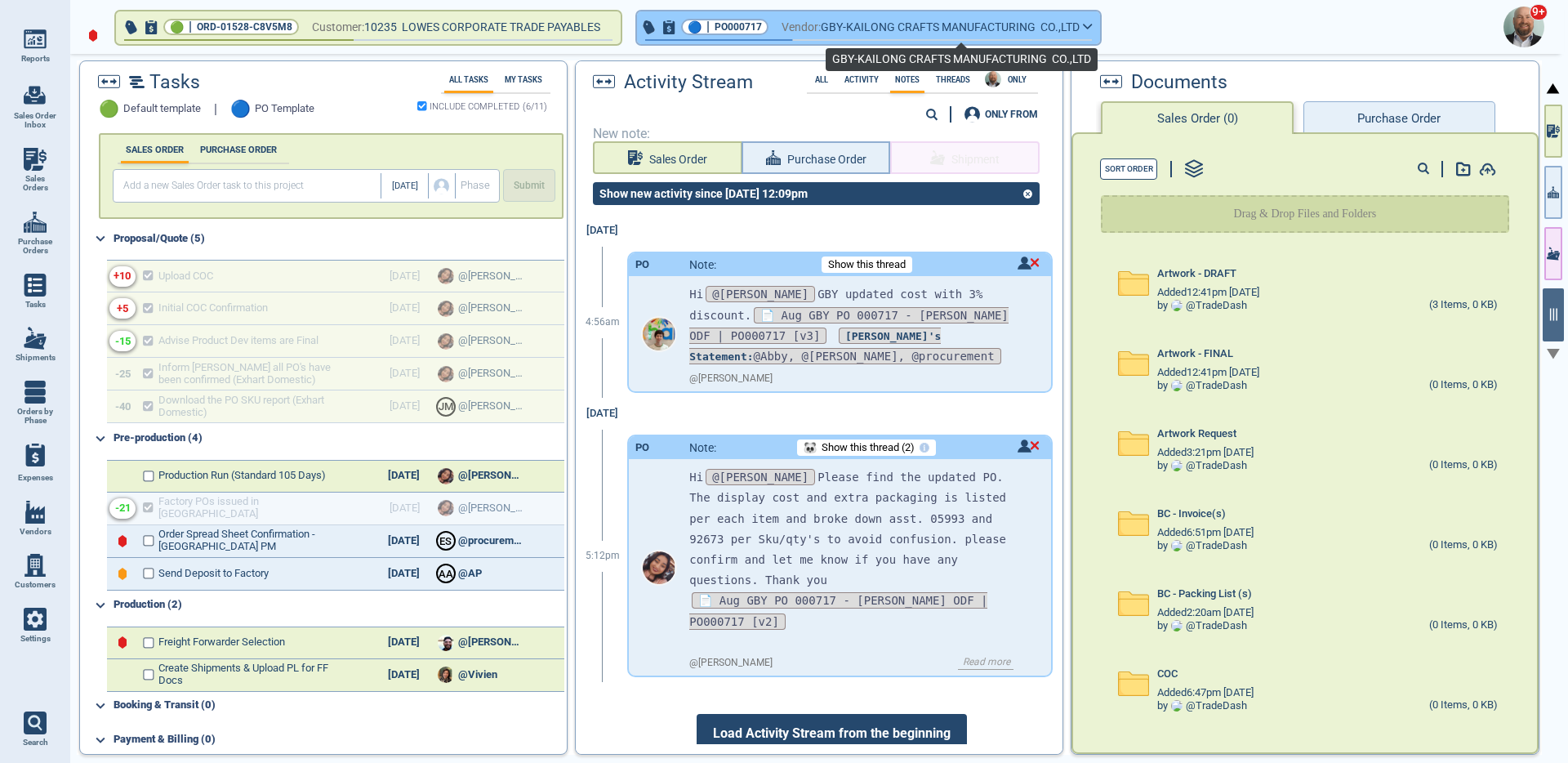
click at [853, 34] on span "GBY-KAILONG CRAFTS MANUFACTURING CO.,LTD" at bounding box center [950, 28] width 259 height 20
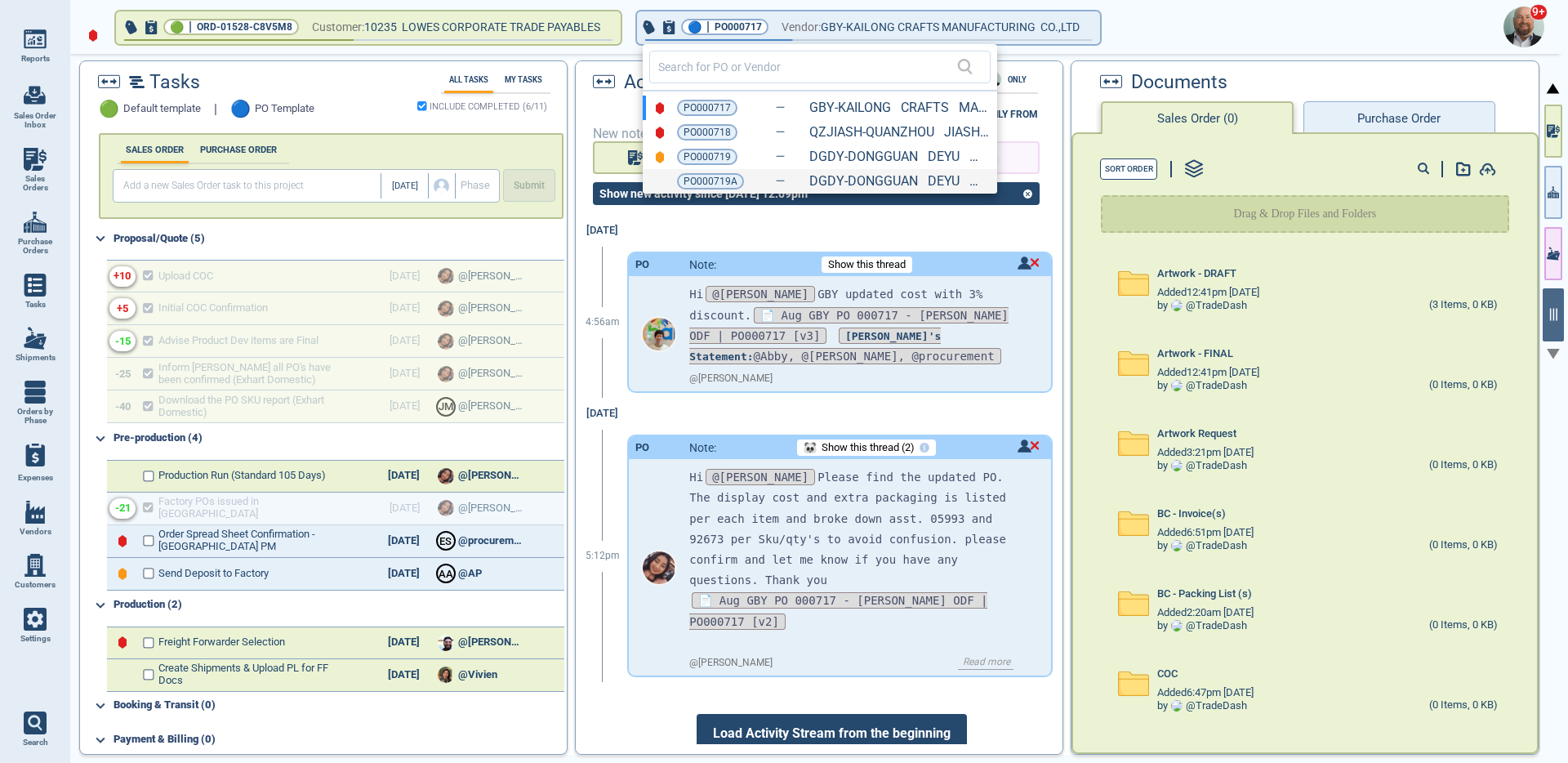
click at [794, 181] on div "PO000719A DGDY-DONGGUAN DEYU METAL PRODUCTS CO., LTD. (V02680)" at bounding box center [820, 181] width 354 height 24
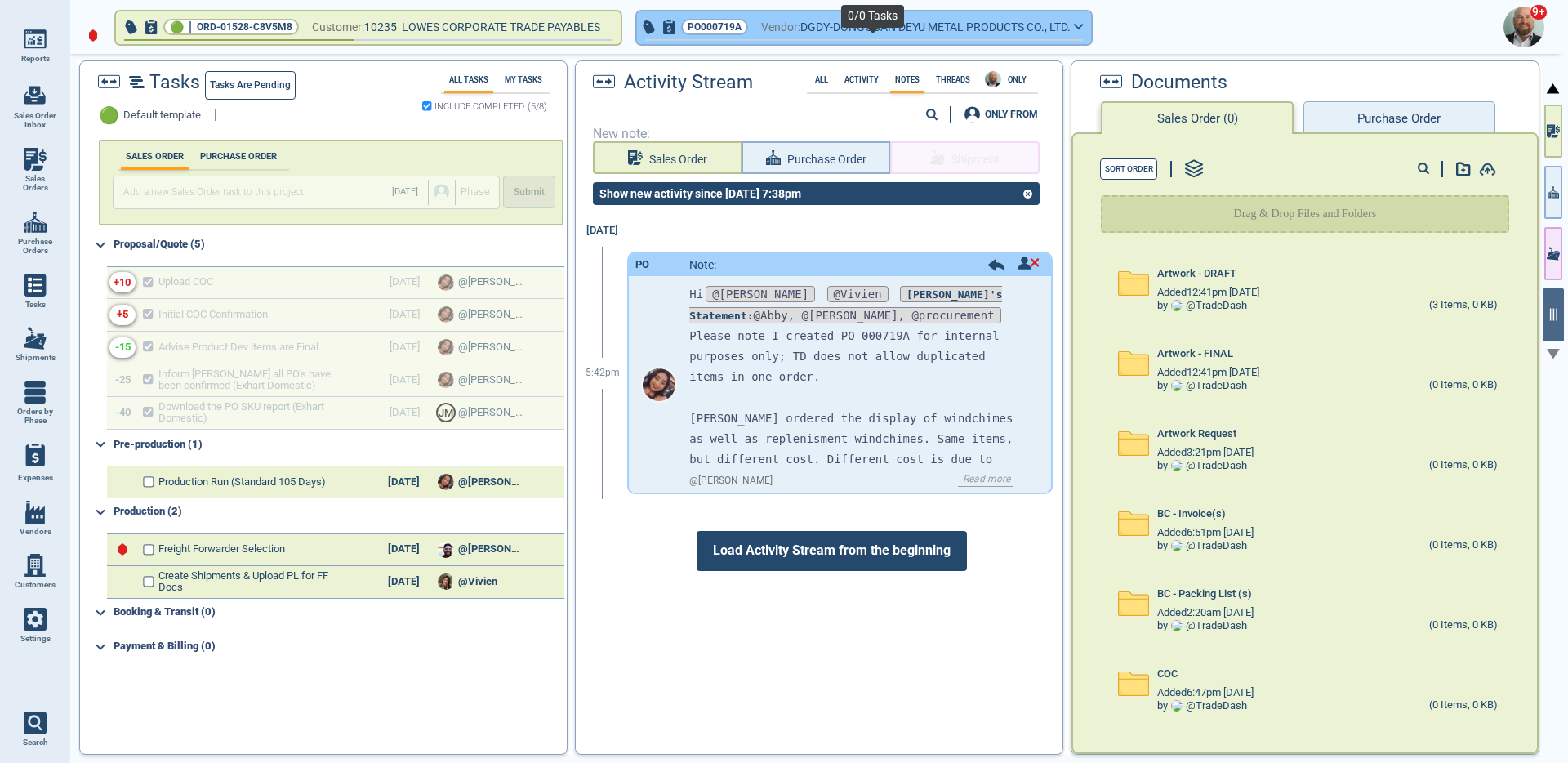
click at [848, 26] on span "DGDY-DONGGUAN DEYU METAL PRODUCTS CO., LTD." at bounding box center [936, 28] width 271 height 20
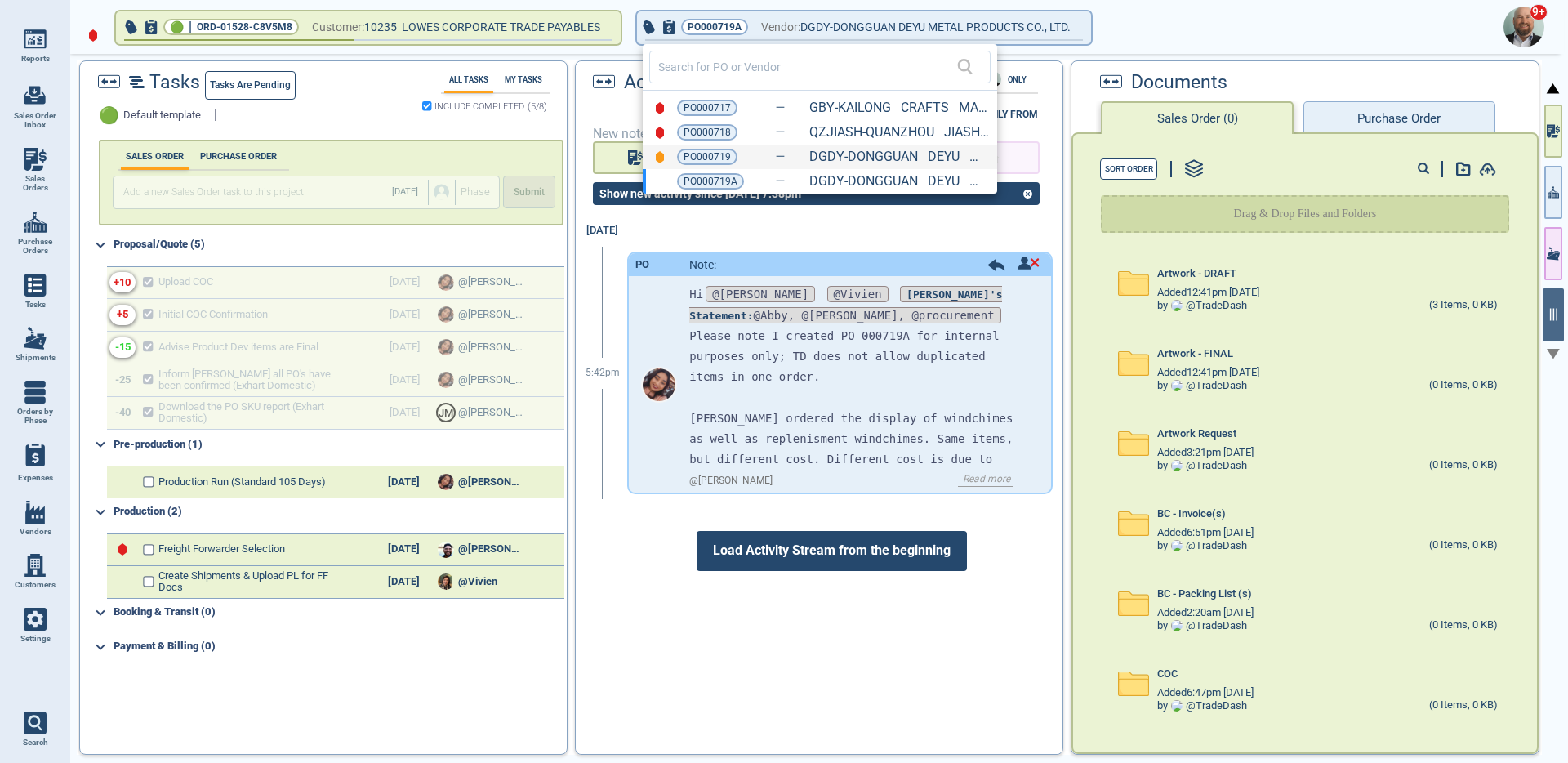
click at [794, 156] on div "PO000719 DGDY-DONGGUAN DEYU METAL PRODUCTS CO., LTD. (V02680)" at bounding box center [820, 156] width 354 height 24
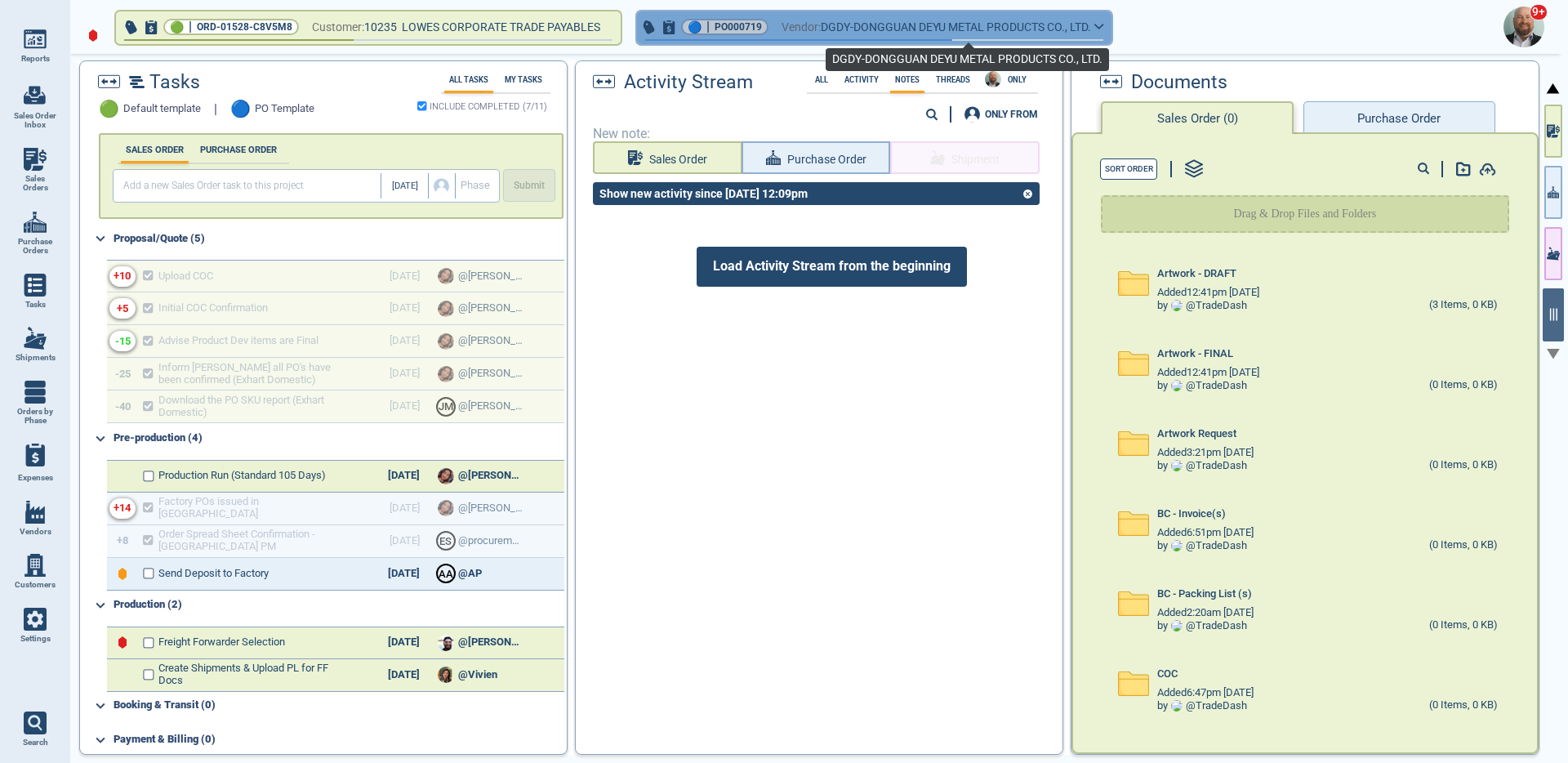
click at [877, 18] on span "DGDY-DONGGUAN DEYU METAL PRODUCTS CO., LTD." at bounding box center [956, 28] width 271 height 20
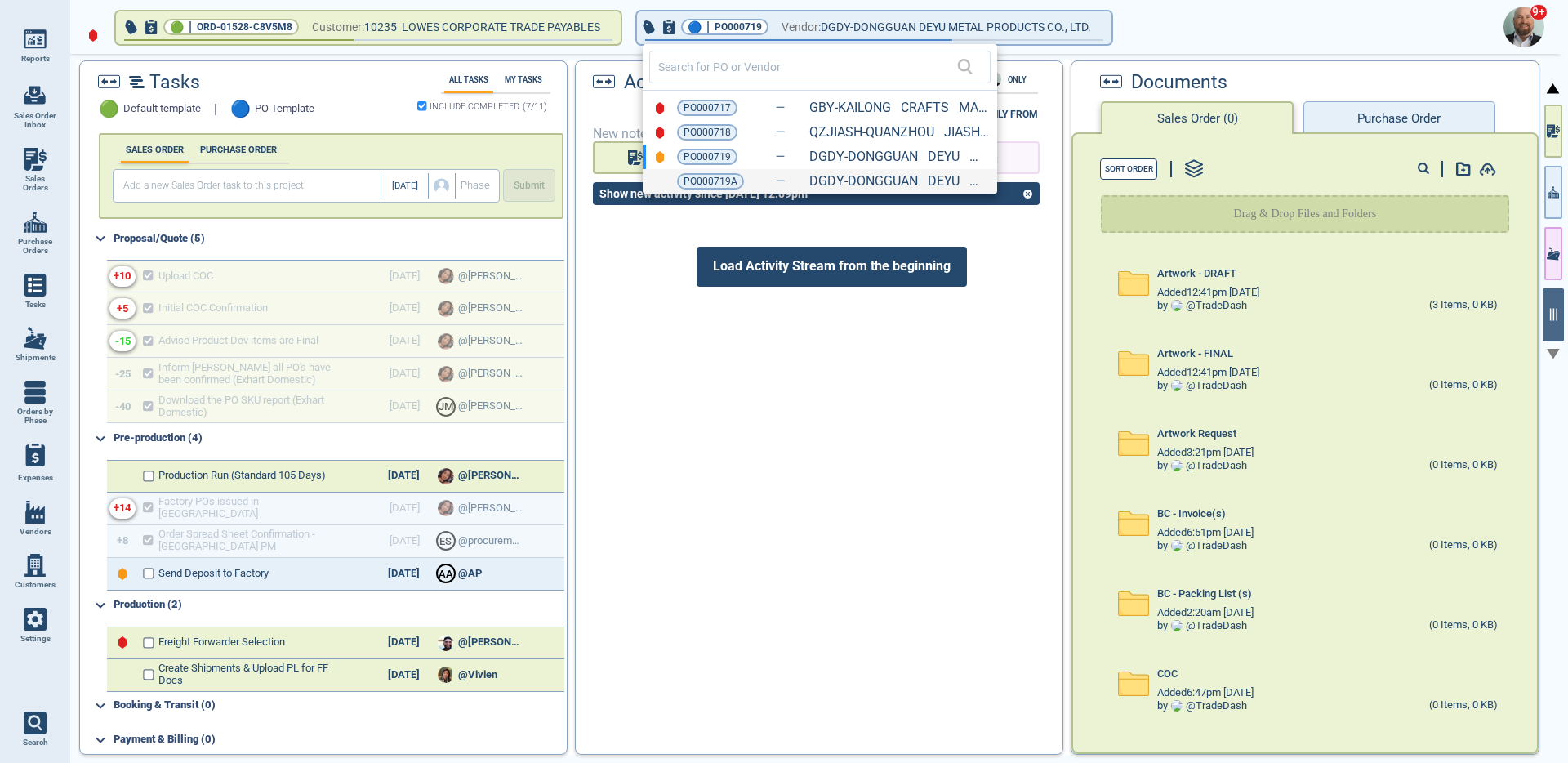
click at [769, 187] on div "PO000719A DGDY-DONGGUAN DEYU METAL PRODUCTS CO., LTD. (V02680)" at bounding box center [820, 181] width 354 height 24
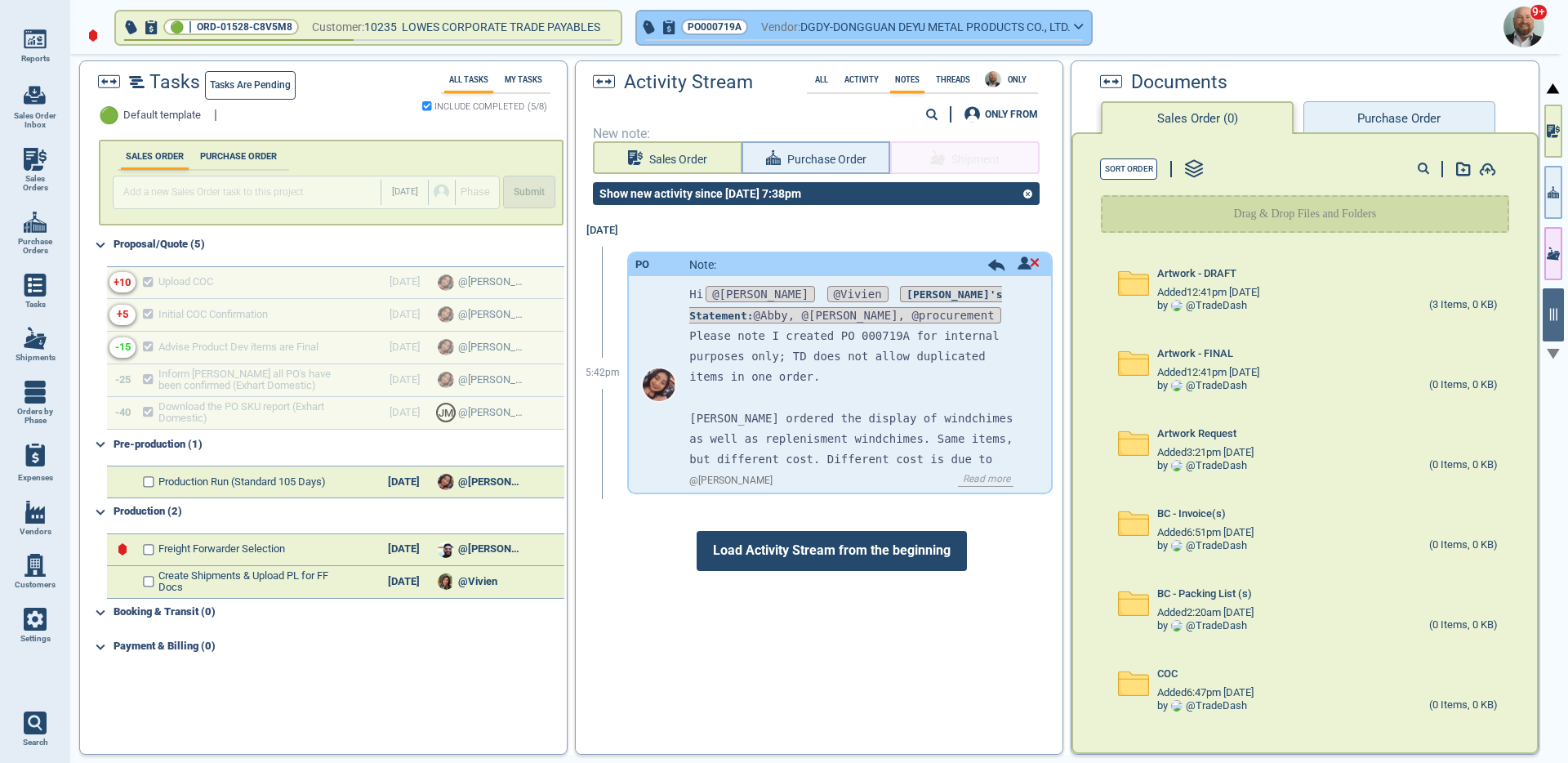
click at [860, 29] on span "DGDY-DONGGUAN DEYU METAL PRODUCTS CO., LTD." at bounding box center [936, 28] width 271 height 20
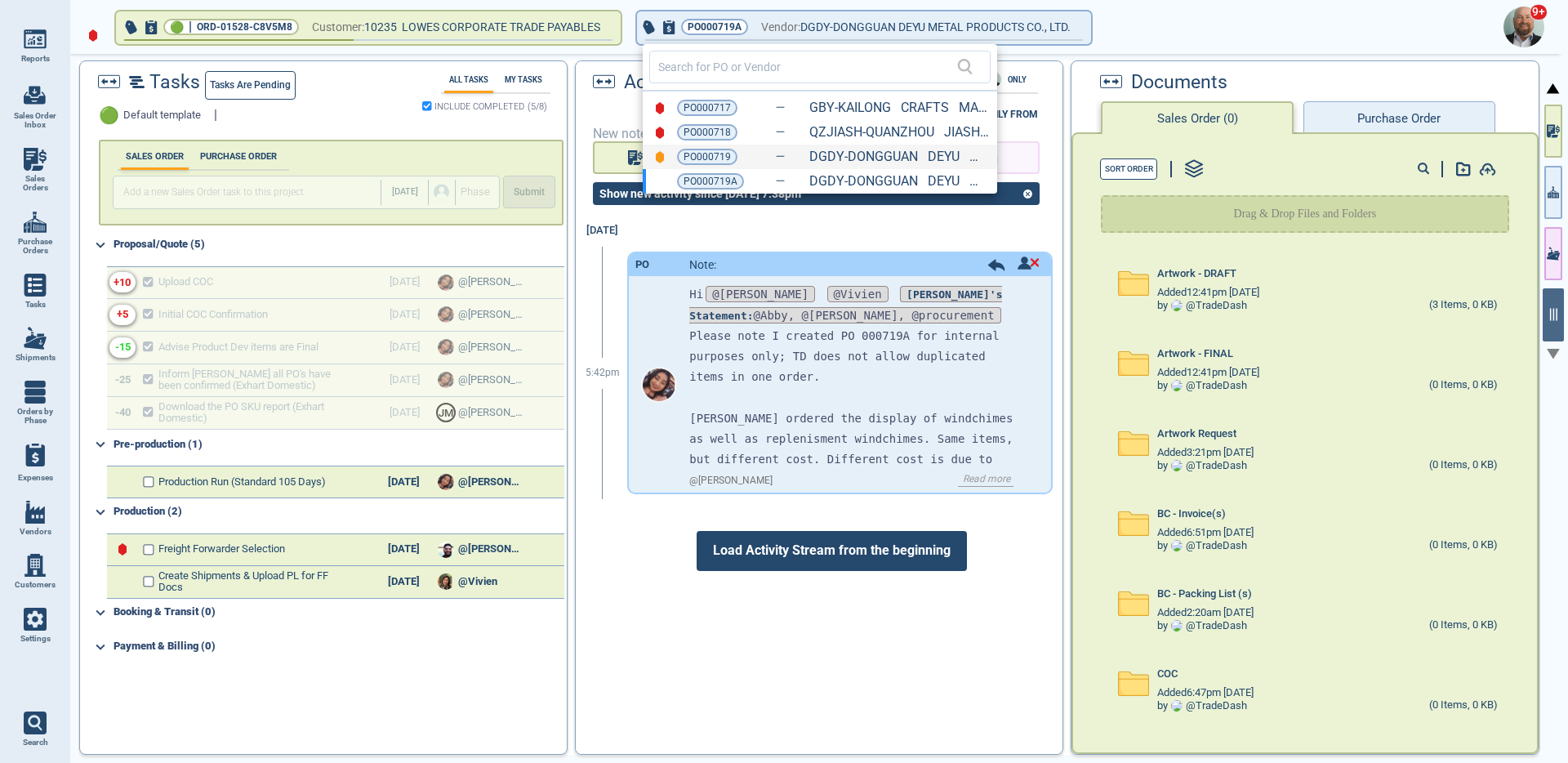
click at [757, 163] on div "PO000719 DGDY-DONGGUAN DEYU METAL PRODUCTS CO., LTD. (V02680)" at bounding box center [820, 156] width 354 height 24
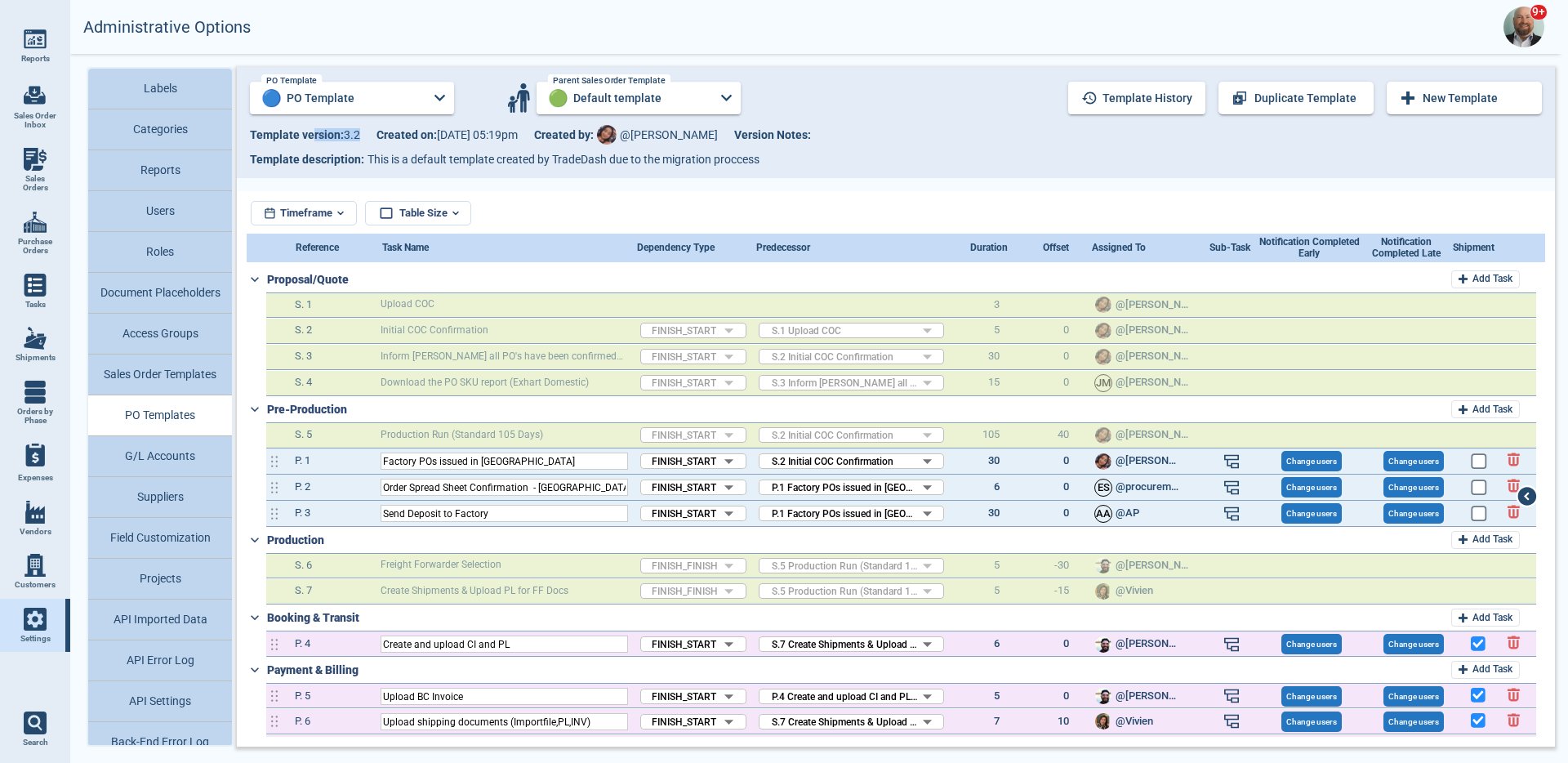
drag, startPoint x: 358, startPoint y: 137, endPoint x: 310, endPoint y: 139, distance: 48.0
click at [310, 139] on span "Template version: 3 . 2" at bounding box center [305, 135] width 110 height 13
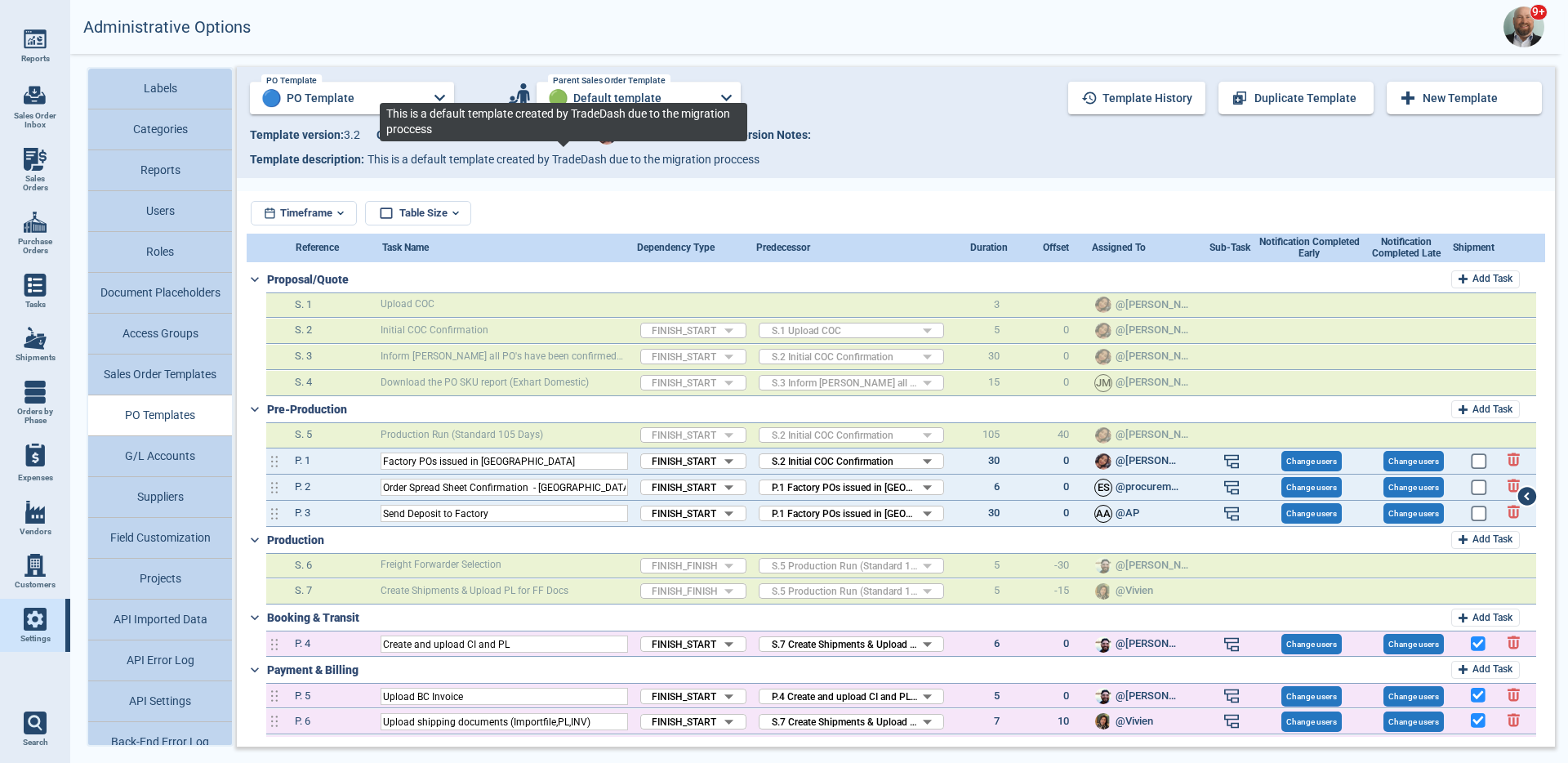
drag, startPoint x: 480, startPoint y: 151, endPoint x: 812, endPoint y: 144, distance: 332.1
click at [796, 145] on div "PO Template 🔵 PO Template PO Template Parent Sales Order Template 🟢 Default tem…" at bounding box center [896, 122] width 1292 height 98
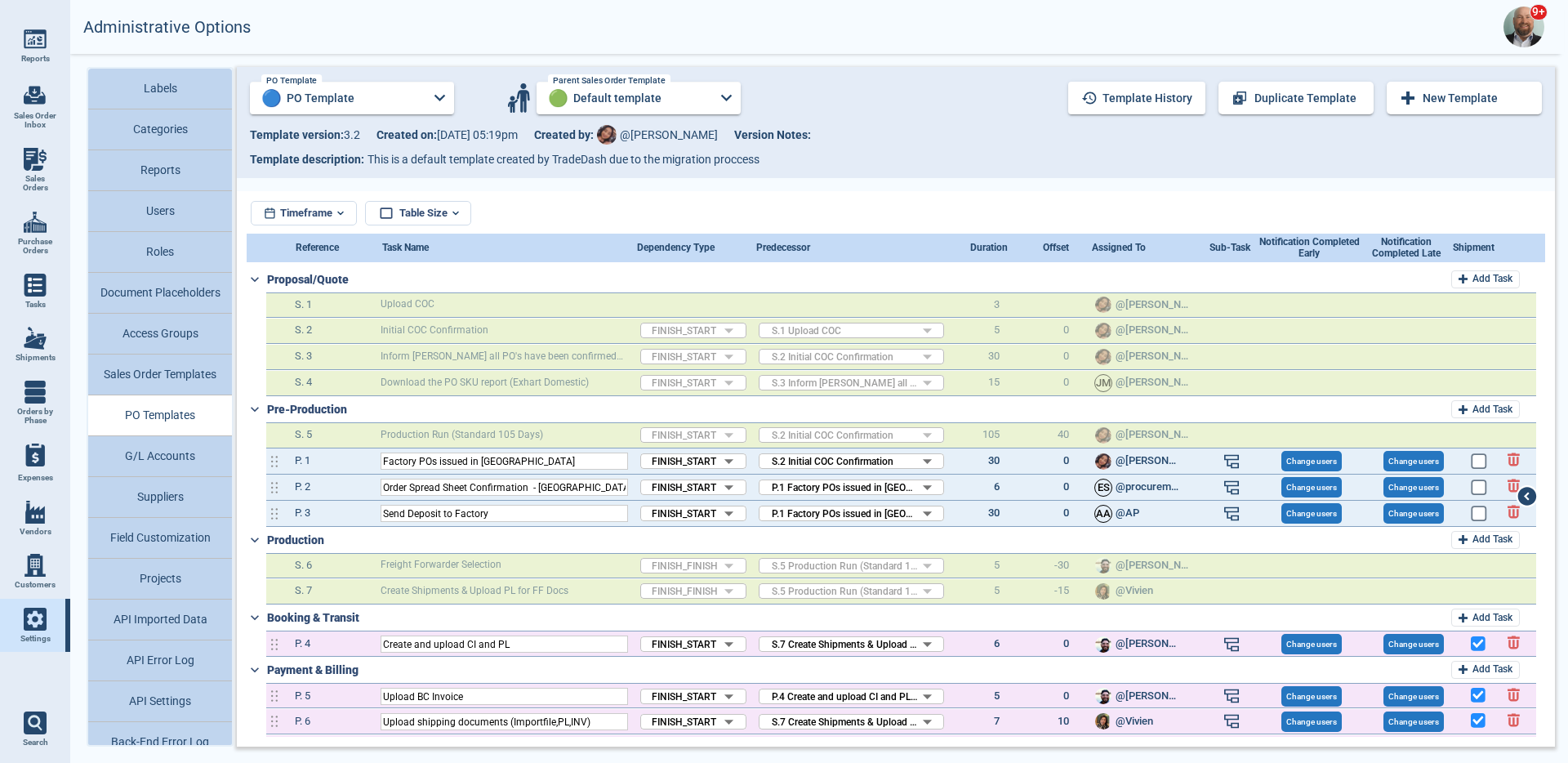
click at [1152, 130] on div "Template version: 3 . 2 Created on: [DATE] 05:19pm Created by: @[PERSON_NAME] V…" at bounding box center [896, 135] width 1292 height 24
click at [1142, 110] on button "Template history" at bounding box center [1137, 98] width 137 height 33
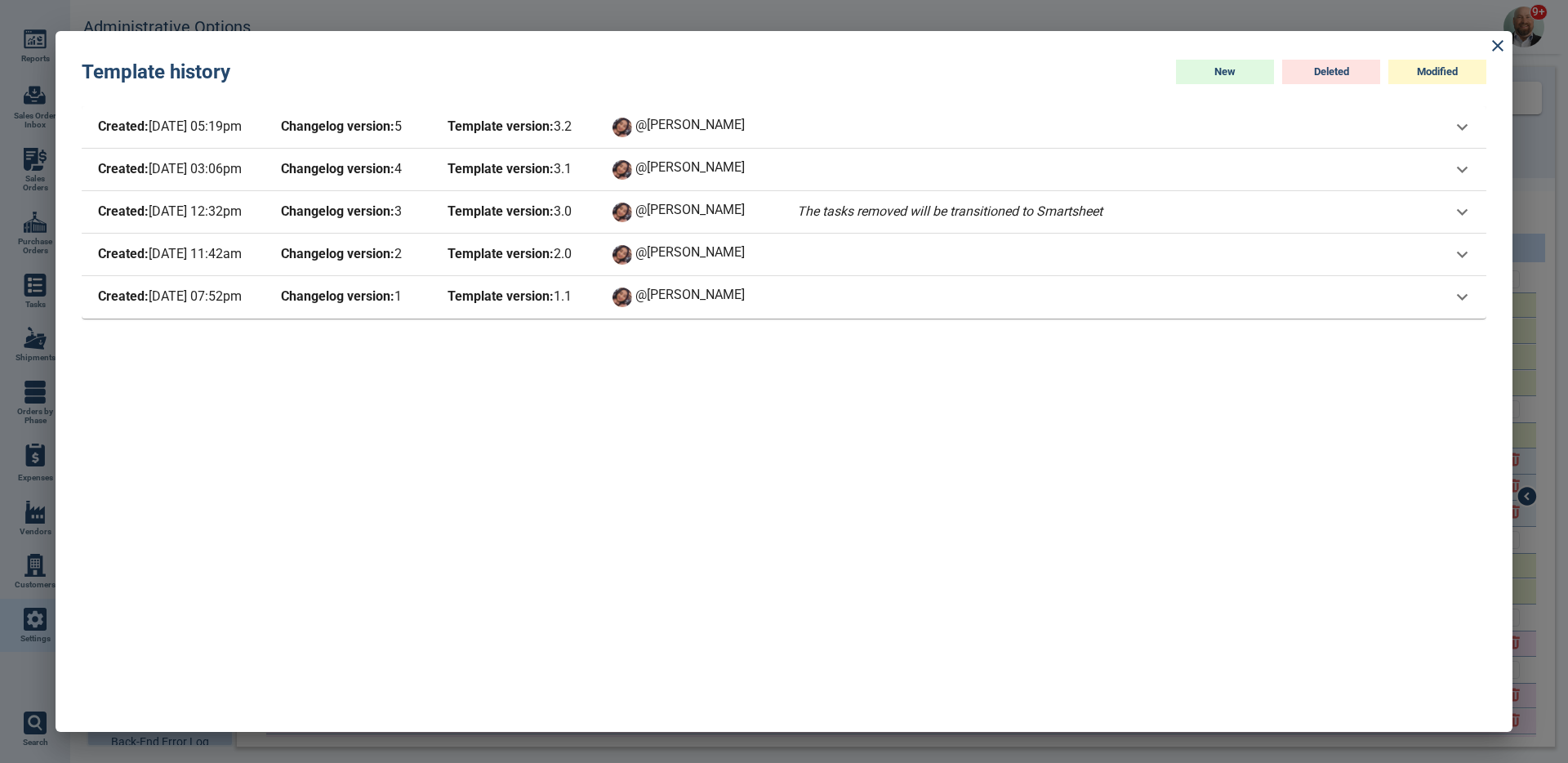
click at [554, 262] on span "Template version: 2 . 0" at bounding box center [518, 254] width 147 height 23
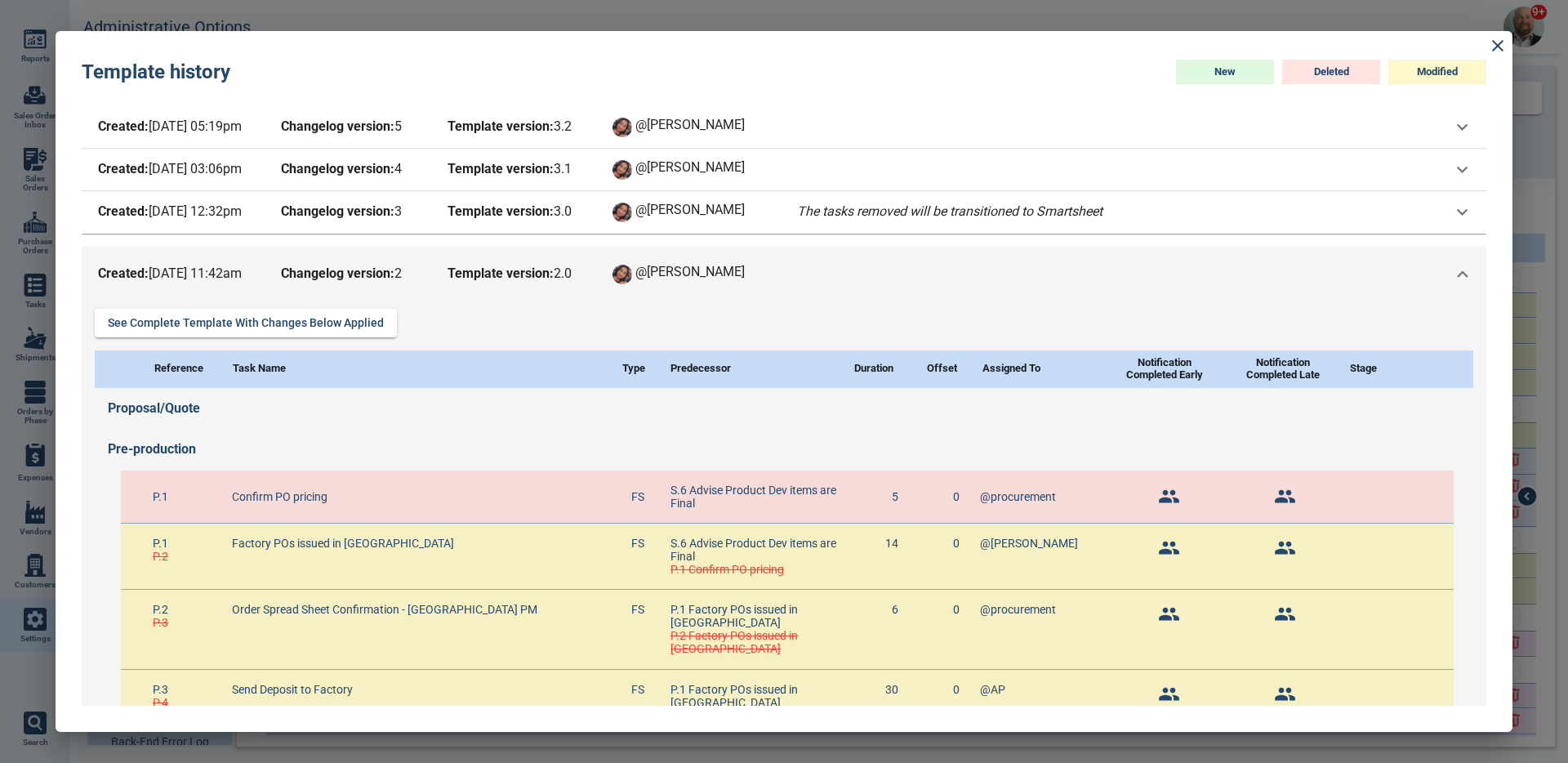
click at [554, 262] on div "Created: [DATE] 11:42am Changelog version: 2 Template version: 2 . 0 @[PERSON_N…" at bounding box center [784, 274] width 1404 height 55
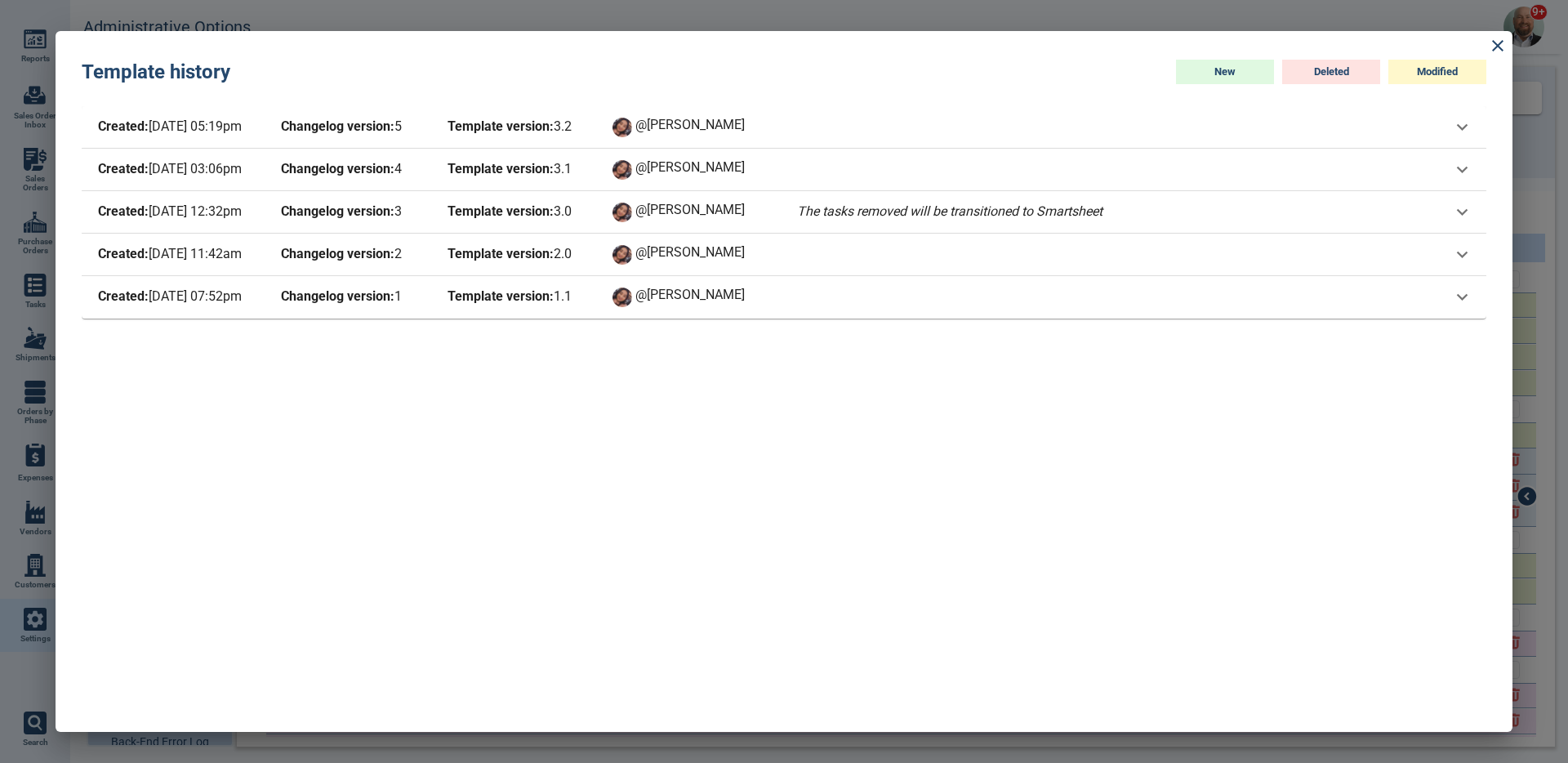
drag, startPoint x: 456, startPoint y: 259, endPoint x: 539, endPoint y: 259, distance: 83.0
click at [539, 259] on b "Template version:" at bounding box center [500, 253] width 106 height 16
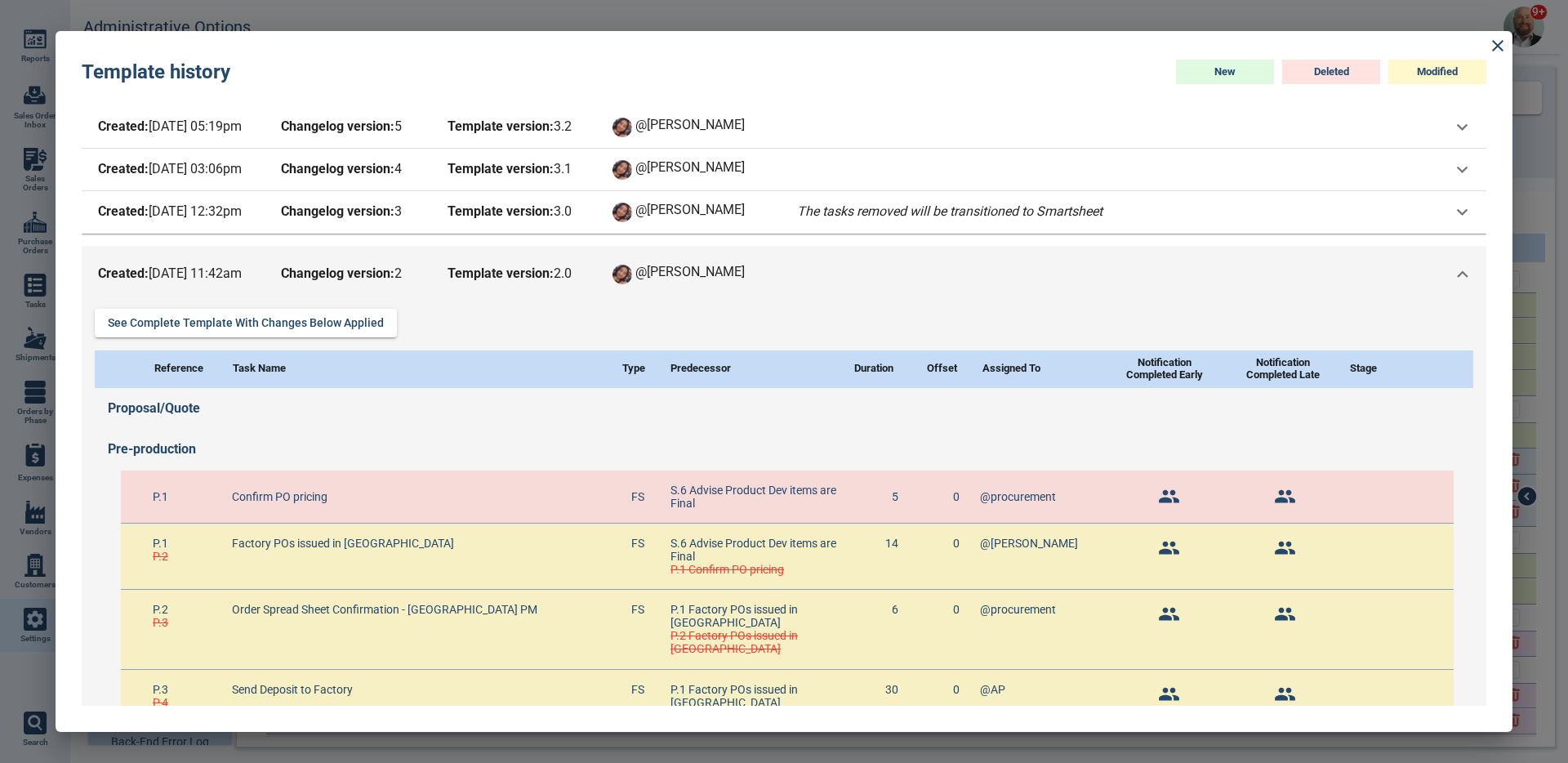
click at [537, 261] on div "Created: [DATE] 11:42am Changelog version: 2 Template version: 2 . 0 @[PERSON_N…" at bounding box center [784, 274] width 1404 height 55
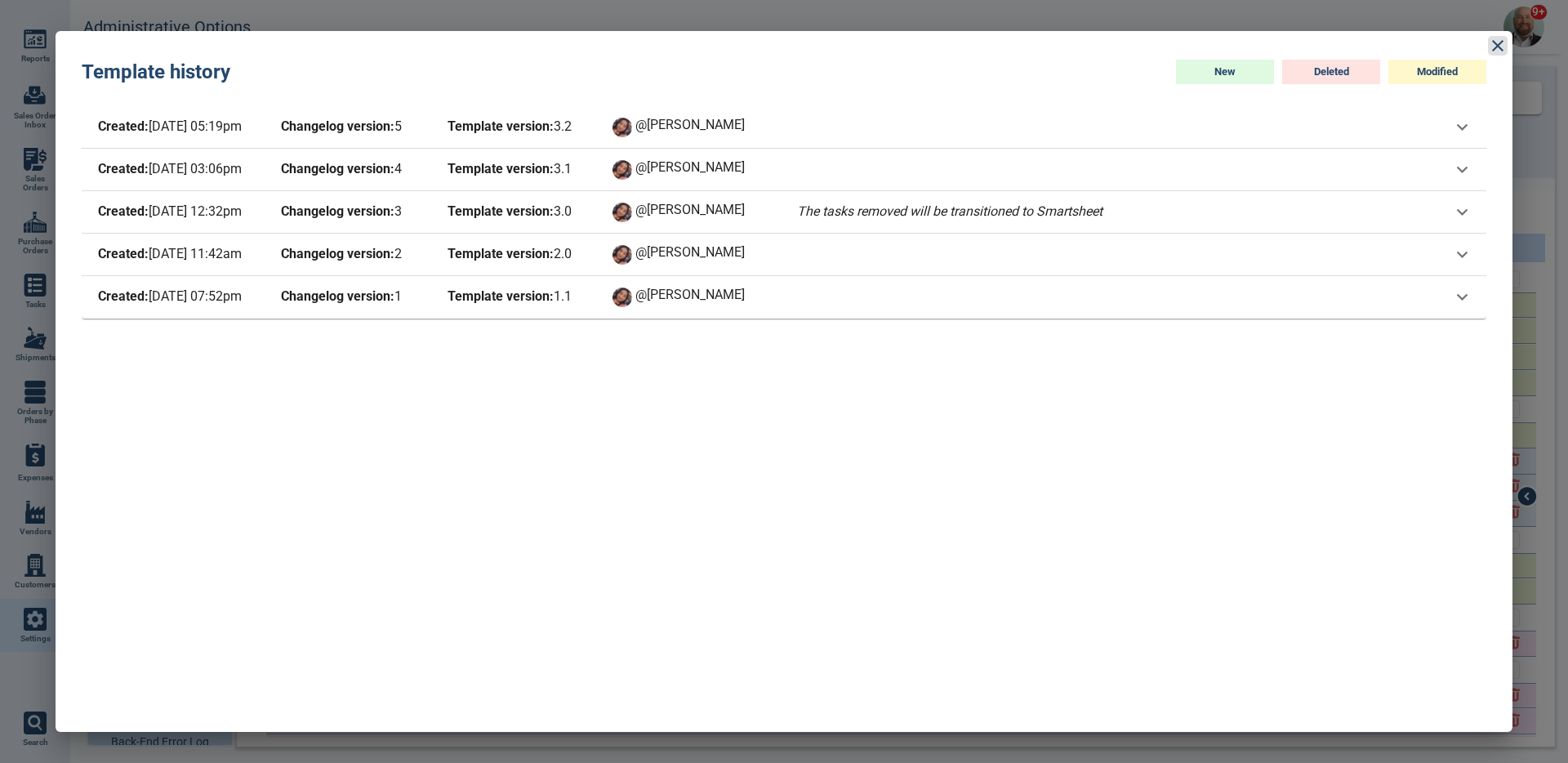
click at [1495, 41] on icon at bounding box center [1497, 45] width 19 height 19
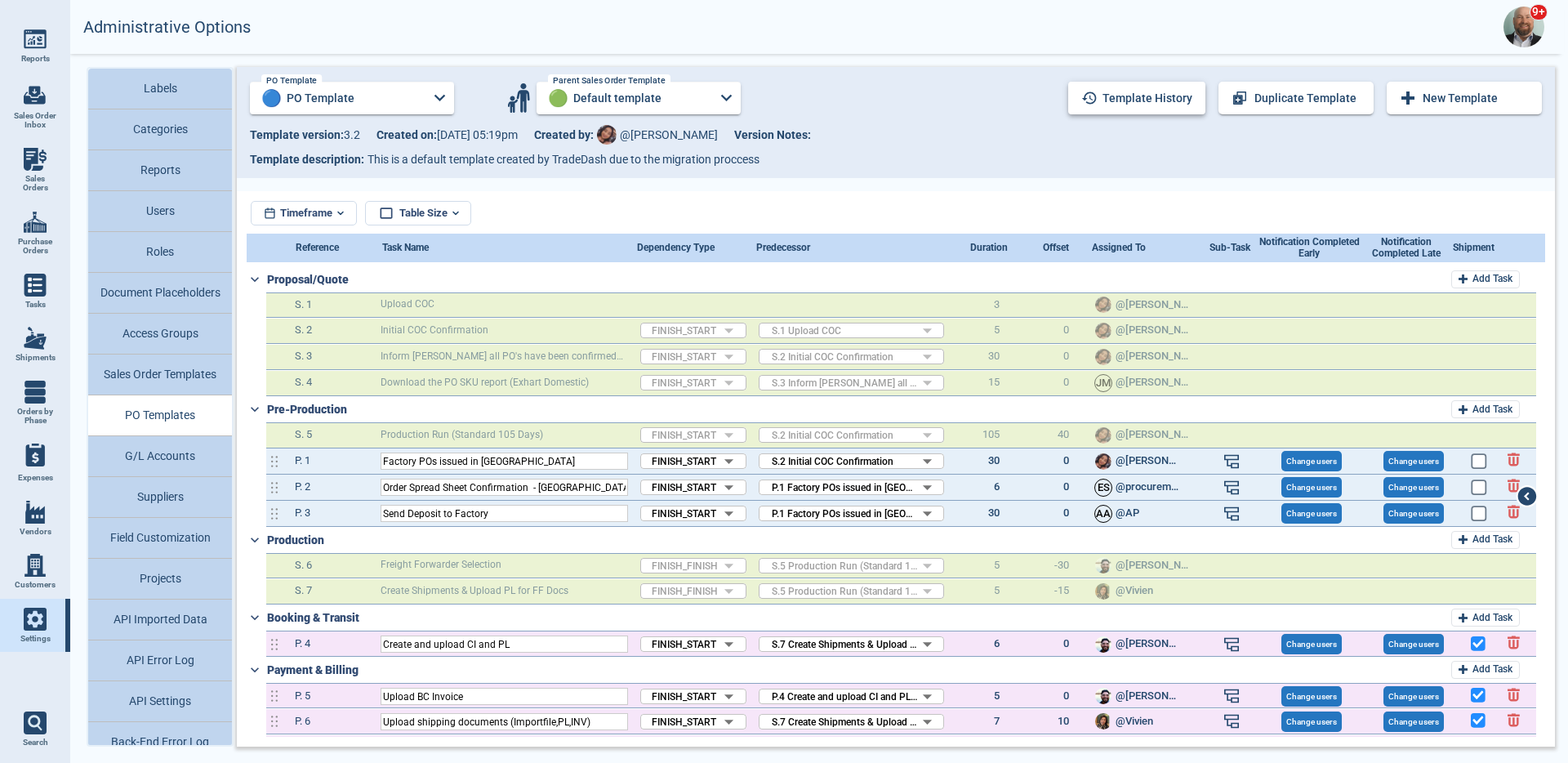
click at [1165, 92] on button "Template history" at bounding box center [1137, 98] width 137 height 33
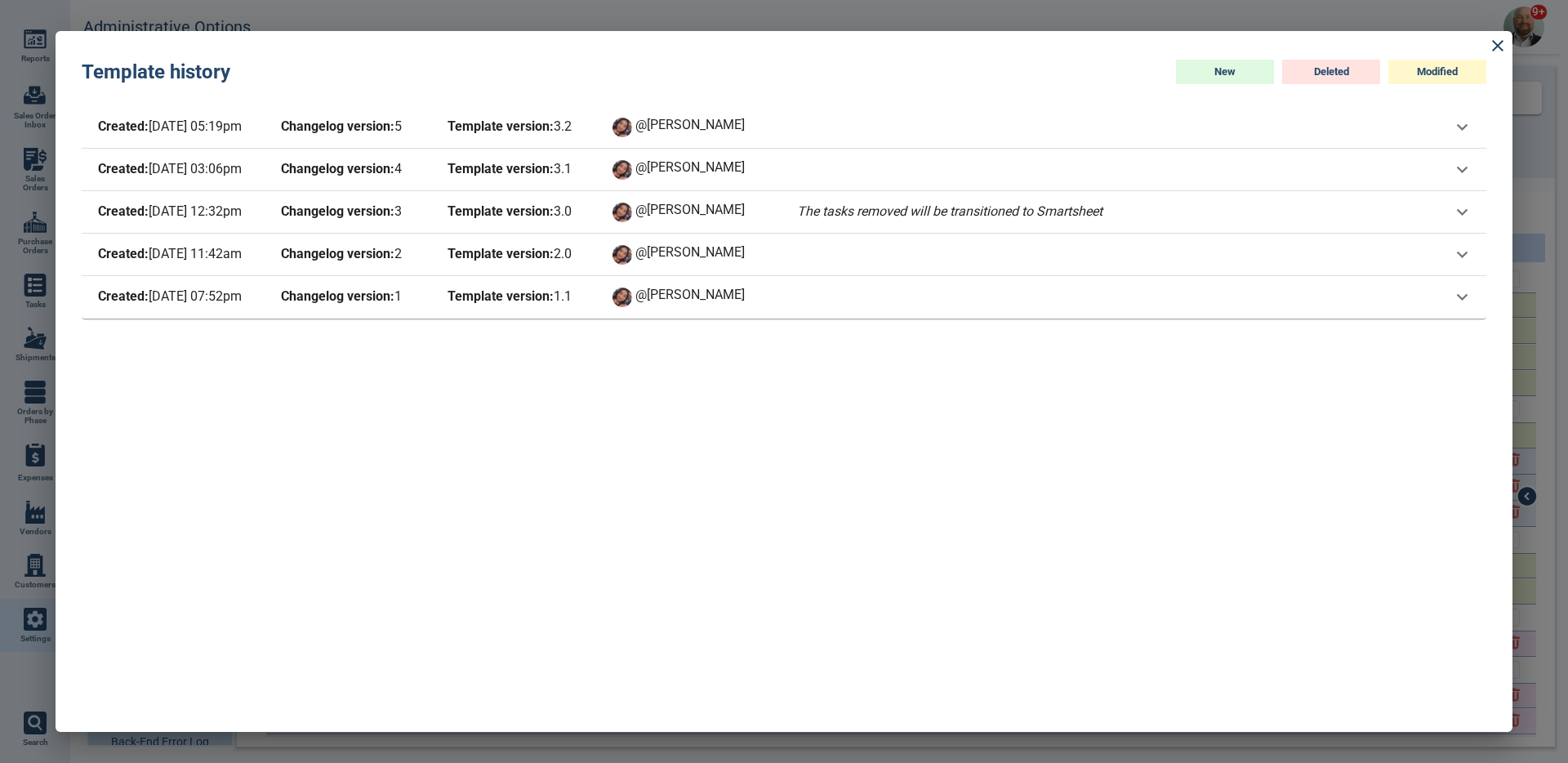
drag, startPoint x: 206, startPoint y: 130, endPoint x: 221, endPoint y: 128, distance: 15.1
click at [221, 128] on span "Created: [DATE] 05:19pm" at bounding box center [176, 127] width 164 height 23
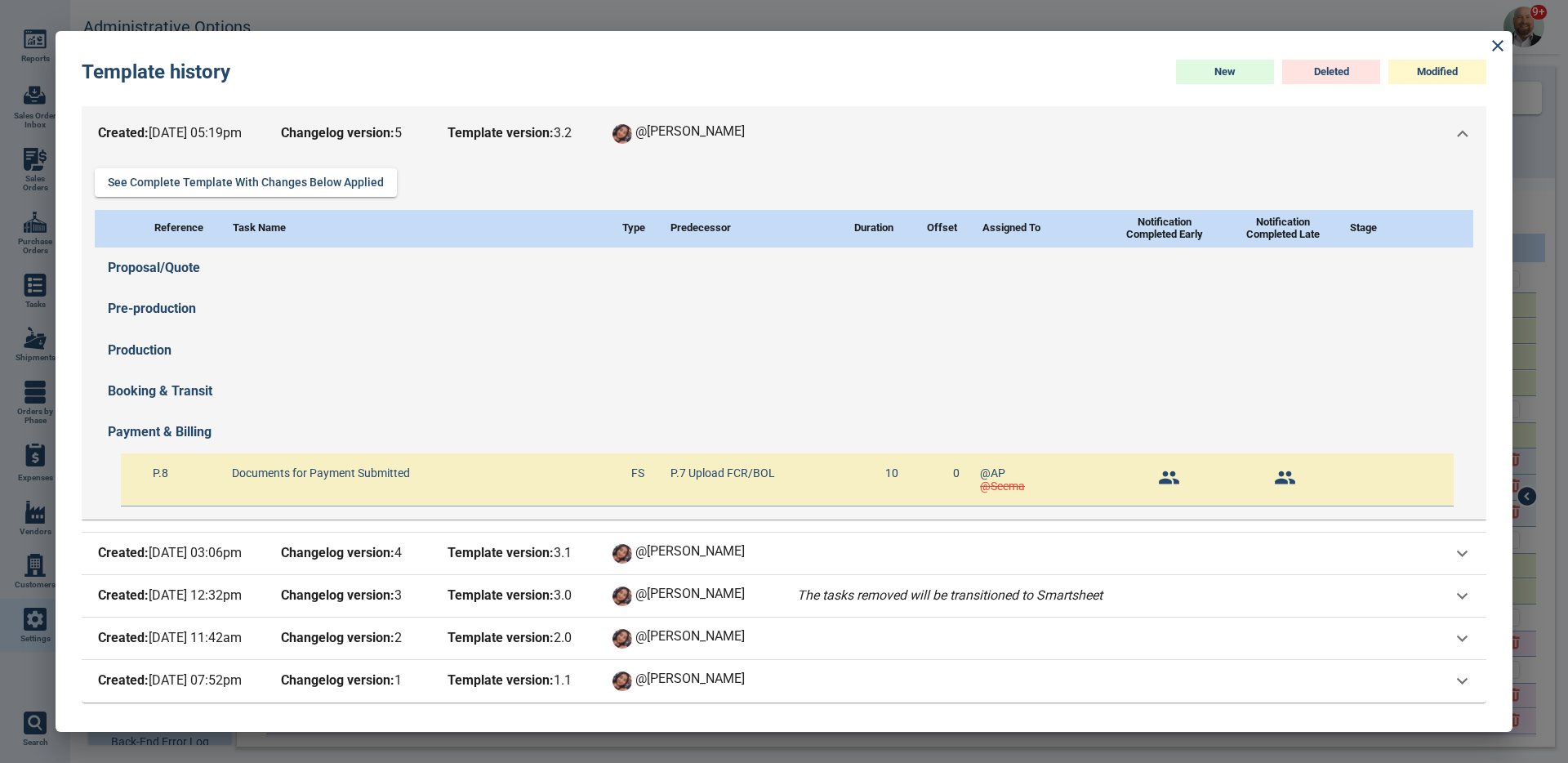
click at [234, 127] on span "Created: [DATE] 05:19pm" at bounding box center [176, 134] width 164 height 23
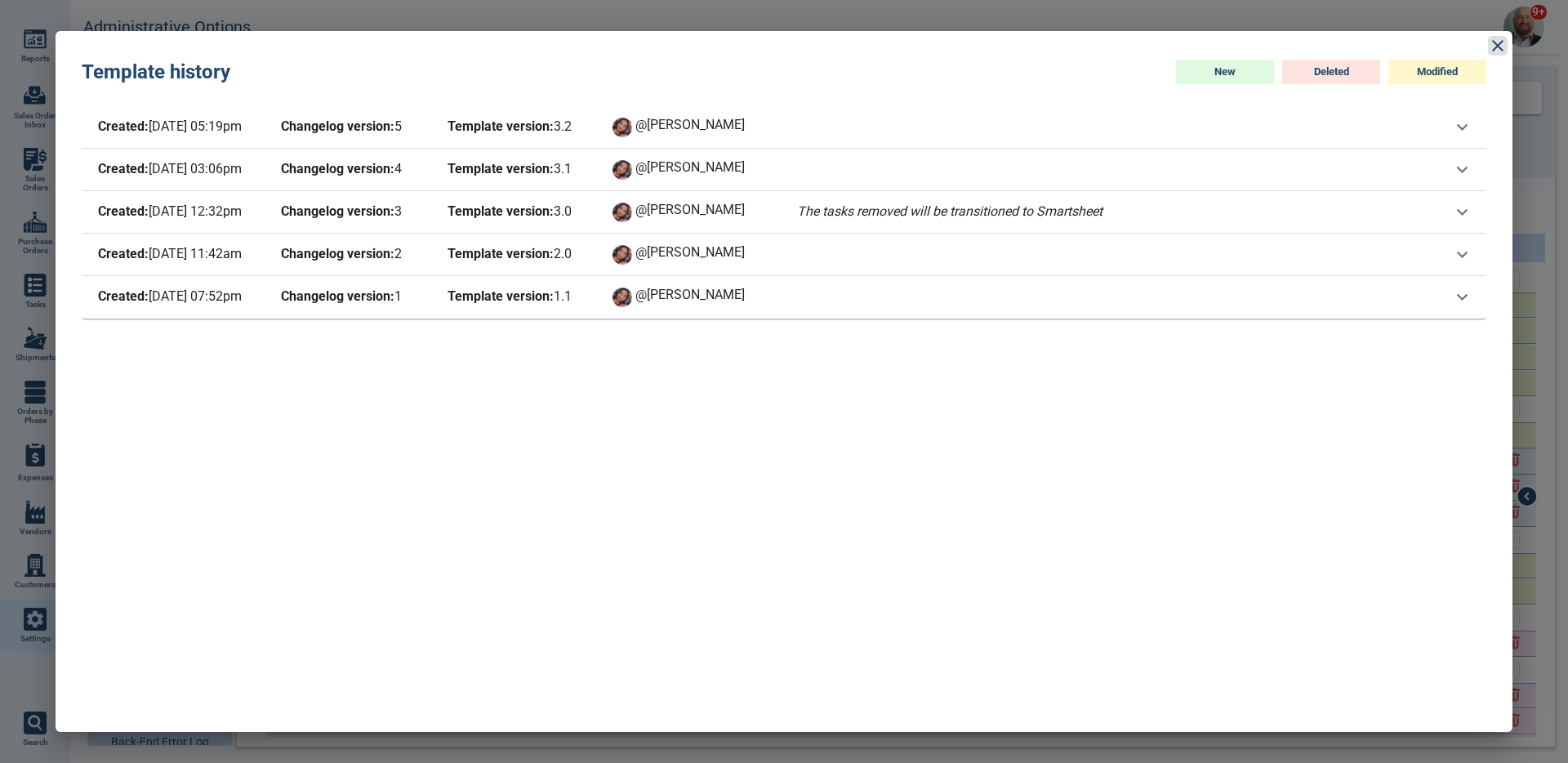
click at [1500, 48] on icon at bounding box center [1498, 46] width 12 height 12
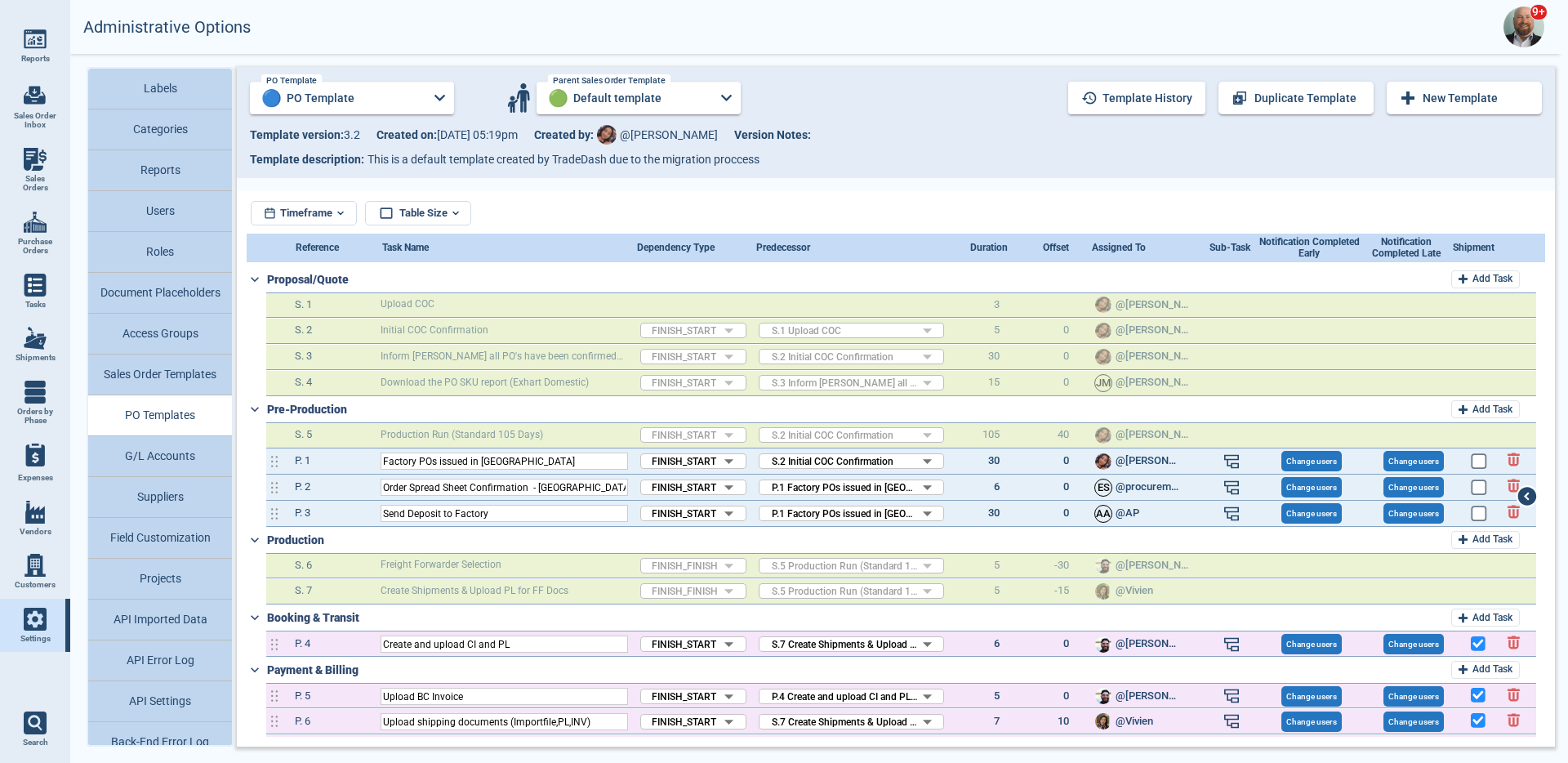
click at [204, 389] on button "Sales Order Templates" at bounding box center [160, 374] width 144 height 41
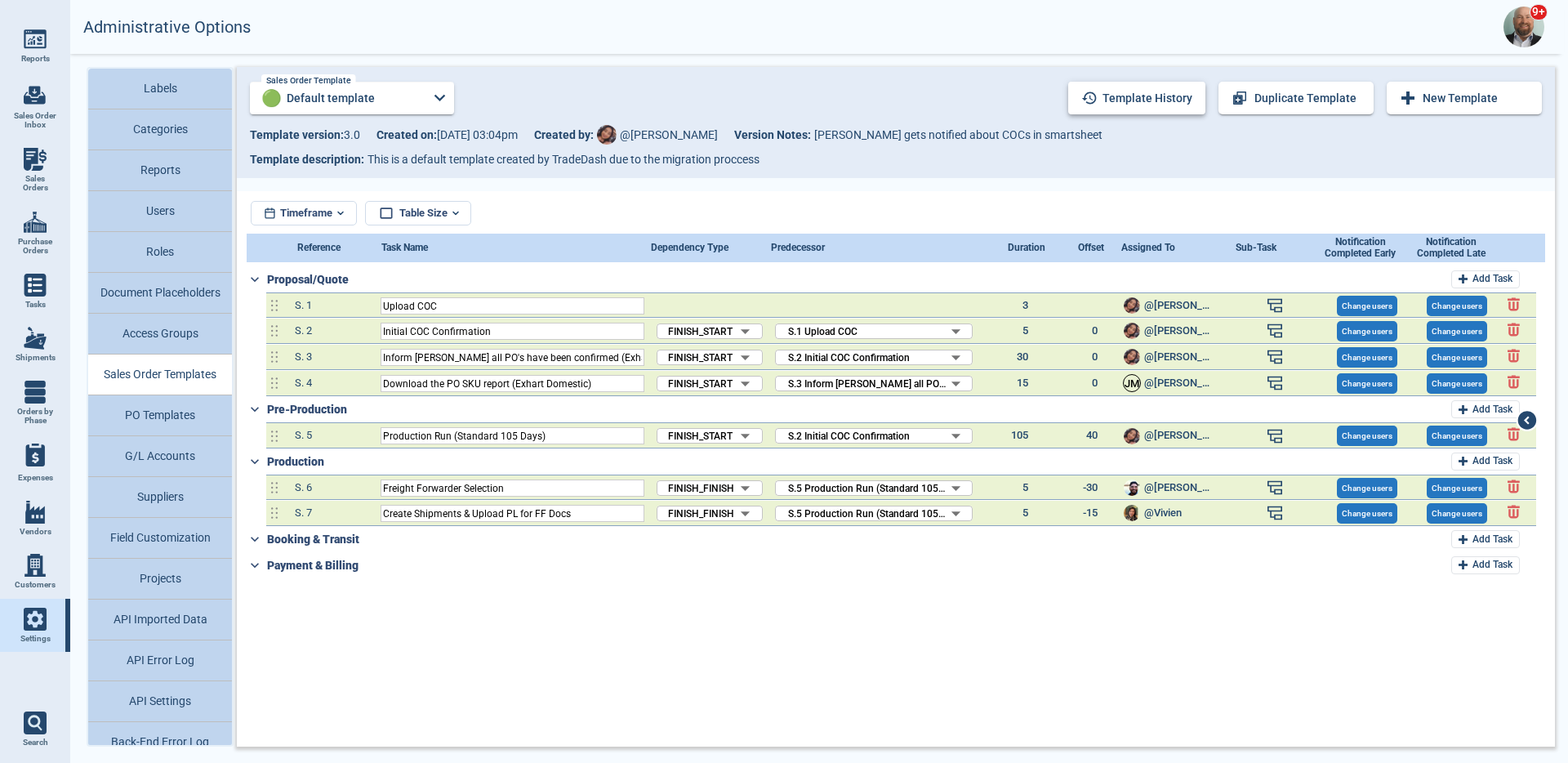
click at [1099, 89] on button "Template history" at bounding box center [1137, 98] width 137 height 33
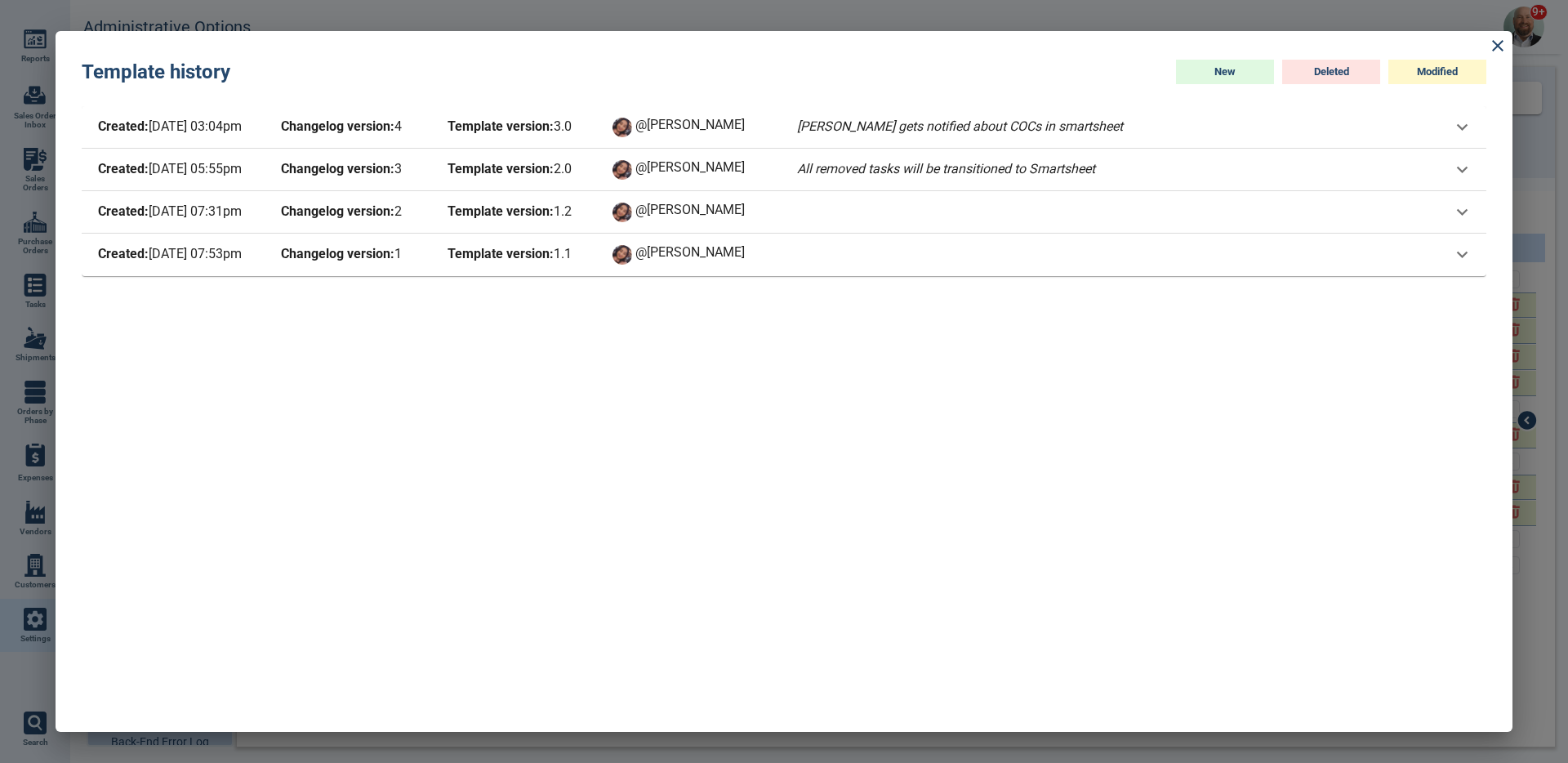
drag, startPoint x: 542, startPoint y: 128, endPoint x: 183, endPoint y: 131, distance: 359.0
click at [183, 131] on div "Created: [DATE] 03:04pm Changelog version: 4 Template version: 3 . 0 @[PERSON_N…" at bounding box center [610, 127] width 1032 height 23
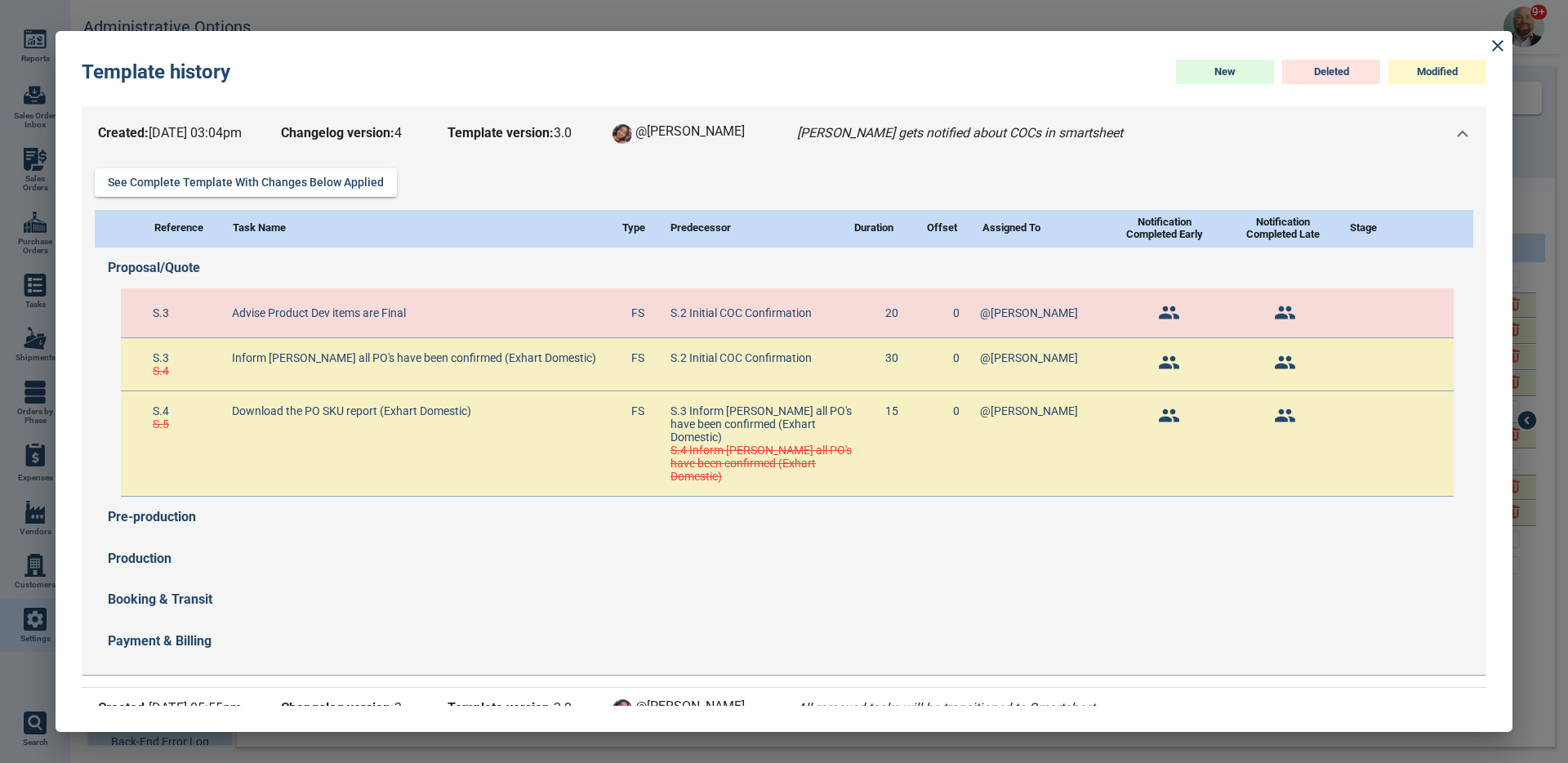
click at [175, 130] on span "Created: [DATE] 03:04pm" at bounding box center [176, 134] width 164 height 23
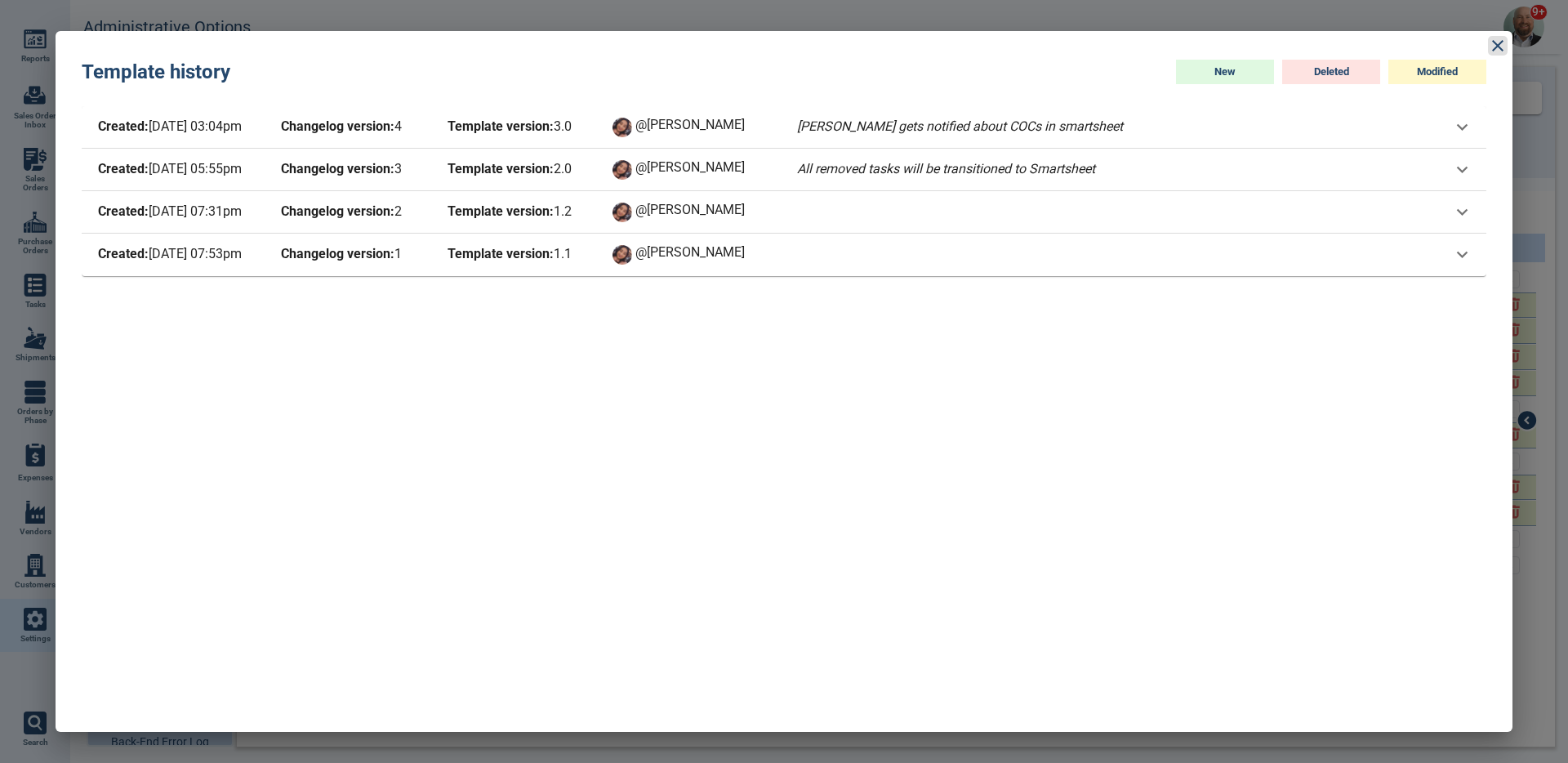
click at [1493, 49] on icon at bounding box center [1497, 45] width 19 height 19
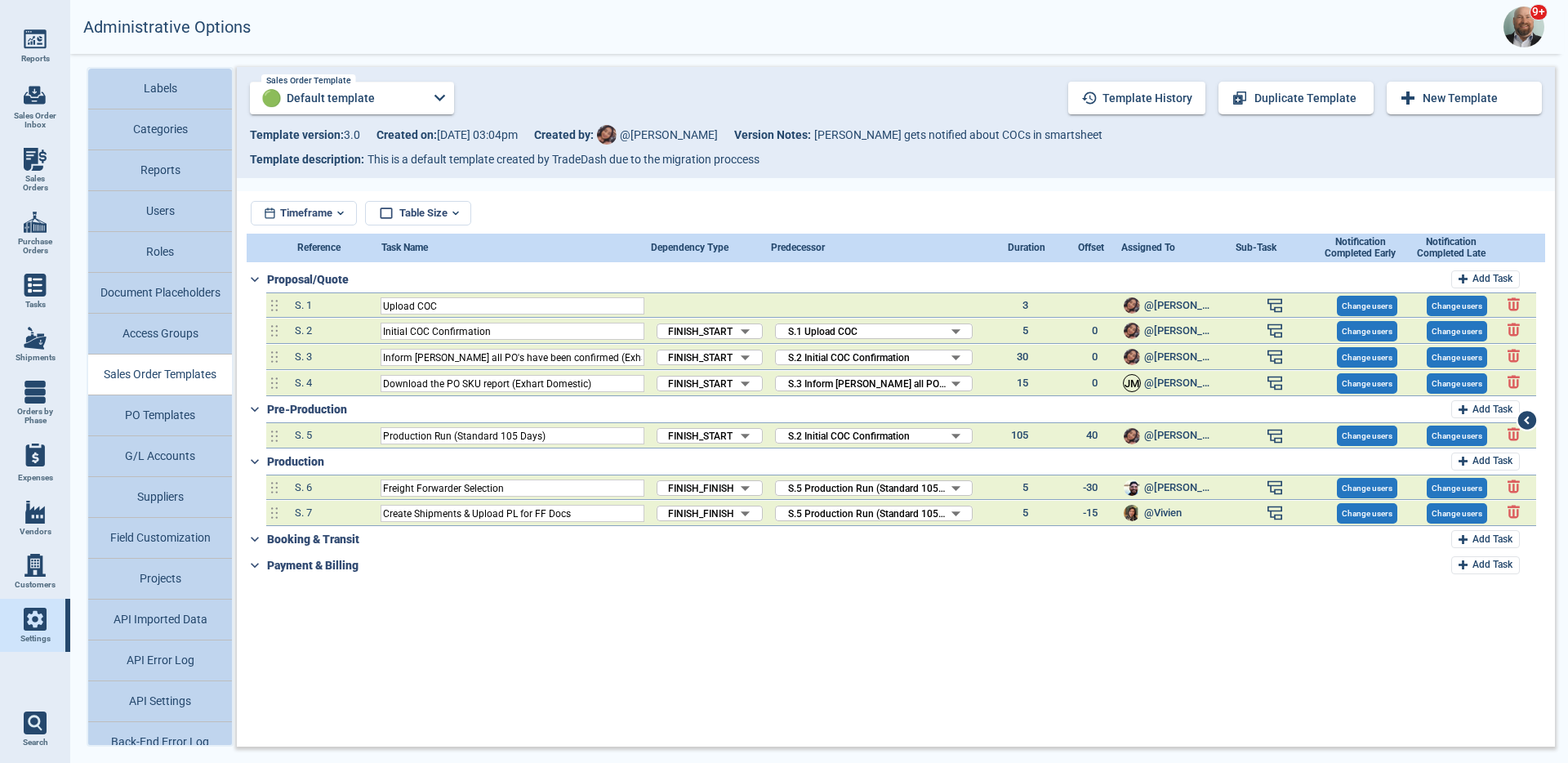
click at [439, 117] on div "Sales Order Template 🟢 Default template Sales Order Template New Template Dupli…" at bounding box center [896, 98] width 1292 height 49
click at [442, 107] on icon at bounding box center [439, 98] width 22 height 22
click at [649, 179] on div at bounding box center [784, 381] width 1568 height 763
click at [1124, 96] on button "Template history" at bounding box center [1137, 98] width 137 height 33
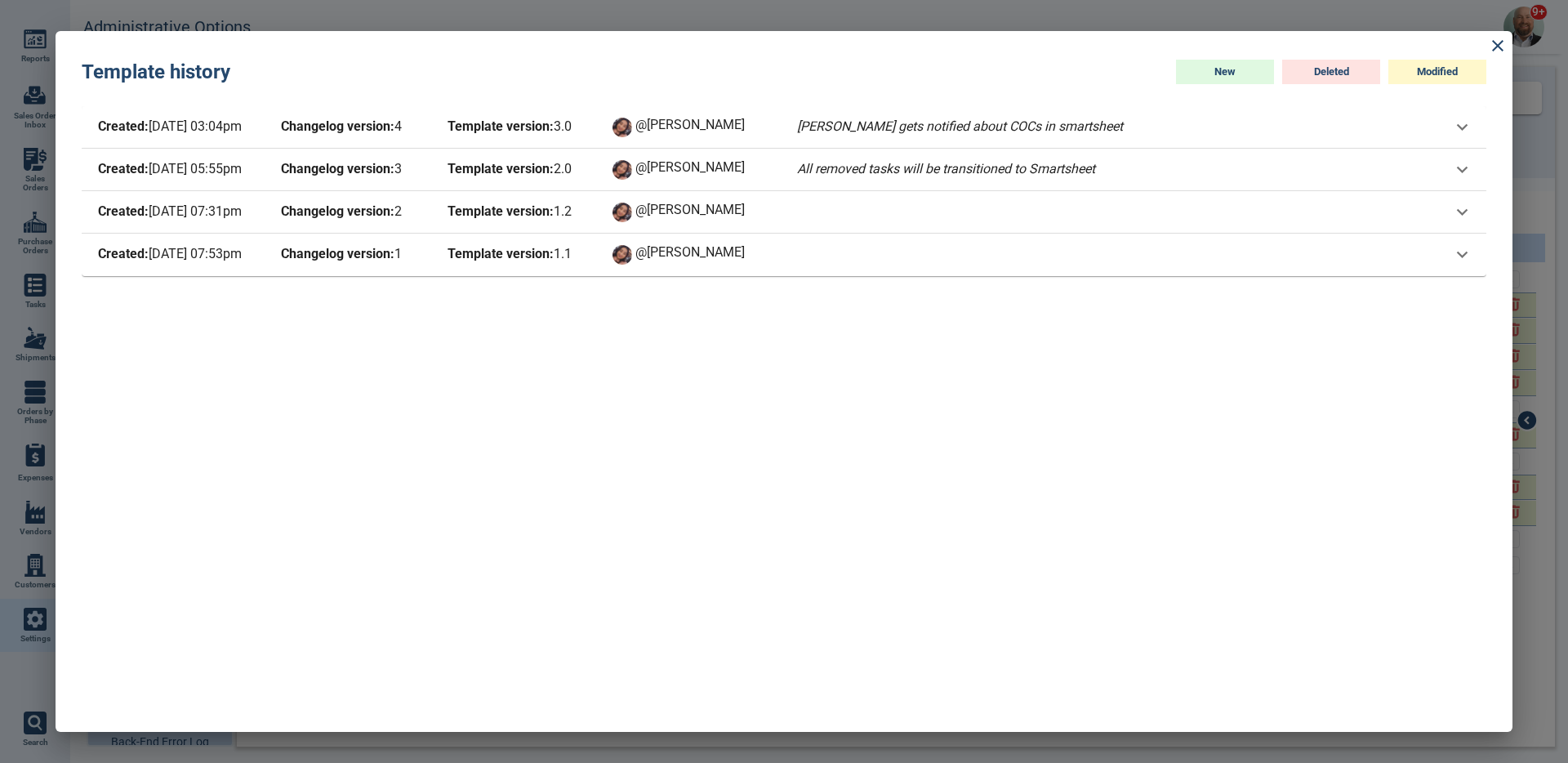
click at [571, 203] on span "Template version: 1 . 2" at bounding box center [518, 211] width 147 height 23
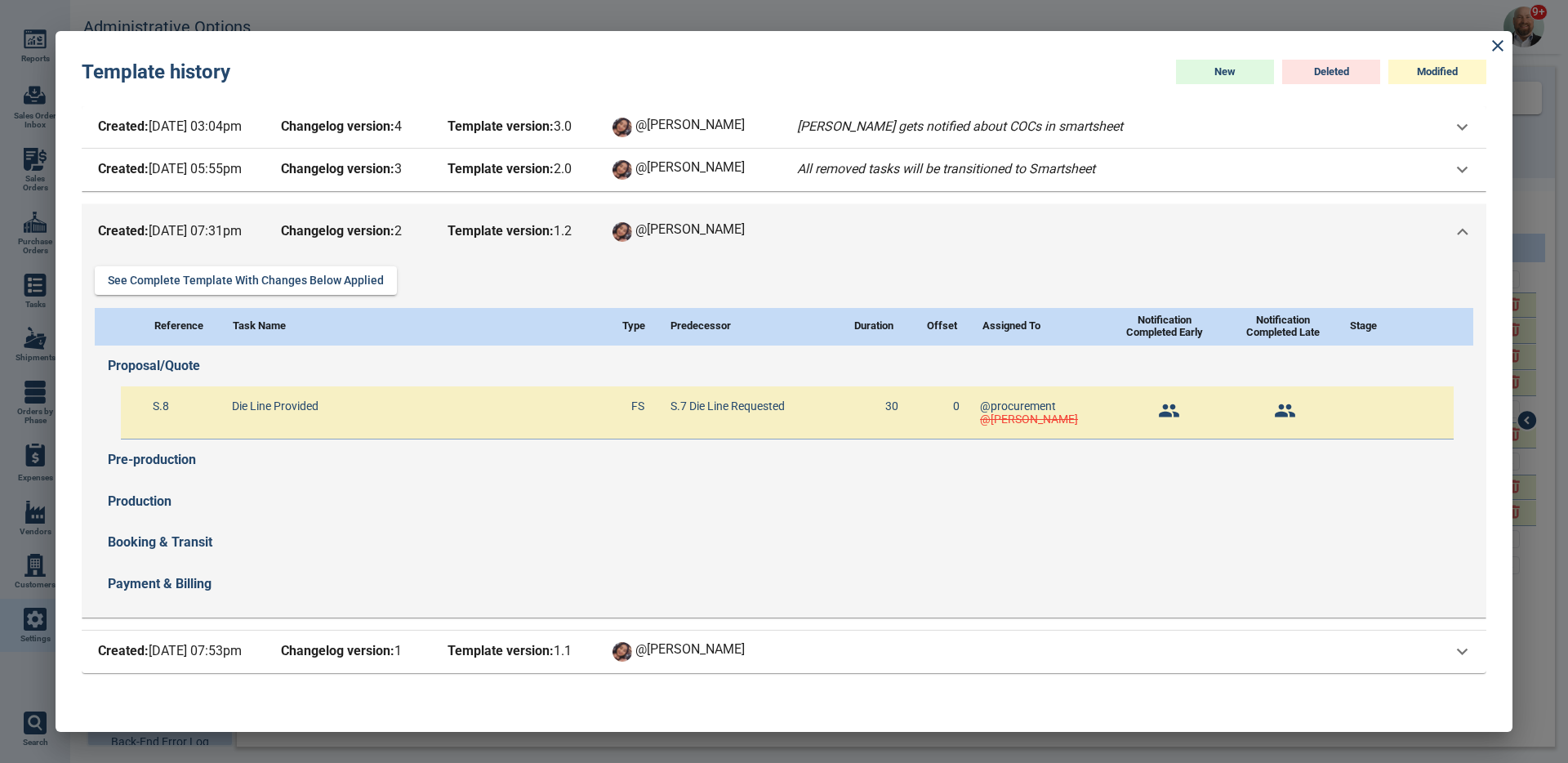
click at [571, 221] on span "Template version: 1 . 2" at bounding box center [518, 231] width 147 height 23
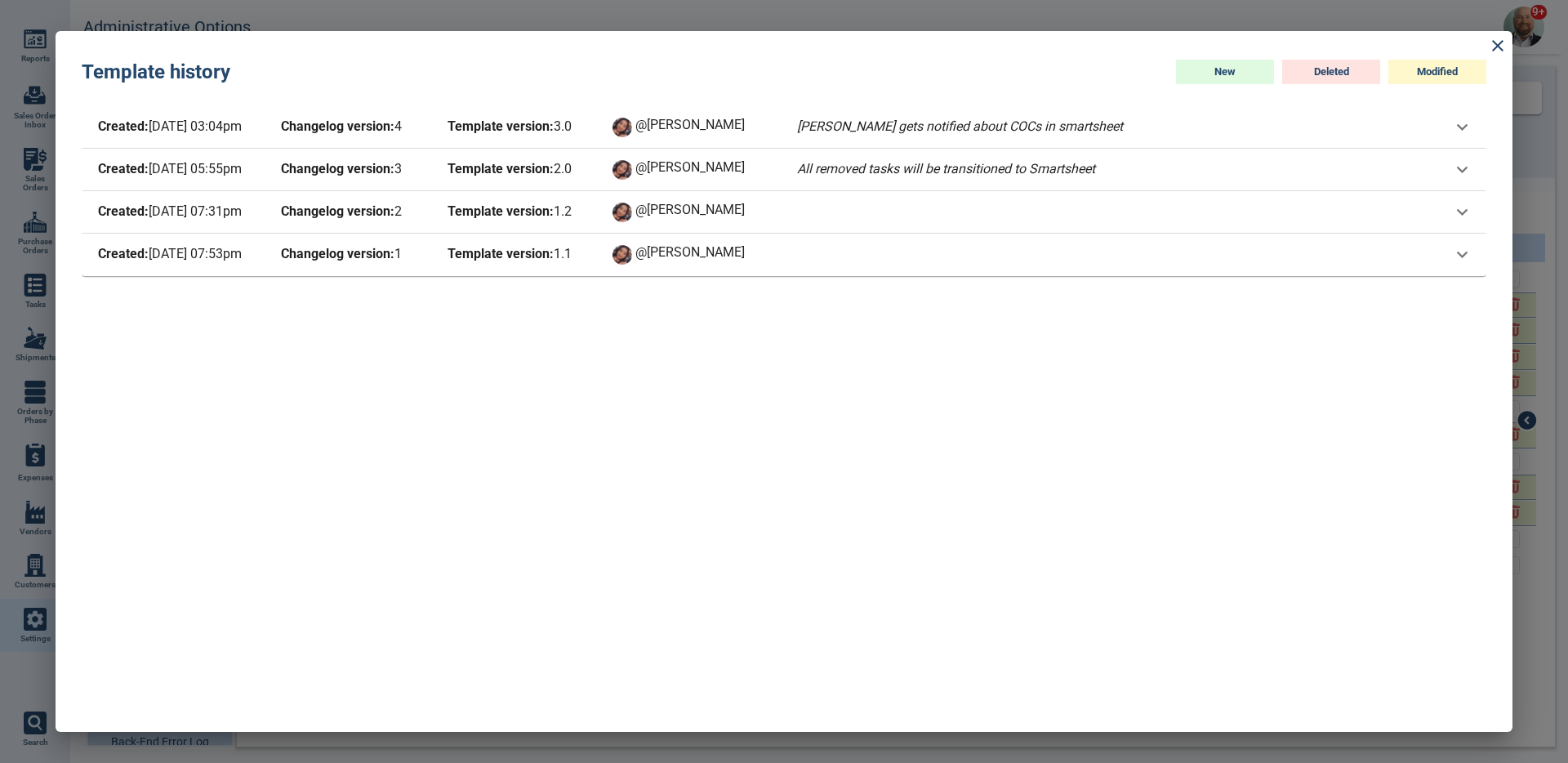
click at [571, 212] on span "Template version: 1 . 2" at bounding box center [518, 211] width 147 height 23
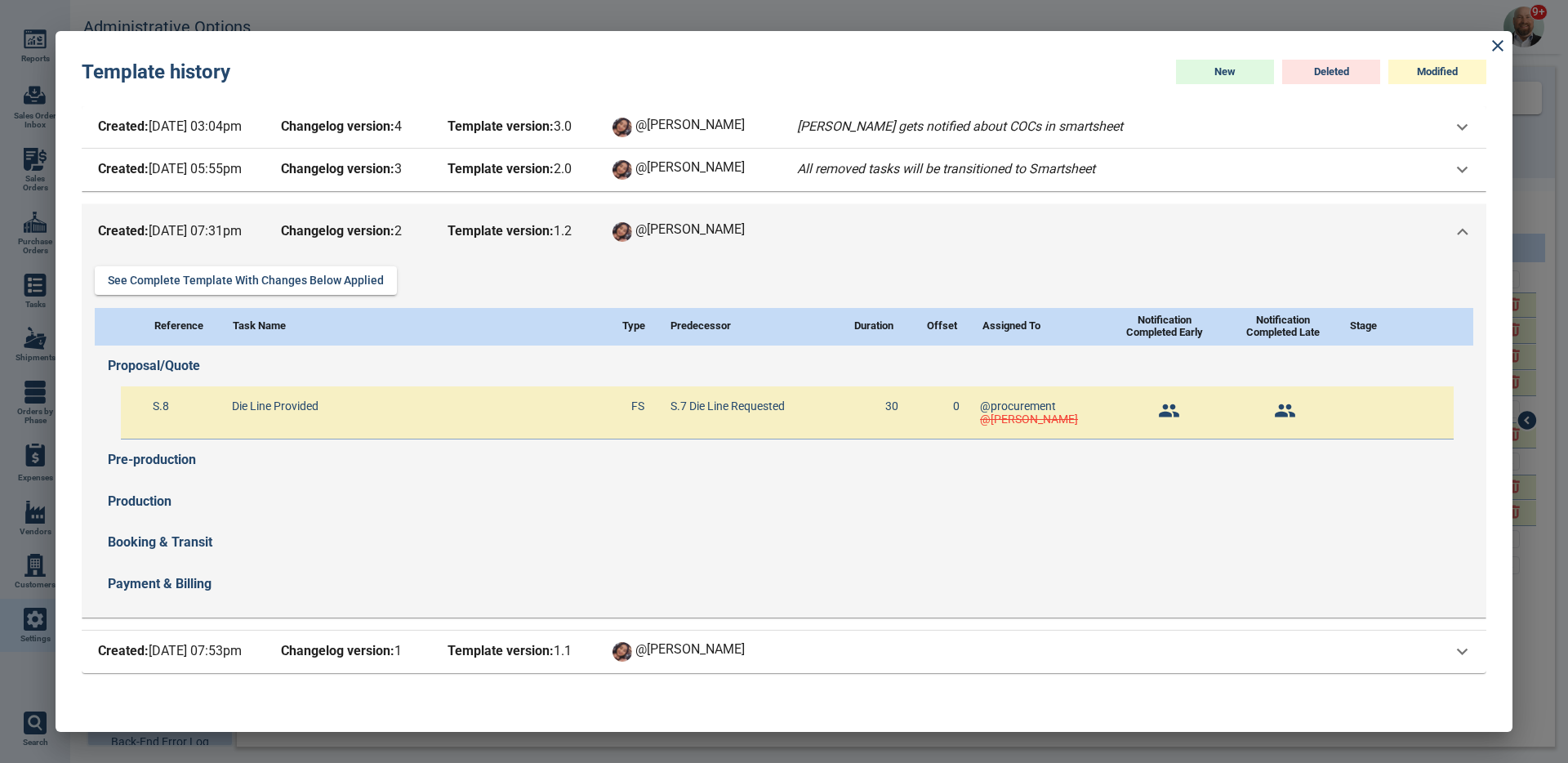
click at [571, 212] on div "Created: [DATE] 07:31pm Changelog version: 2 Template version: 1 . 2 @[PERSON_N…" at bounding box center [784, 231] width 1404 height 55
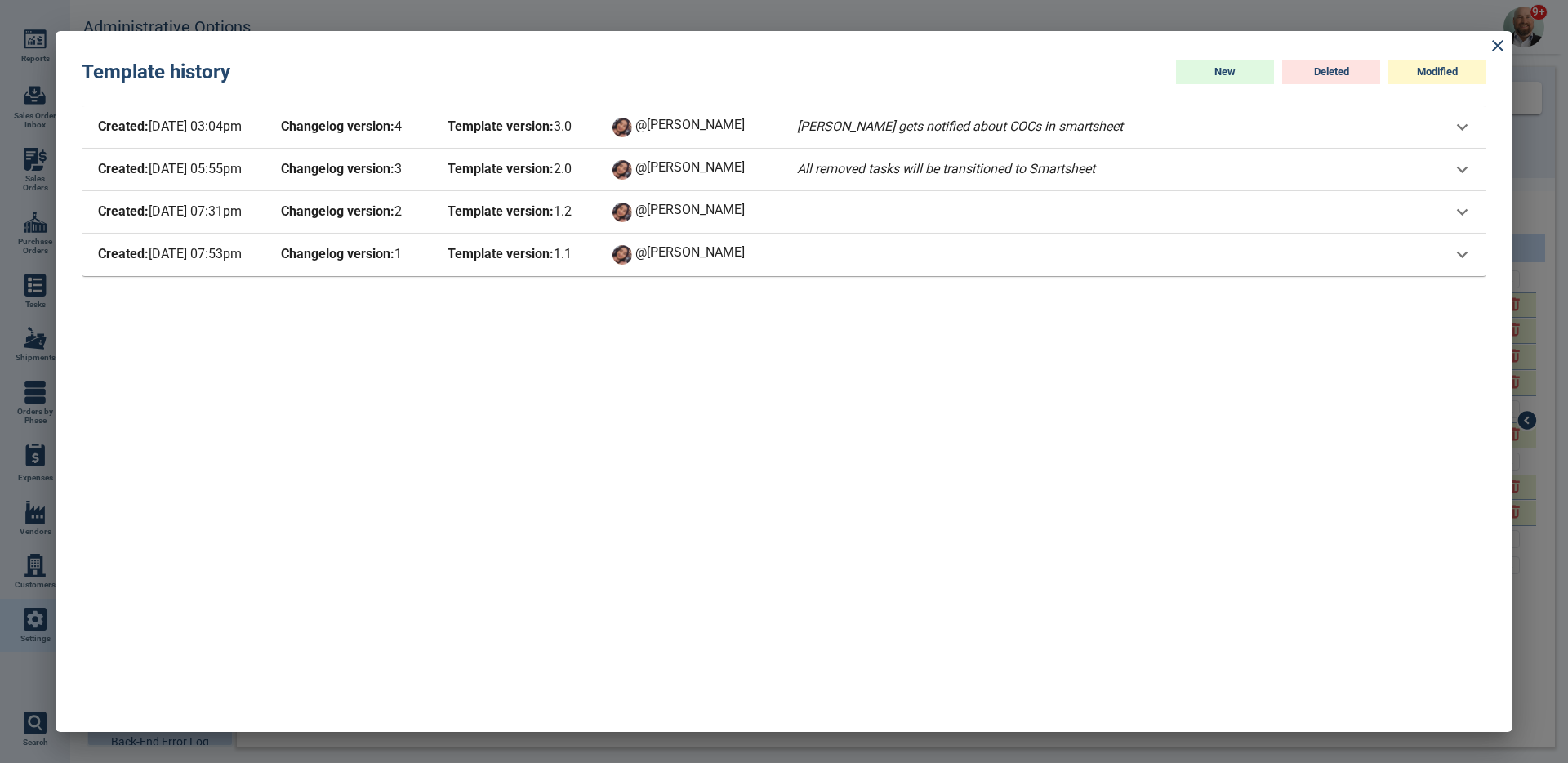
click at [576, 173] on span "Template version: 2 . 0" at bounding box center [518, 170] width 147 height 23
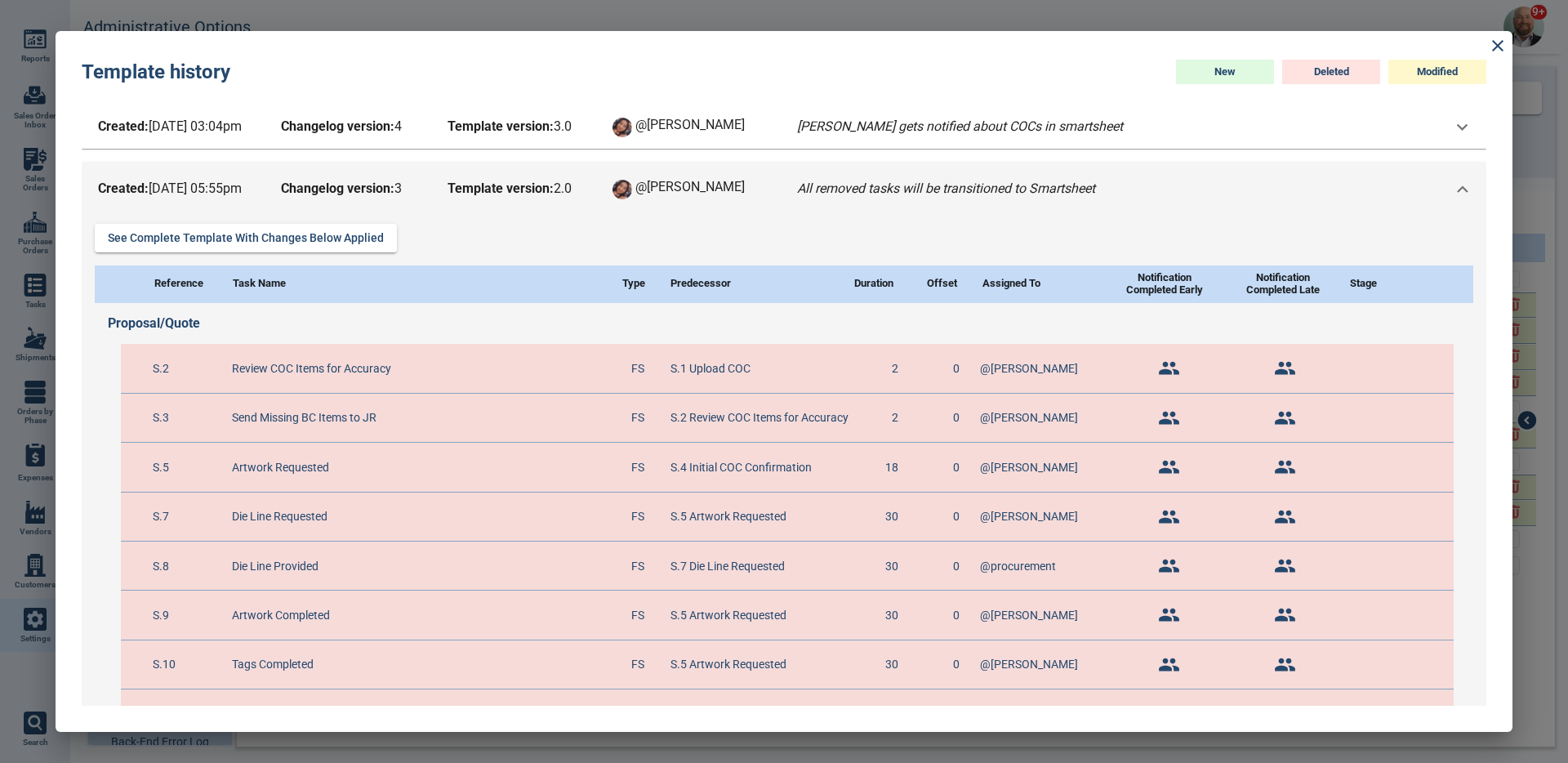
click at [576, 179] on span "Template version: 2 . 0" at bounding box center [518, 189] width 147 height 23
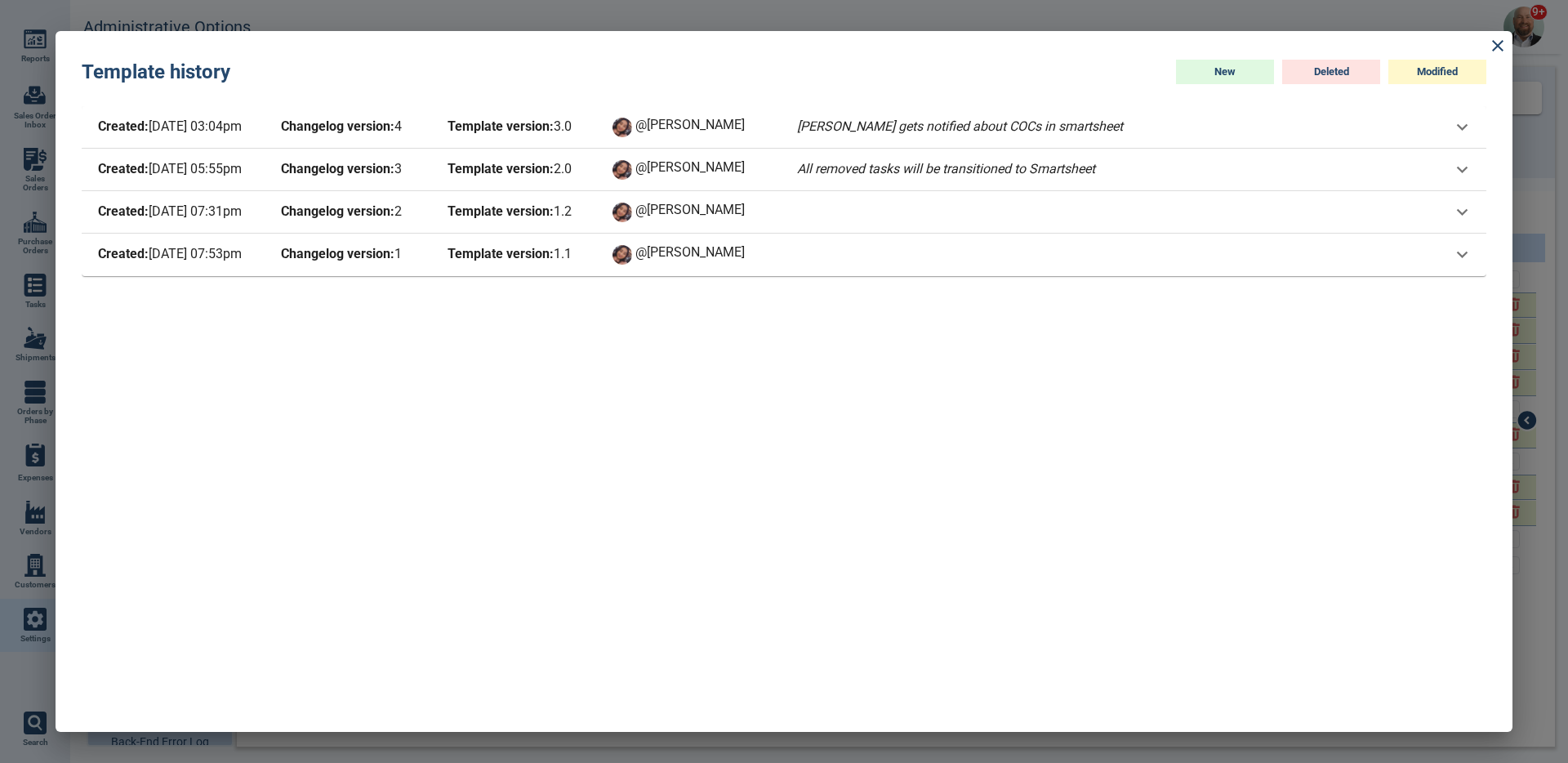
click at [577, 173] on span "Template version: 2 . 0" at bounding box center [518, 170] width 147 height 23
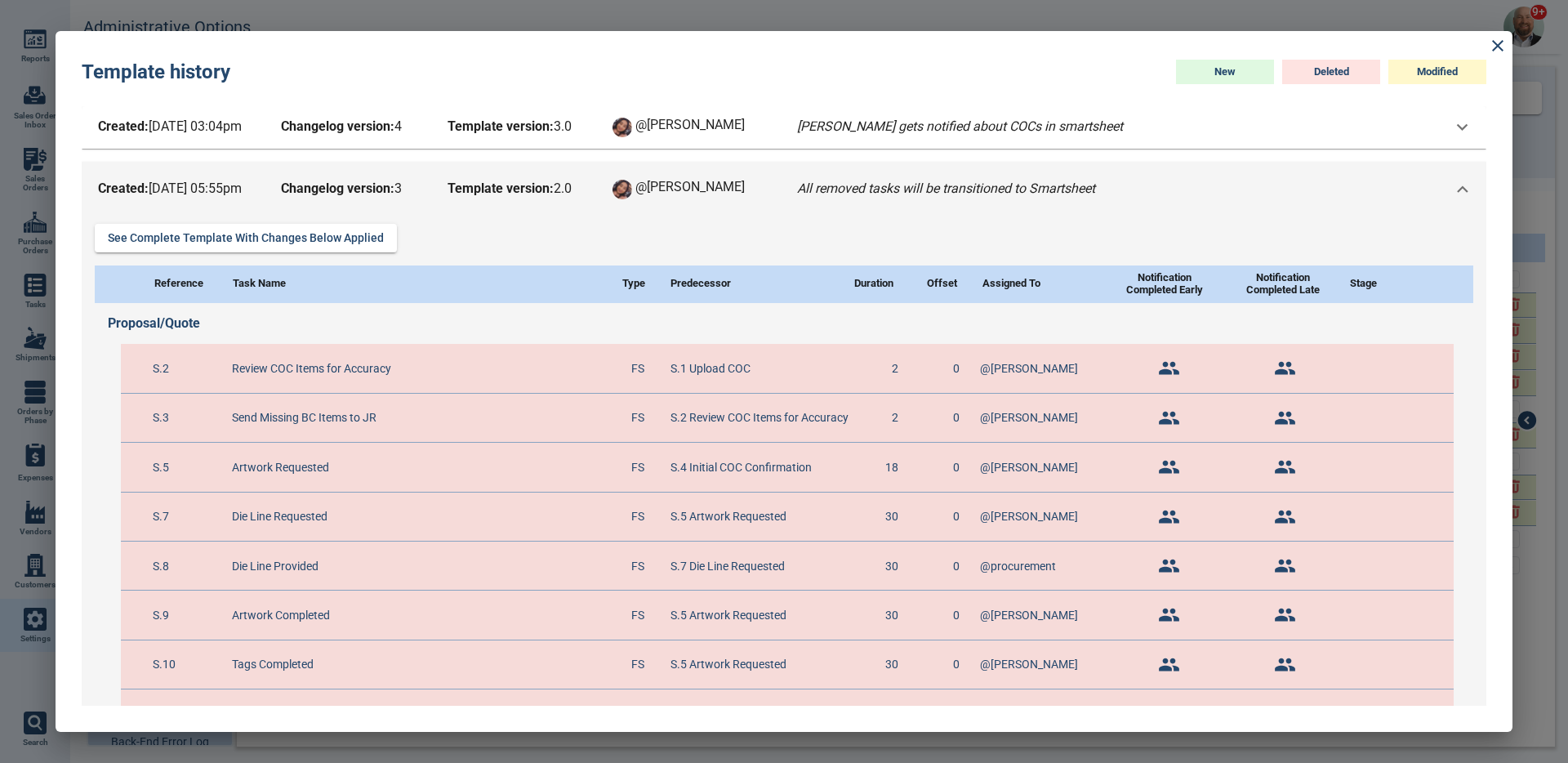
click at [598, 193] on div "Created: [DATE] 05:55pm Changelog version: 3 Template version: 2 . 0 @[PERSON_N…" at bounding box center [596, 189] width 1003 height 23
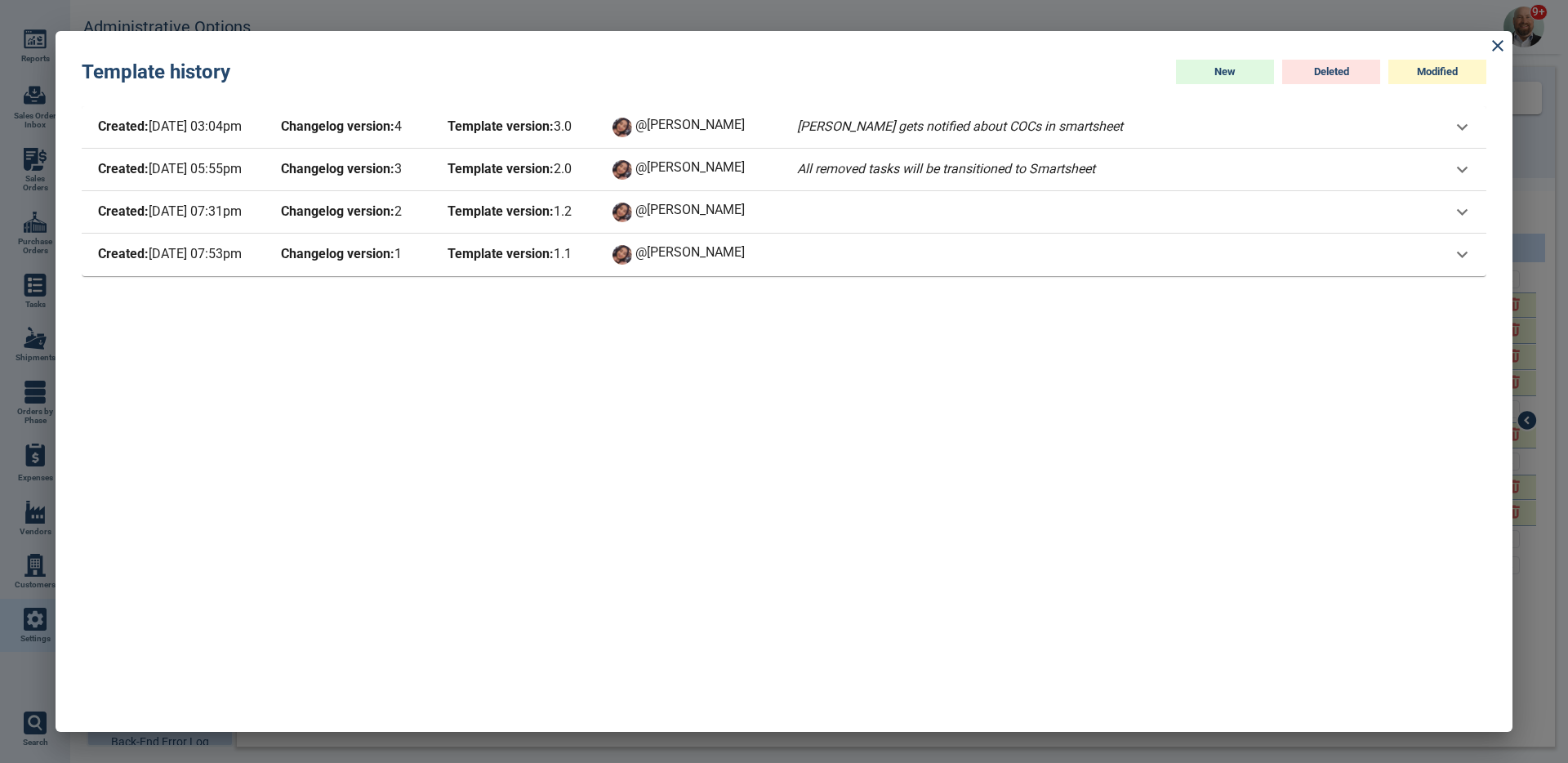
click at [606, 138] on div "Created: [DATE] 03:04pm Changelog version: 4 Template version: 3 . 0 @[PERSON_N…" at bounding box center [610, 127] width 1032 height 23
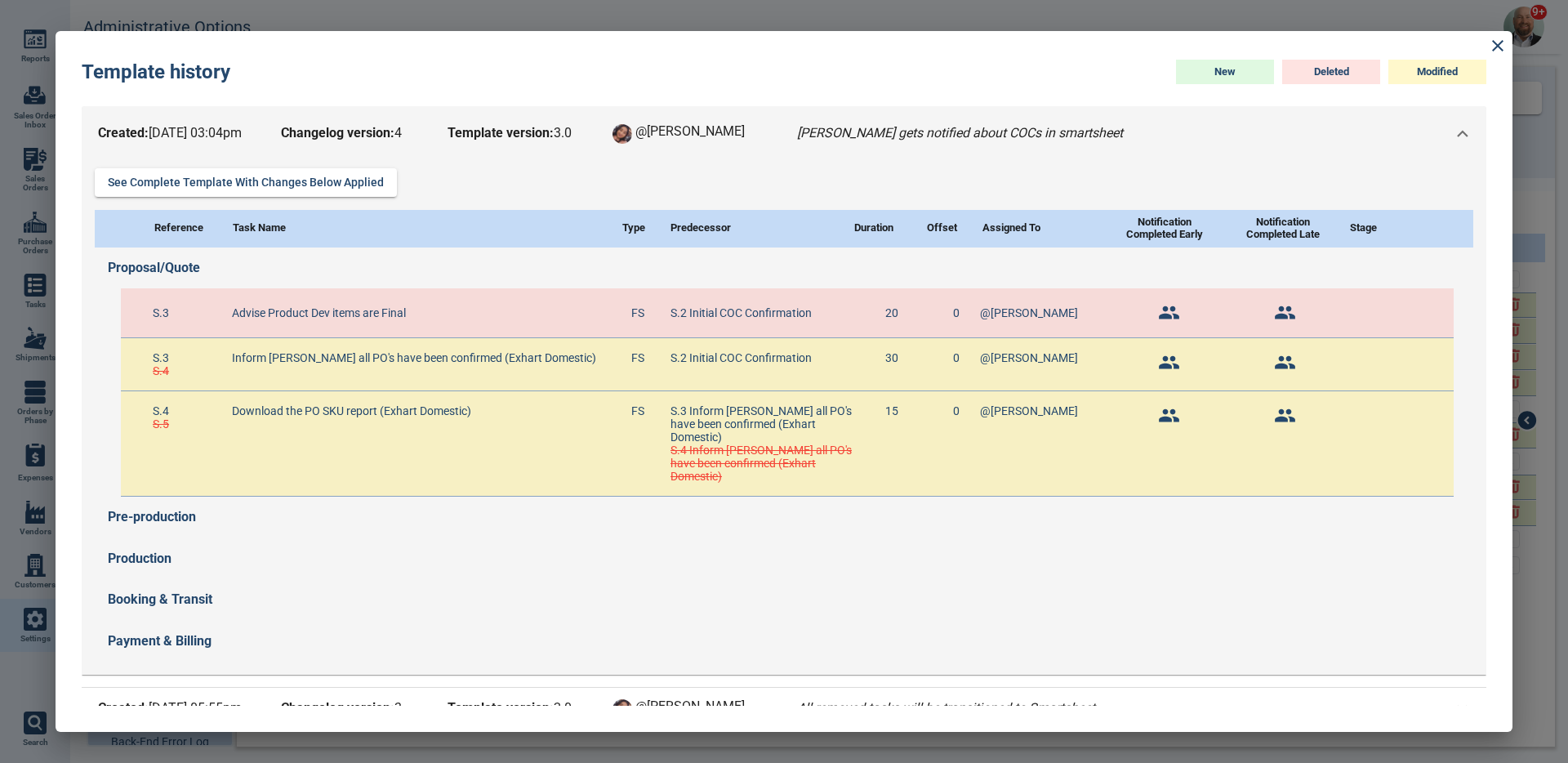
click at [502, 128] on b "Template version:" at bounding box center [500, 133] width 106 height 16
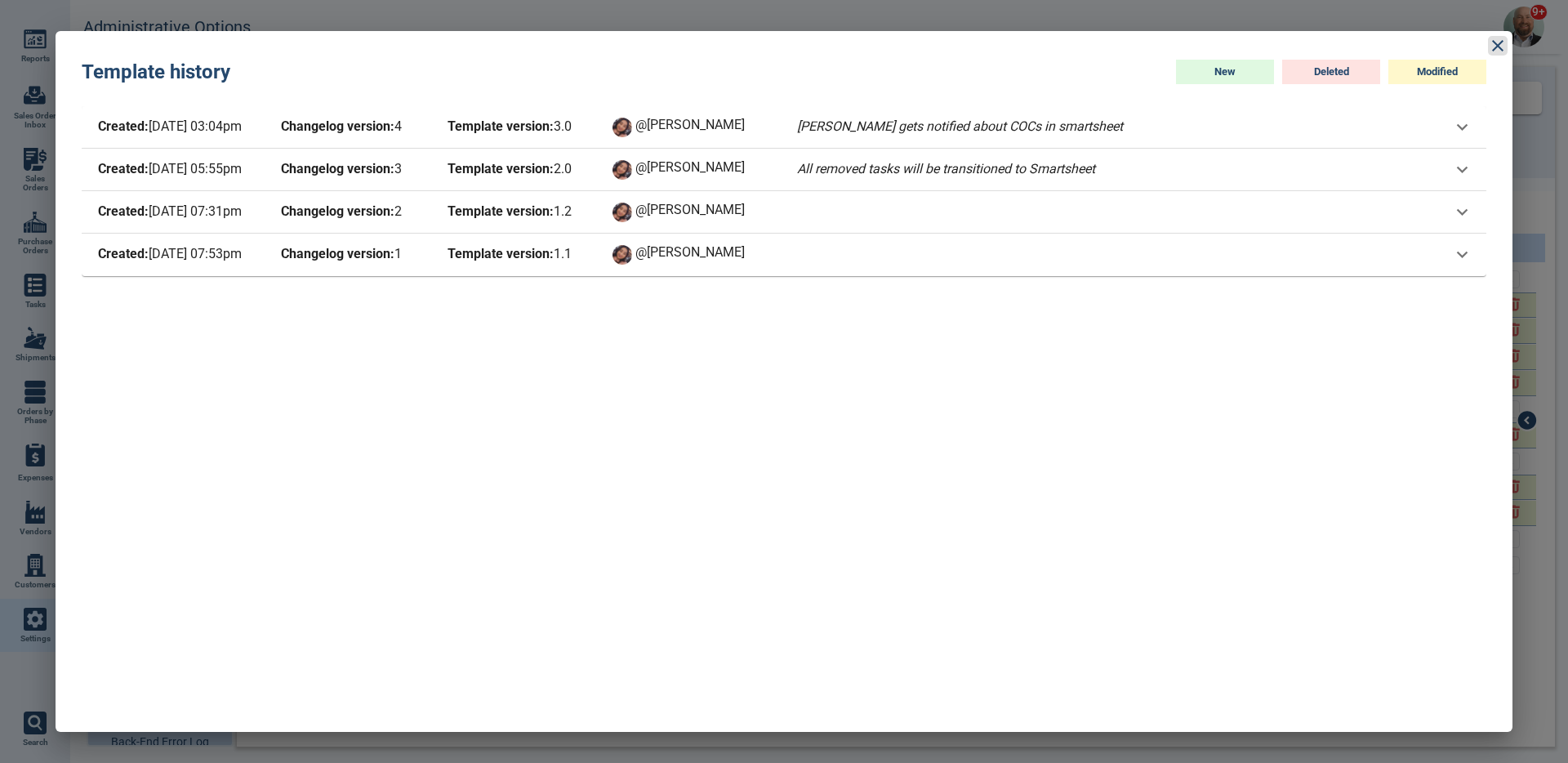
click at [1498, 48] on icon at bounding box center [1498, 46] width 12 height 12
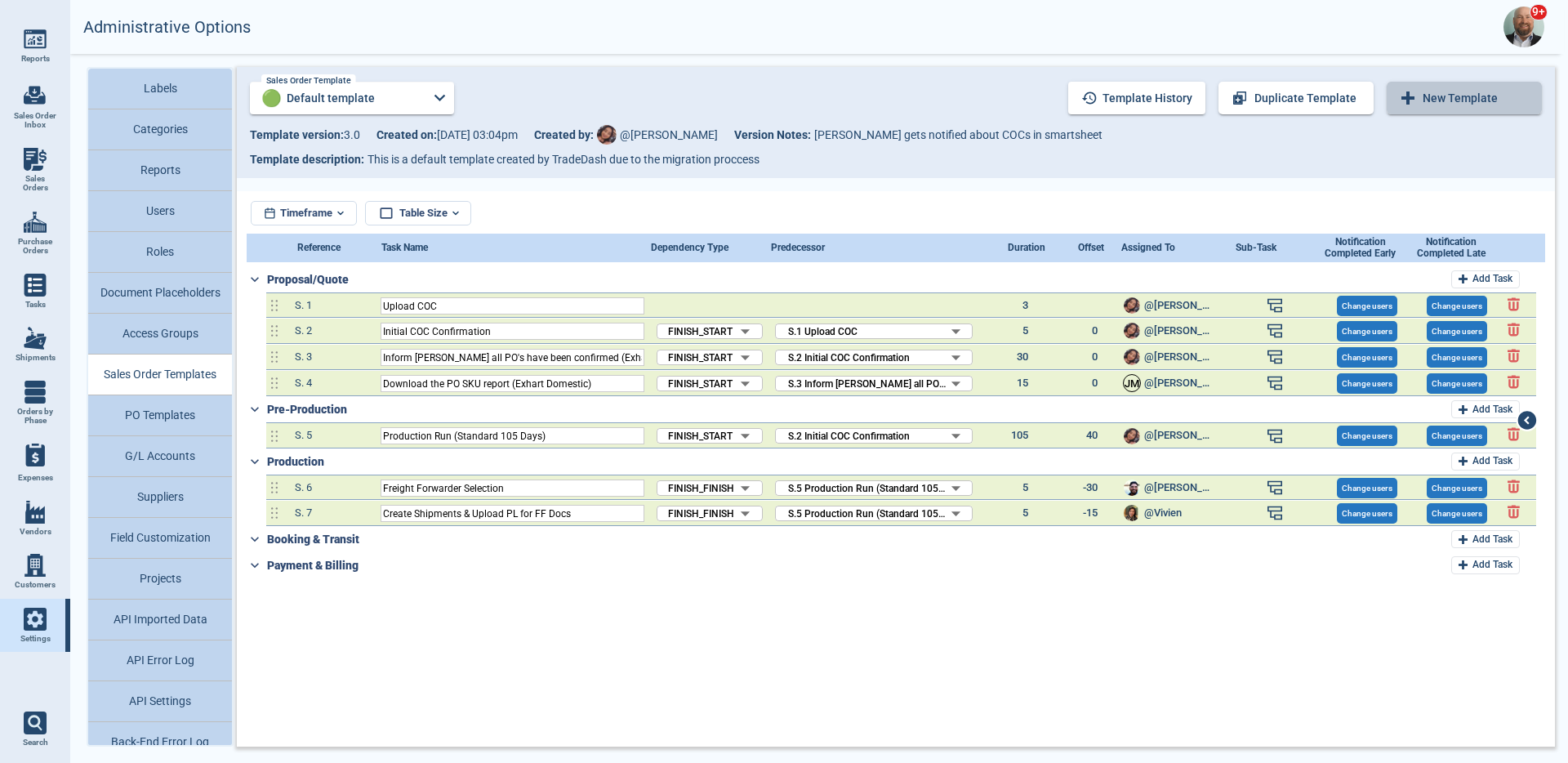
click at [1455, 107] on button "New Template" at bounding box center [1464, 98] width 155 height 33
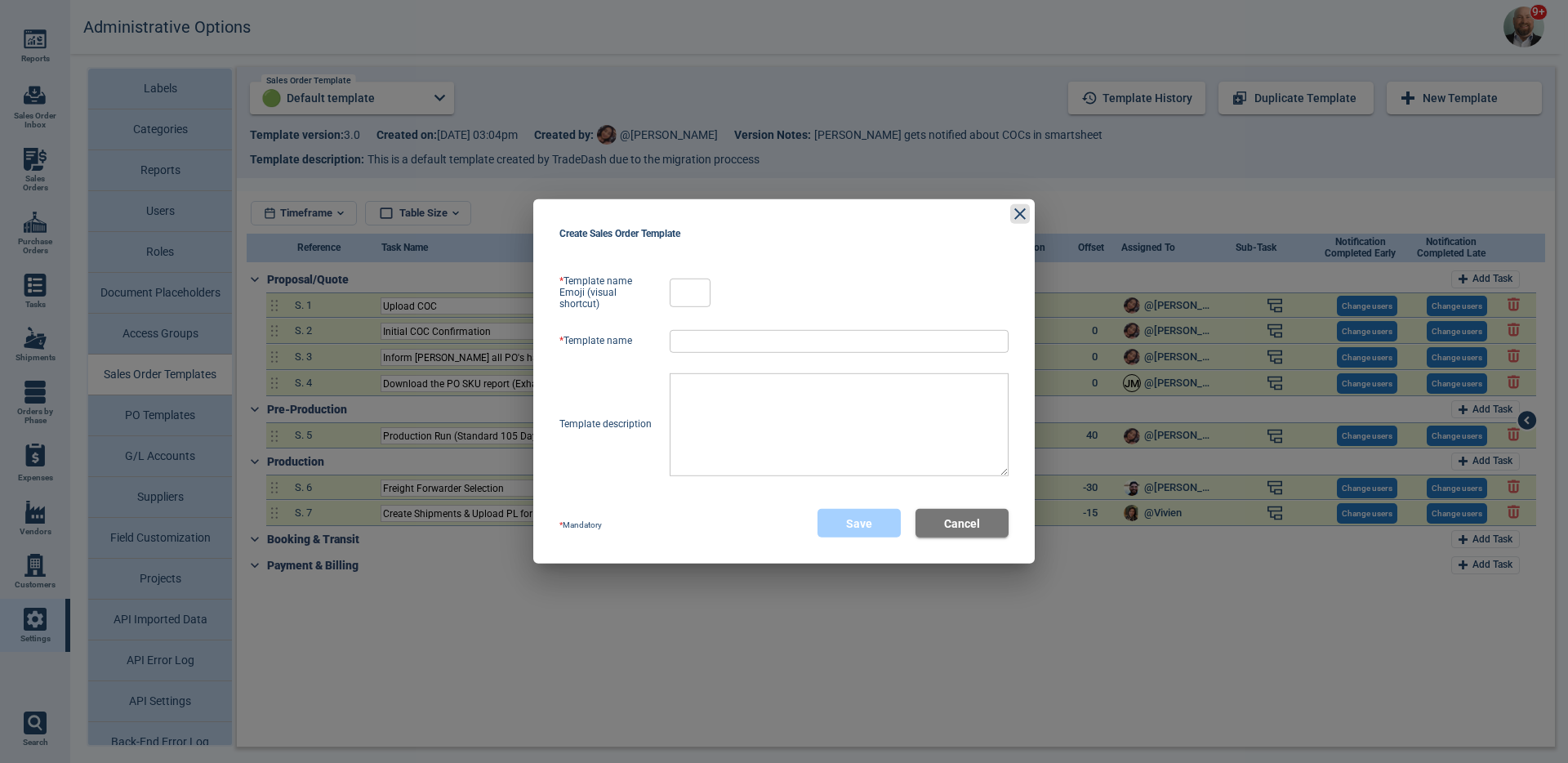
click at [1015, 219] on icon at bounding box center [1019, 213] width 19 height 19
